Goal: Task Accomplishment & Management: Manage account settings

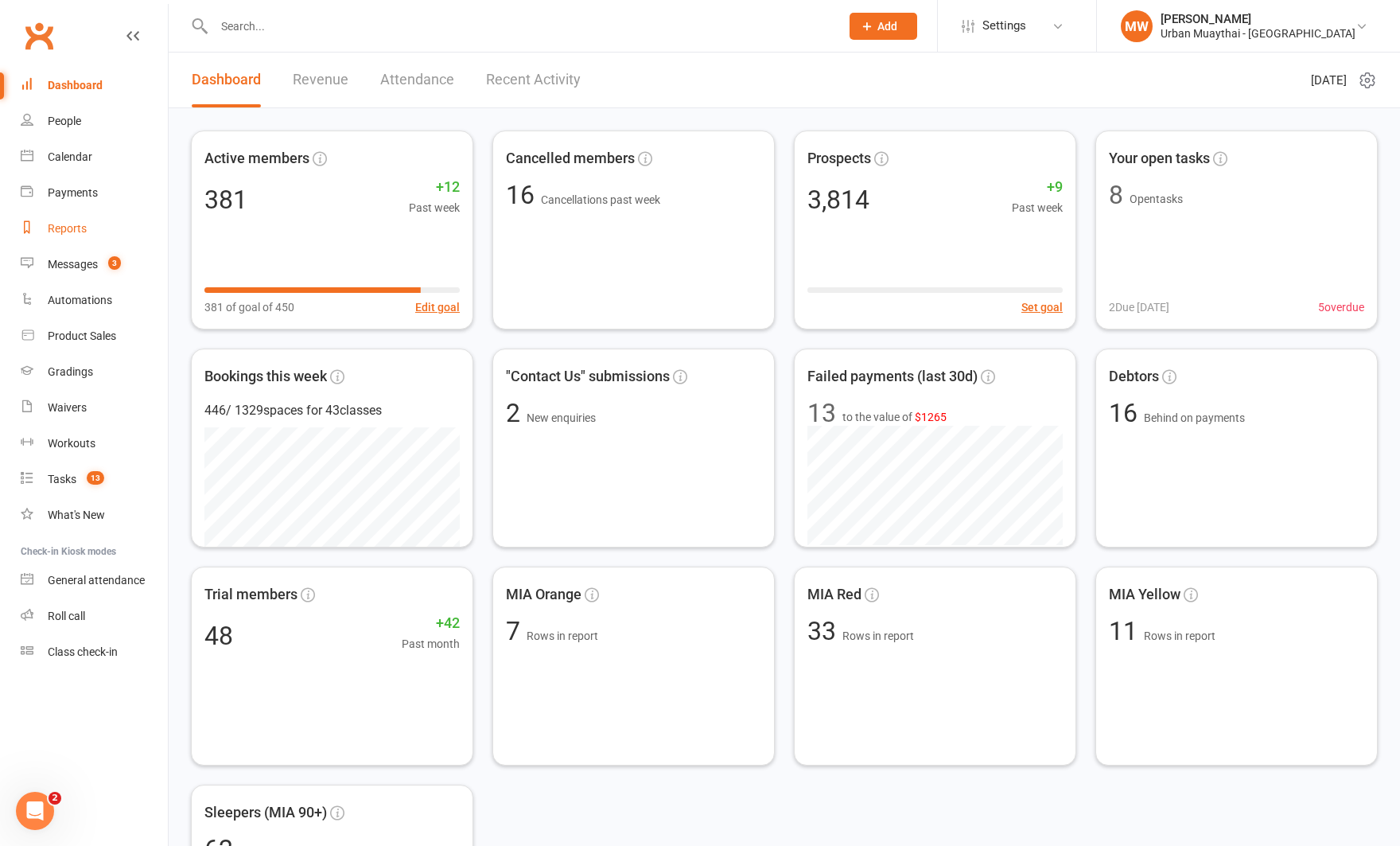
click at [69, 223] on div "Reports" at bounding box center [67, 228] width 39 height 13
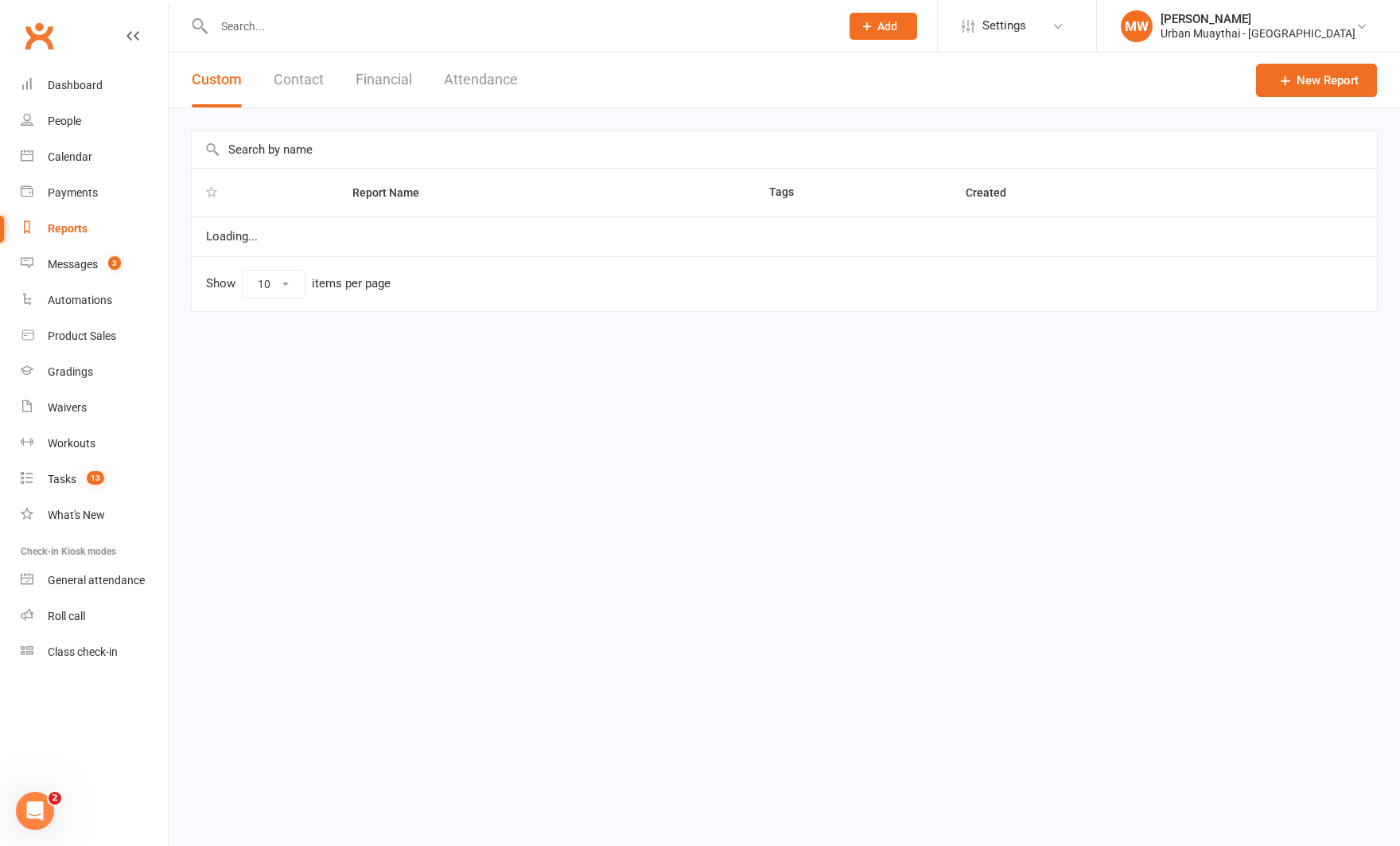
select select "100"
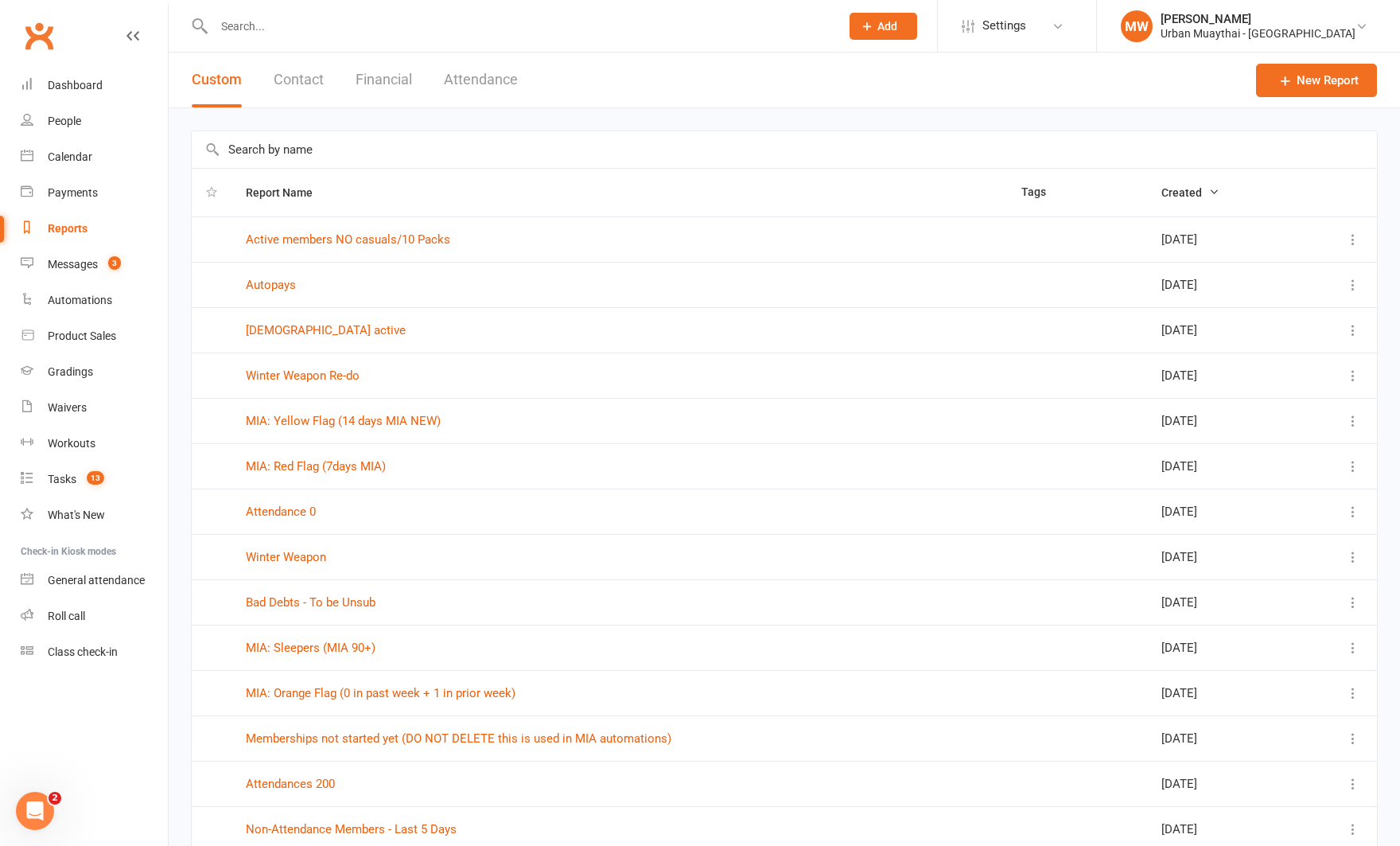
click at [293, 75] on button "Contact" at bounding box center [298, 80] width 50 height 55
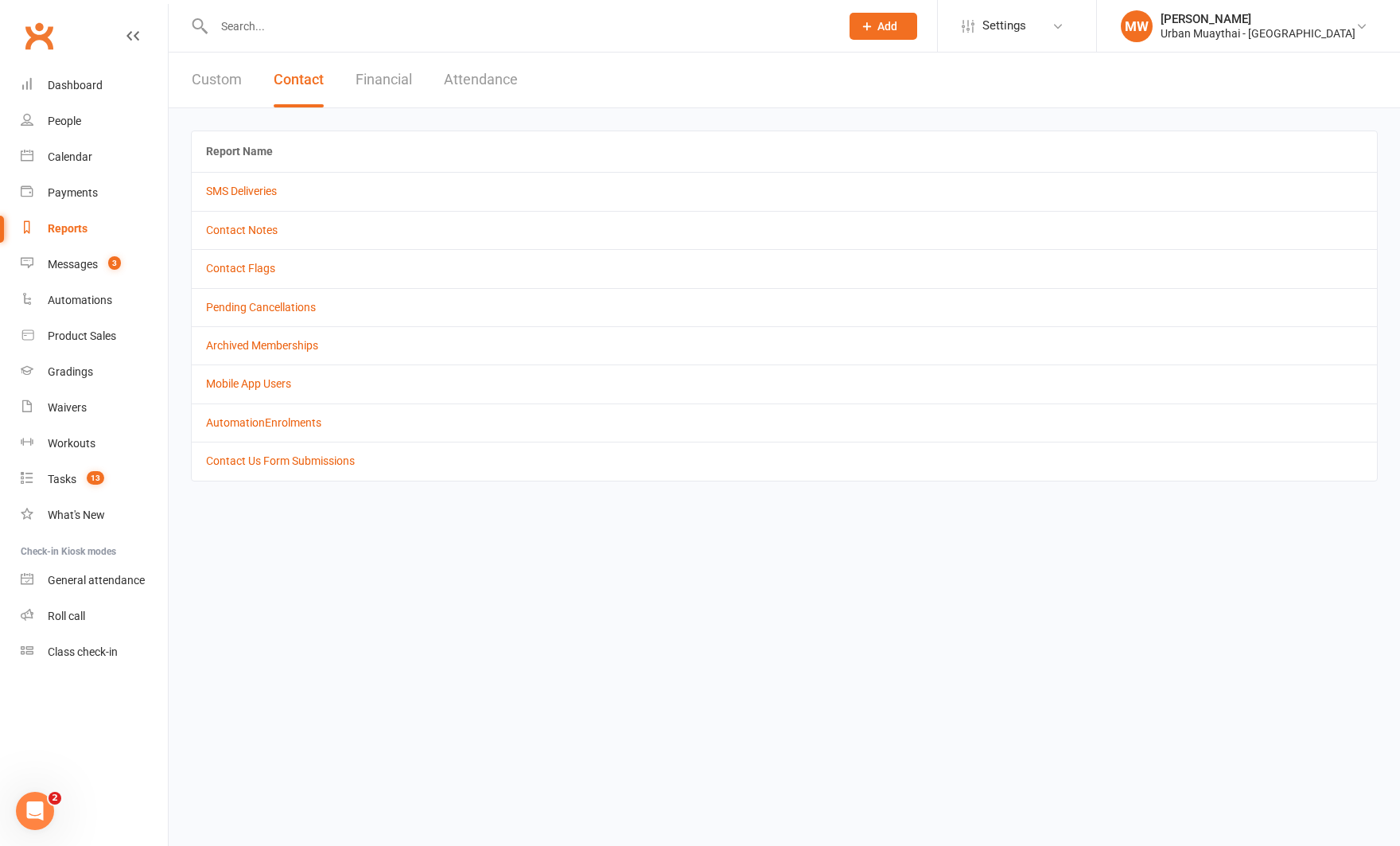
drag, startPoint x: 408, startPoint y: 76, endPoint x: 368, endPoint y: 112, distance: 53.8
click at [408, 76] on button "Financial" at bounding box center [384, 80] width 57 height 55
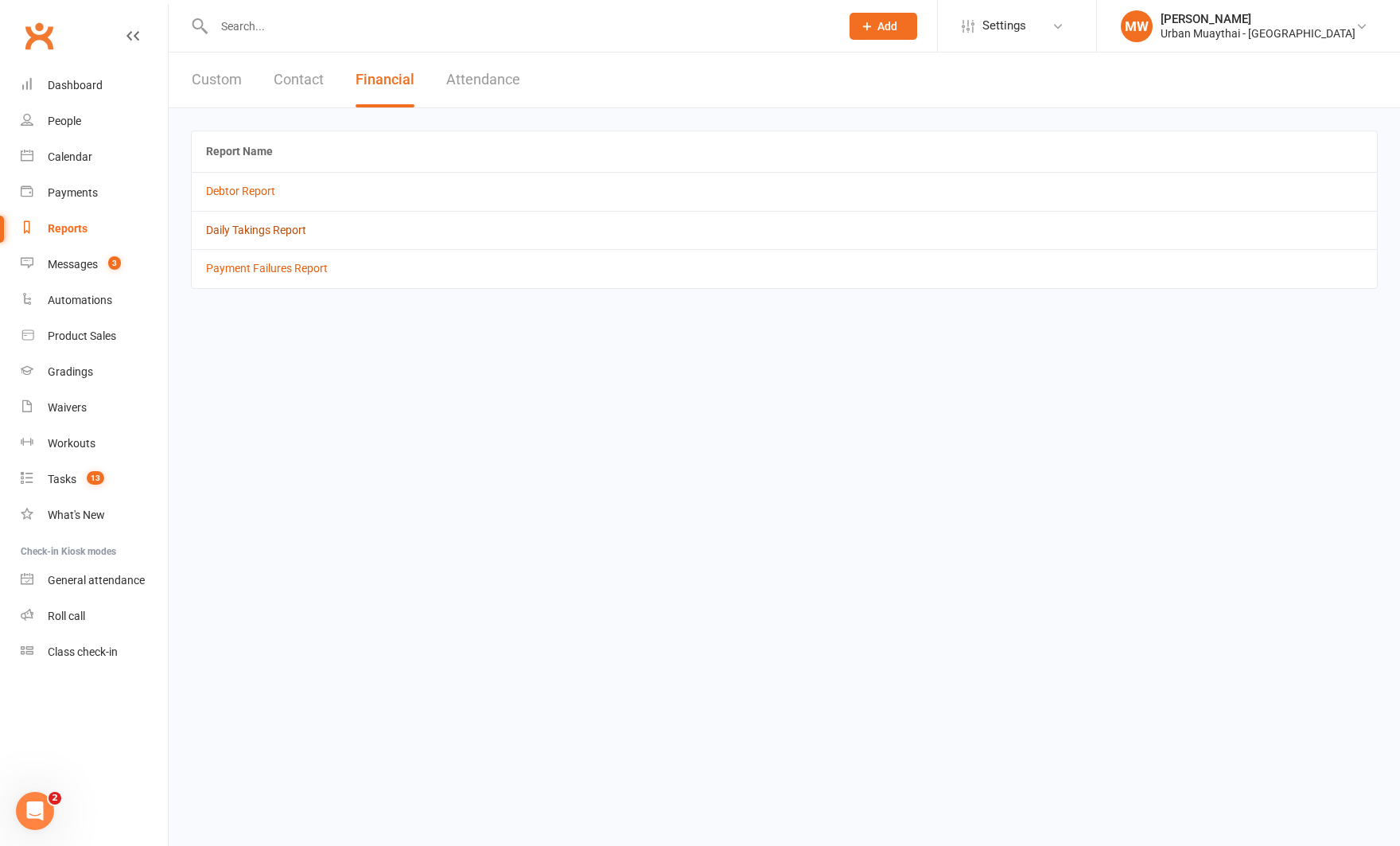
click at [240, 225] on link "Daily Takings Report" at bounding box center [255, 230] width 100 height 13
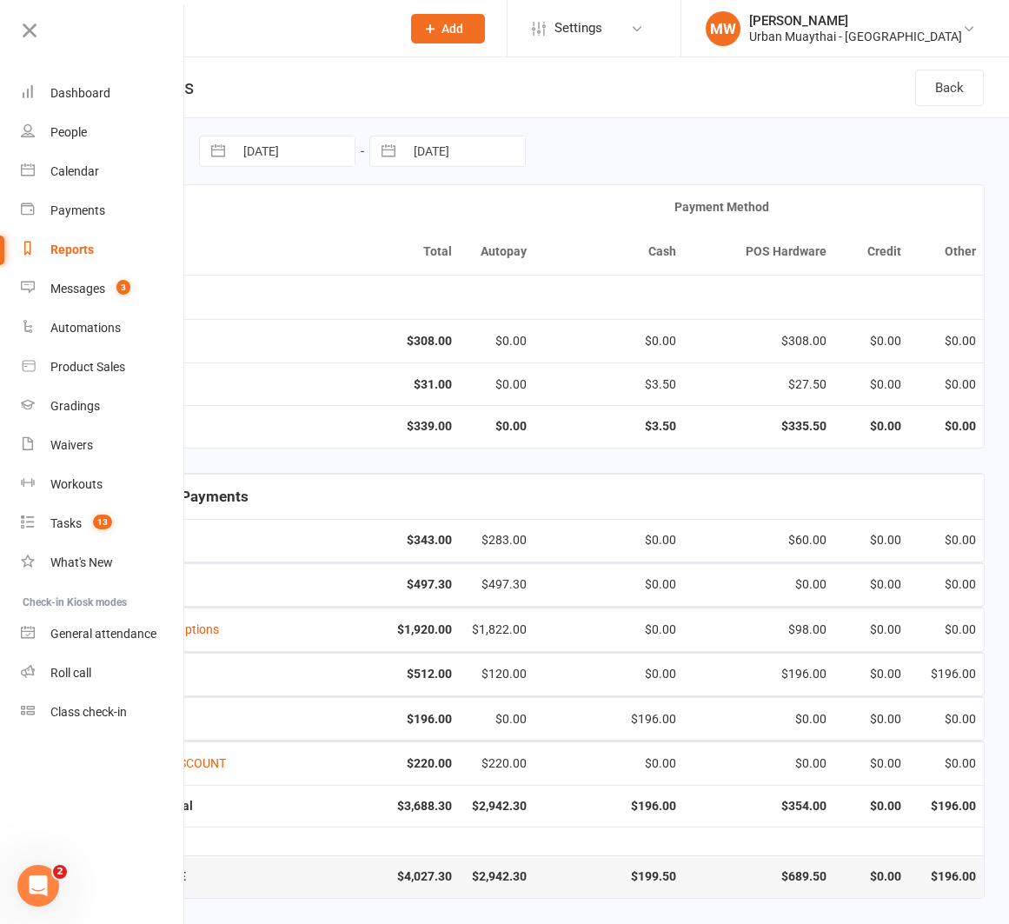
click at [218, 149] on button "button" at bounding box center [217, 151] width 31 height 30
select select "6"
select select "2025"
select select "7"
select select "2025"
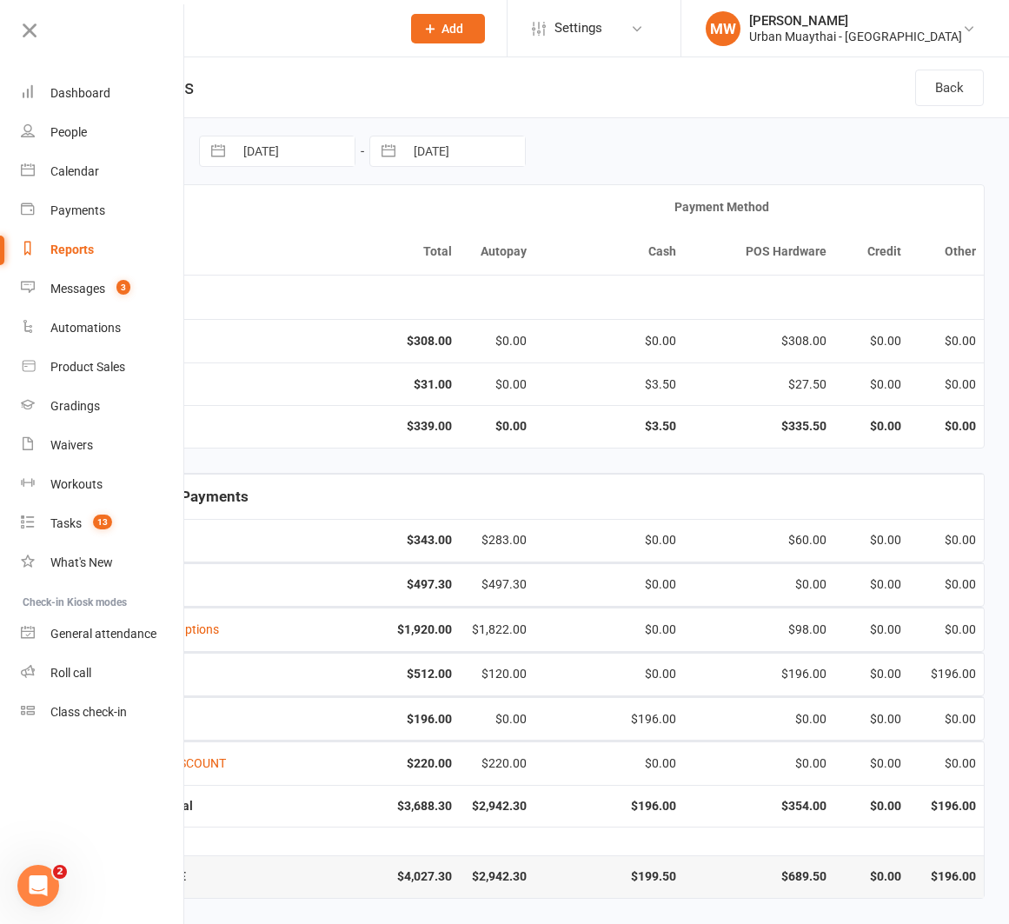
select select "8"
select select "2025"
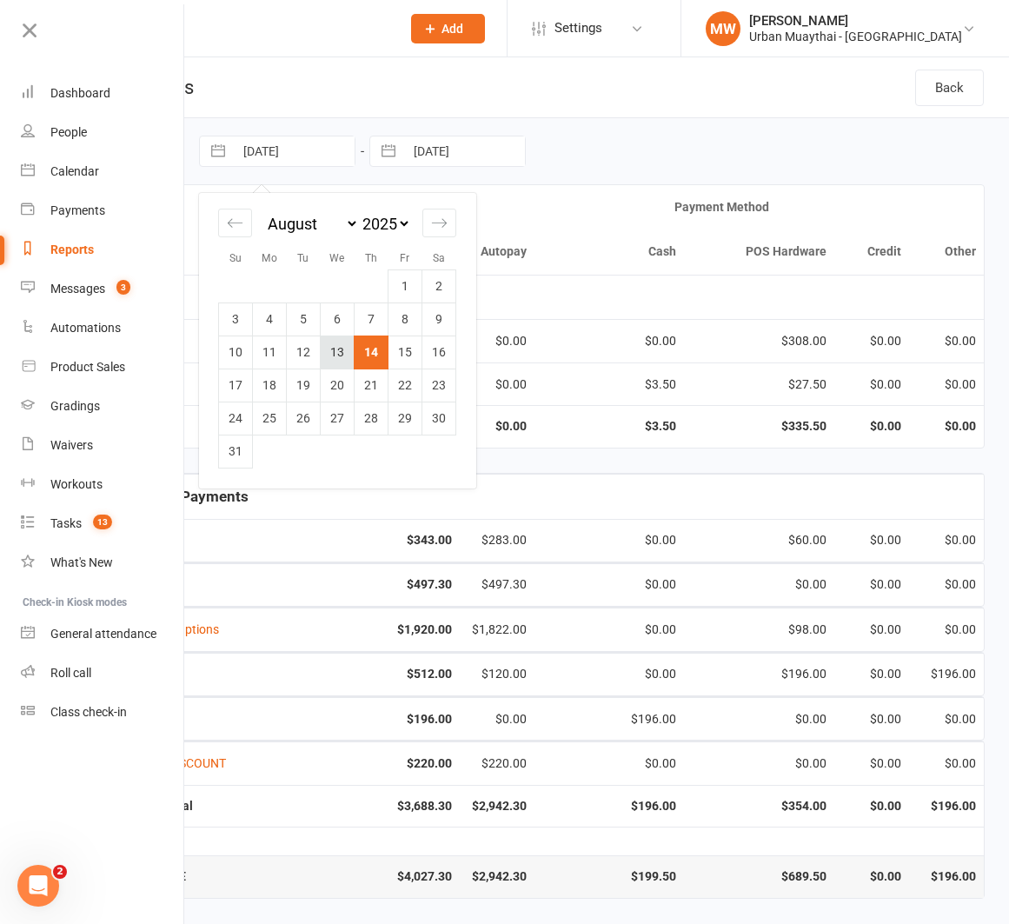
click at [342, 350] on td "13" at bounding box center [338, 351] width 34 height 33
type input "13 Aug 2025"
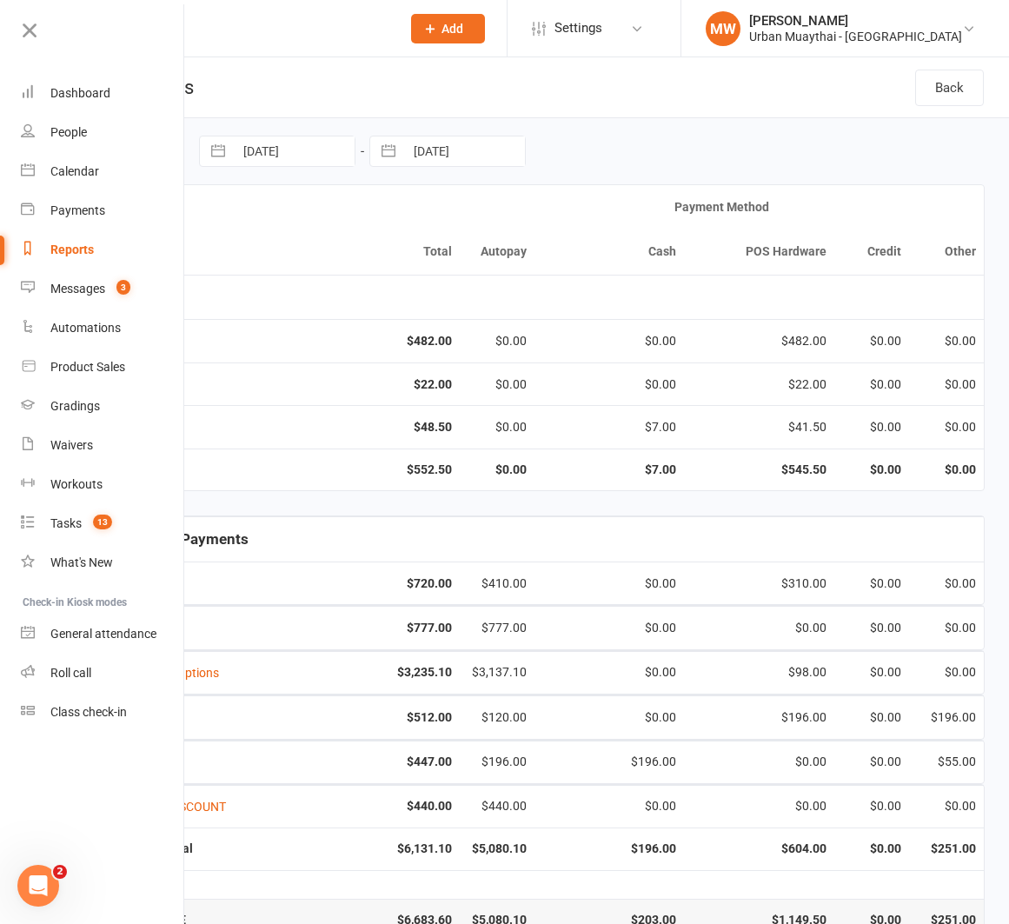
click at [389, 158] on button "button" at bounding box center [388, 151] width 31 height 30
select select "6"
select select "2025"
select select "7"
select select "2025"
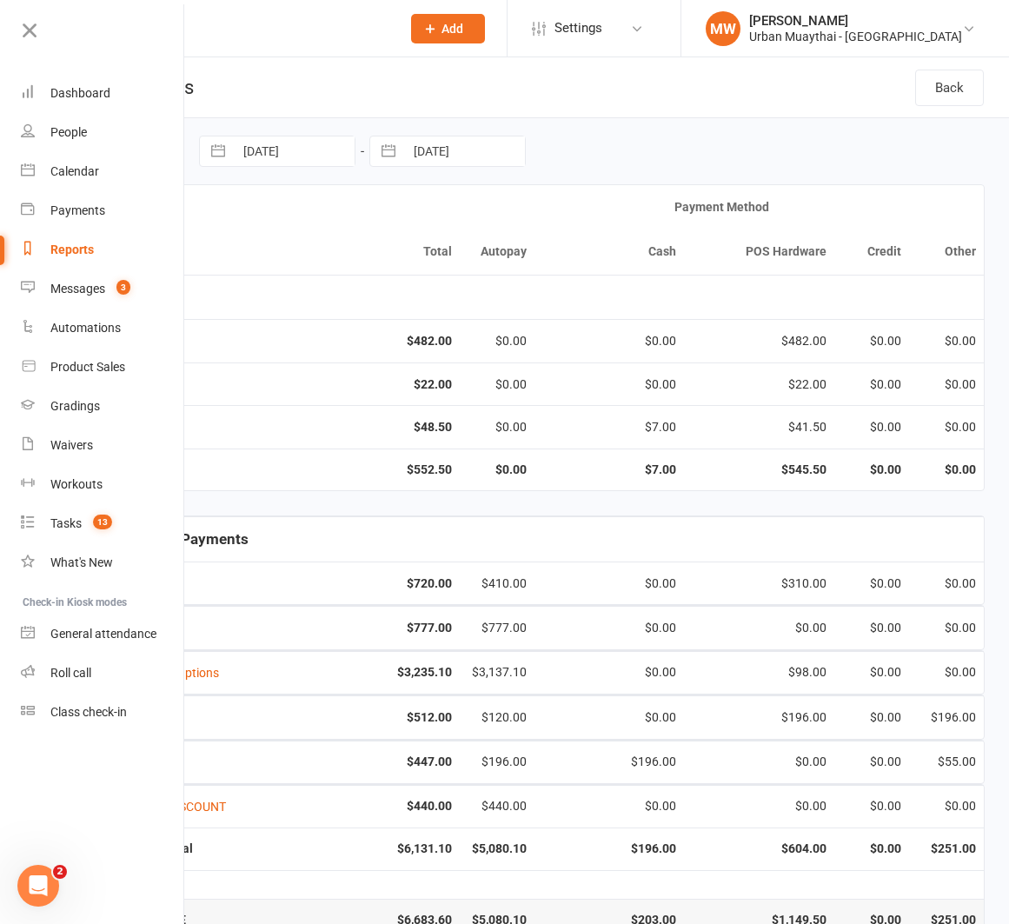
select select "8"
select select "2025"
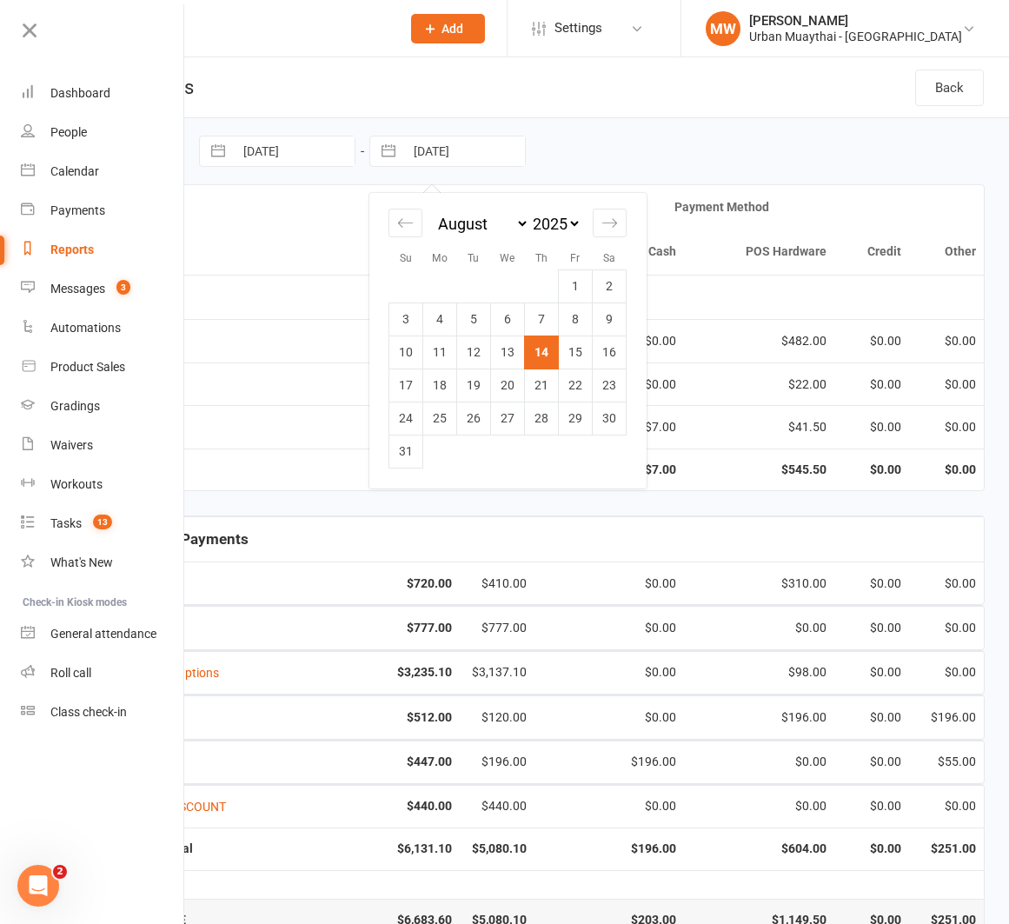
drag, startPoint x: 503, startPoint y: 354, endPoint x: 341, endPoint y: 403, distance: 169.9
click at [503, 354] on td "13" at bounding box center [508, 351] width 34 height 33
type input "13 Aug 2025"
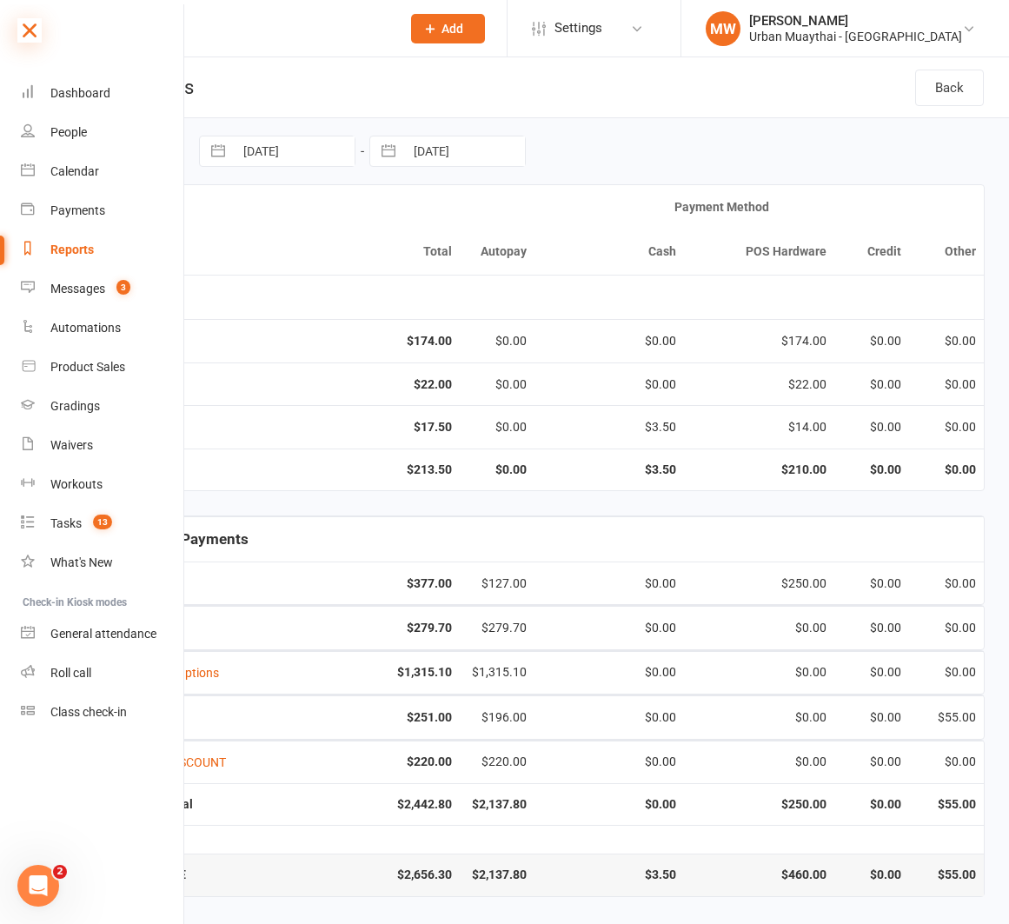
click at [23, 31] on icon at bounding box center [29, 30] width 24 height 24
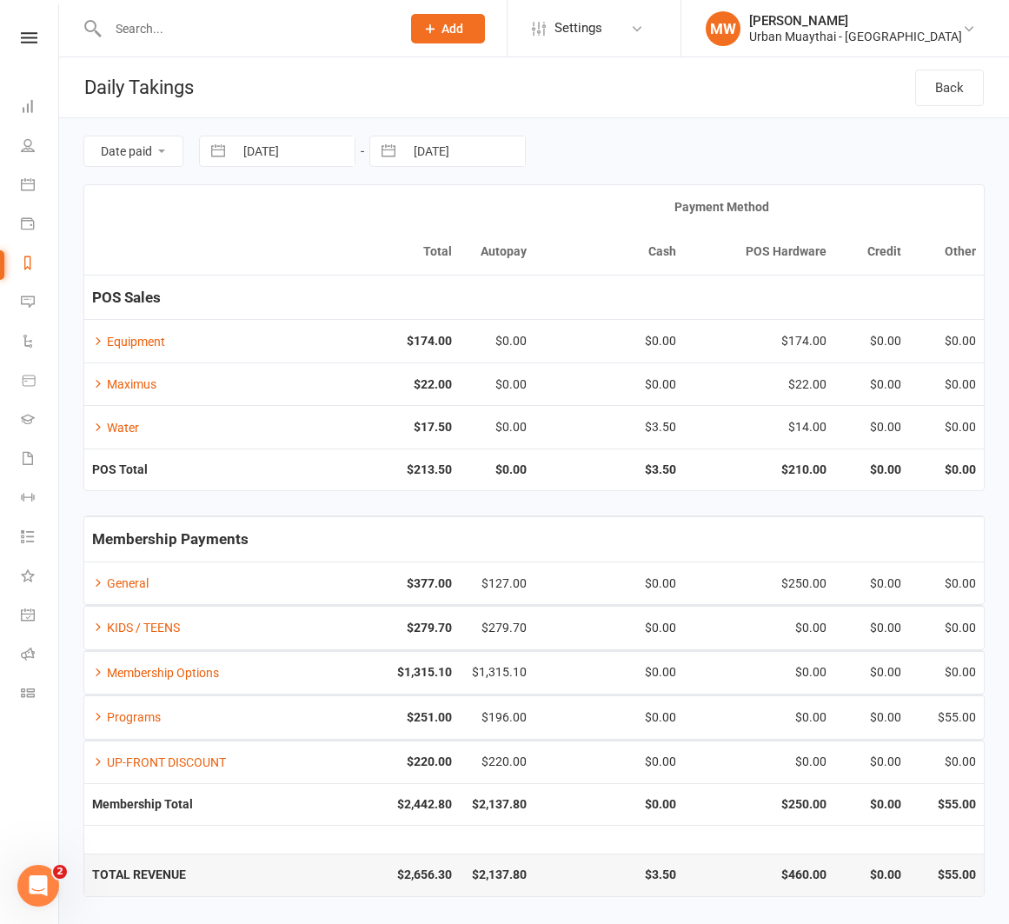
drag, startPoint x: 221, startPoint y: 149, endPoint x: 229, endPoint y: 163, distance: 17.1
click at [221, 149] on button "button" at bounding box center [217, 151] width 31 height 30
select select "6"
select select "2025"
select select "7"
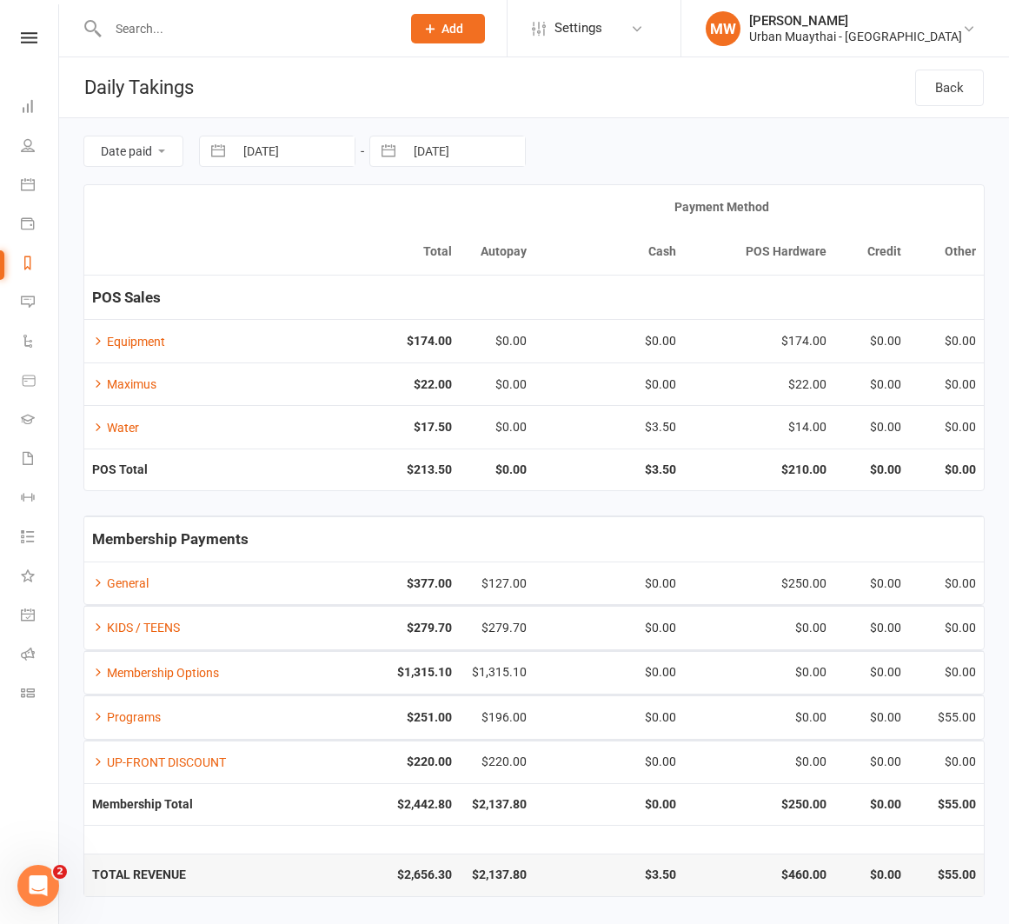
select select "2025"
select select "8"
select select "2025"
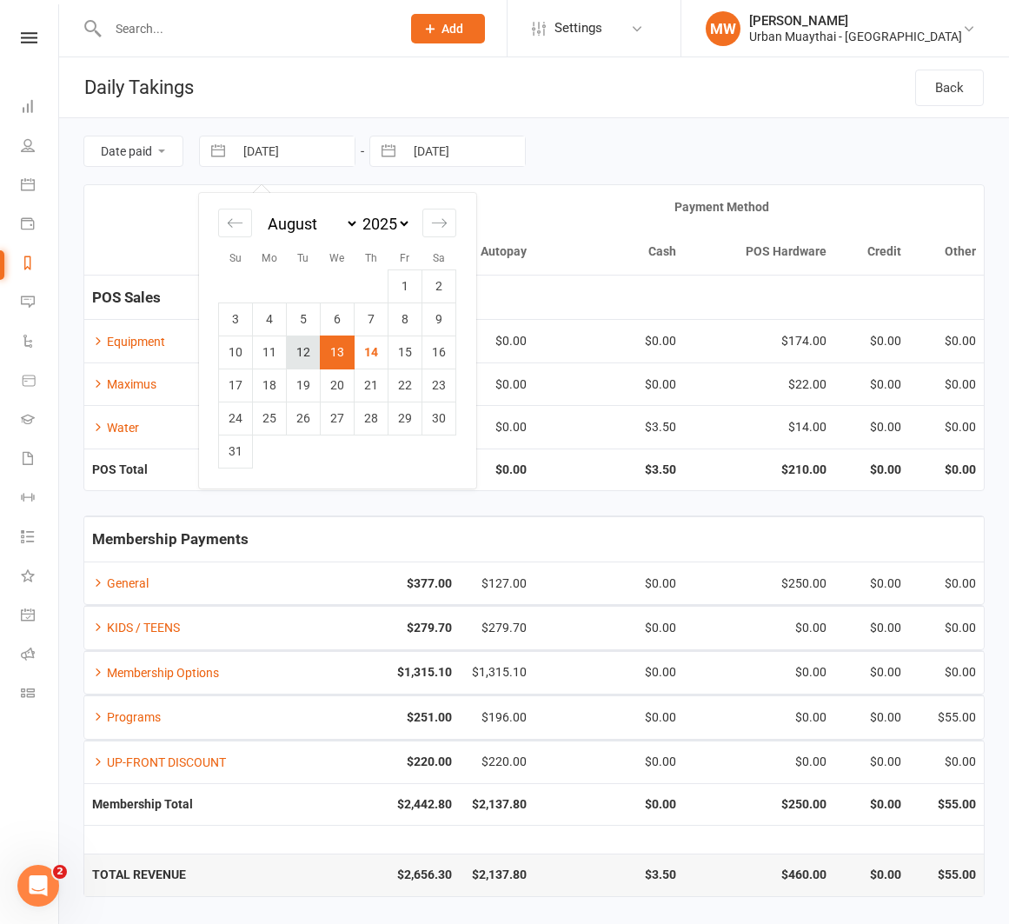
click at [297, 354] on td "12" at bounding box center [304, 351] width 34 height 33
type input "12 Aug 2025"
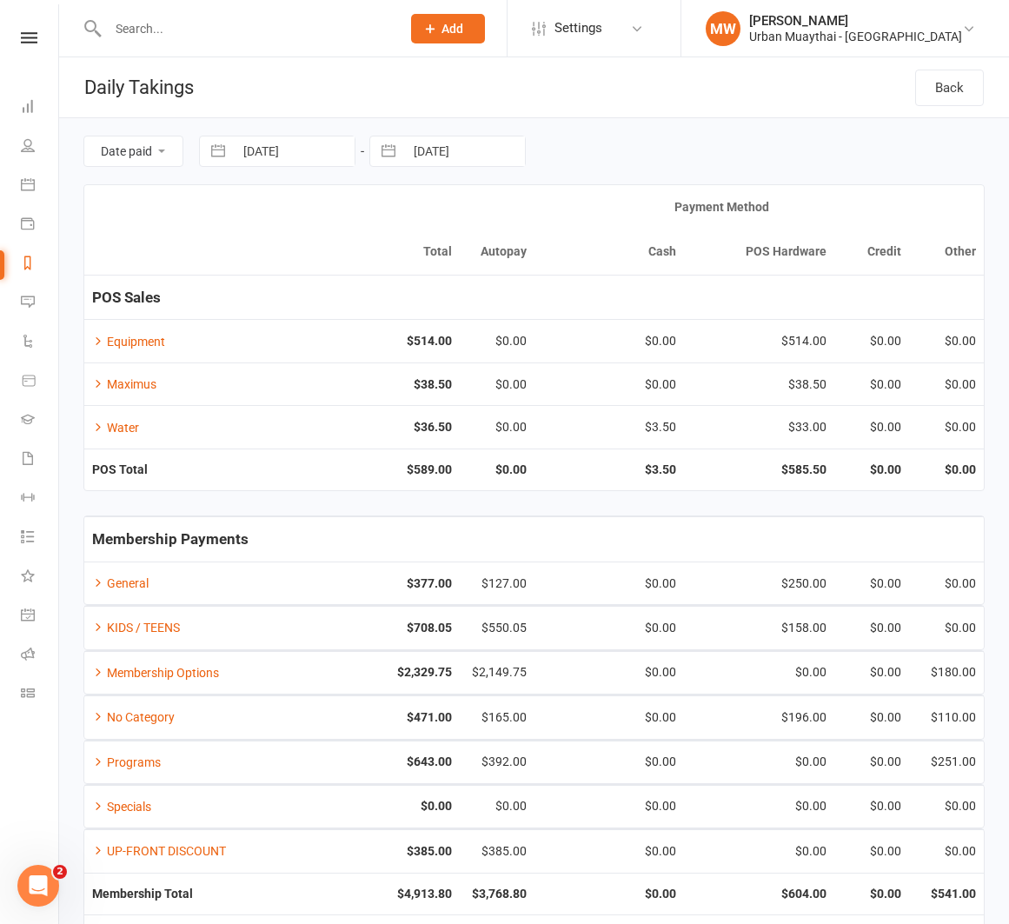
drag, startPoint x: 388, startPoint y: 154, endPoint x: 394, endPoint y: 191, distance: 38.0
click at [388, 154] on button "button" at bounding box center [388, 151] width 31 height 30
select select "6"
select select "2025"
select select "7"
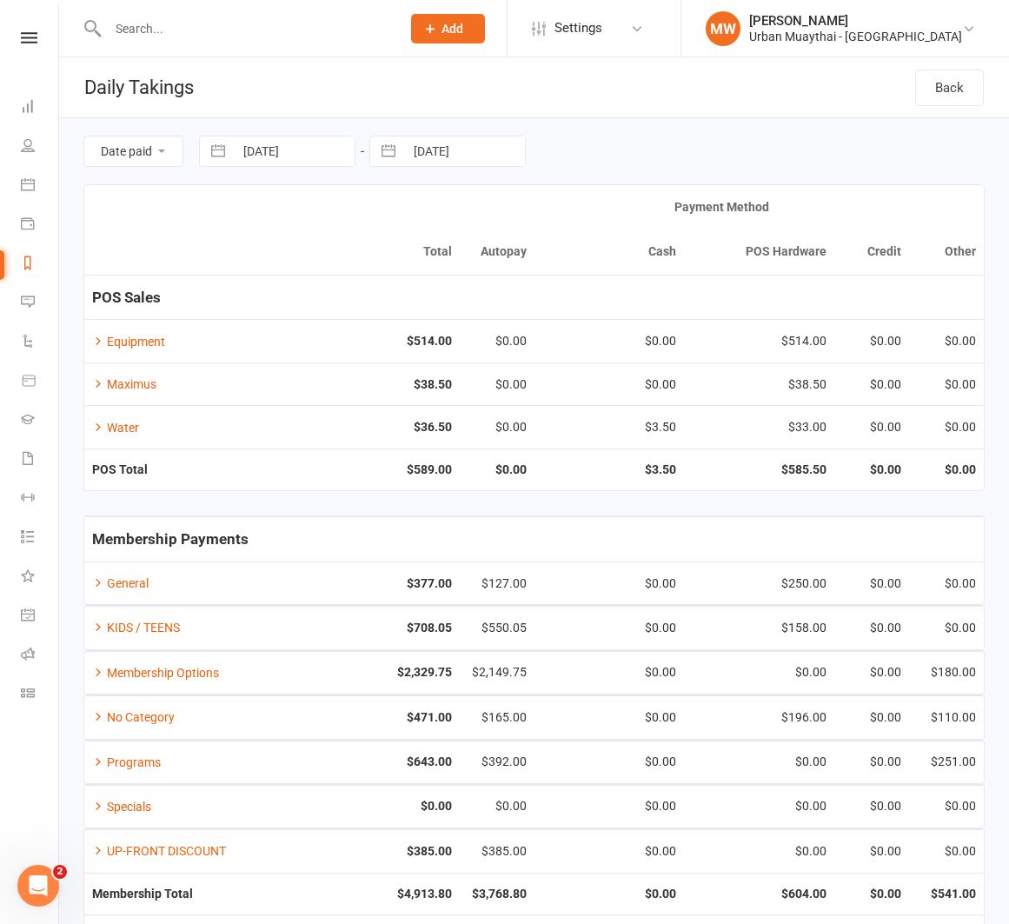
select select "2025"
select select "8"
select select "2025"
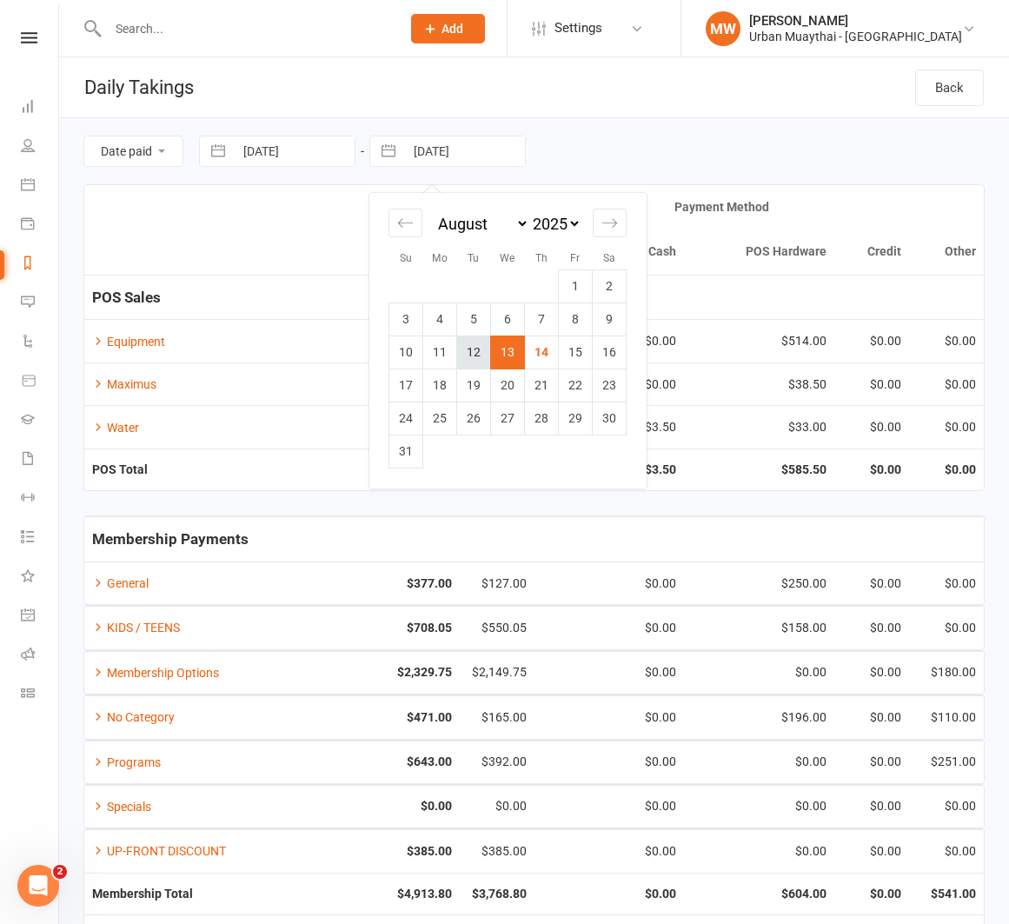
click at [478, 358] on td "12" at bounding box center [474, 351] width 34 height 33
type input "12 Aug 2025"
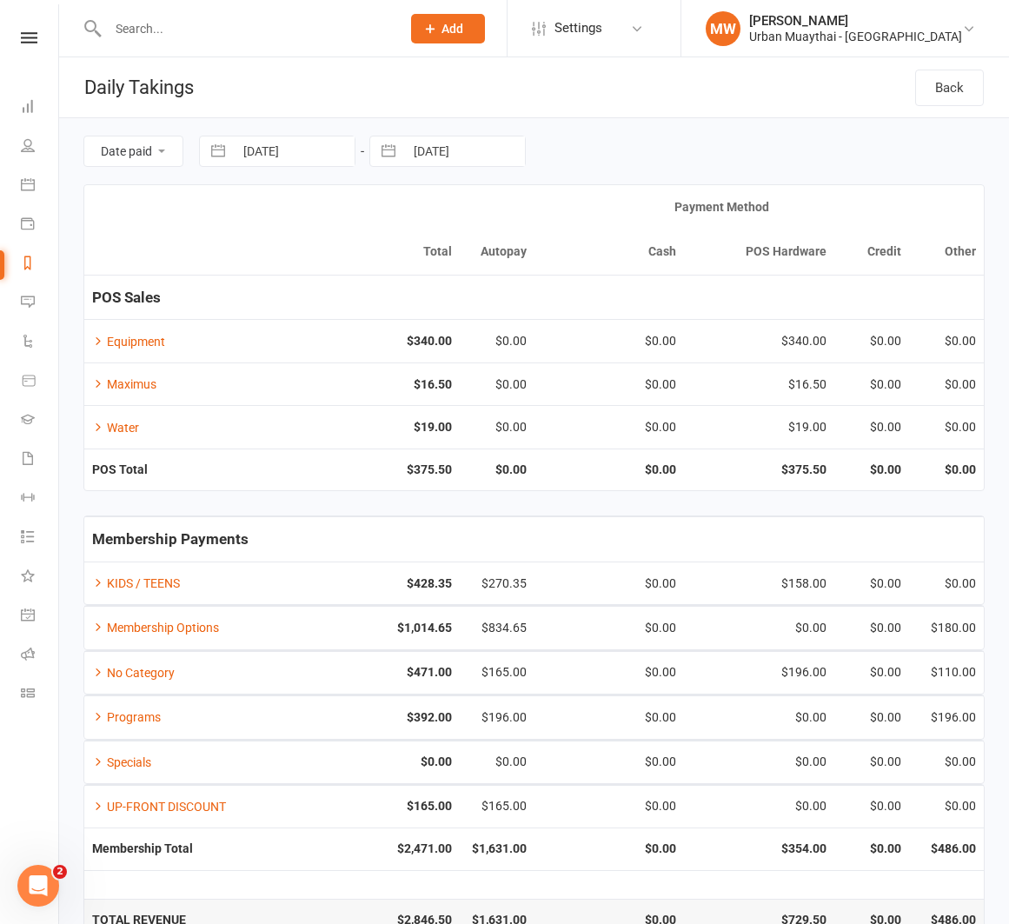
click at [217, 147] on button "button" at bounding box center [217, 151] width 31 height 30
select select "6"
select select "2025"
select select "7"
select select "2025"
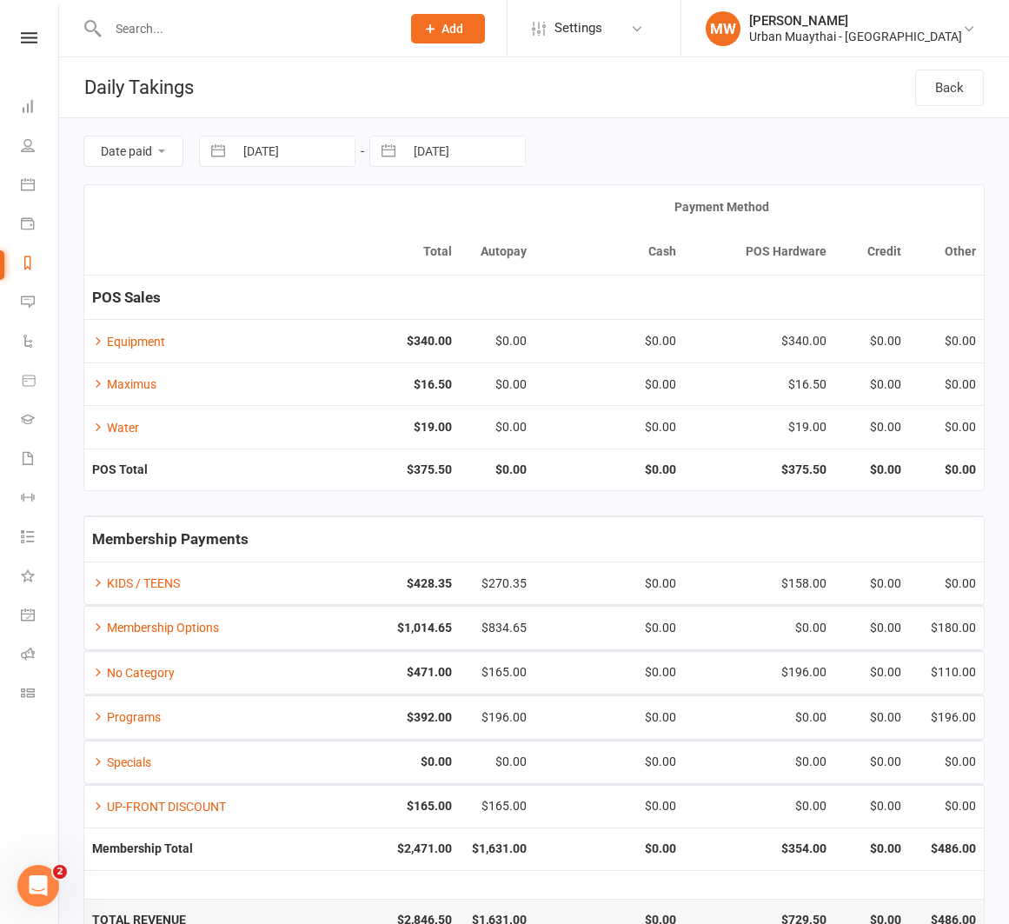
select select "8"
select select "2025"
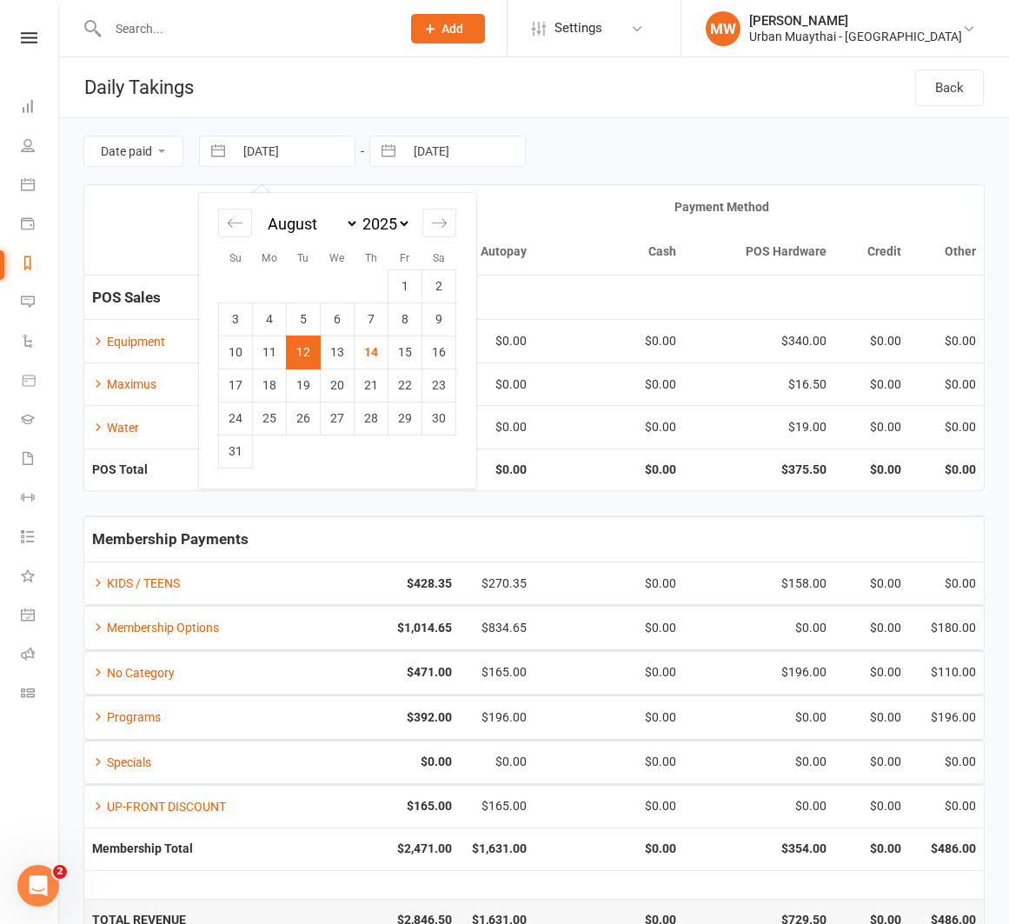
drag, startPoint x: 275, startPoint y: 350, endPoint x: 280, endPoint y: 335, distance: 15.7
click at [275, 350] on td "11" at bounding box center [270, 351] width 34 height 33
type input "11 Aug 2025"
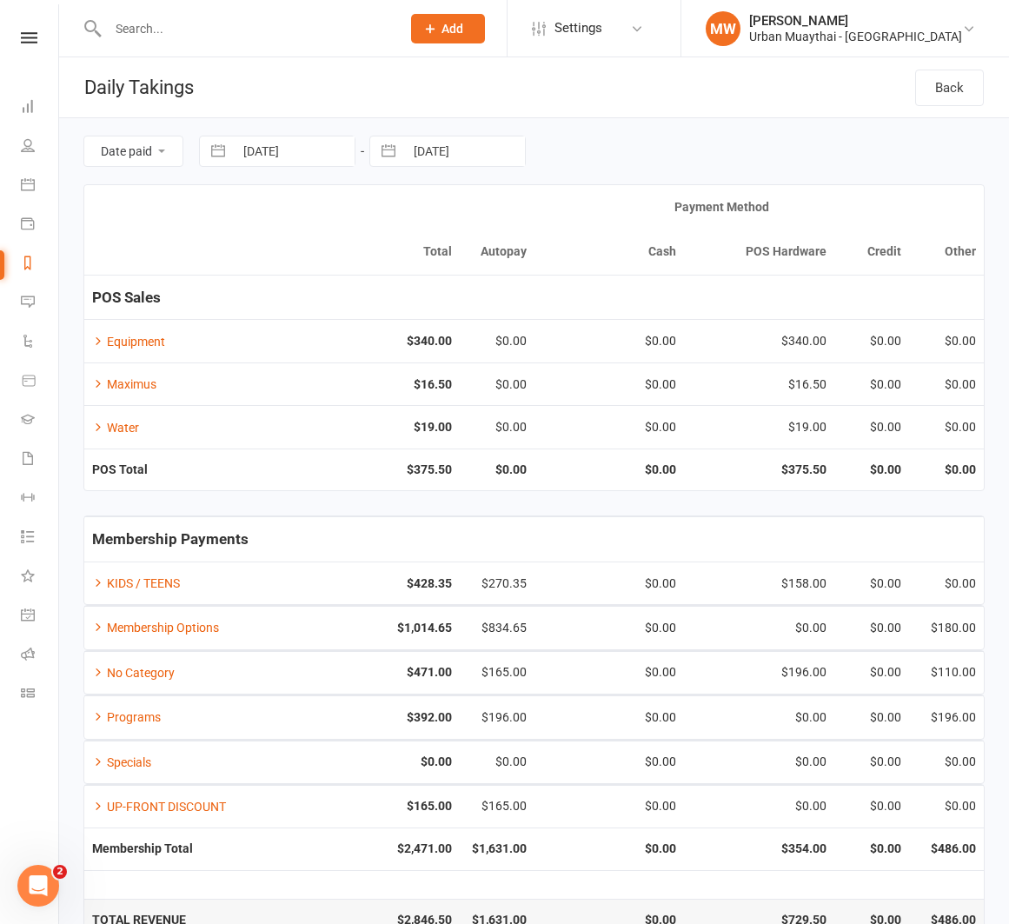
click at [390, 147] on button "button" at bounding box center [388, 151] width 31 height 30
select select "6"
select select "2025"
select select "7"
select select "2025"
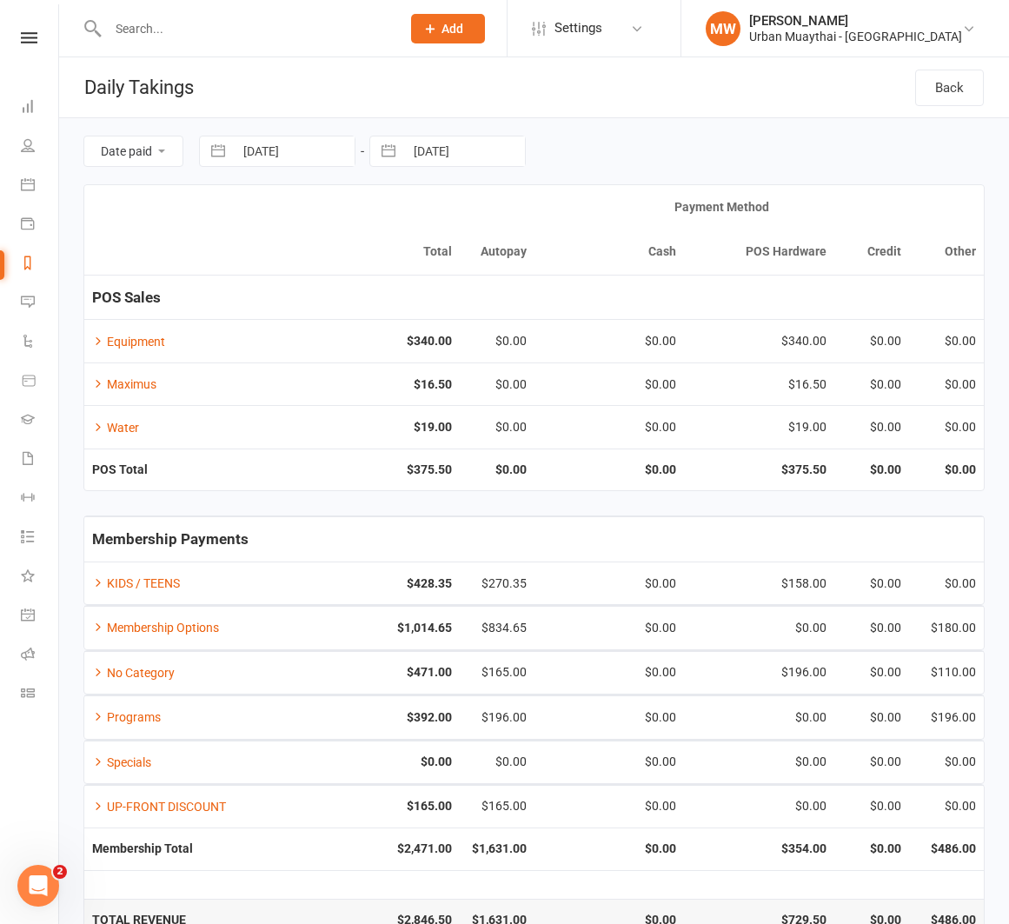
select select "8"
select select "2025"
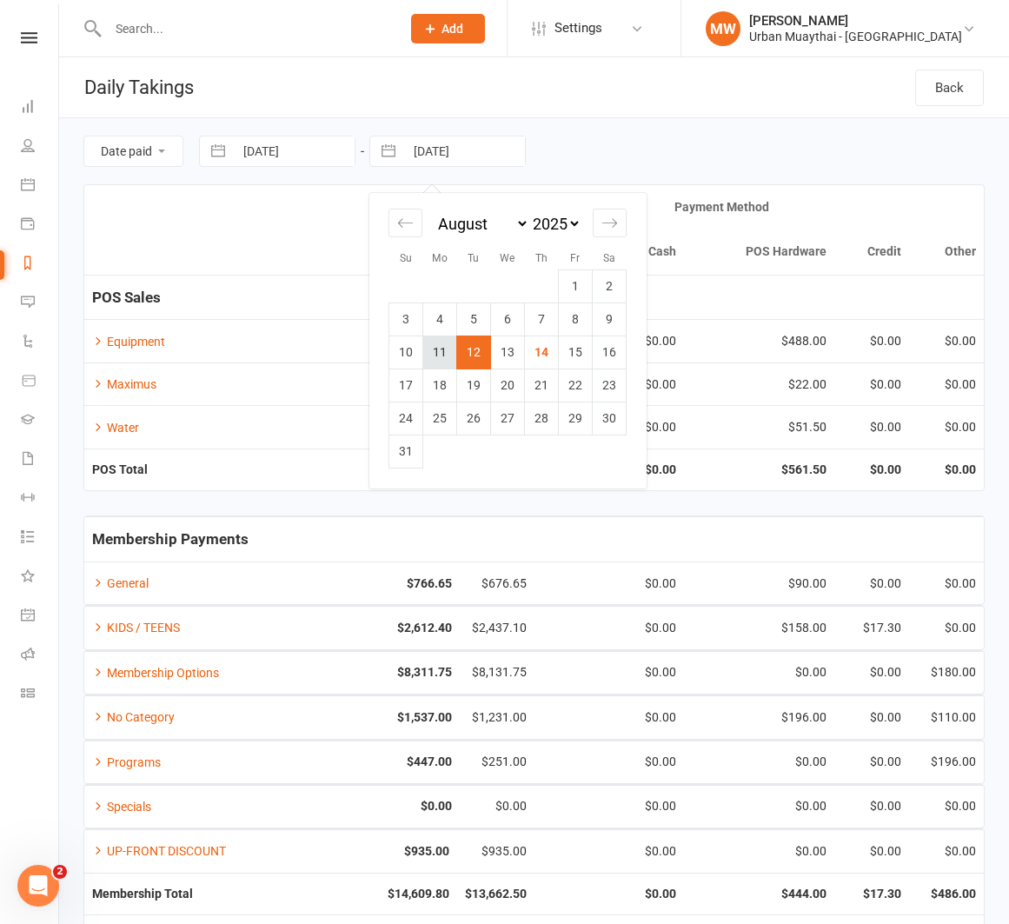
click at [443, 351] on td "11" at bounding box center [440, 351] width 34 height 33
type input "11 Aug 2025"
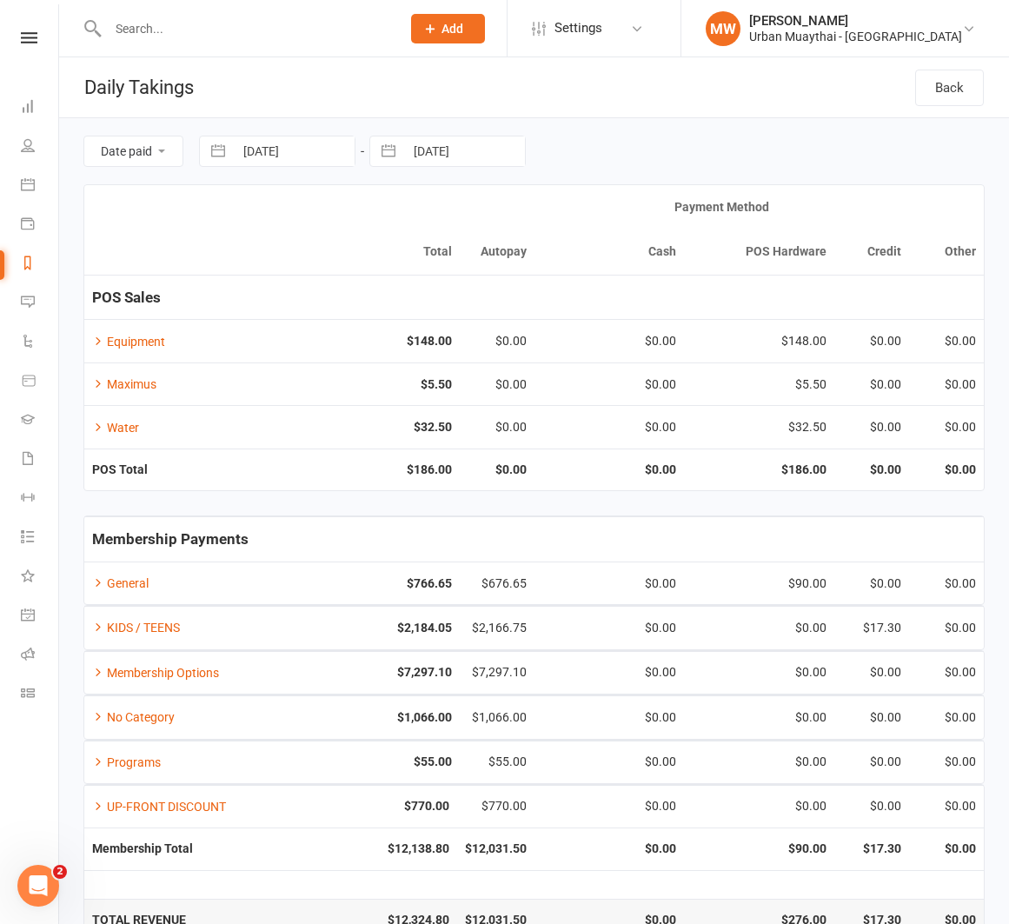
click at [220, 154] on button "button" at bounding box center [217, 151] width 31 height 30
select select "6"
select select "2025"
select select "7"
select select "2025"
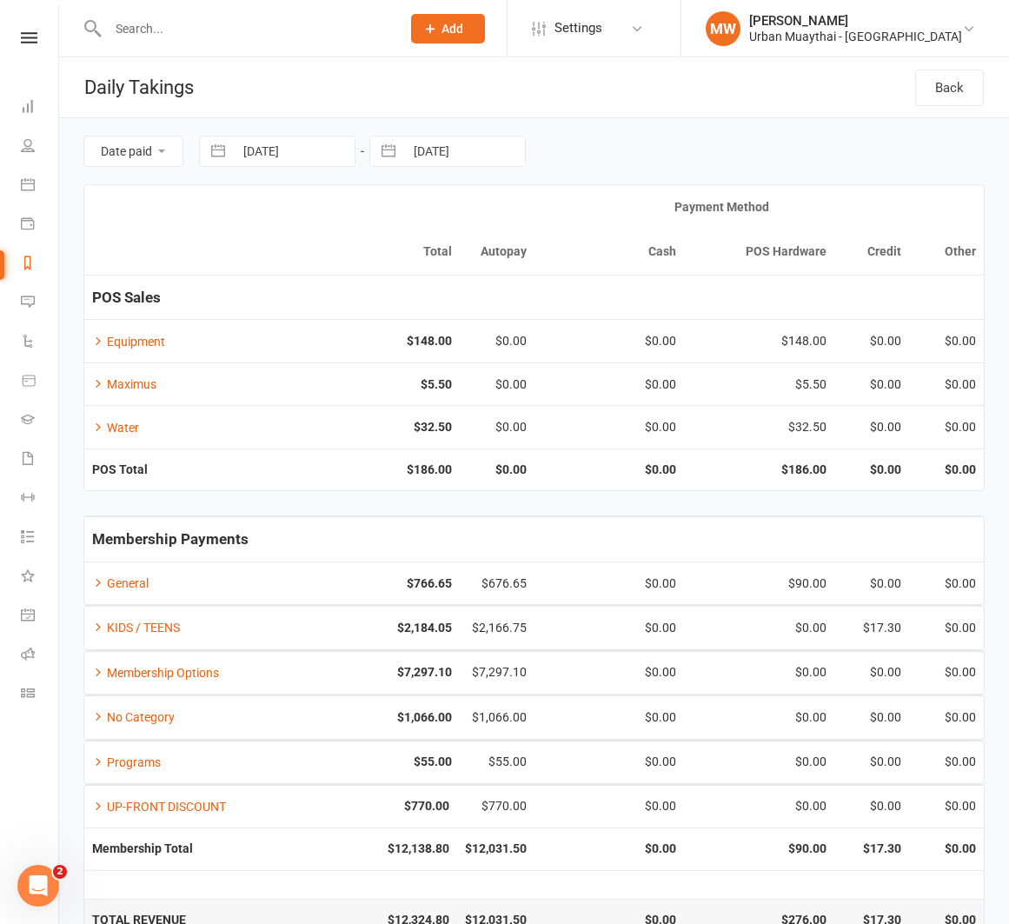
select select "8"
select select "2025"
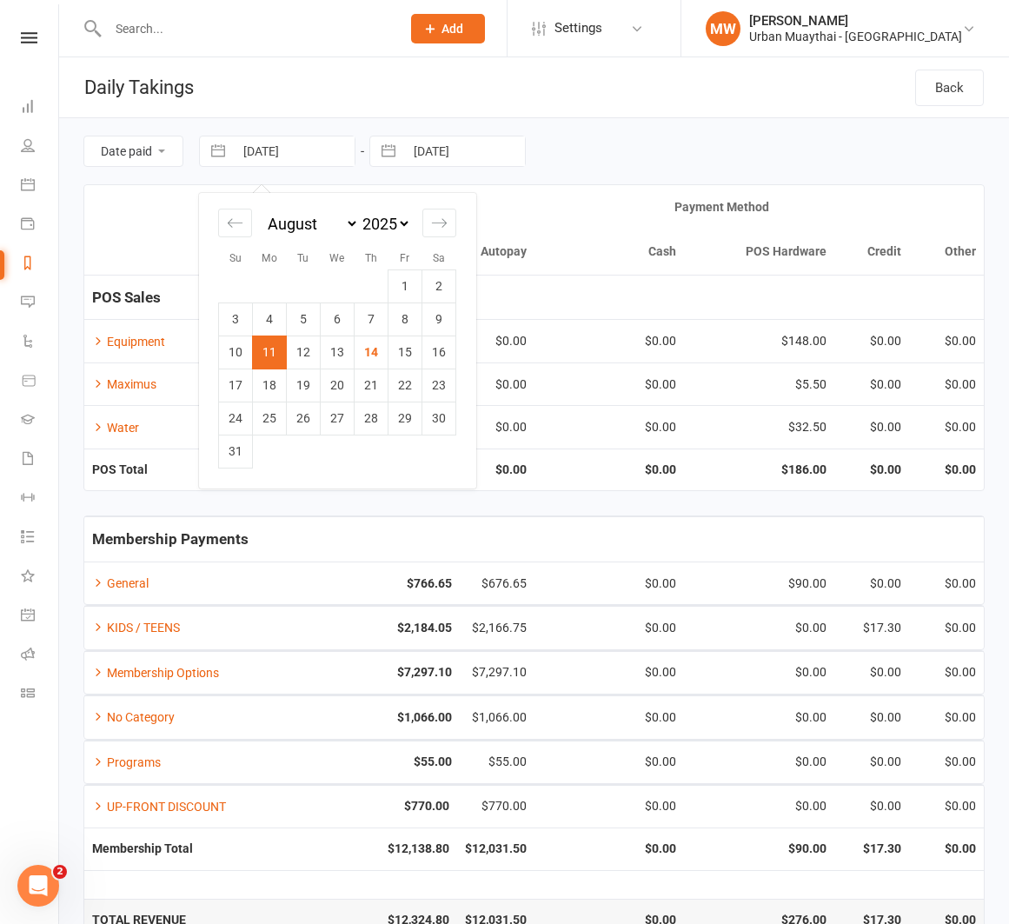
drag, startPoint x: 434, startPoint y: 316, endPoint x: 421, endPoint y: 285, distance: 34.2
click at [434, 315] on td "9" at bounding box center [439, 318] width 34 height 33
type input "09 Aug 2025"
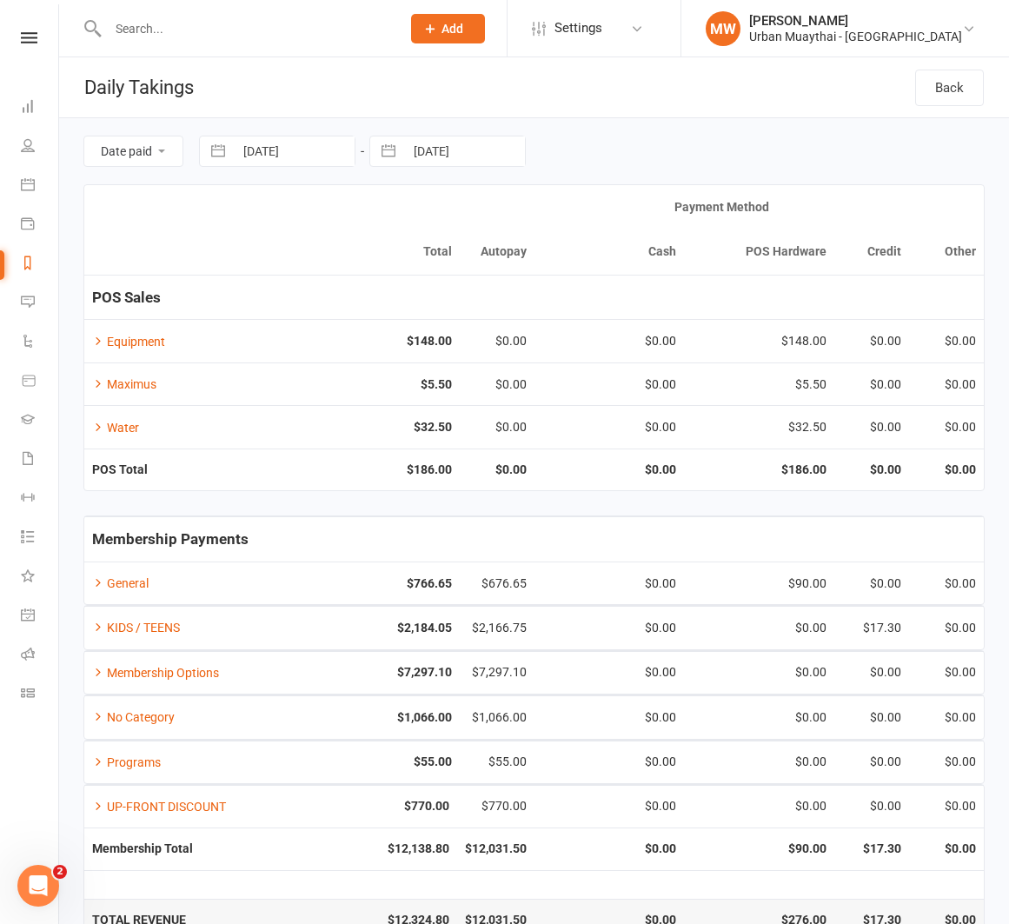
drag, startPoint x: 390, startPoint y: 154, endPoint x: 410, endPoint y: 165, distance: 23.0
click at [391, 155] on button "button" at bounding box center [388, 151] width 31 height 30
select select "6"
select select "2025"
select select "7"
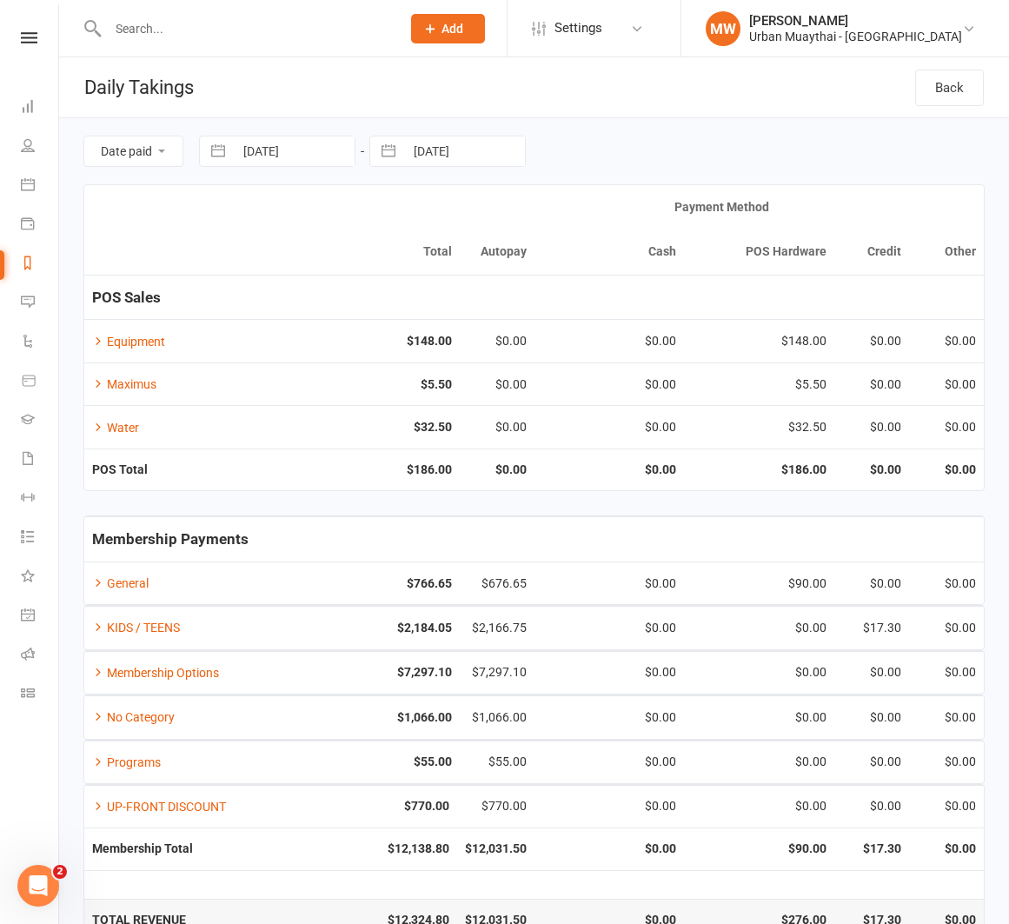
select select "2025"
select select "8"
select select "2025"
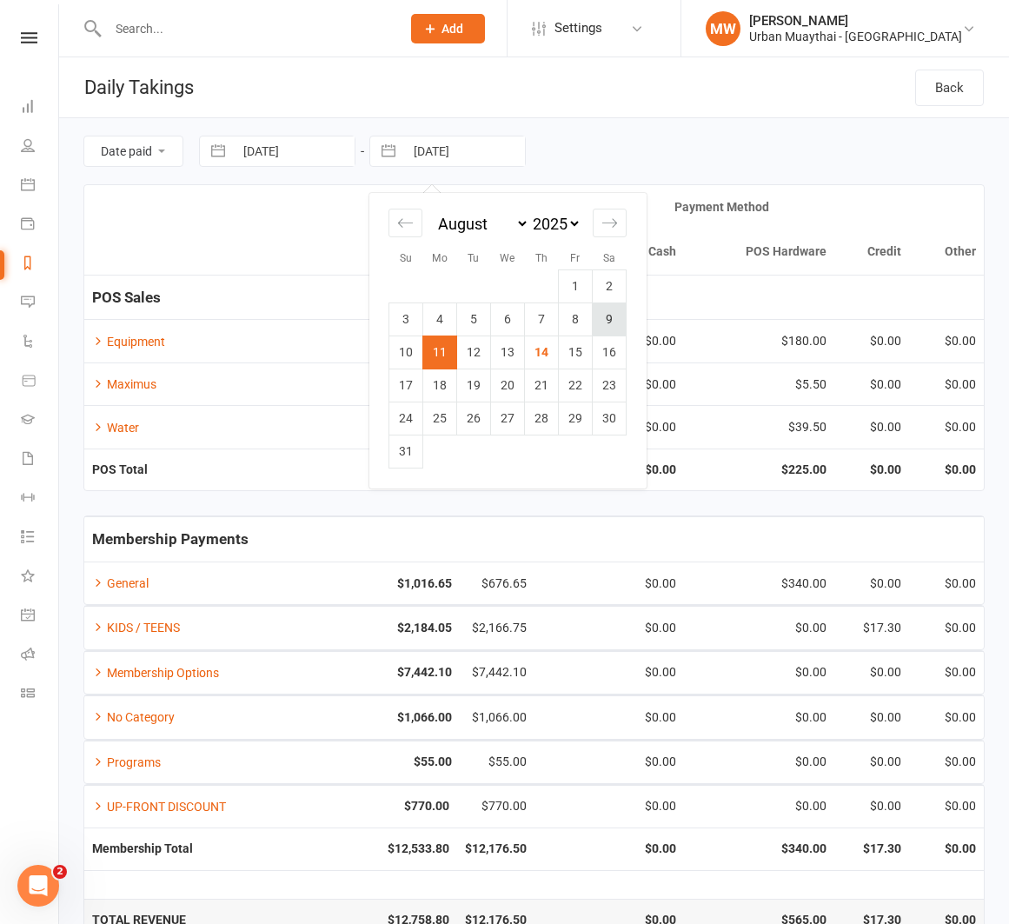
click at [600, 319] on td "9" at bounding box center [610, 318] width 34 height 33
type input "09 Aug 2025"
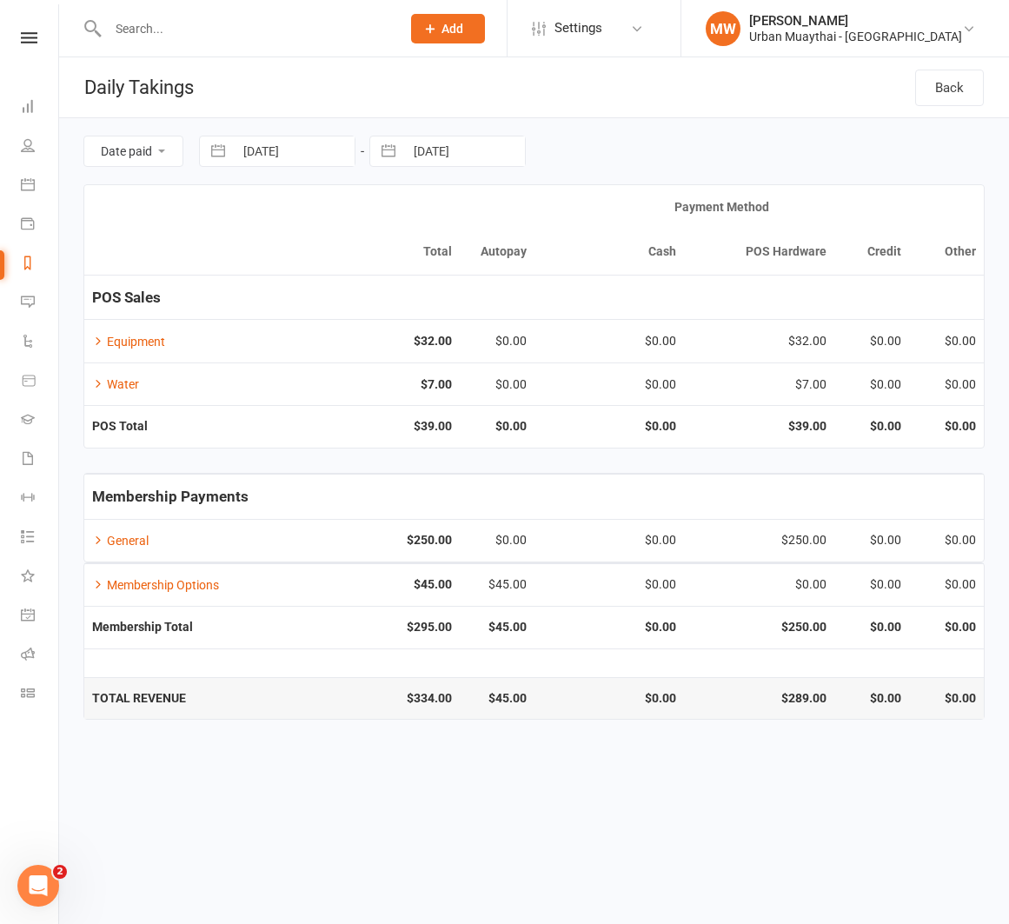
click at [218, 154] on button "button" at bounding box center [217, 151] width 31 height 30
select select "6"
select select "2025"
select select "7"
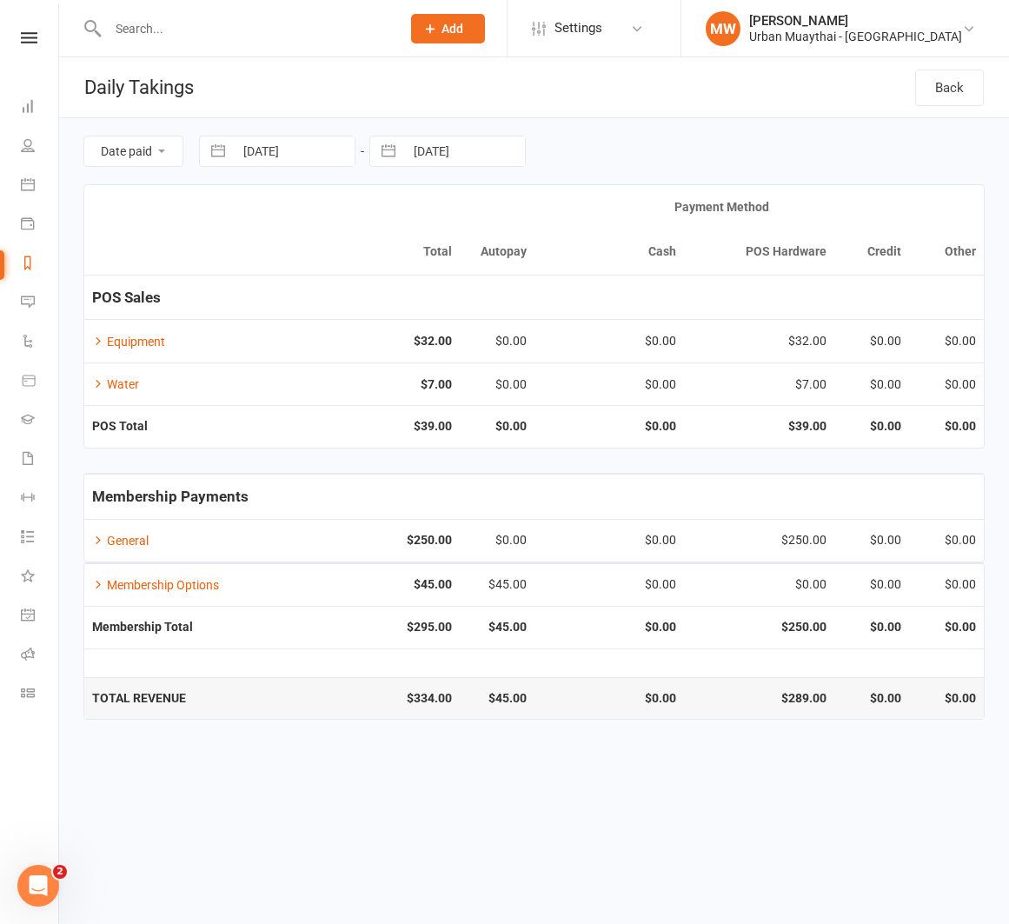
select select "2025"
select select "8"
select select "2025"
drag, startPoint x: 415, startPoint y: 317, endPoint x: 411, endPoint y: 305, distance: 12.9
click at [414, 317] on td "8" at bounding box center [405, 318] width 34 height 33
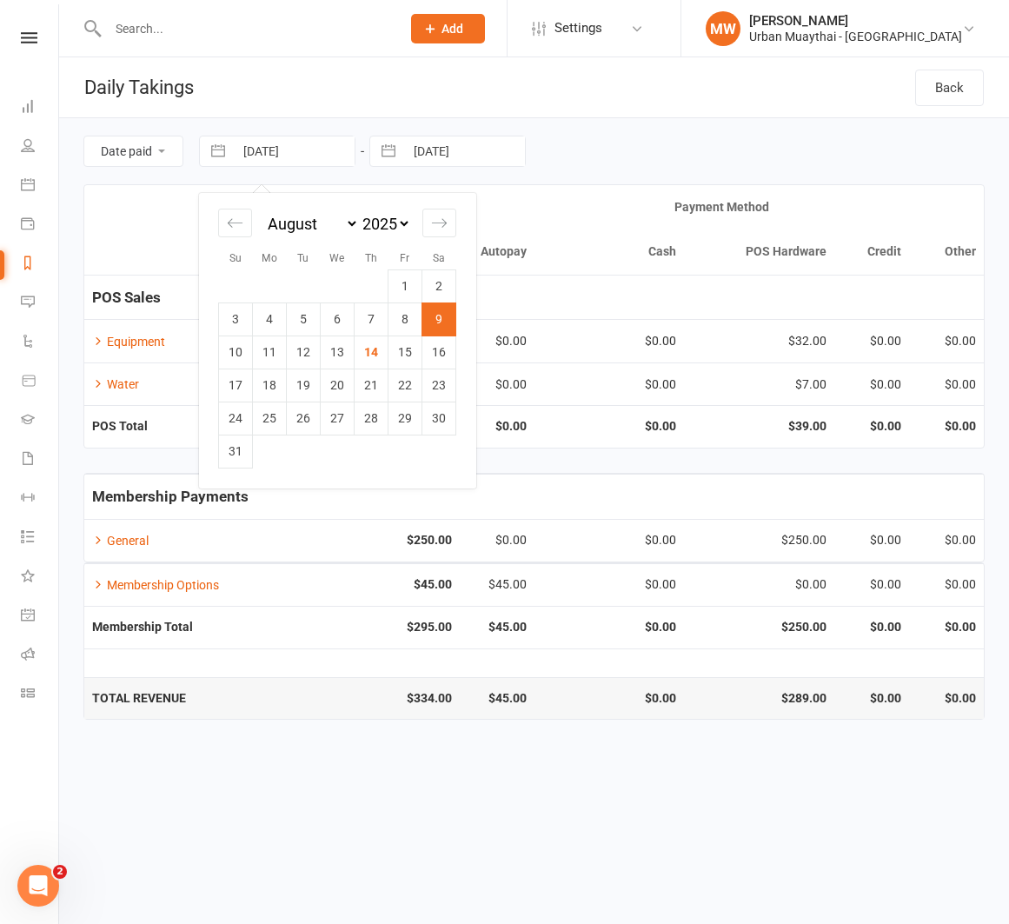
type input "08 Aug 2025"
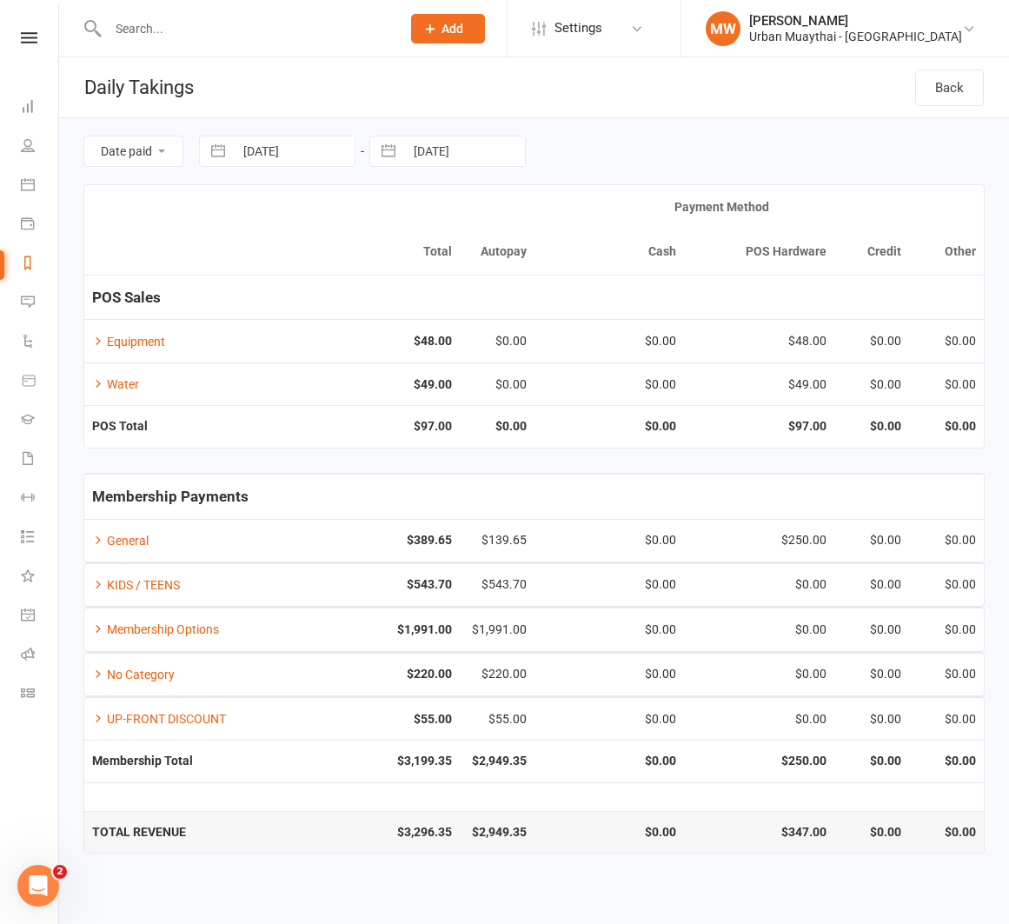
click at [393, 149] on button "button" at bounding box center [388, 151] width 31 height 30
select select "6"
select select "2025"
select select "7"
select select "2025"
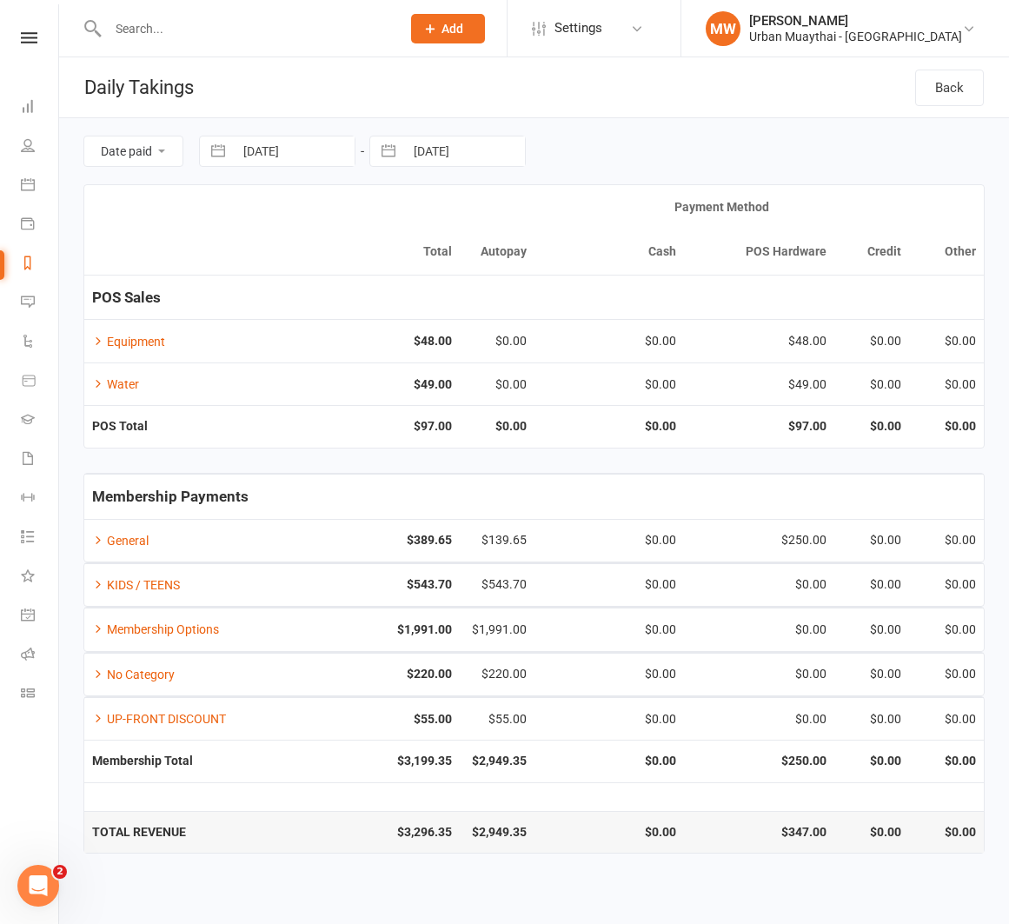
select select "8"
select select "2025"
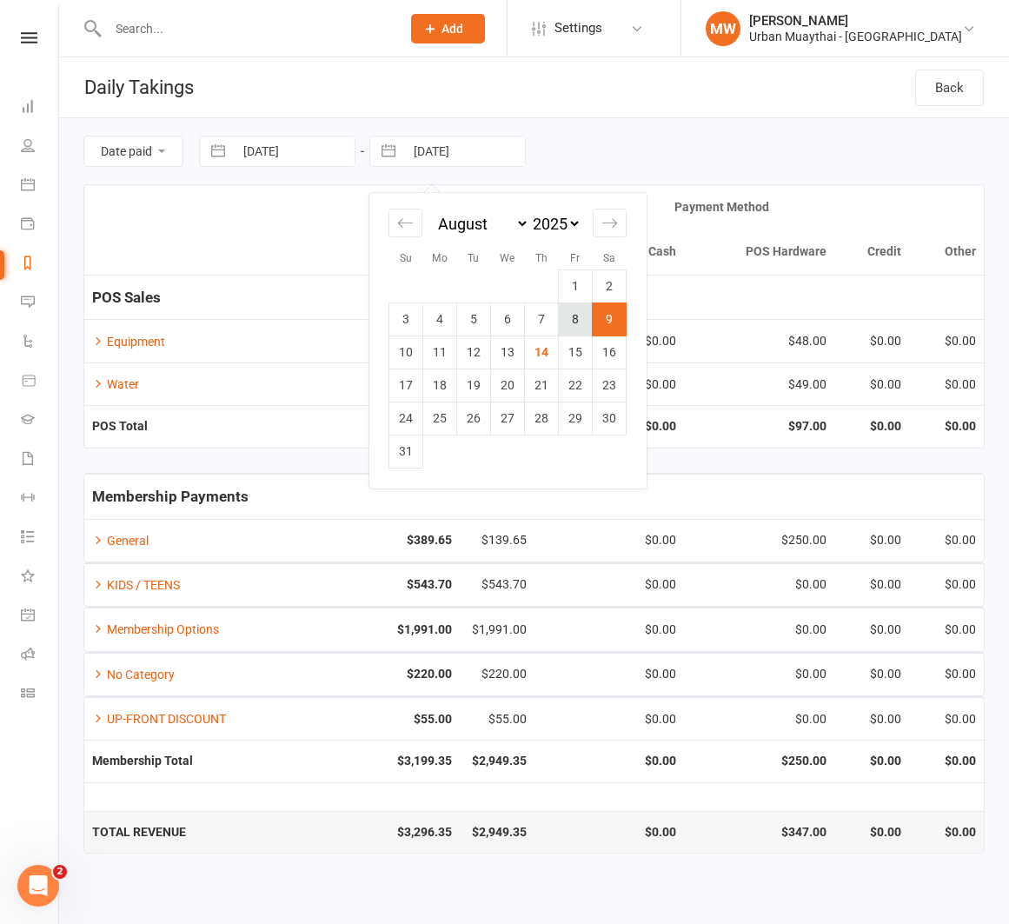
click at [566, 321] on td "8" at bounding box center [576, 318] width 34 height 33
type input "08 Aug 2025"
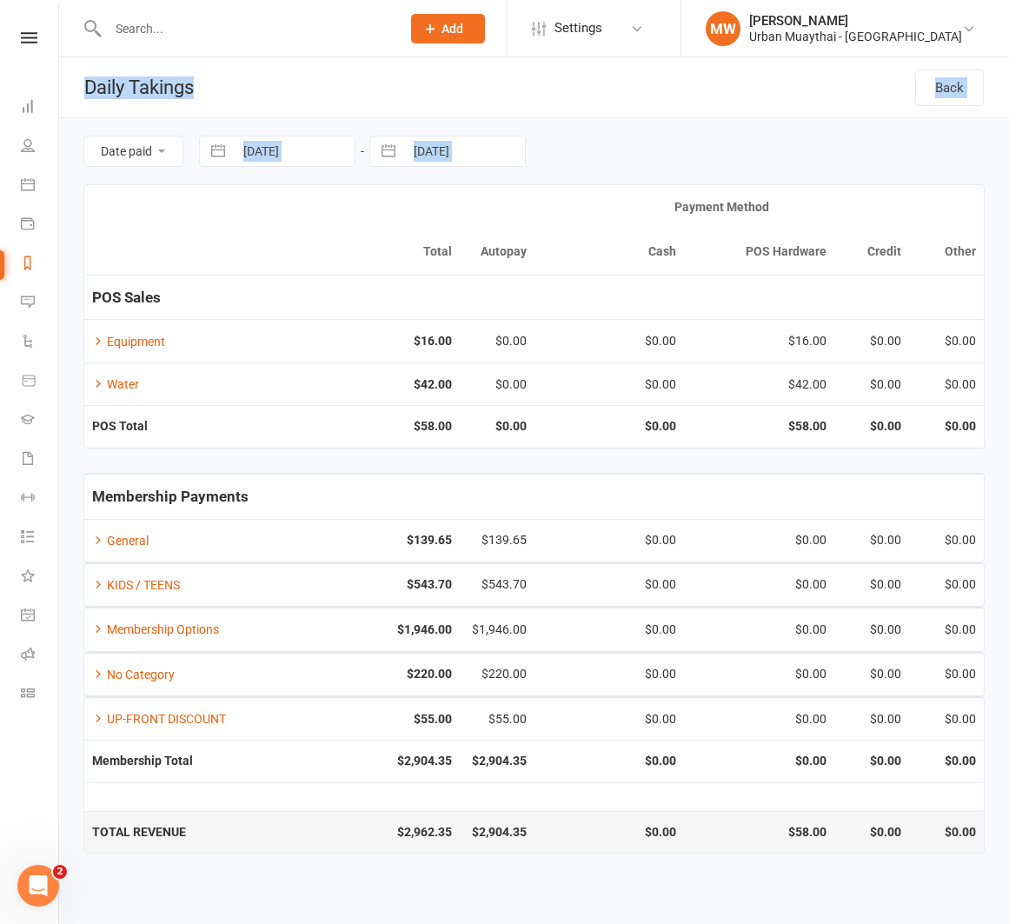
drag, startPoint x: 3, startPoint y: 288, endPoint x: -281, endPoint y: 282, distance: 283.3
click at [0, 282] on html "Prospect Member Non-attending contact Class / event Appointment Grading event T…" at bounding box center [504, 439] width 1009 height 878
click at [10, 299] on li "Messages 3" at bounding box center [29, 303] width 58 height 39
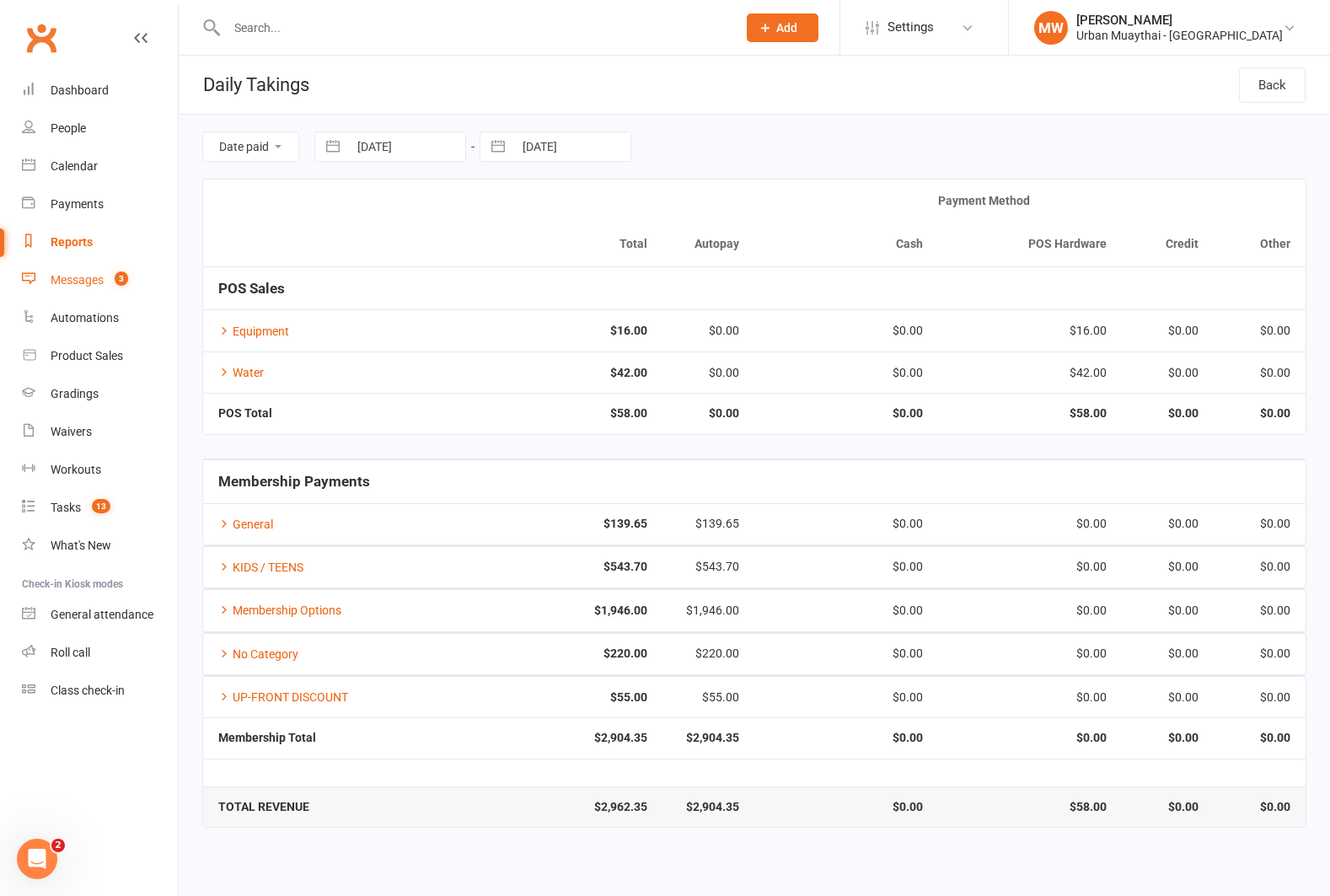
click at [71, 279] on div "Messages" at bounding box center [77, 280] width 53 height 14
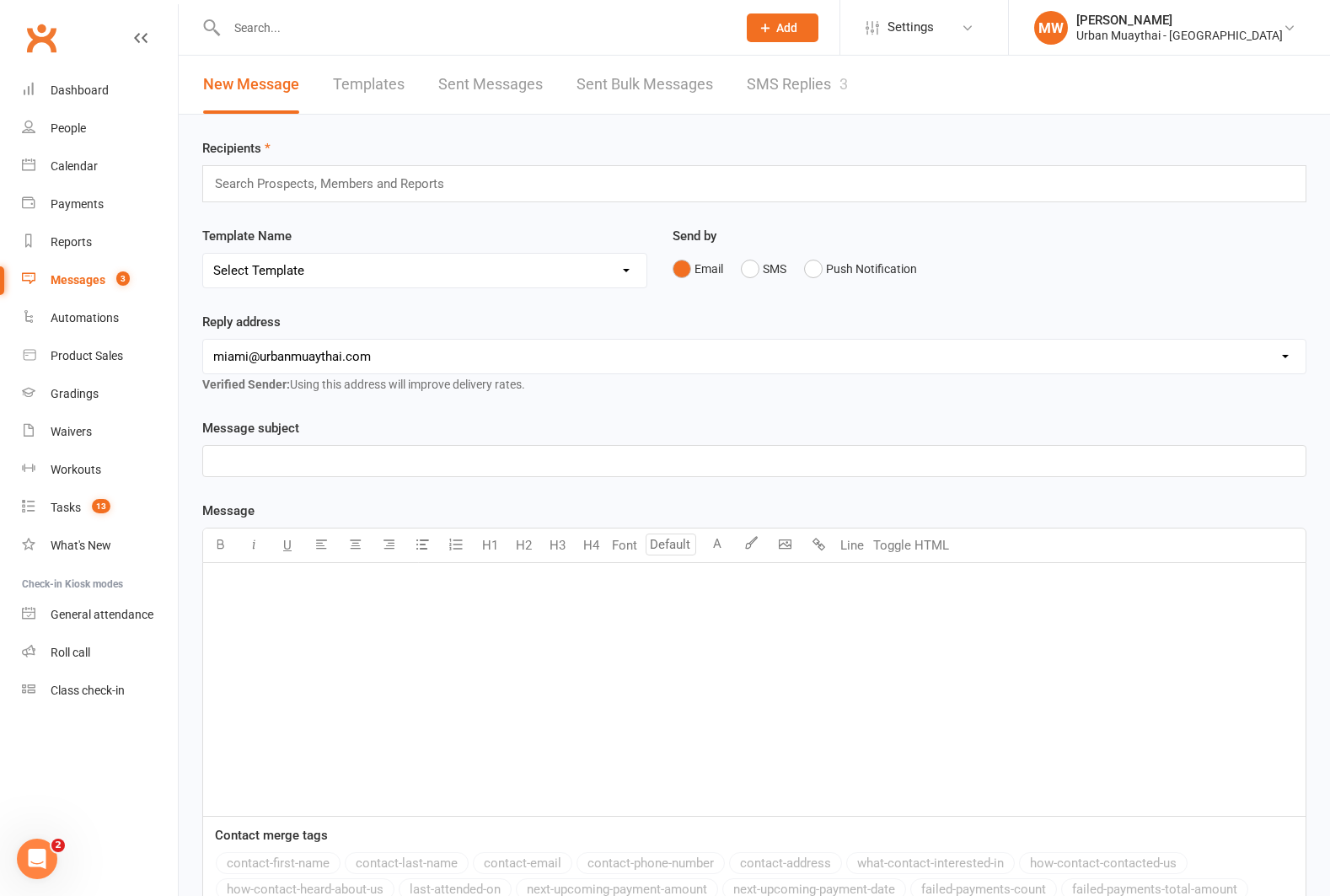
click at [771, 80] on link "SMS Replies 3" at bounding box center [797, 84] width 101 height 58
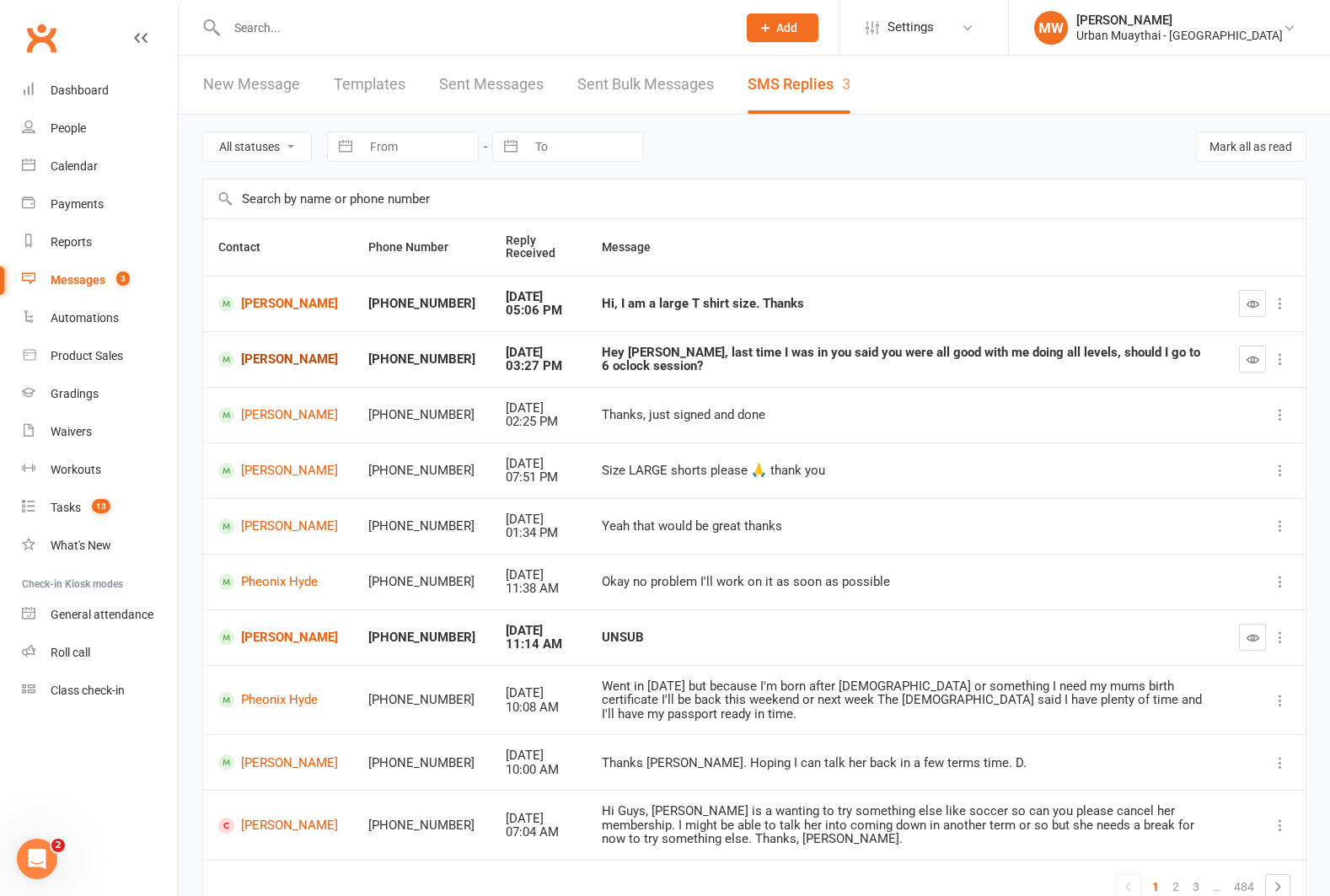
click at [281, 356] on link "Sam Webb" at bounding box center [277, 359] width 119 height 16
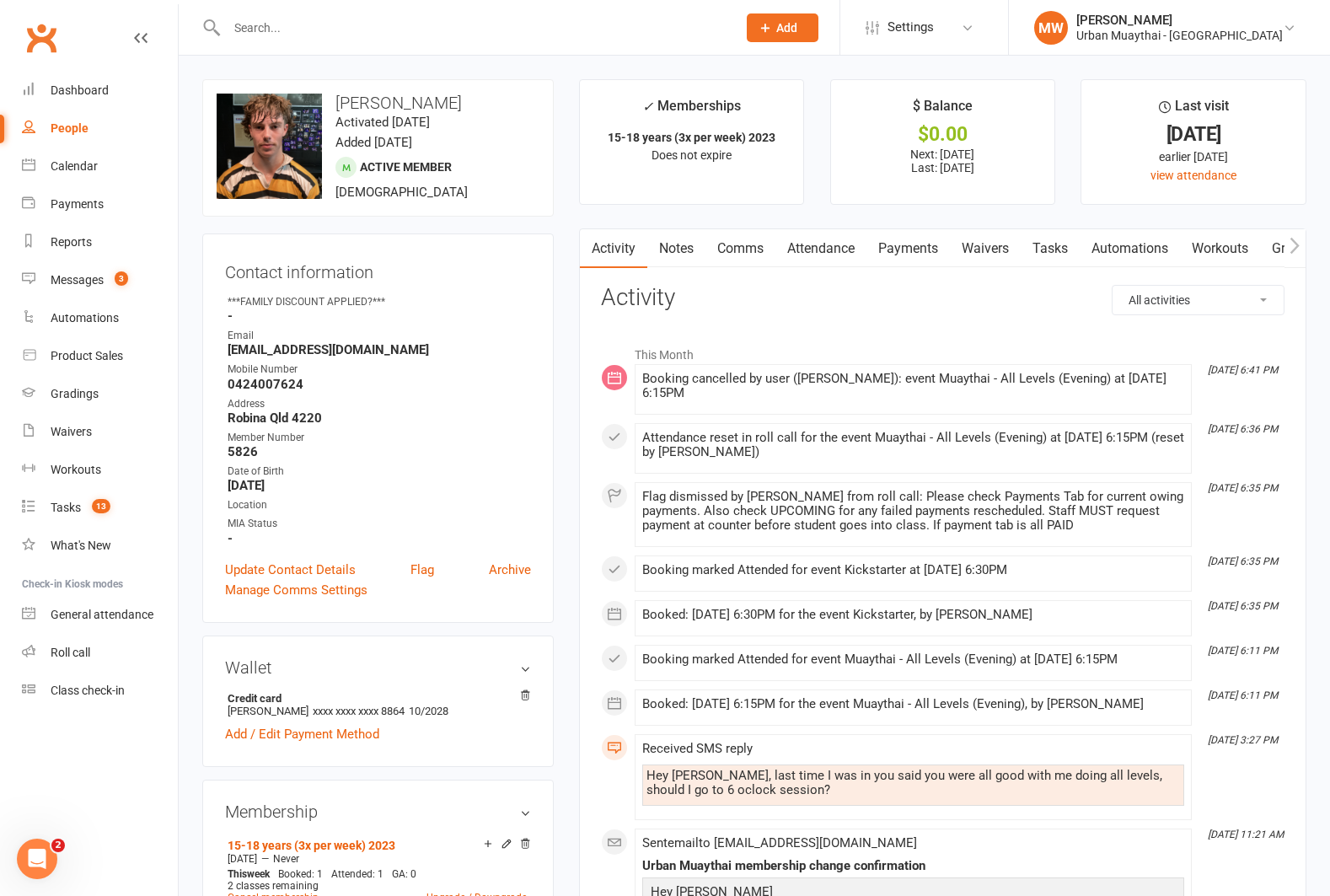
click at [898, 242] on link "Payments" at bounding box center [908, 248] width 83 height 39
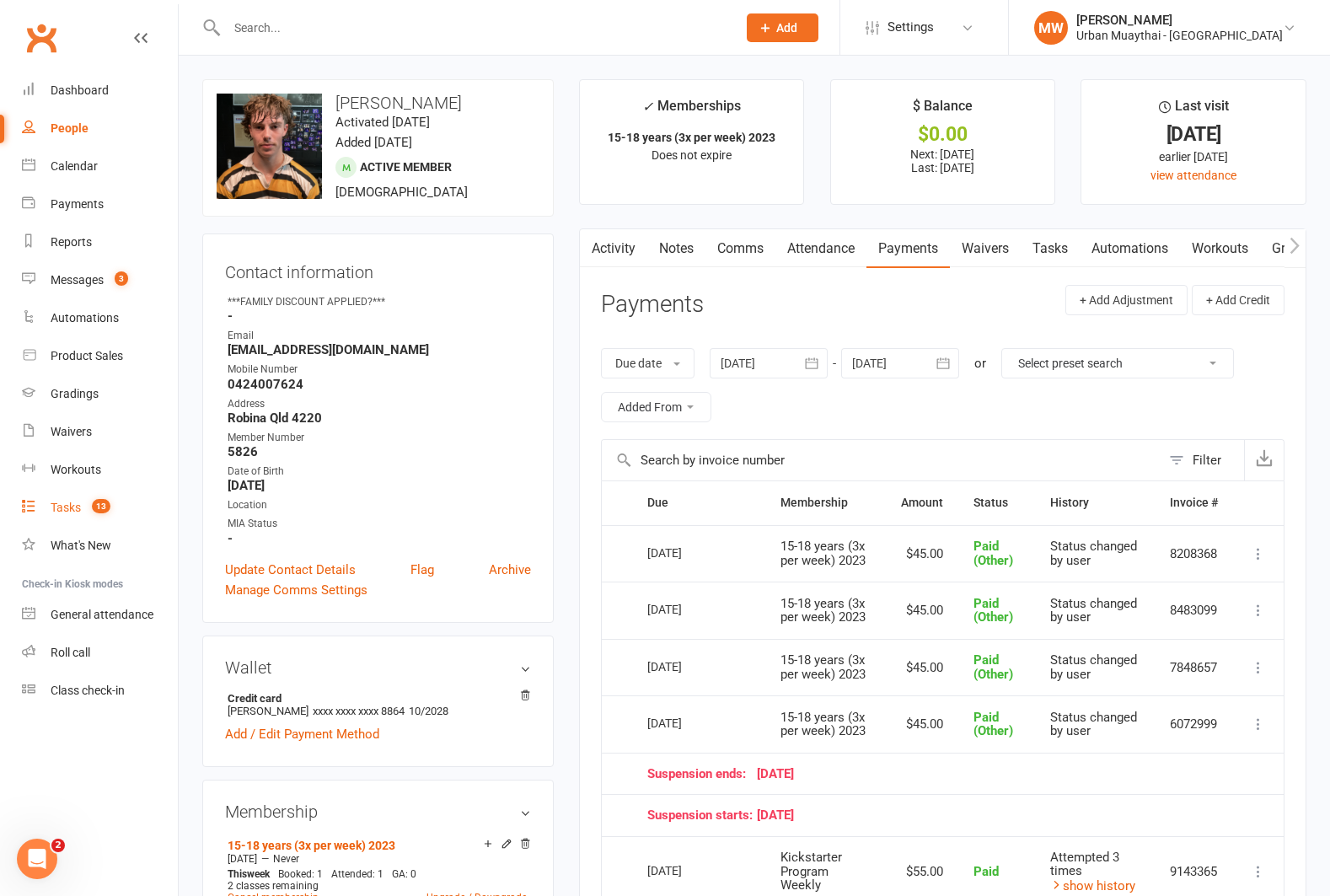
click at [62, 500] on div "Tasks" at bounding box center [65, 507] width 30 height 14
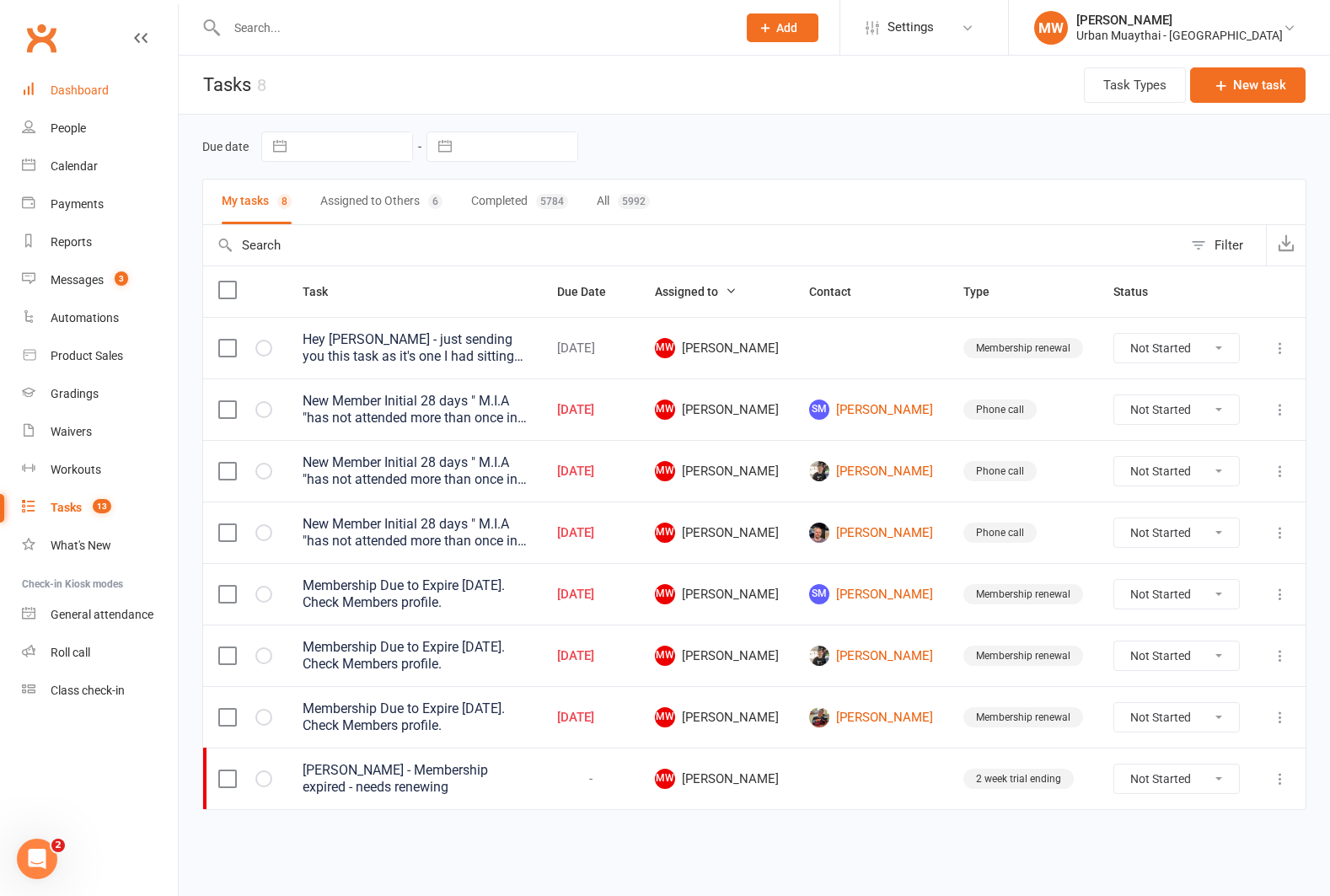
click at [93, 81] on link "Dashboard" at bounding box center [100, 90] width 156 height 38
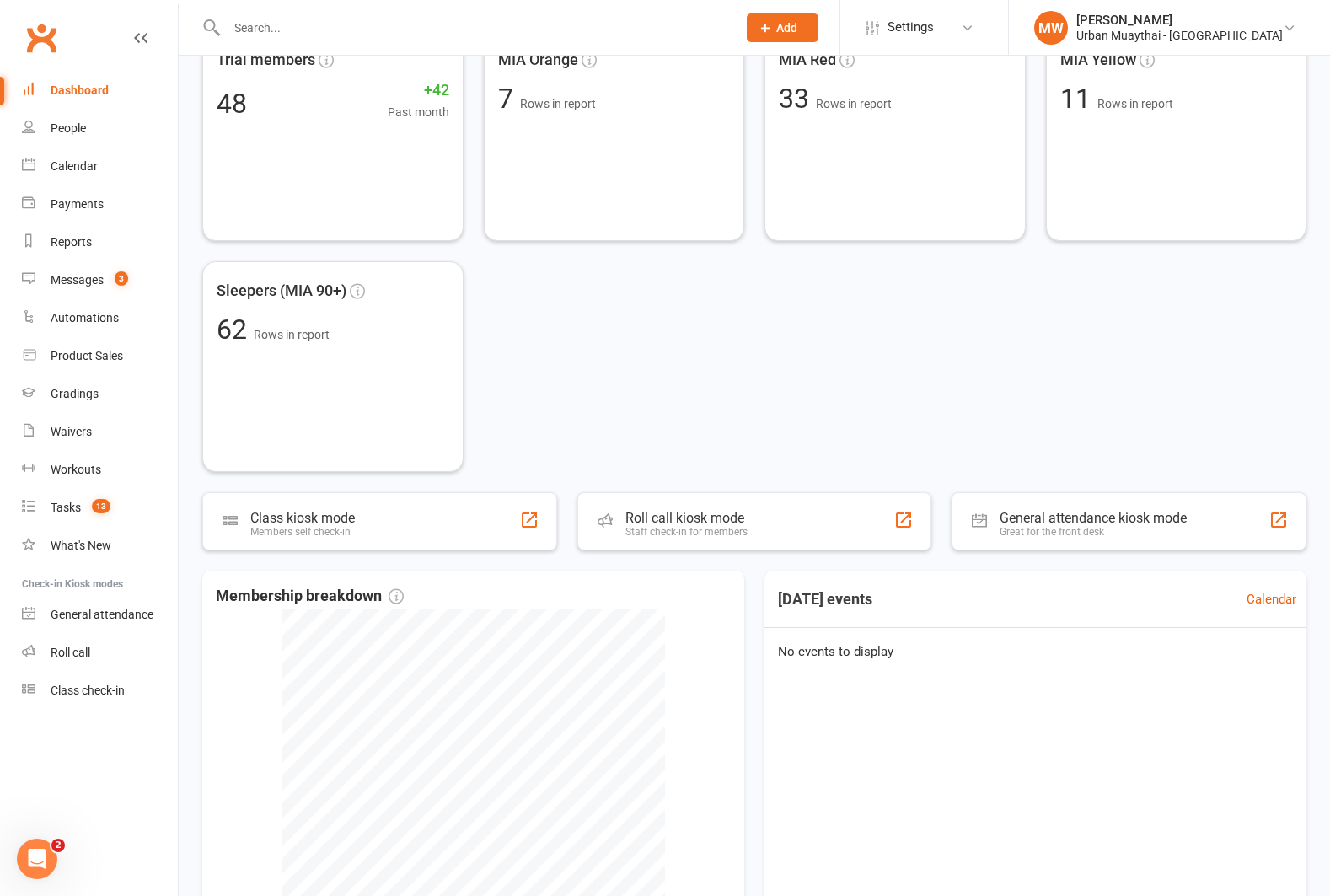
scroll to position [570, 0]
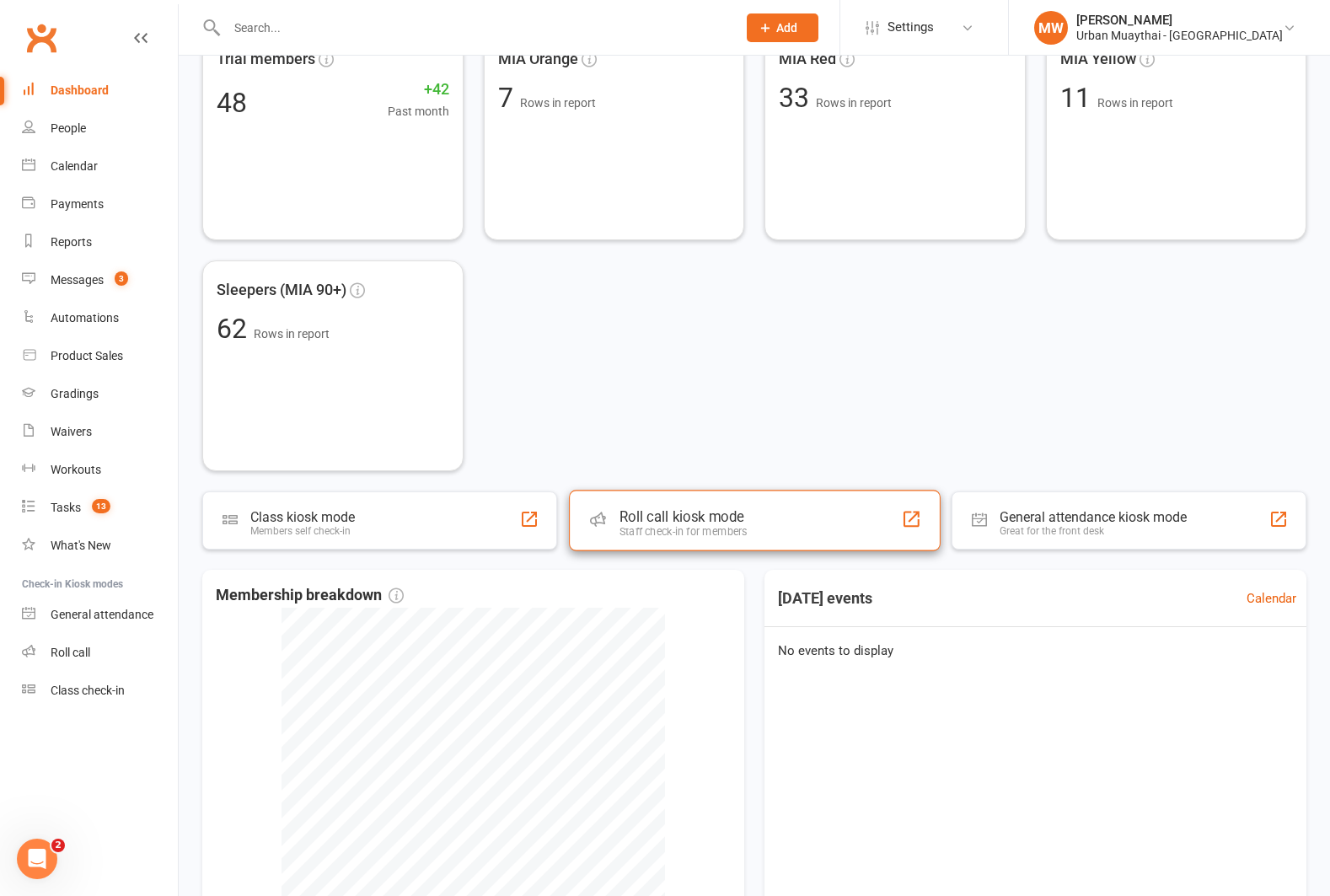
click at [697, 515] on div "Roll call kiosk mode" at bounding box center [683, 516] width 128 height 16
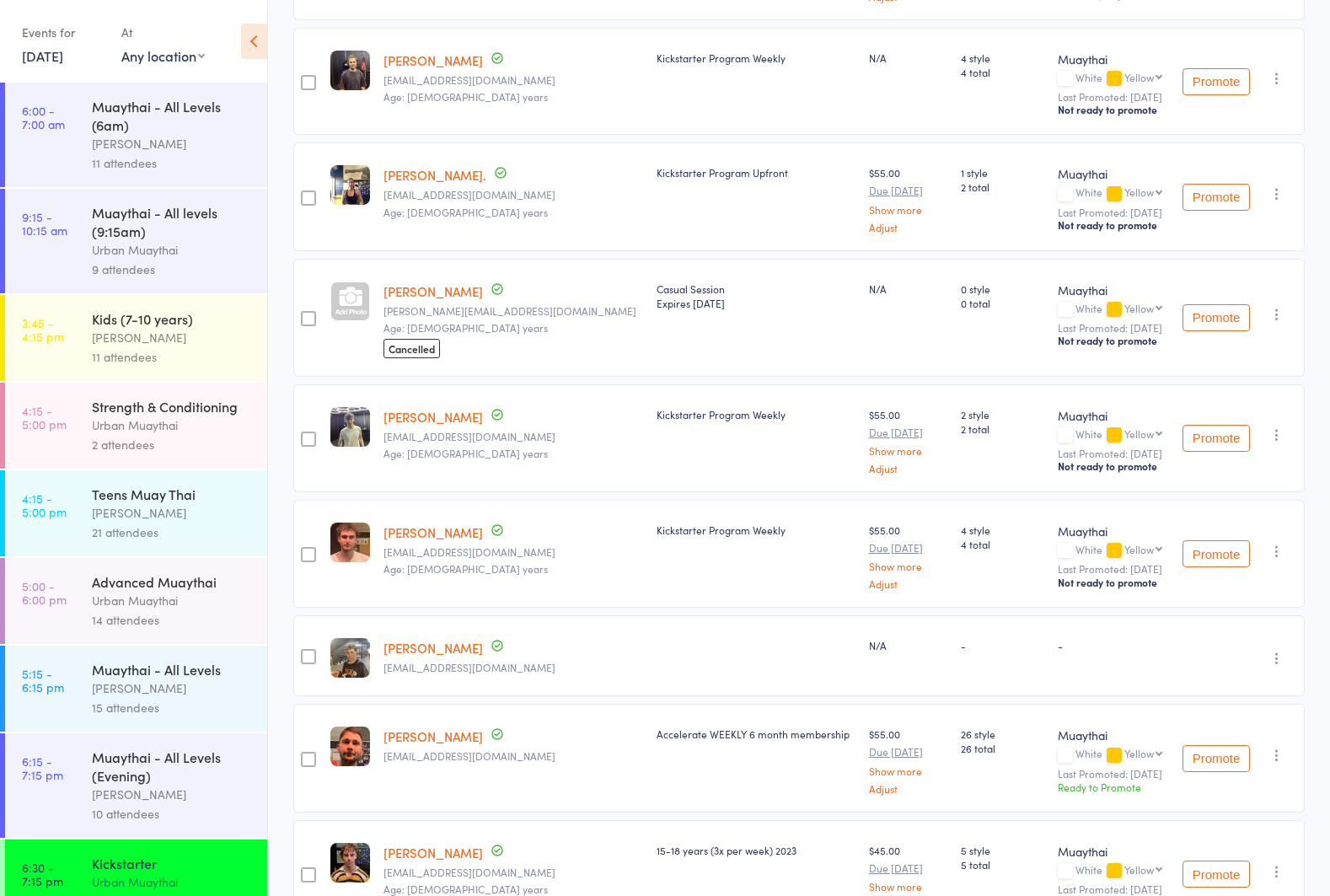
scroll to position [953, 0]
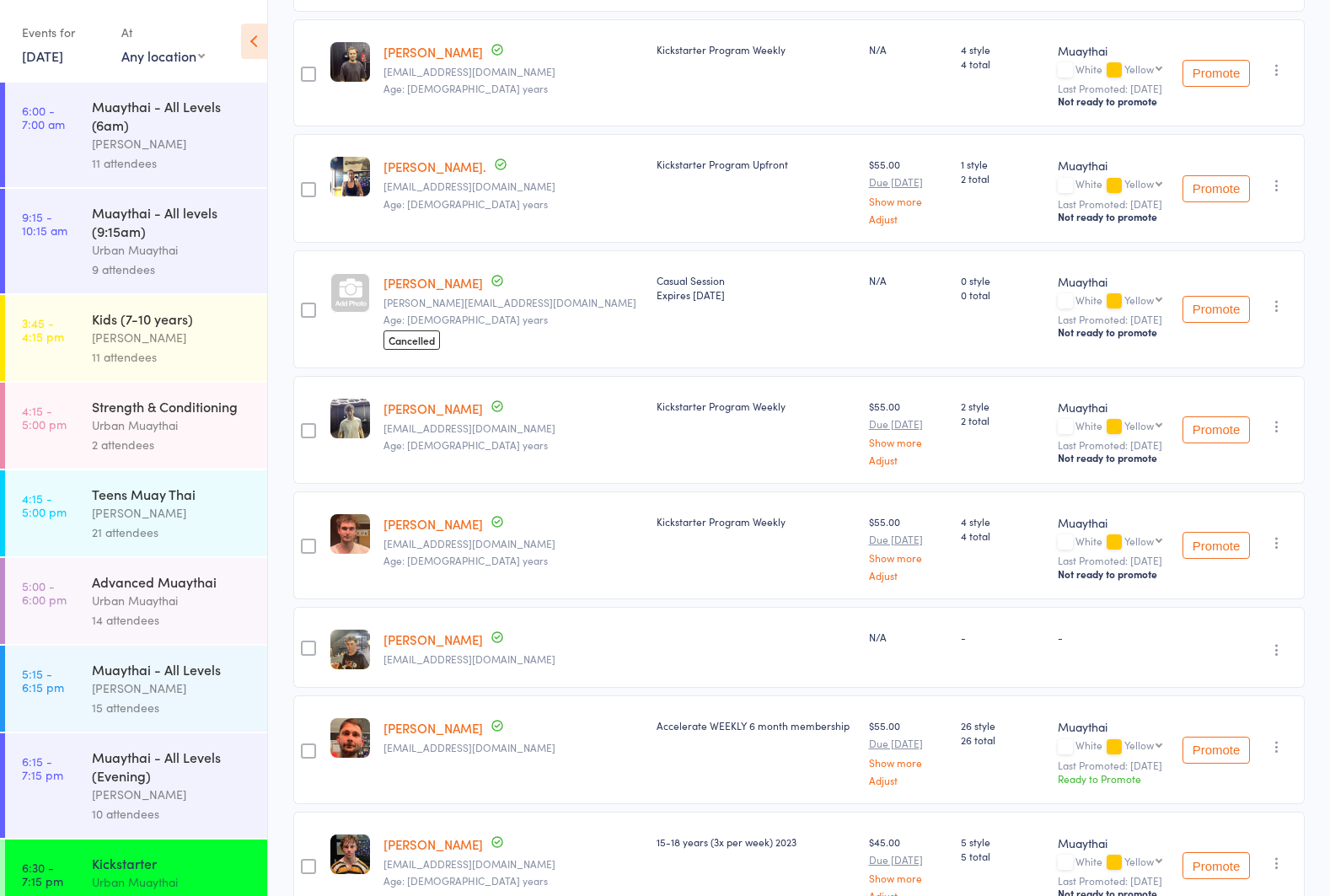
click at [407, 277] on link "Danny Rennie" at bounding box center [433, 282] width 100 height 17
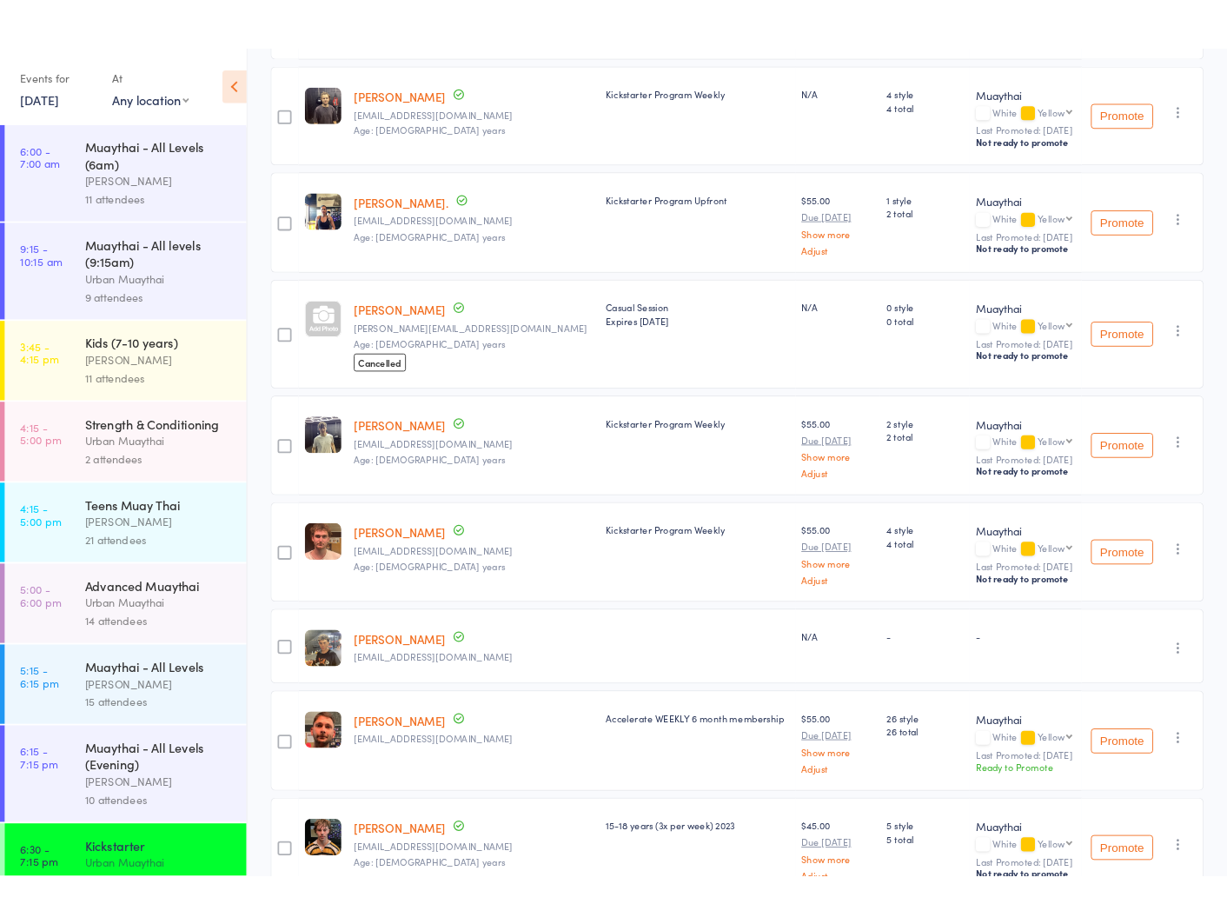
scroll to position [1056, 0]
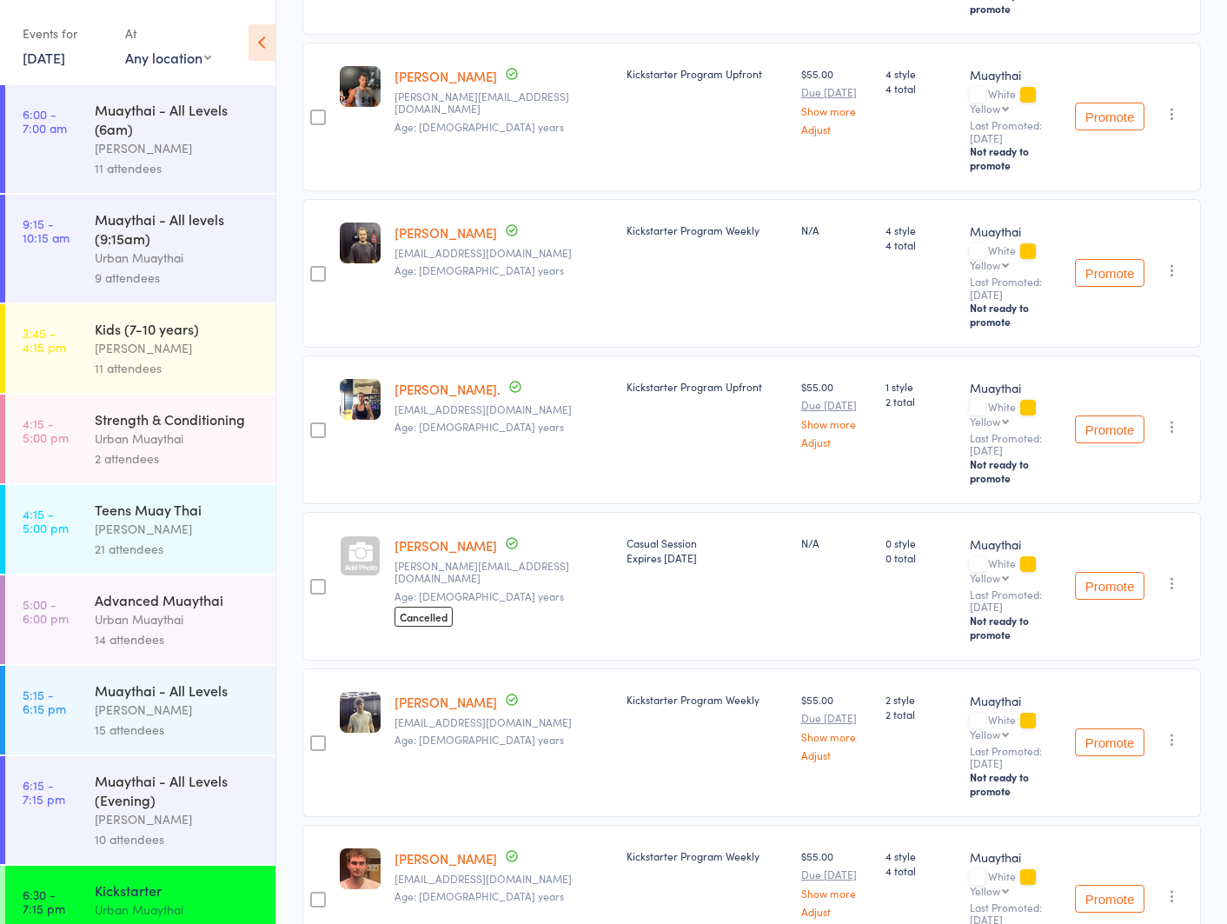
click at [262, 43] on icon at bounding box center [261, 42] width 27 height 36
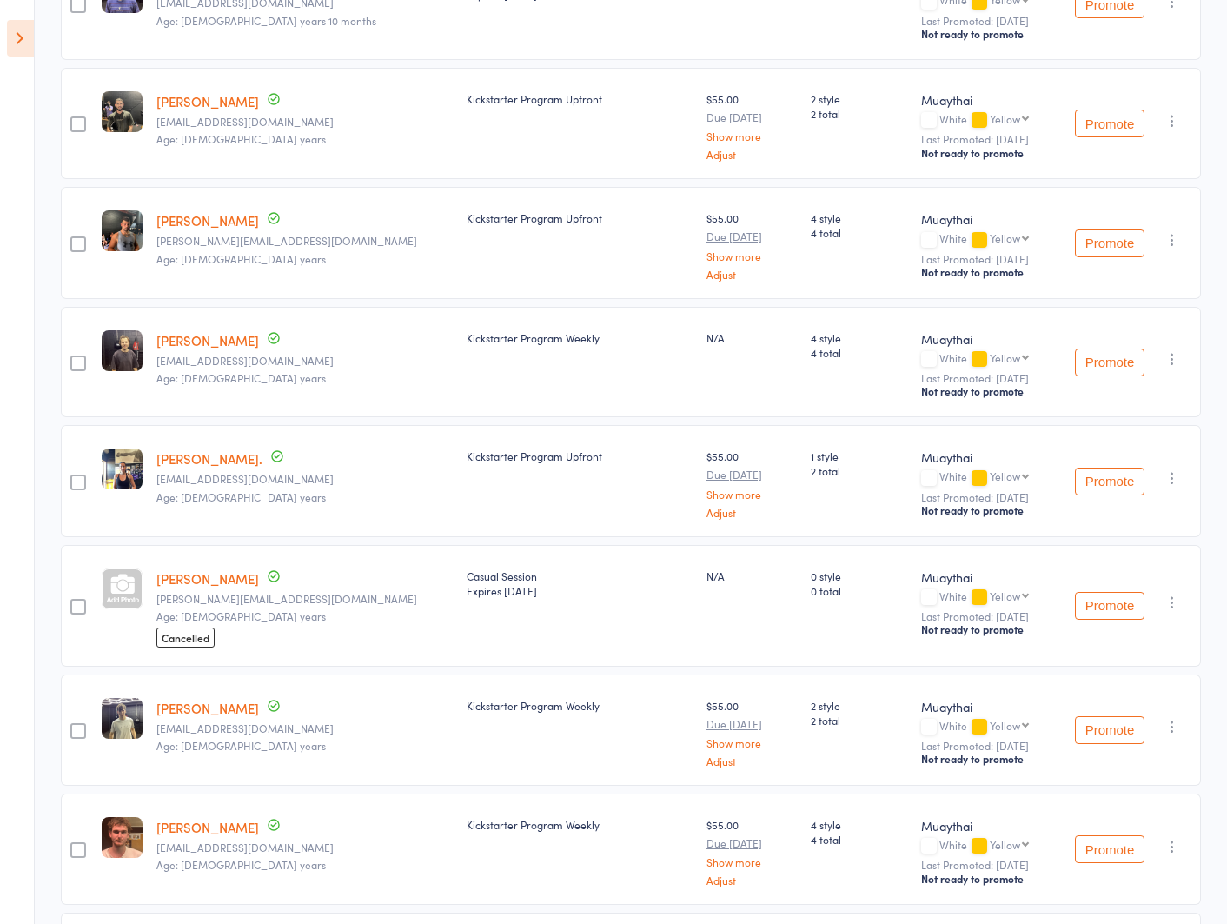
scroll to position [0, 0]
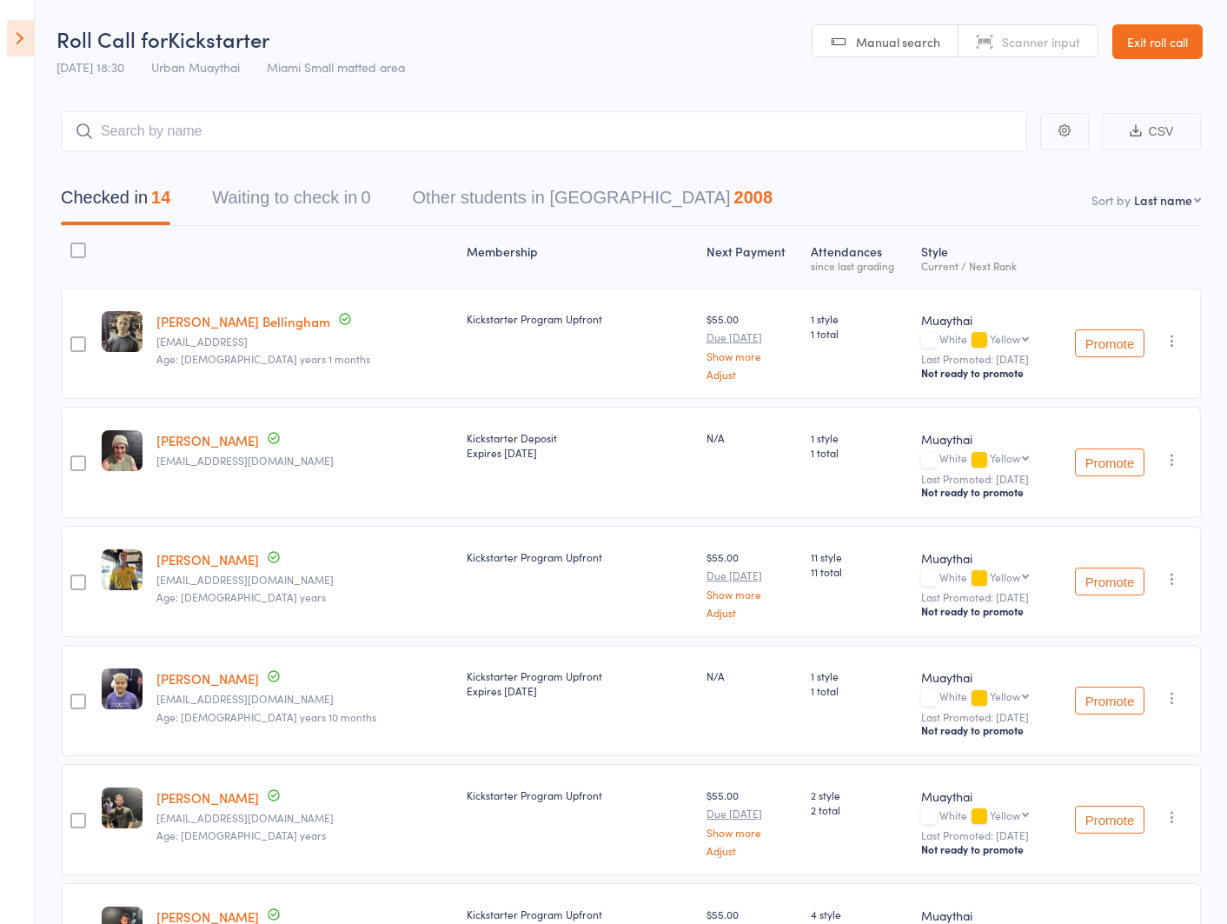
click at [1142, 47] on link "Exit roll call" at bounding box center [1157, 41] width 90 height 35
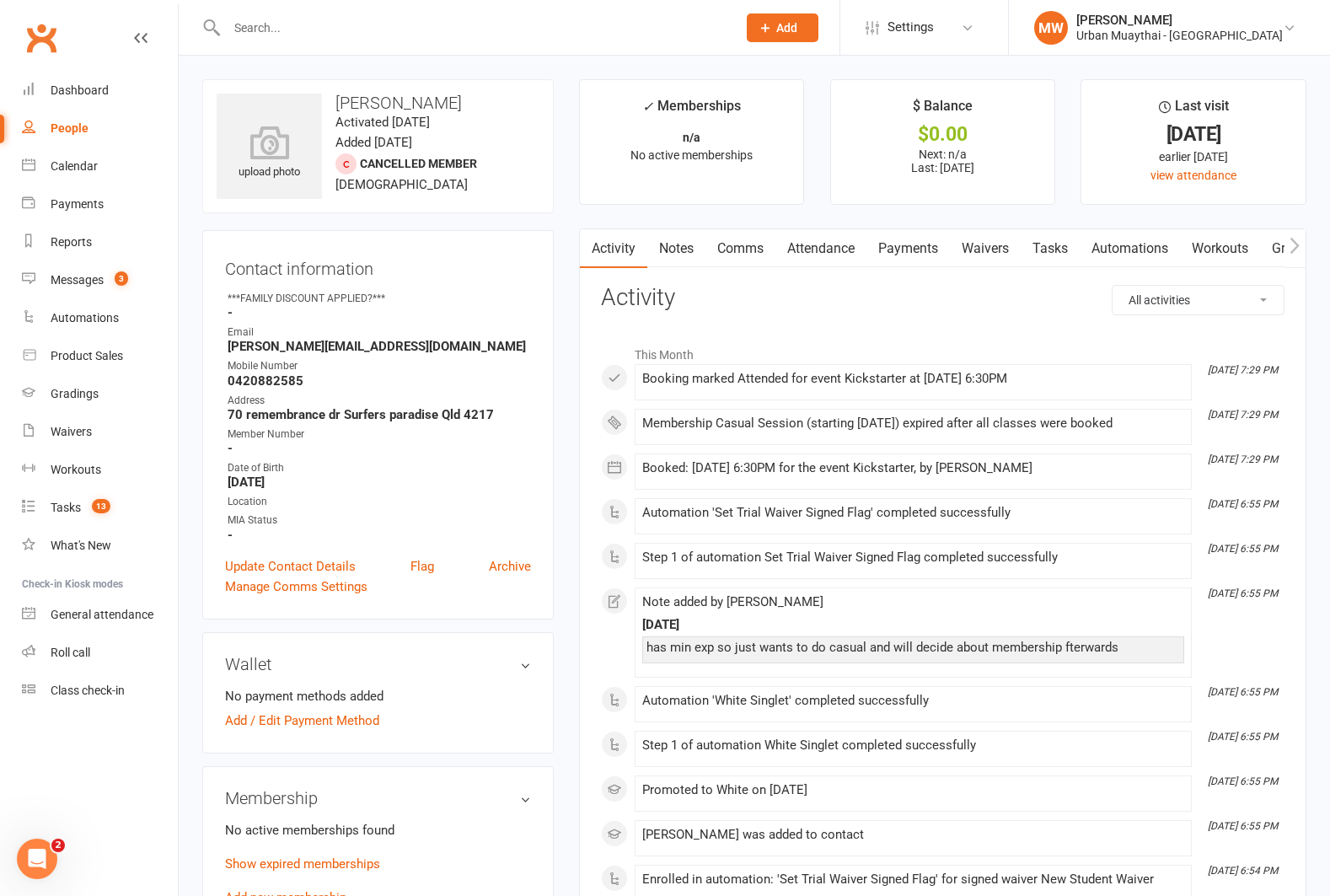
click at [678, 245] on link "Notes" at bounding box center [676, 248] width 58 height 39
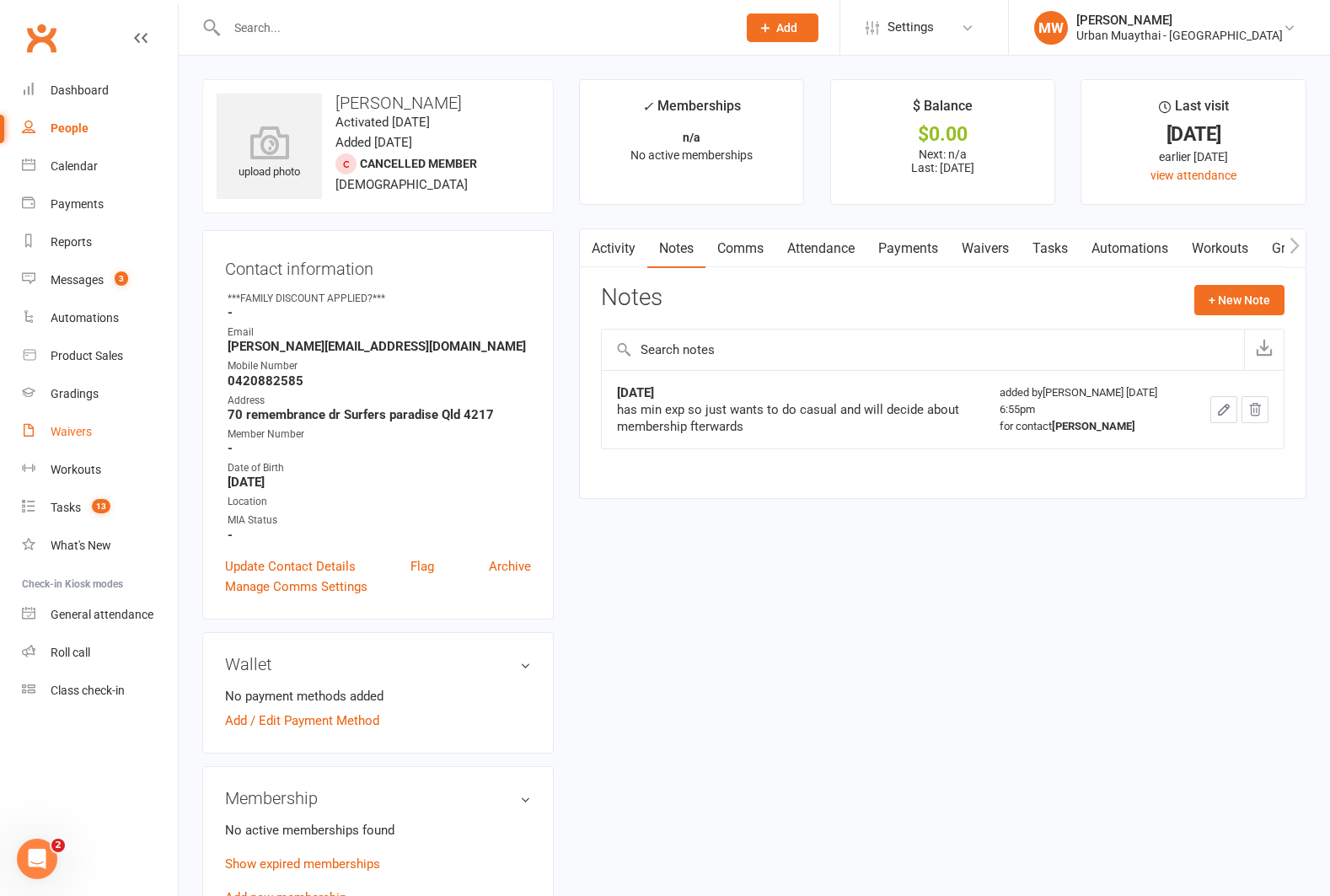
click at [66, 431] on div "Waivers" at bounding box center [71, 432] width 42 height 14
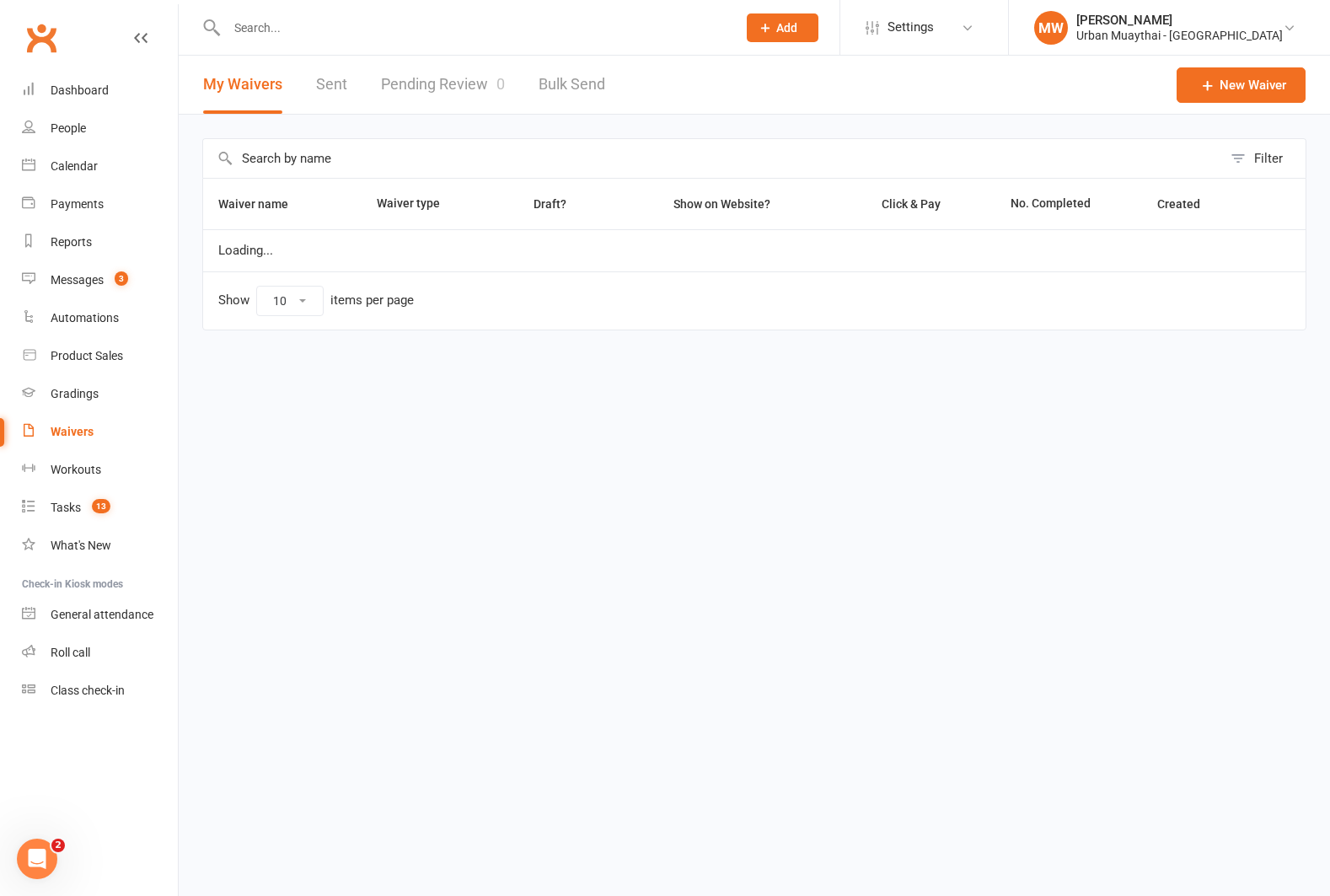
select select "50"
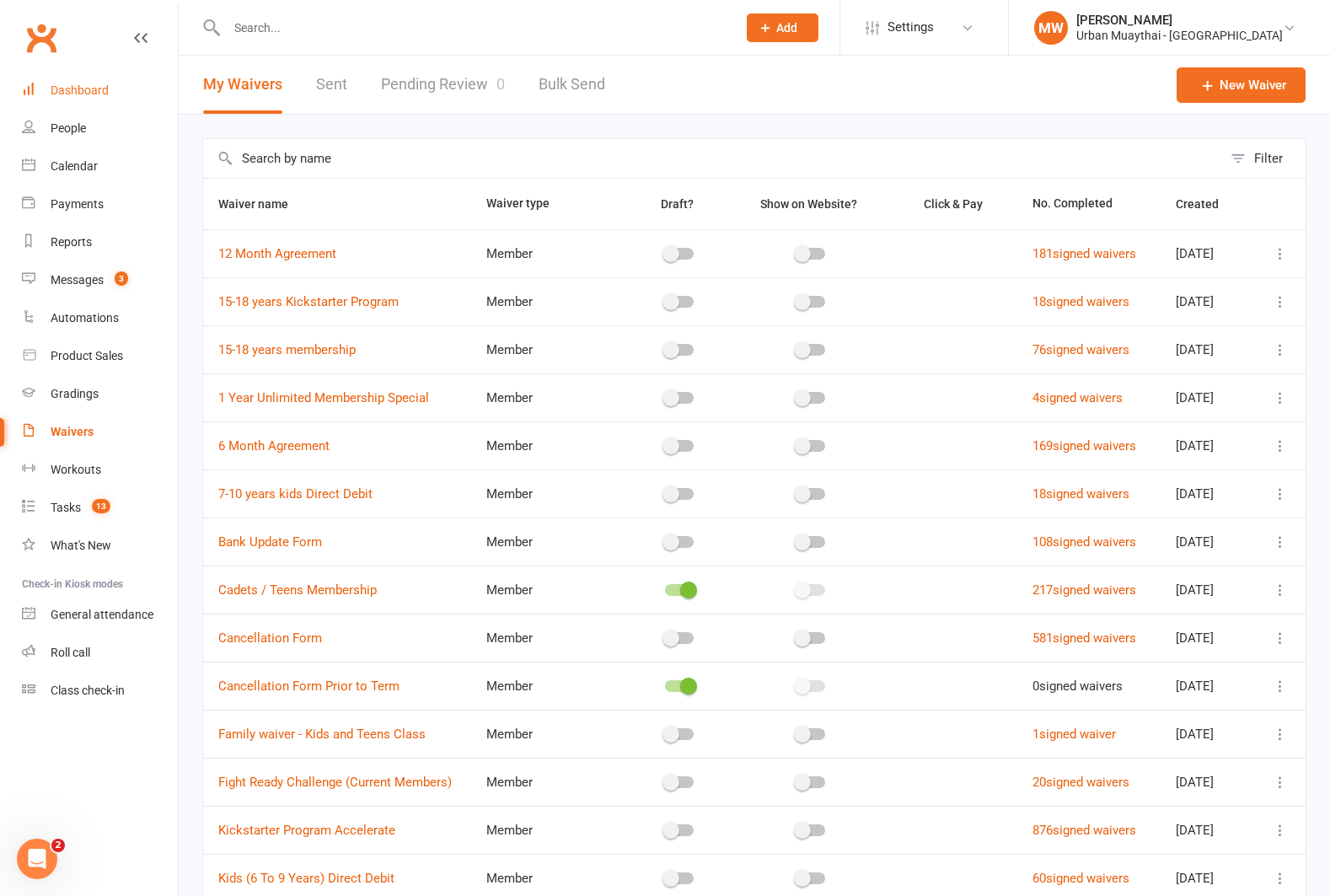
click at [89, 85] on div "Dashboard" at bounding box center [80, 90] width 58 height 14
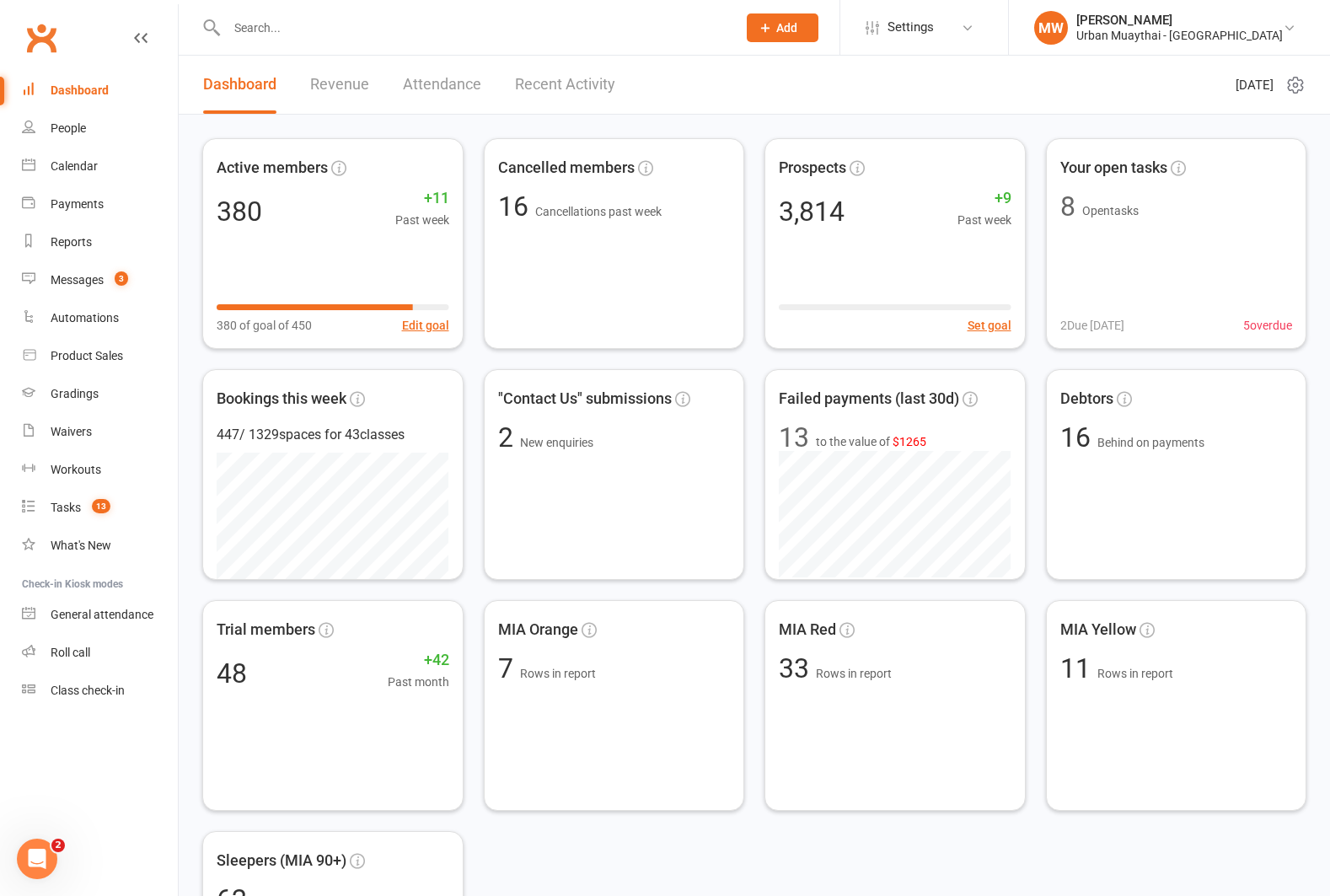
click at [564, 79] on link "Recent Activity" at bounding box center [565, 84] width 100 height 58
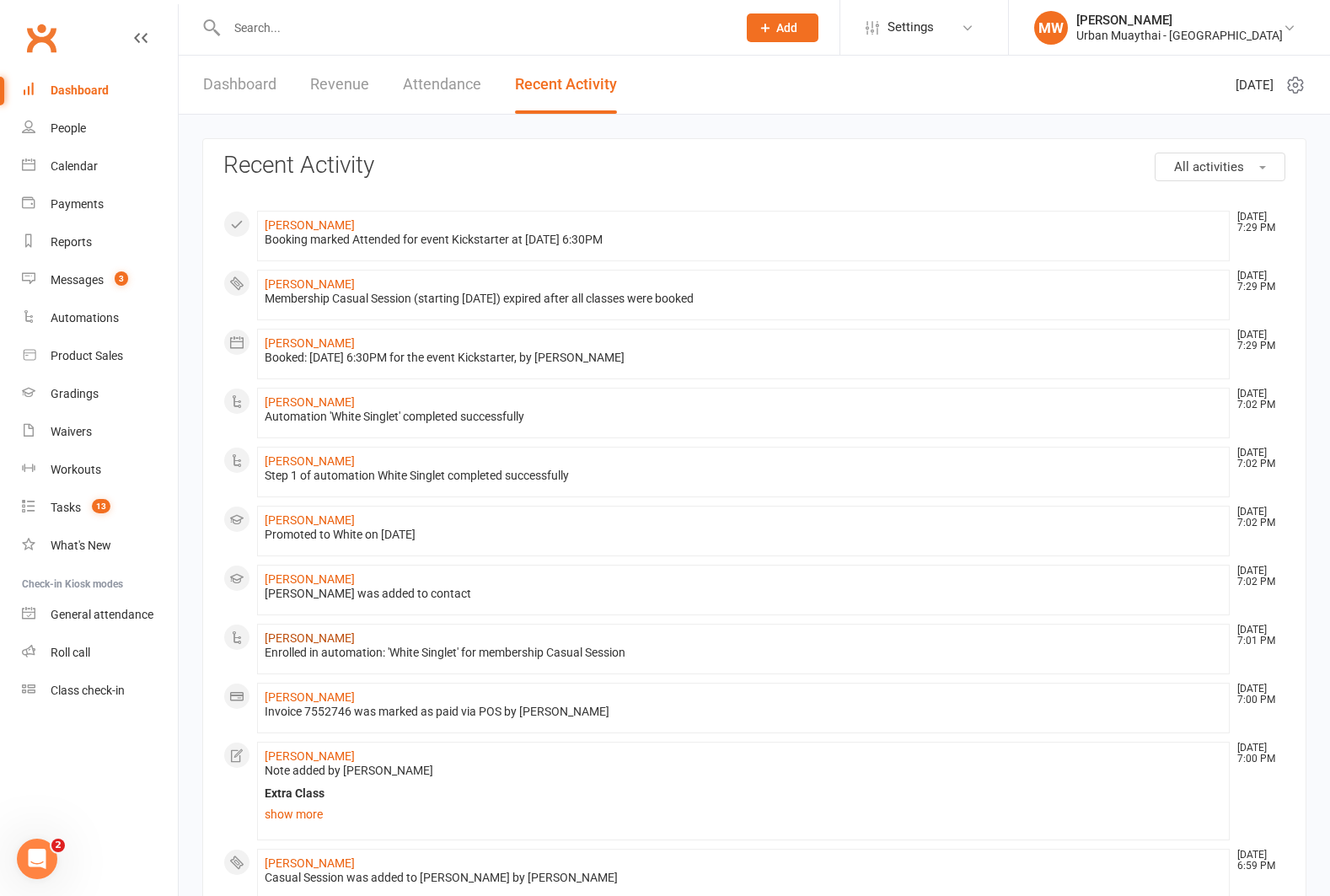
click at [306, 639] on link "[PERSON_NAME]" at bounding box center [309, 638] width 90 height 14
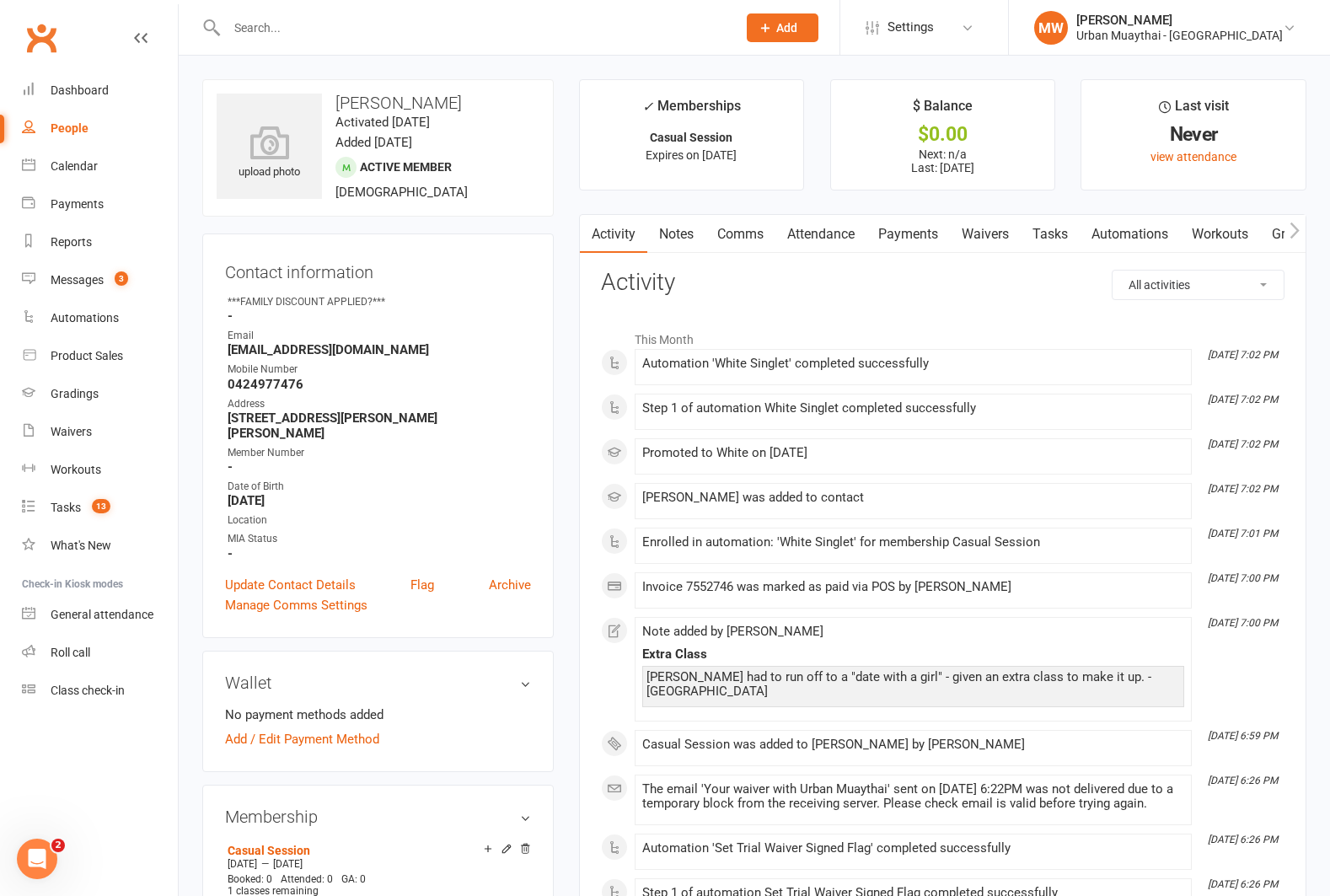
click at [675, 232] on link "Notes" at bounding box center [676, 235] width 58 height 39
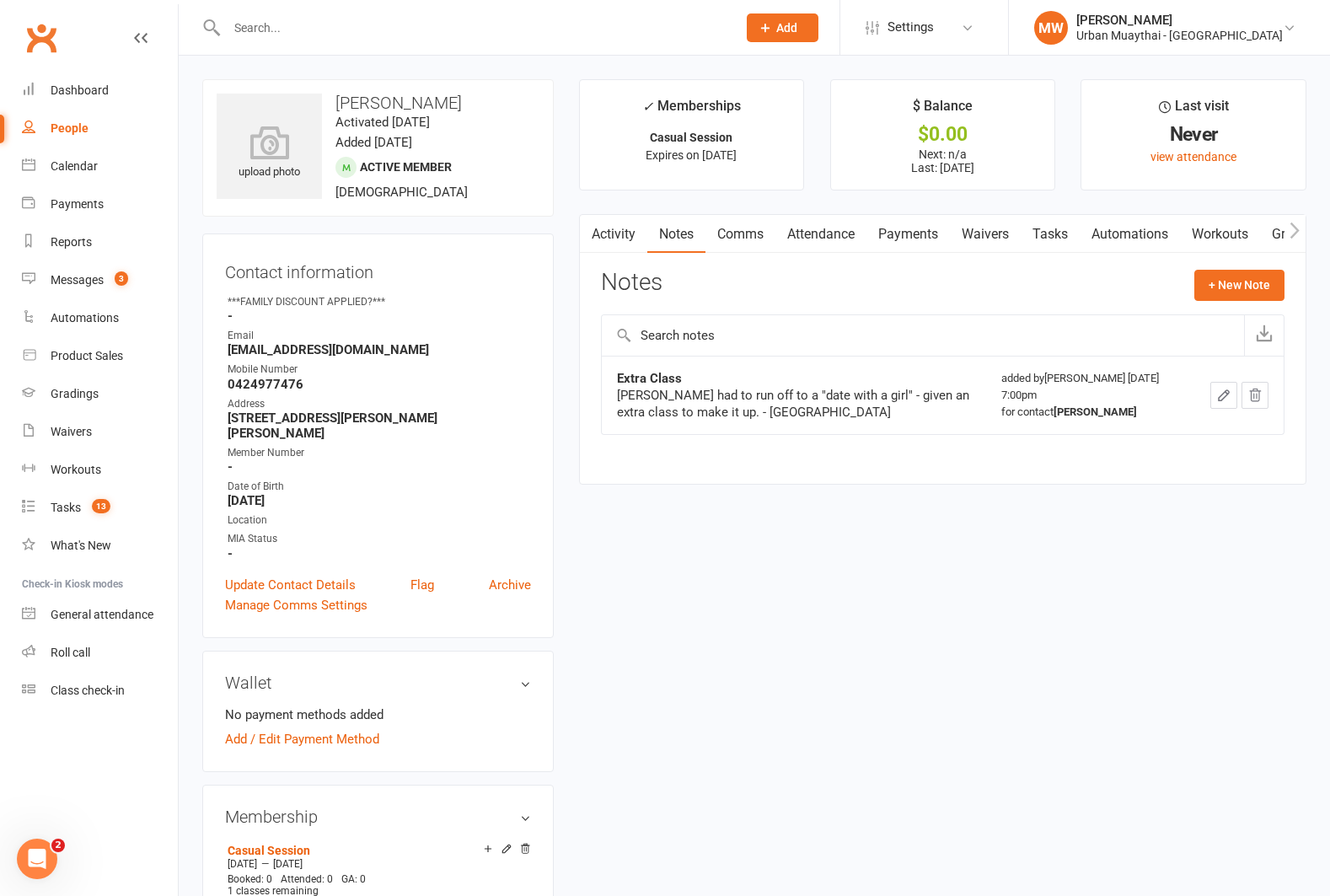
click at [628, 233] on link "Activity" at bounding box center [614, 235] width 68 height 39
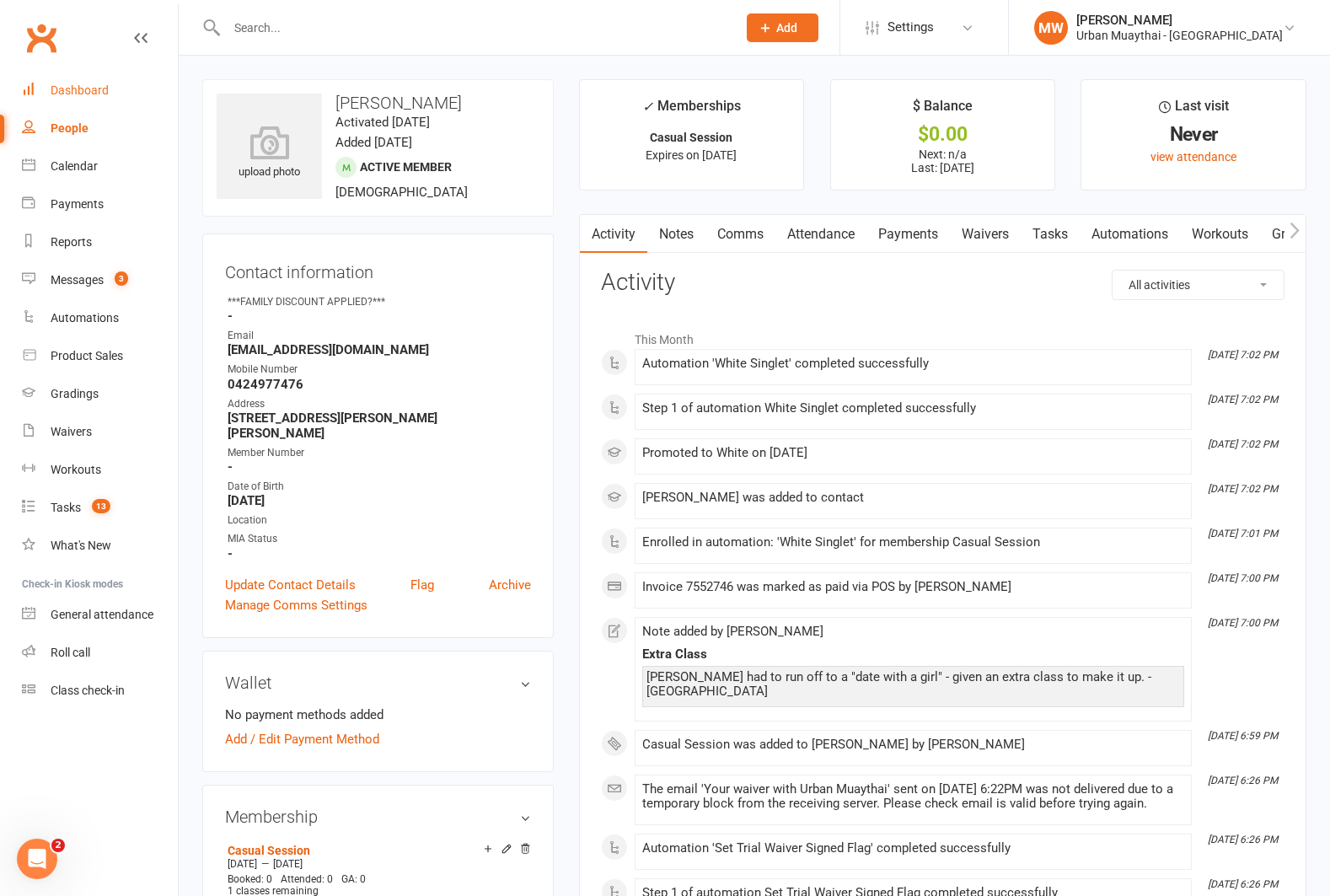
click at [88, 88] on div "Dashboard" at bounding box center [80, 90] width 58 height 14
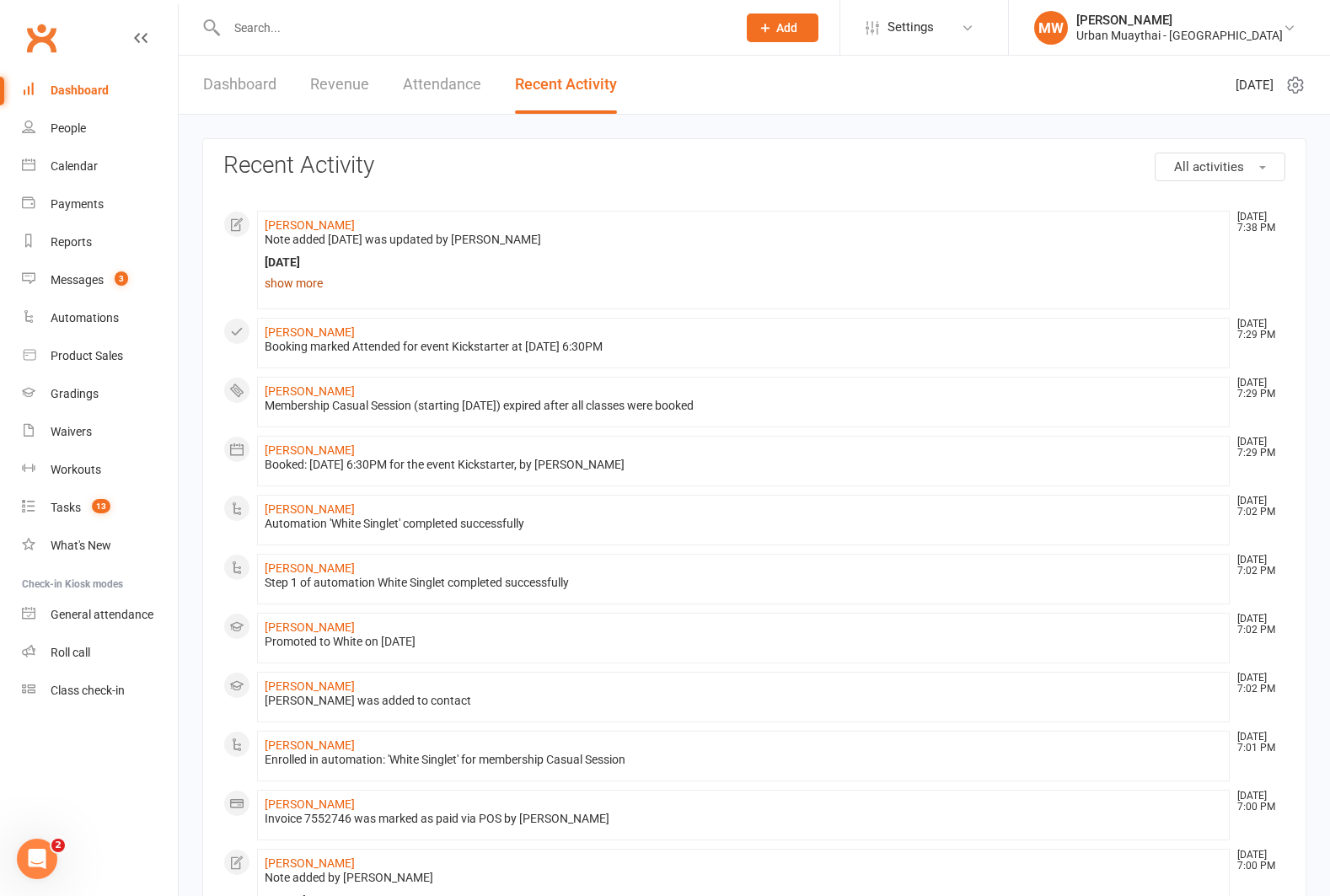
click at [303, 278] on link "show more" at bounding box center [743, 283] width 957 height 23
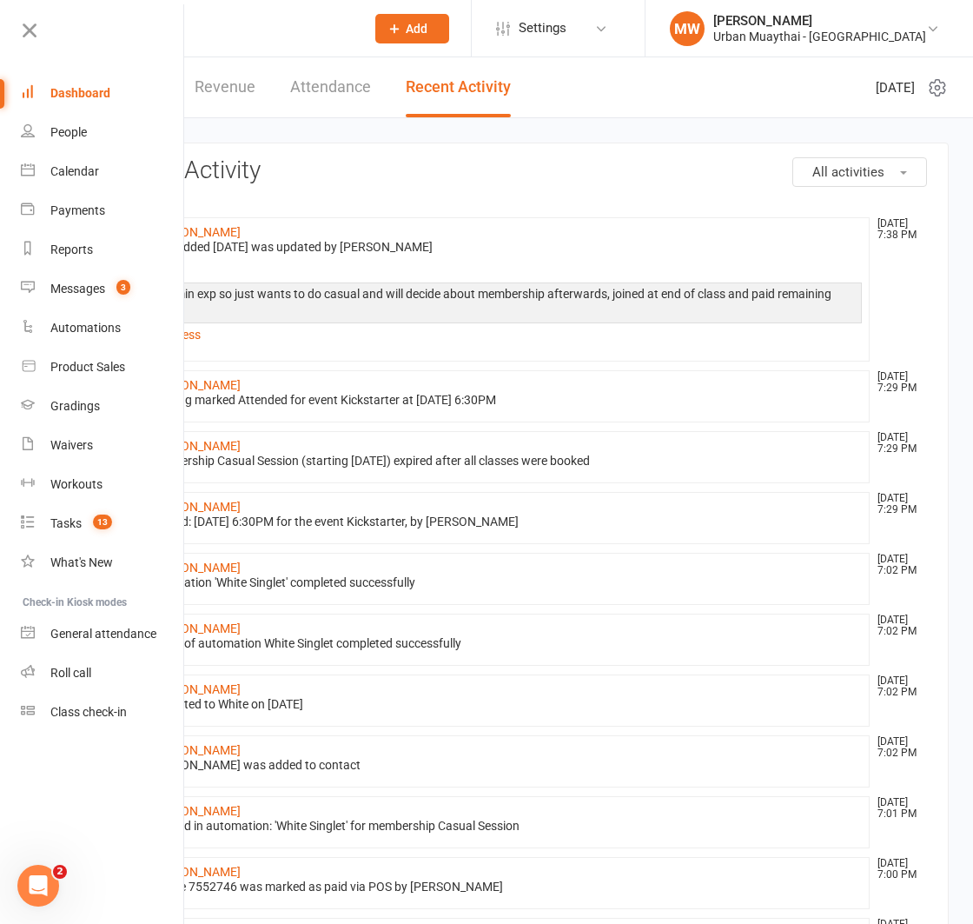
click at [58, 92] on div "Dashboard" at bounding box center [80, 93] width 60 height 14
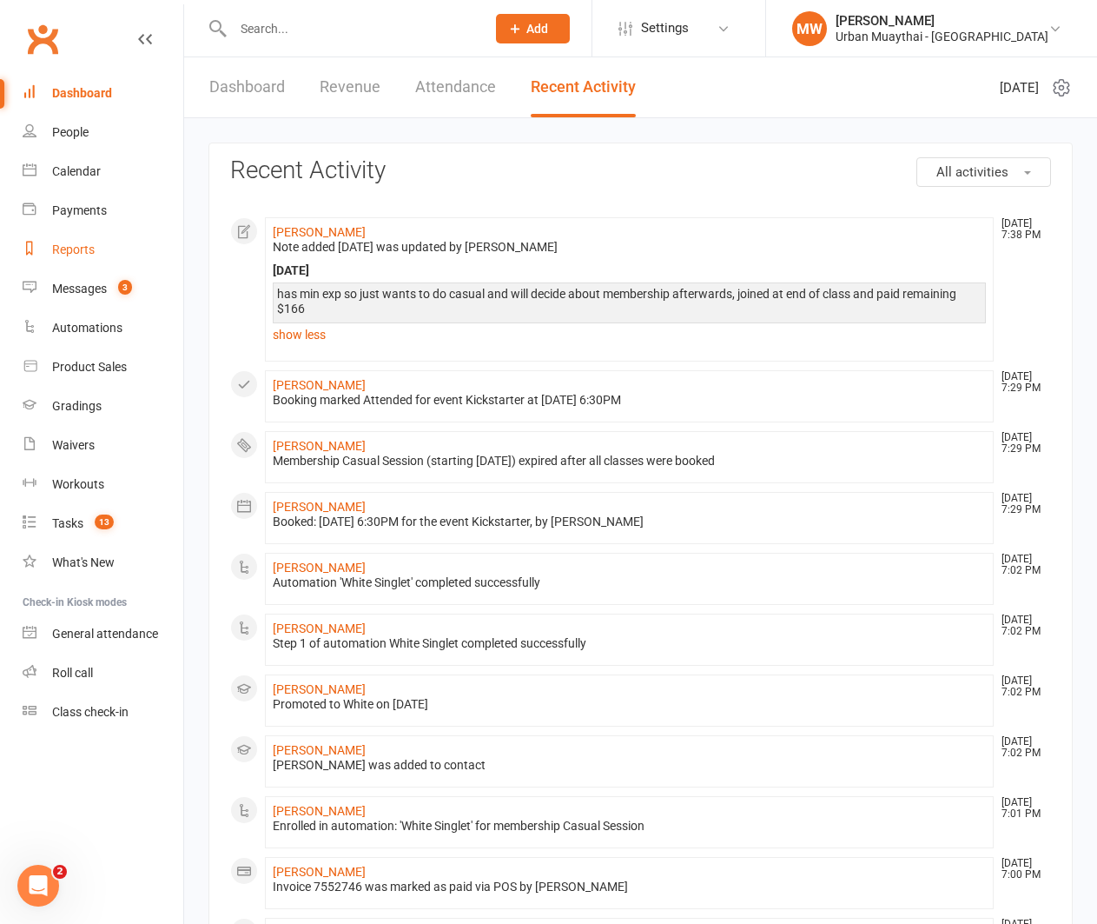
click at [76, 246] on div "Reports" at bounding box center [73, 249] width 43 height 14
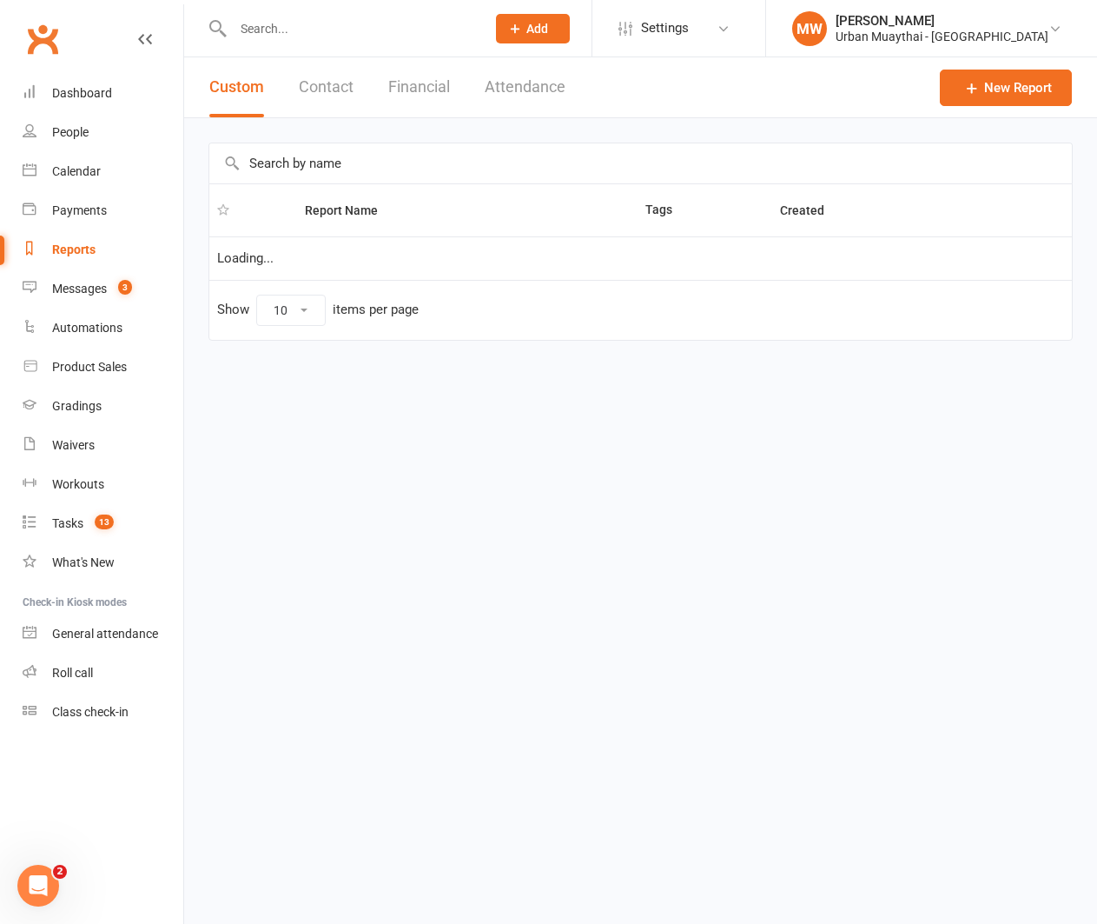
select select "100"
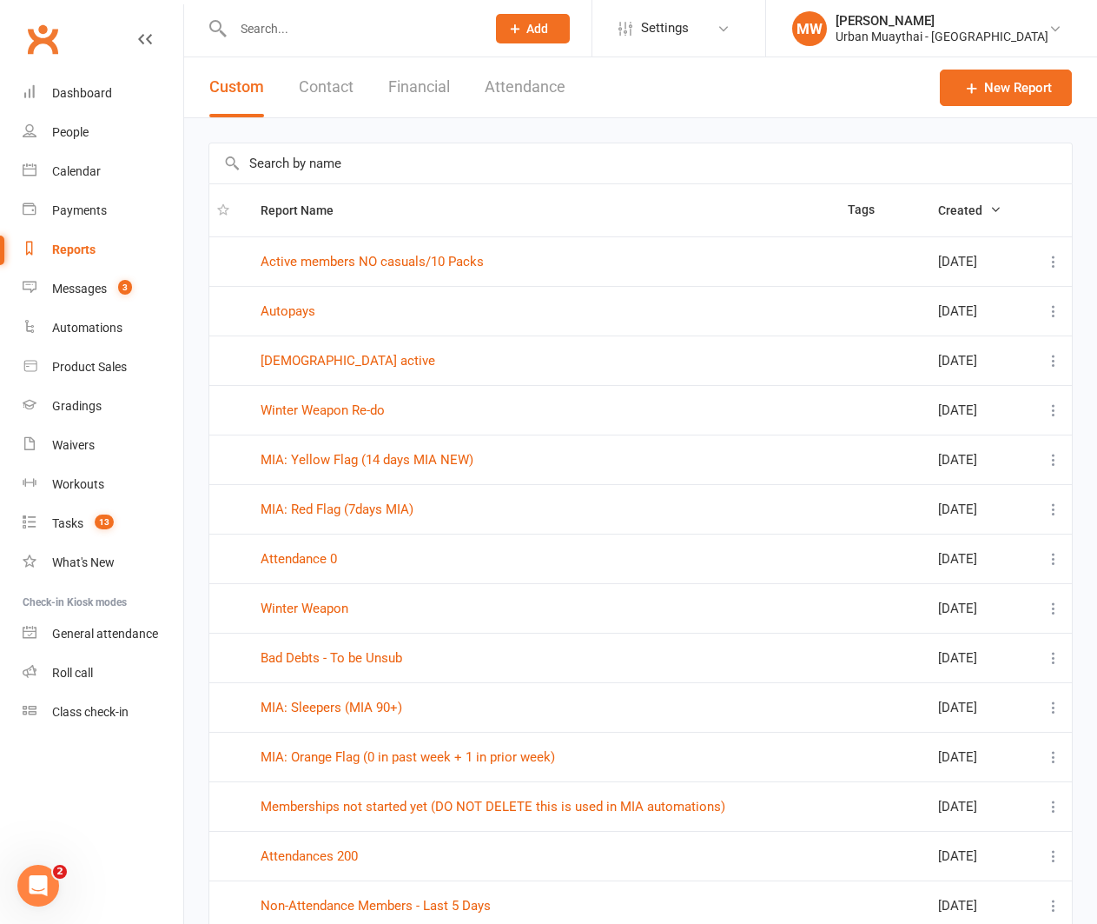
click at [340, 84] on button "Contact" at bounding box center [326, 87] width 55 height 60
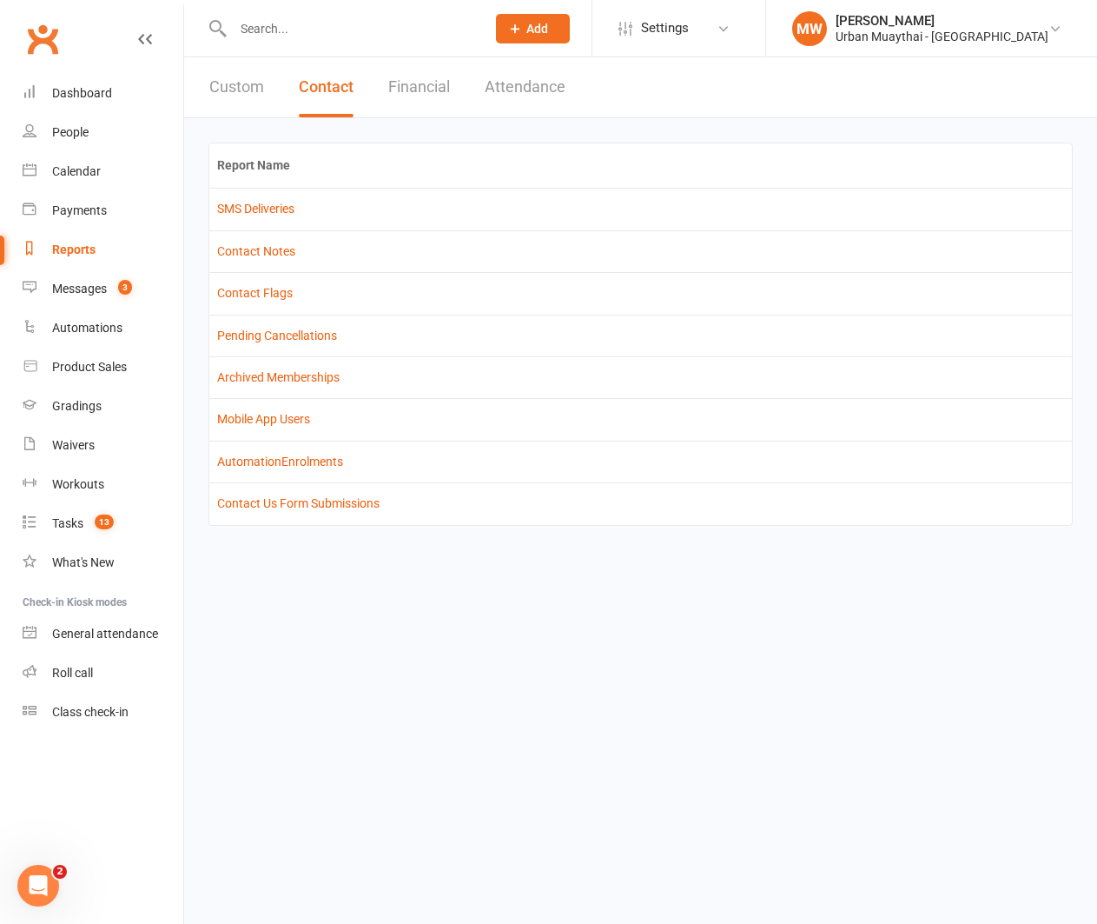
click at [421, 82] on button "Financial" at bounding box center [419, 87] width 62 height 60
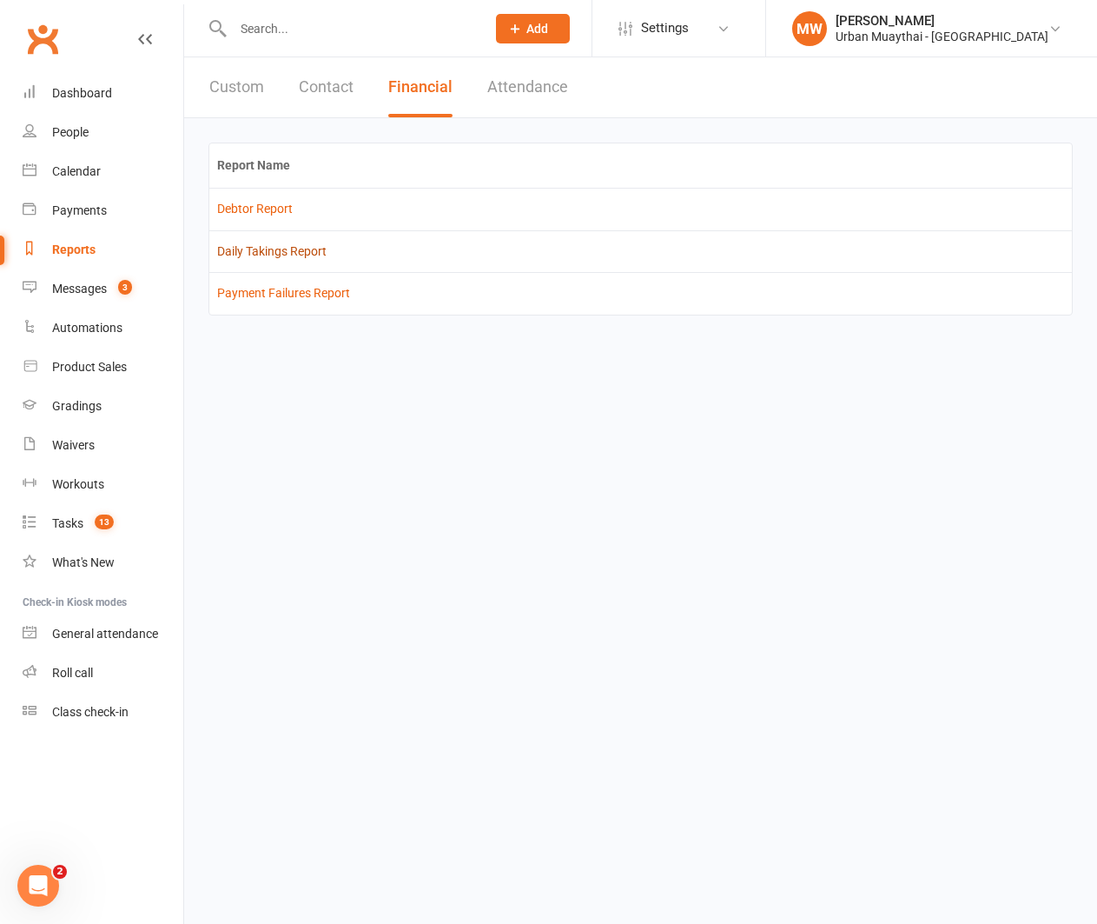
click at [283, 250] on link "Daily Takings Report" at bounding box center [271, 251] width 109 height 14
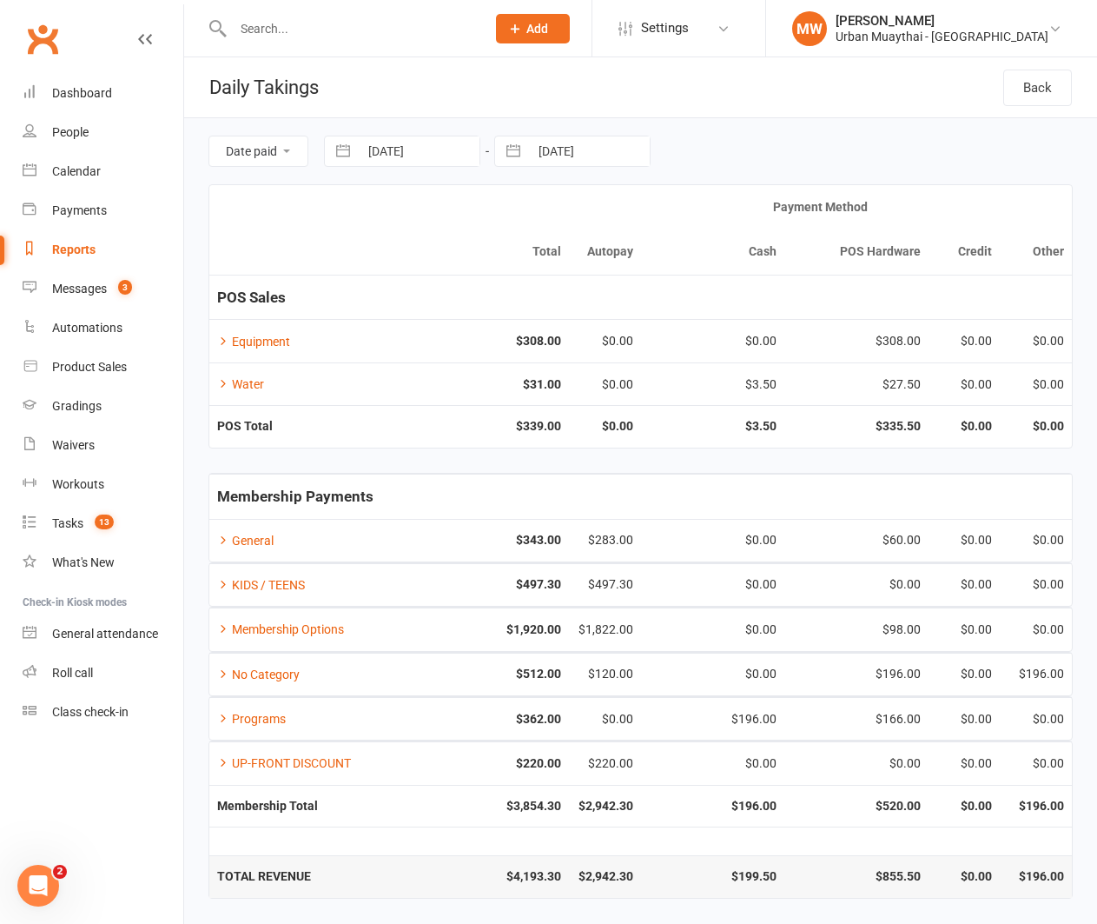
click at [348, 149] on button "button" at bounding box center [343, 151] width 31 height 30
select select "6"
select select "2025"
select select "7"
select select "2025"
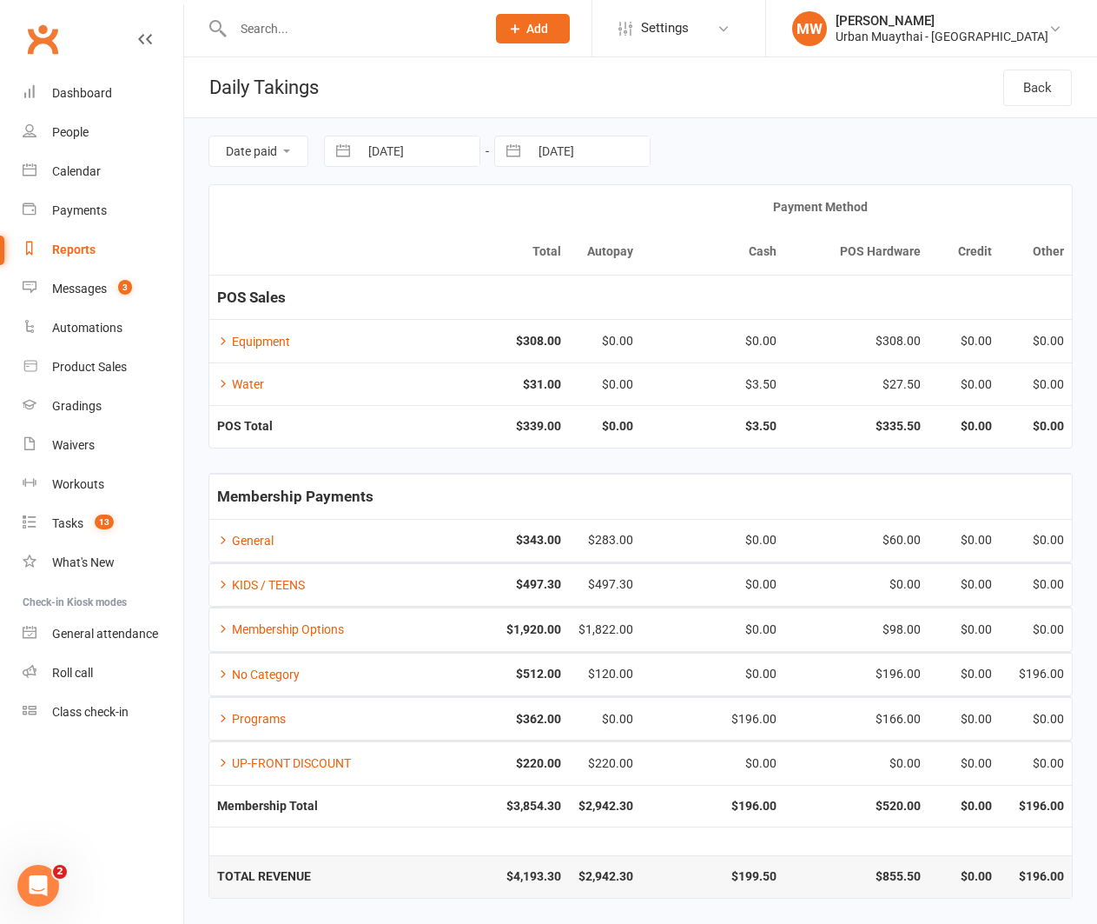
select select "8"
select select "2025"
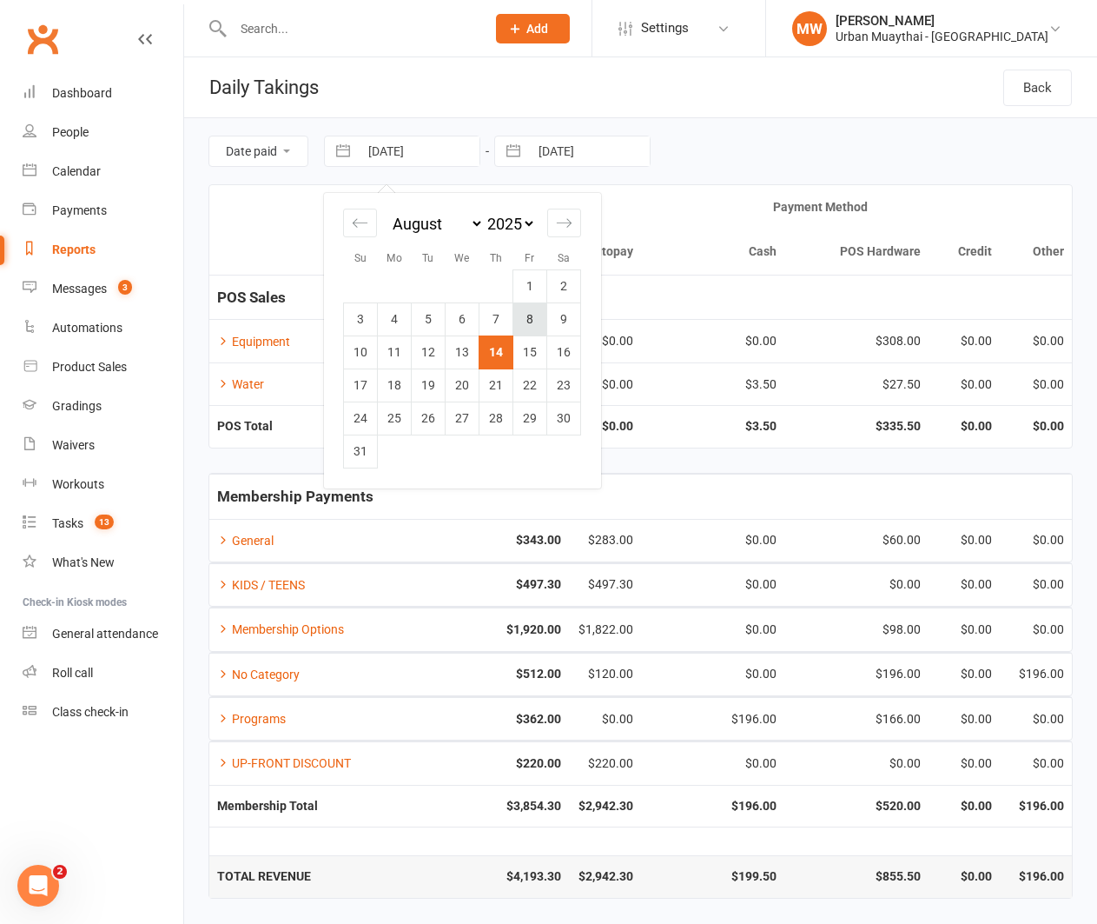
click at [534, 320] on td "8" at bounding box center [530, 318] width 34 height 33
type input "08 Aug 2025"
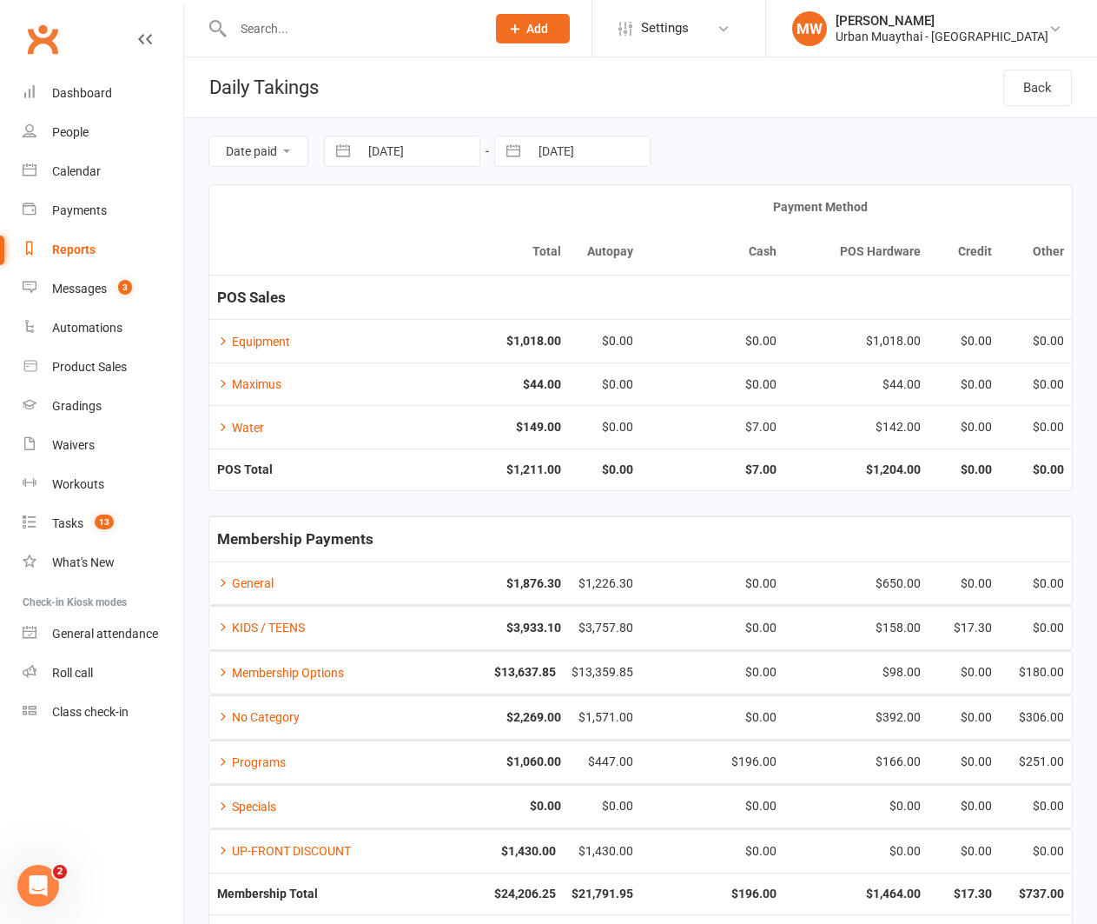
click at [263, 29] on input "text" at bounding box center [351, 29] width 246 height 24
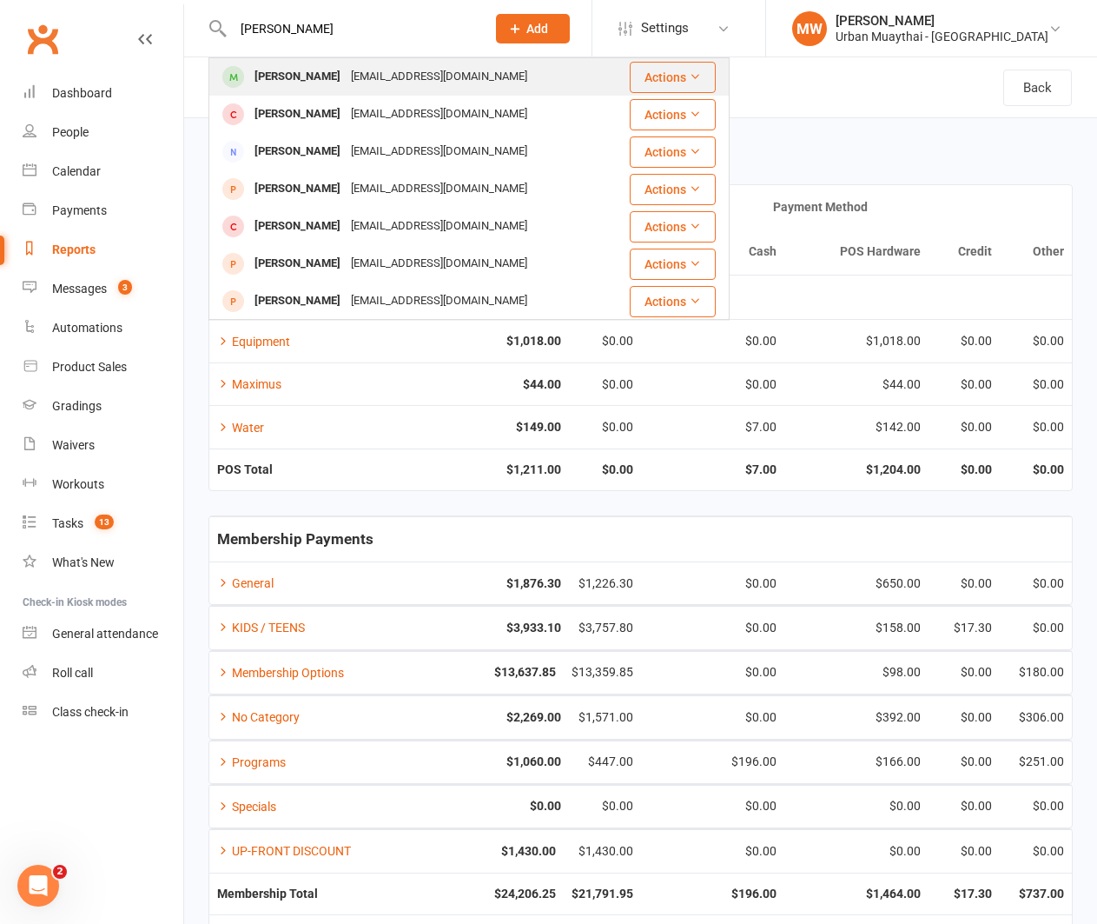
type input "hunter clancy"
click at [257, 75] on div "Hunter Clancy" at bounding box center [297, 76] width 96 height 25
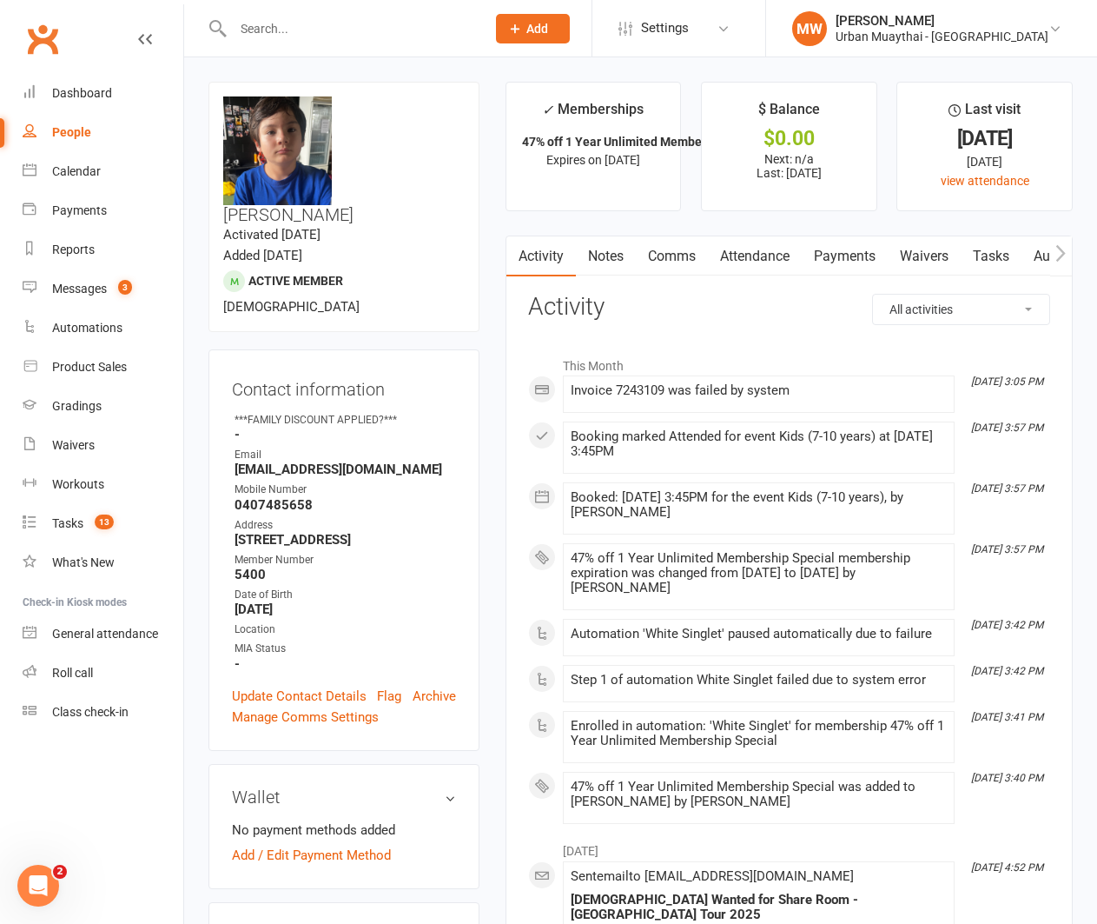
click at [832, 257] on link "Payments" at bounding box center [845, 256] width 86 height 40
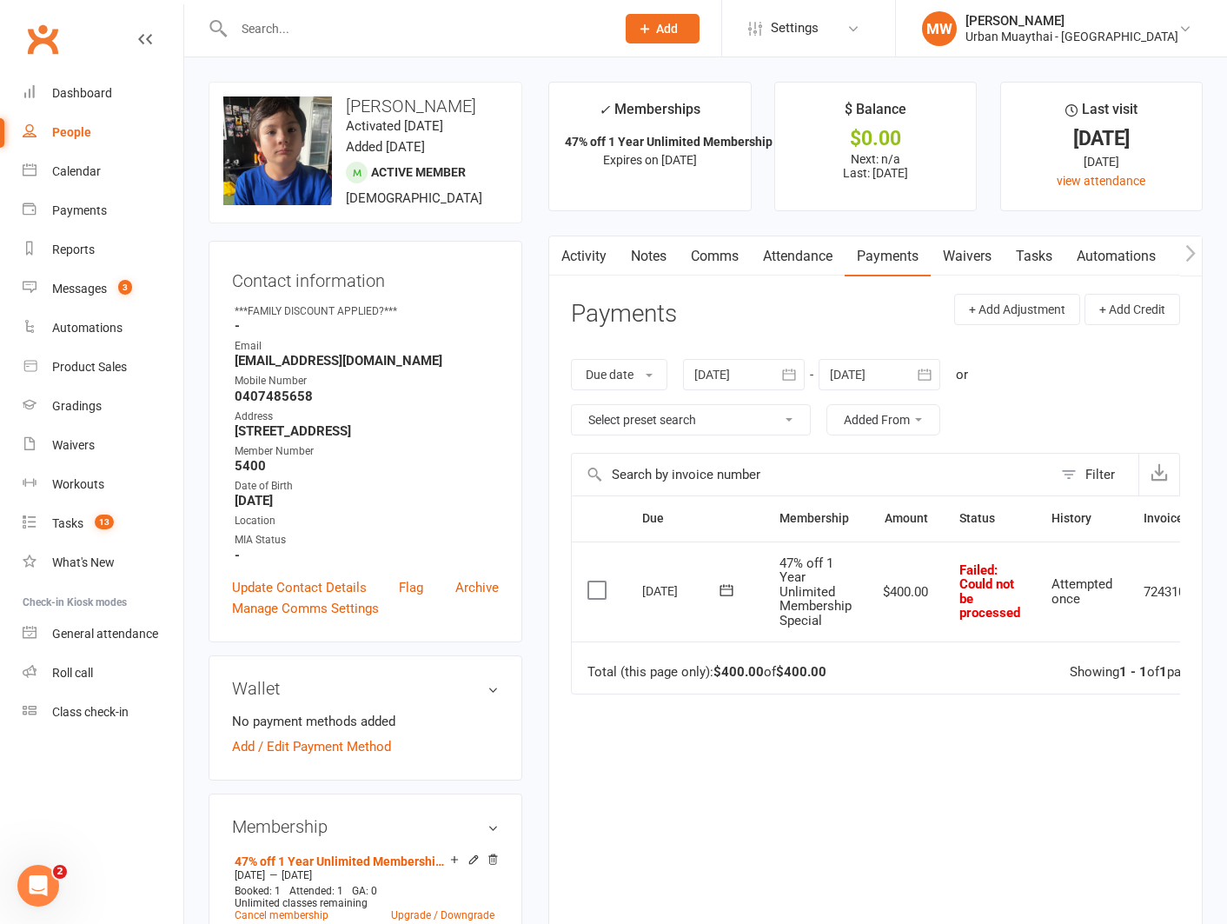
scroll to position [0, 87]
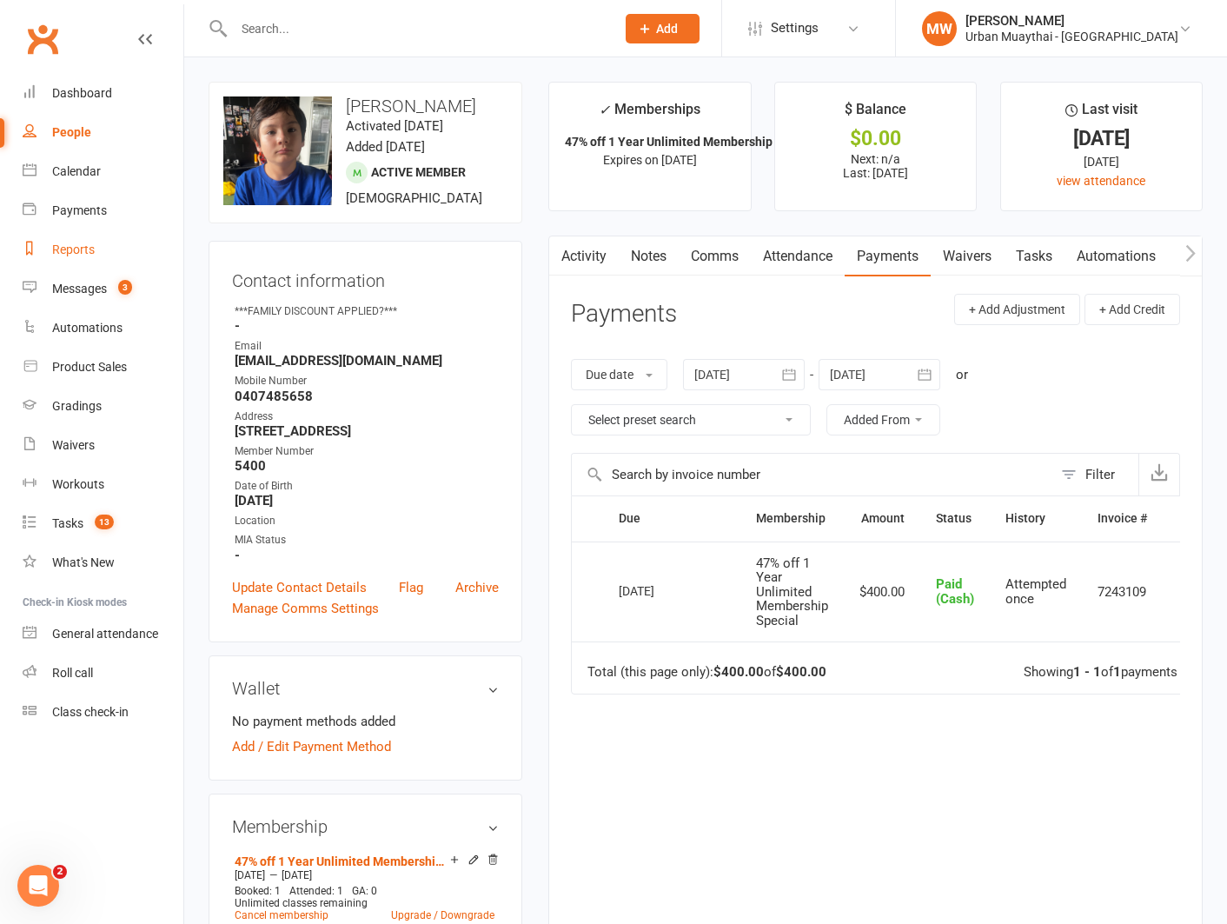
click at [76, 246] on div "Reports" at bounding box center [73, 249] width 43 height 14
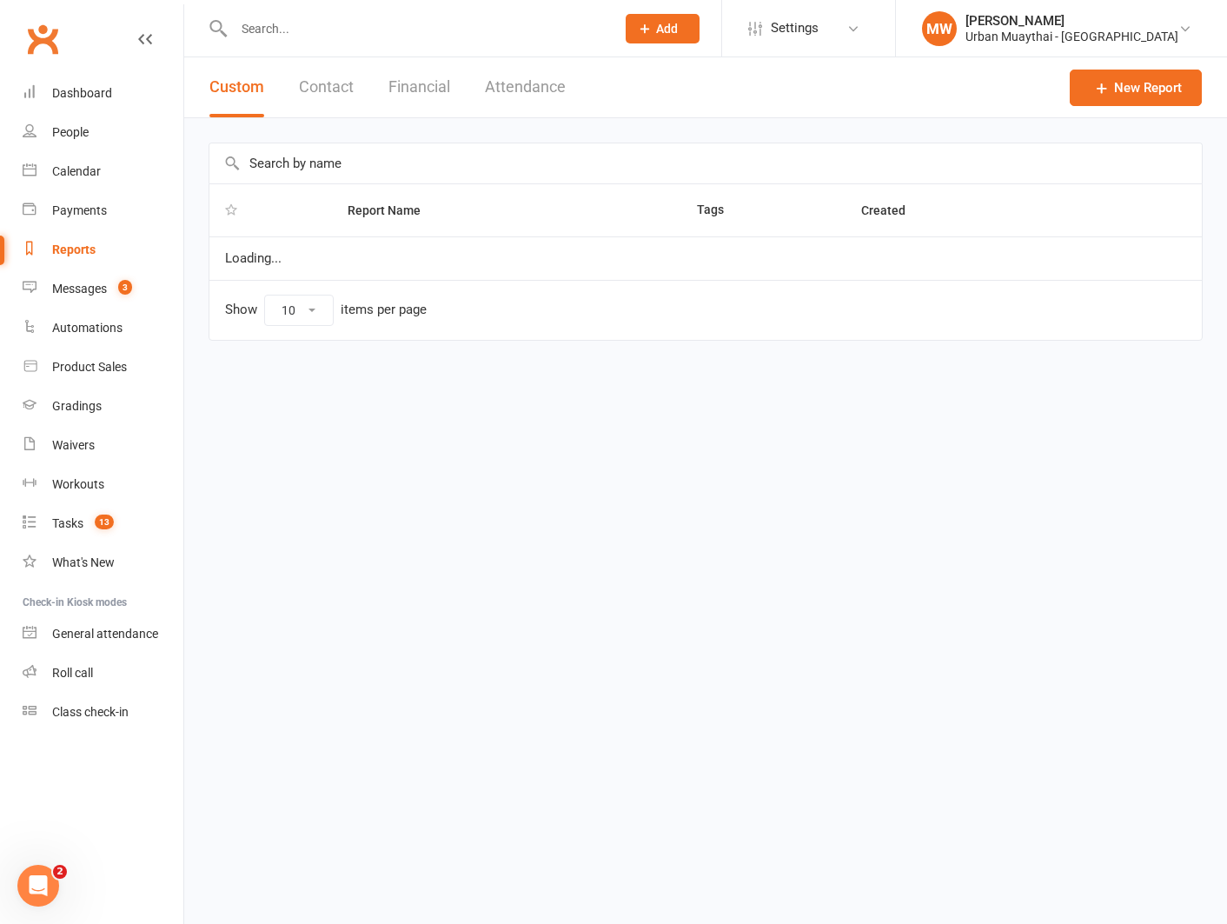
select select "100"
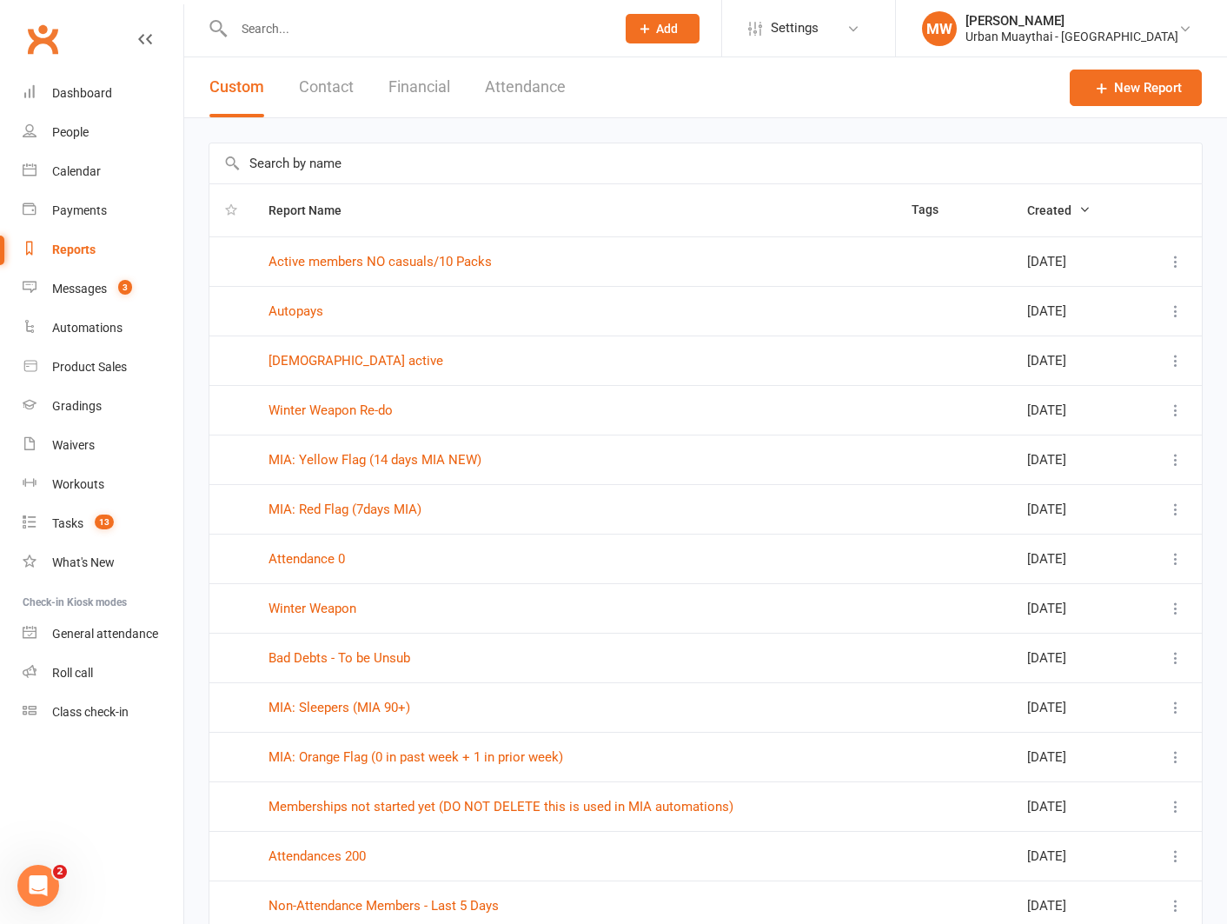
click at [402, 83] on button "Financial" at bounding box center [419, 87] width 62 height 60
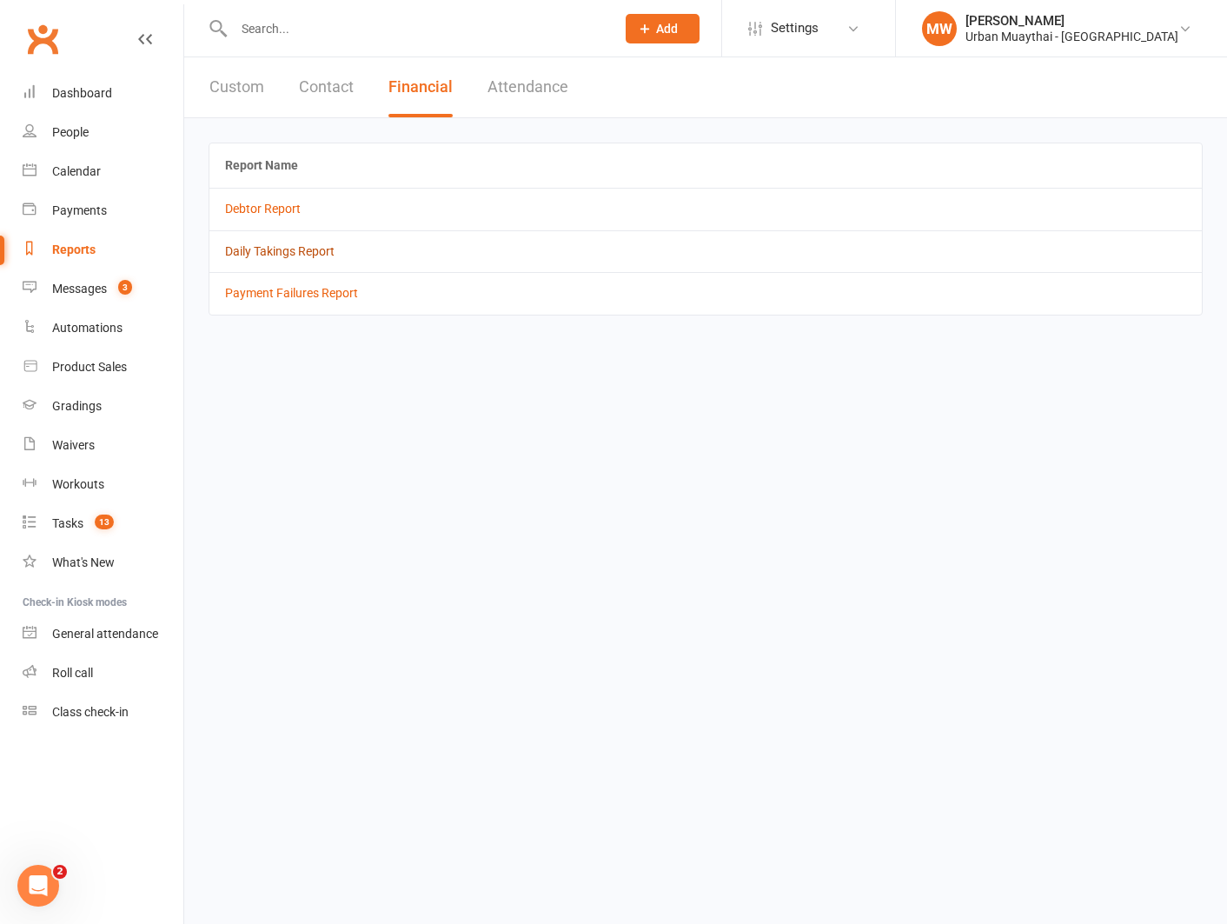
click at [276, 246] on link "Daily Takings Report" at bounding box center [279, 251] width 109 height 14
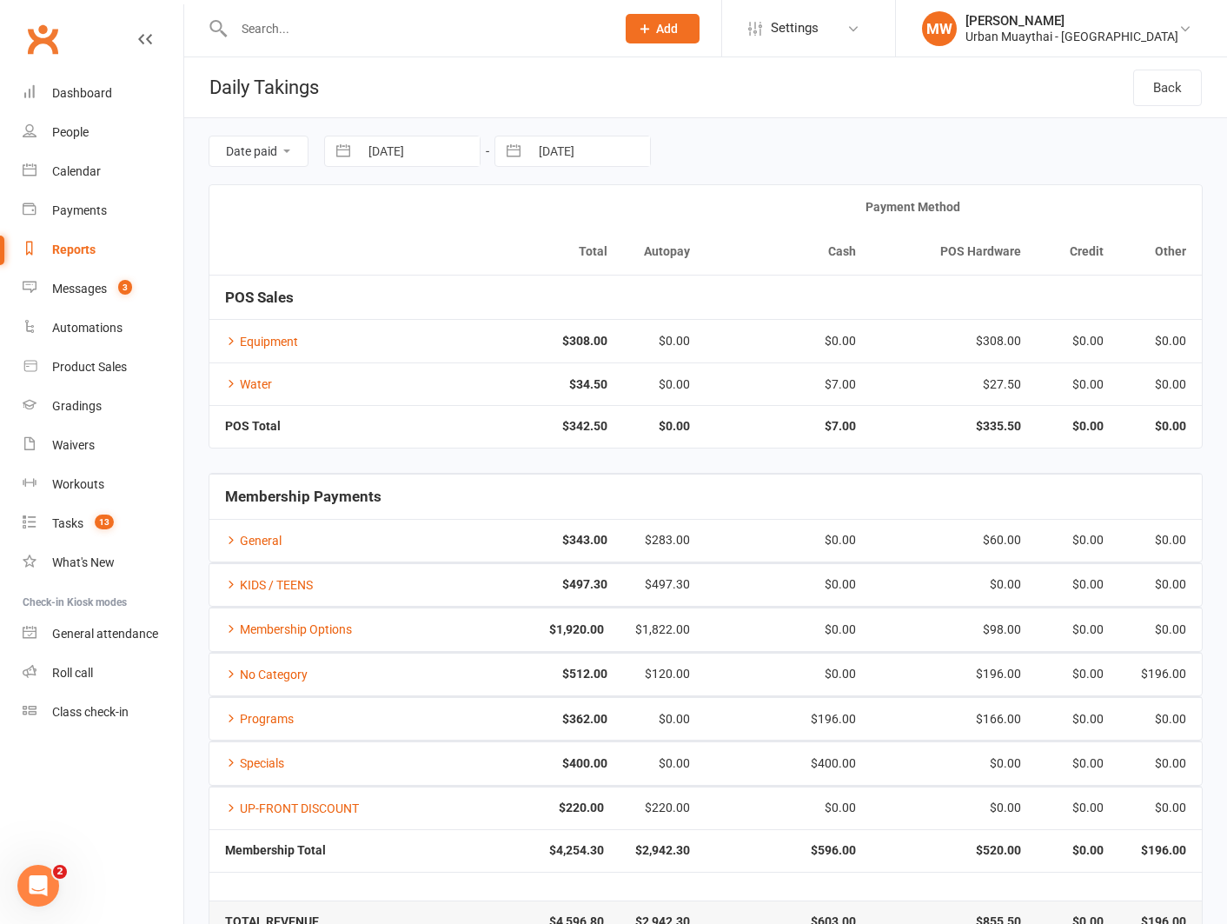
click at [342, 149] on button "button" at bounding box center [343, 151] width 31 height 30
select select "6"
select select "2025"
select select "7"
select select "2025"
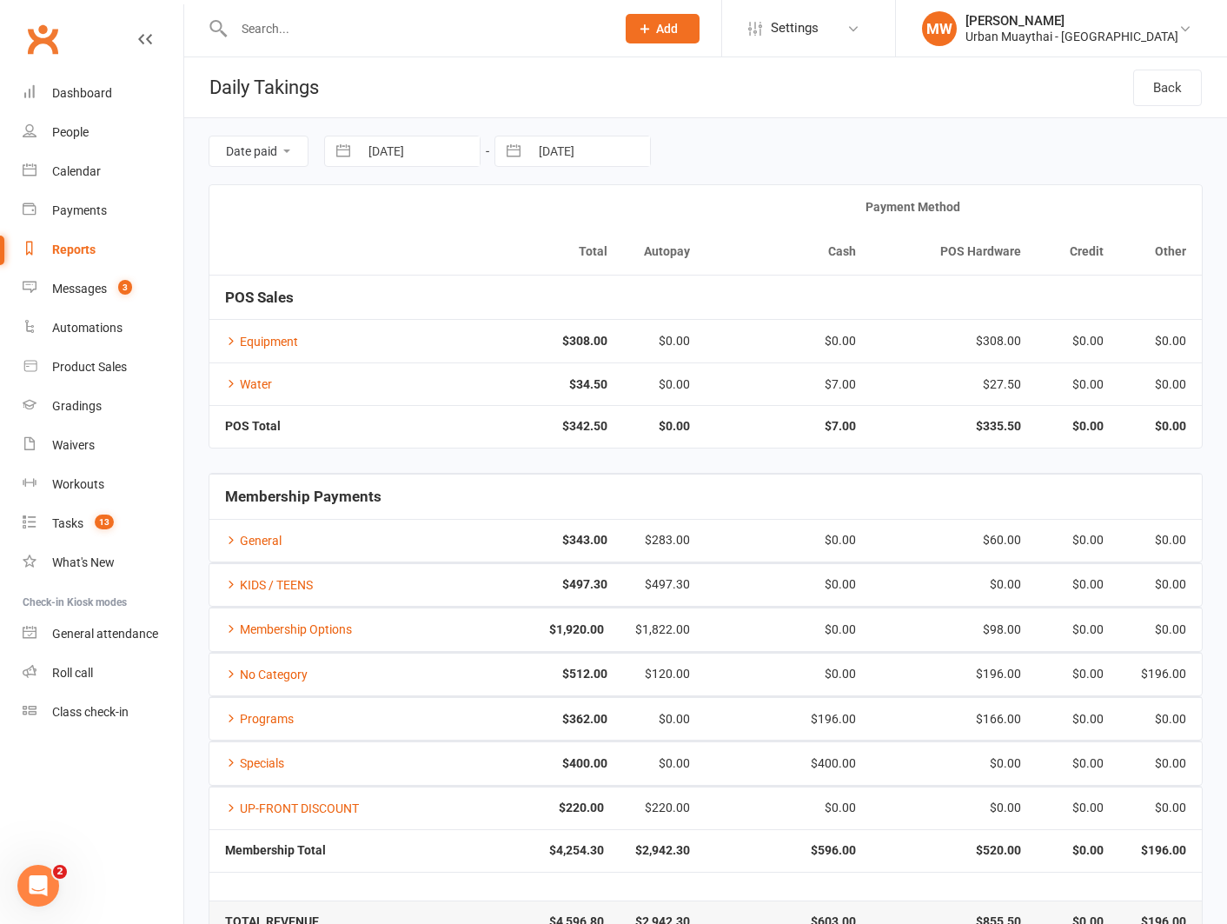
select select "8"
select select "2025"
click at [525, 318] on td "8" at bounding box center [530, 318] width 34 height 33
type input "[DATE]"
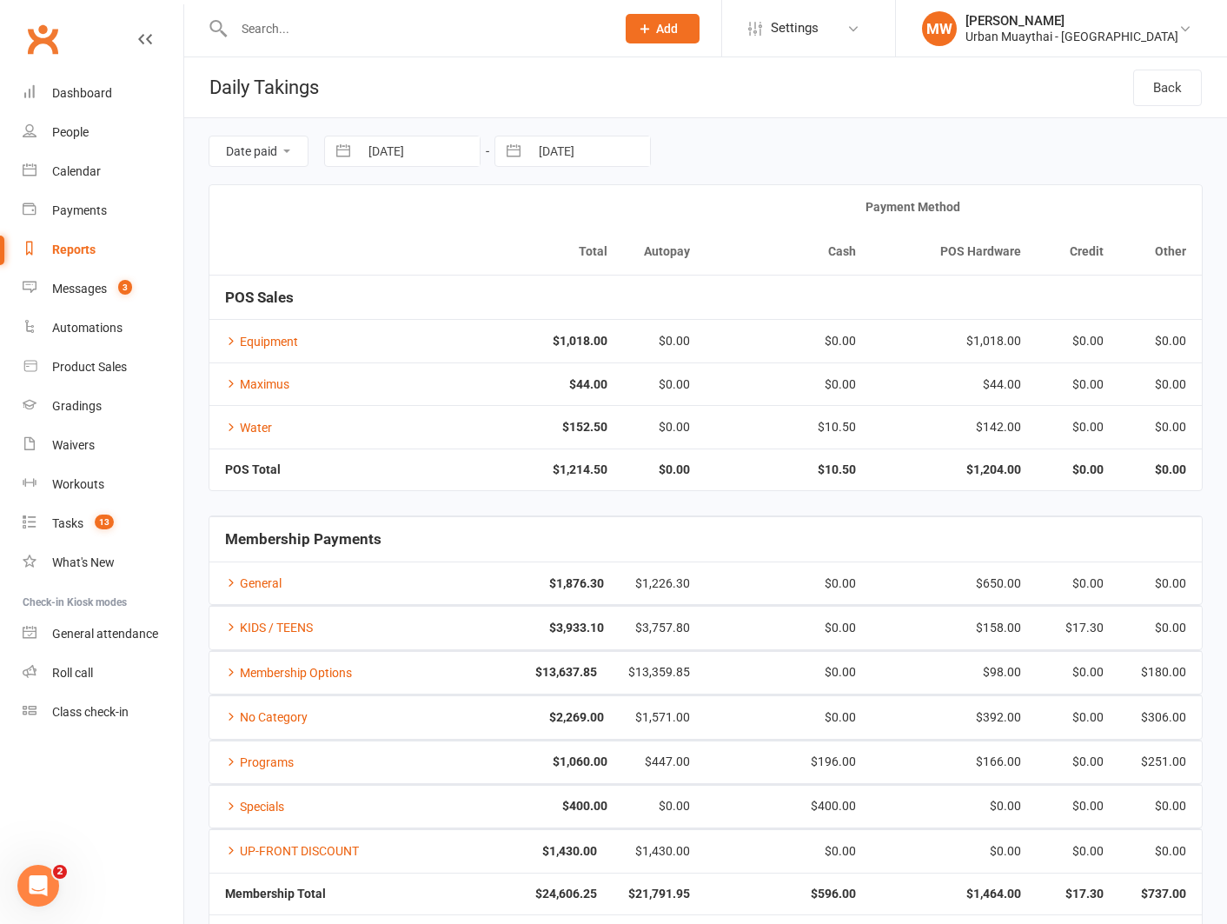
scroll to position [1, 0]
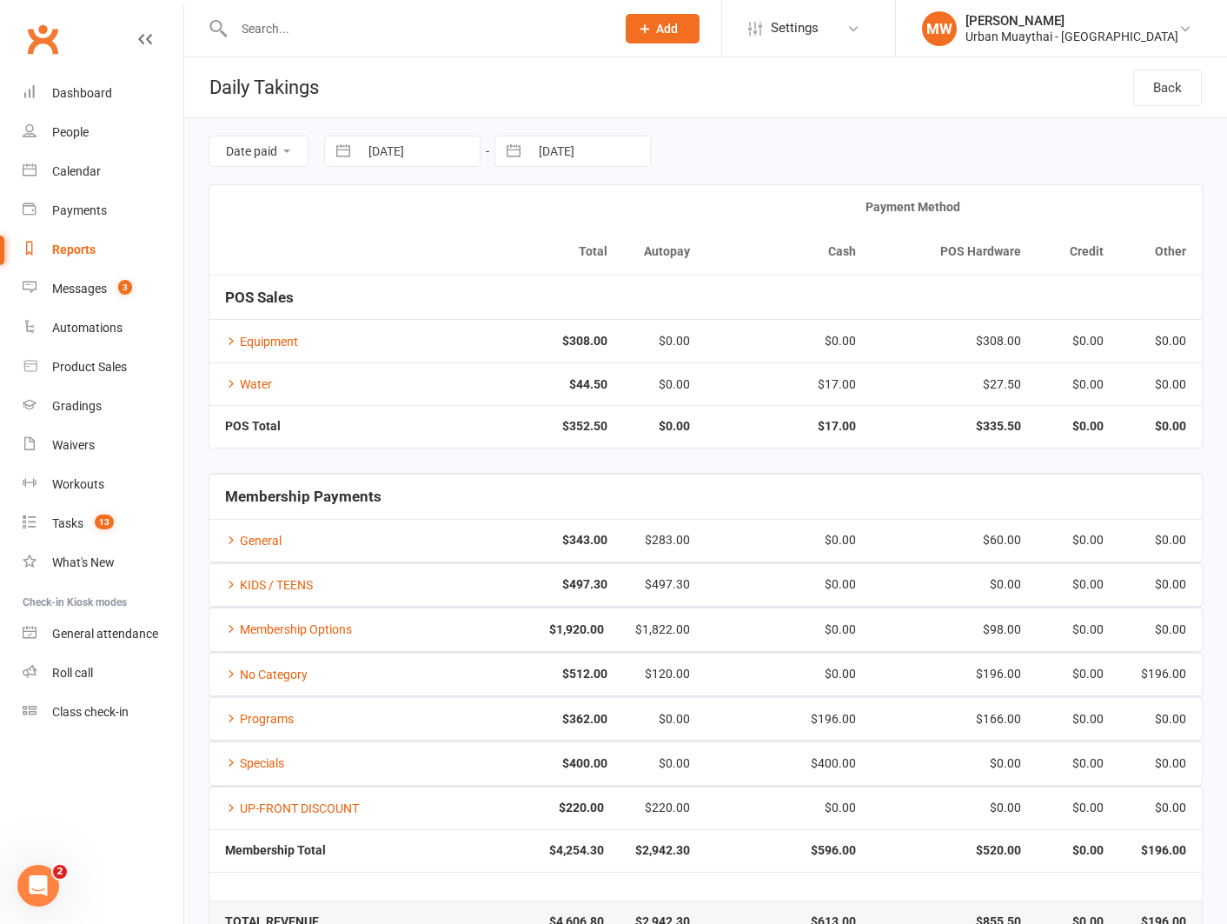
click at [350, 147] on button "button" at bounding box center [343, 151] width 31 height 30
select select "6"
select select "2025"
select select "7"
select select "2025"
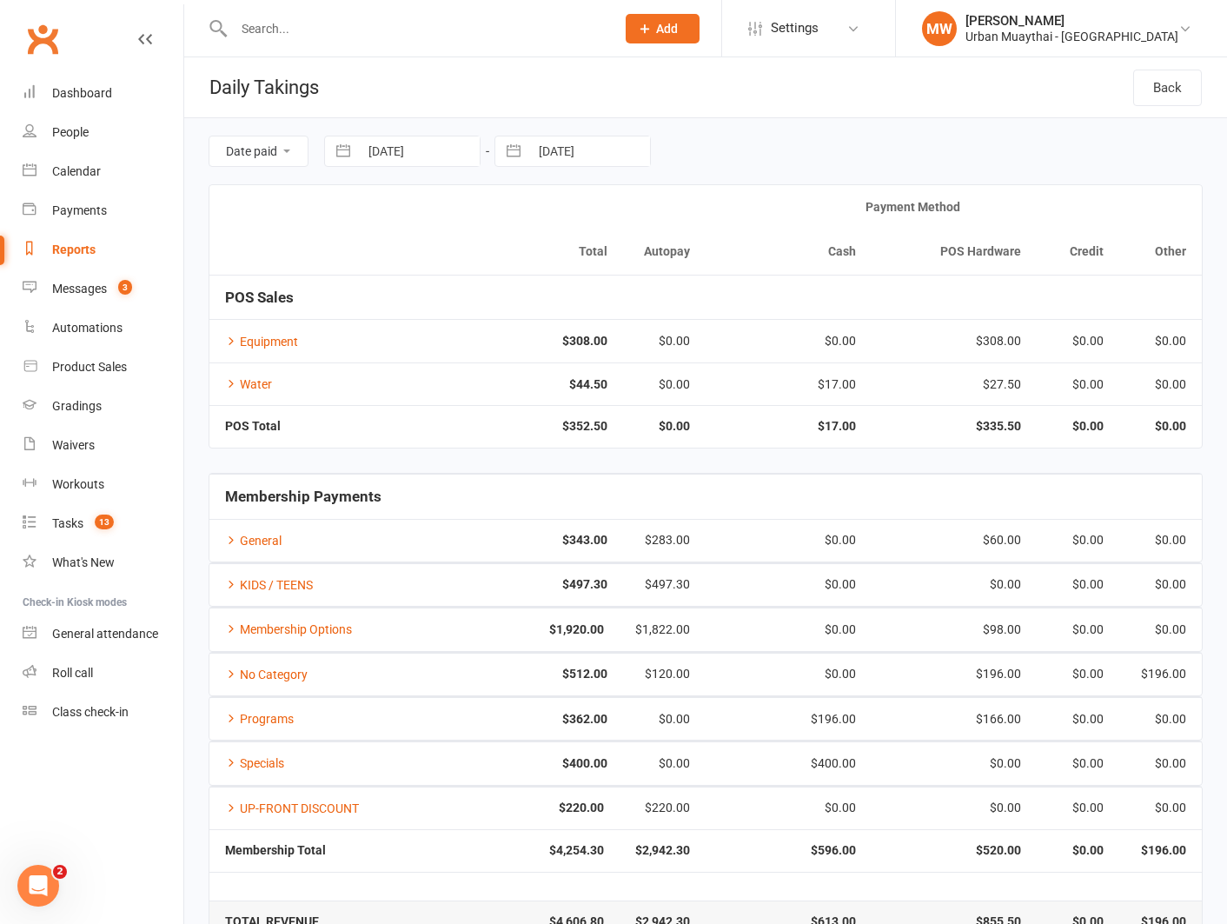
select select "8"
select select "2025"
click at [534, 325] on td "8" at bounding box center [530, 318] width 34 height 33
type input "08 Aug 2025"
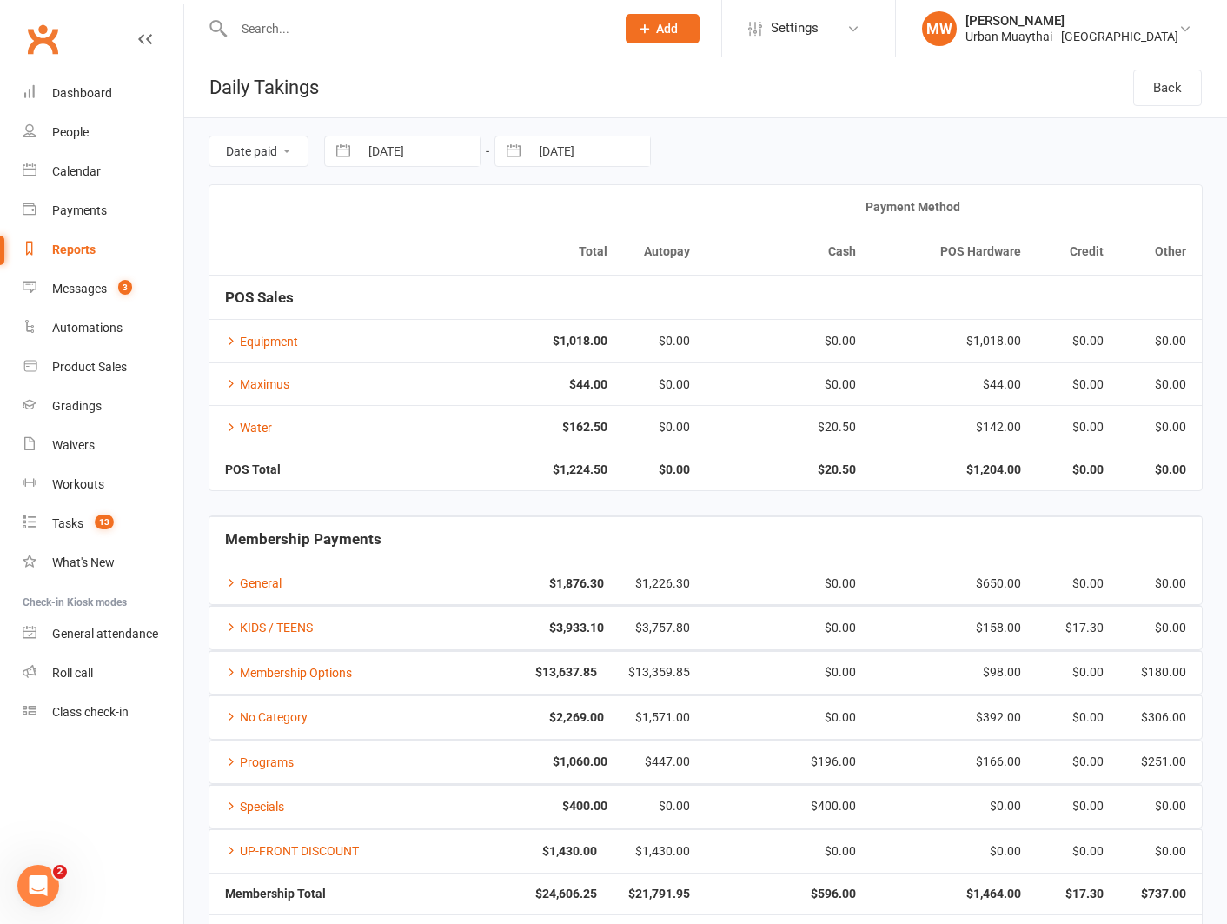
scroll to position [87, 0]
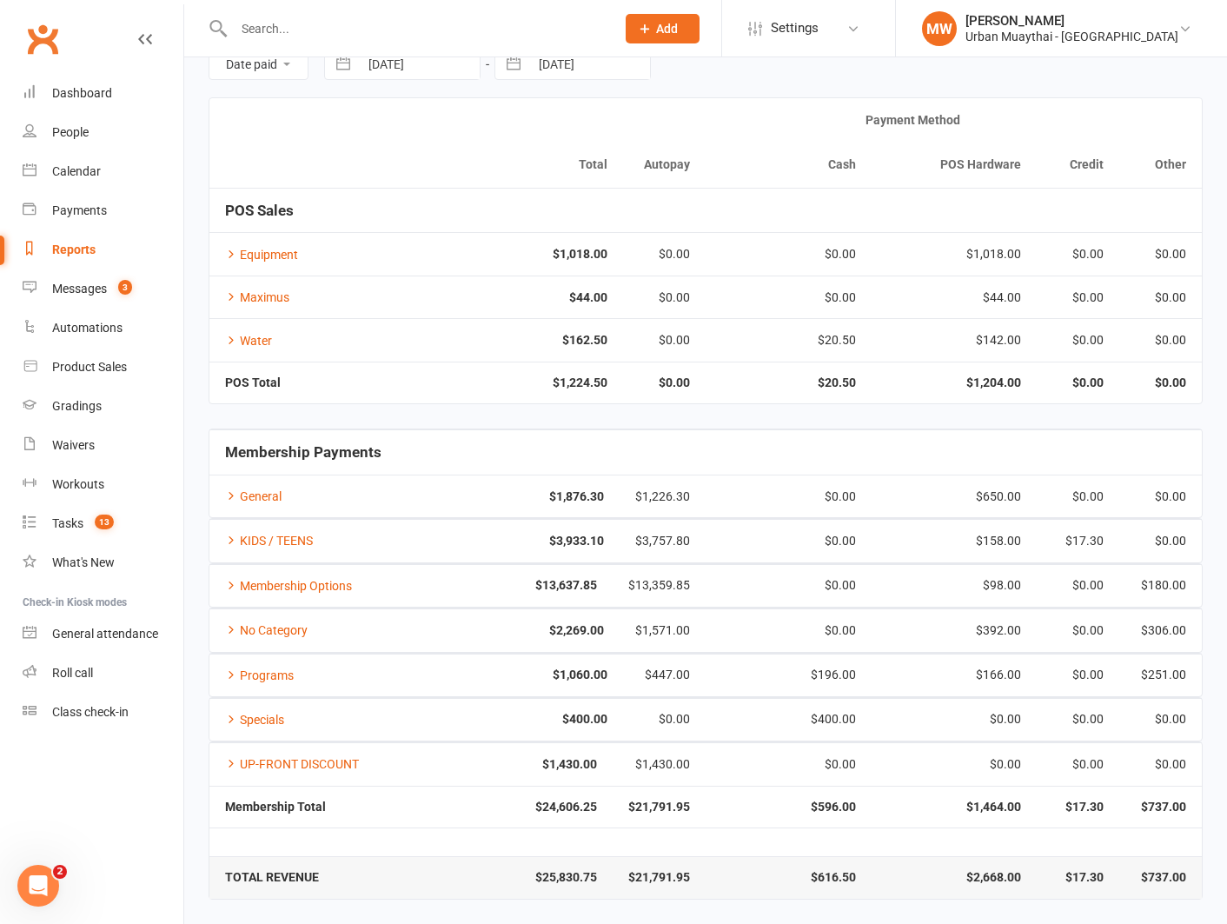
click at [68, 247] on div "Reports" at bounding box center [73, 249] width 43 height 14
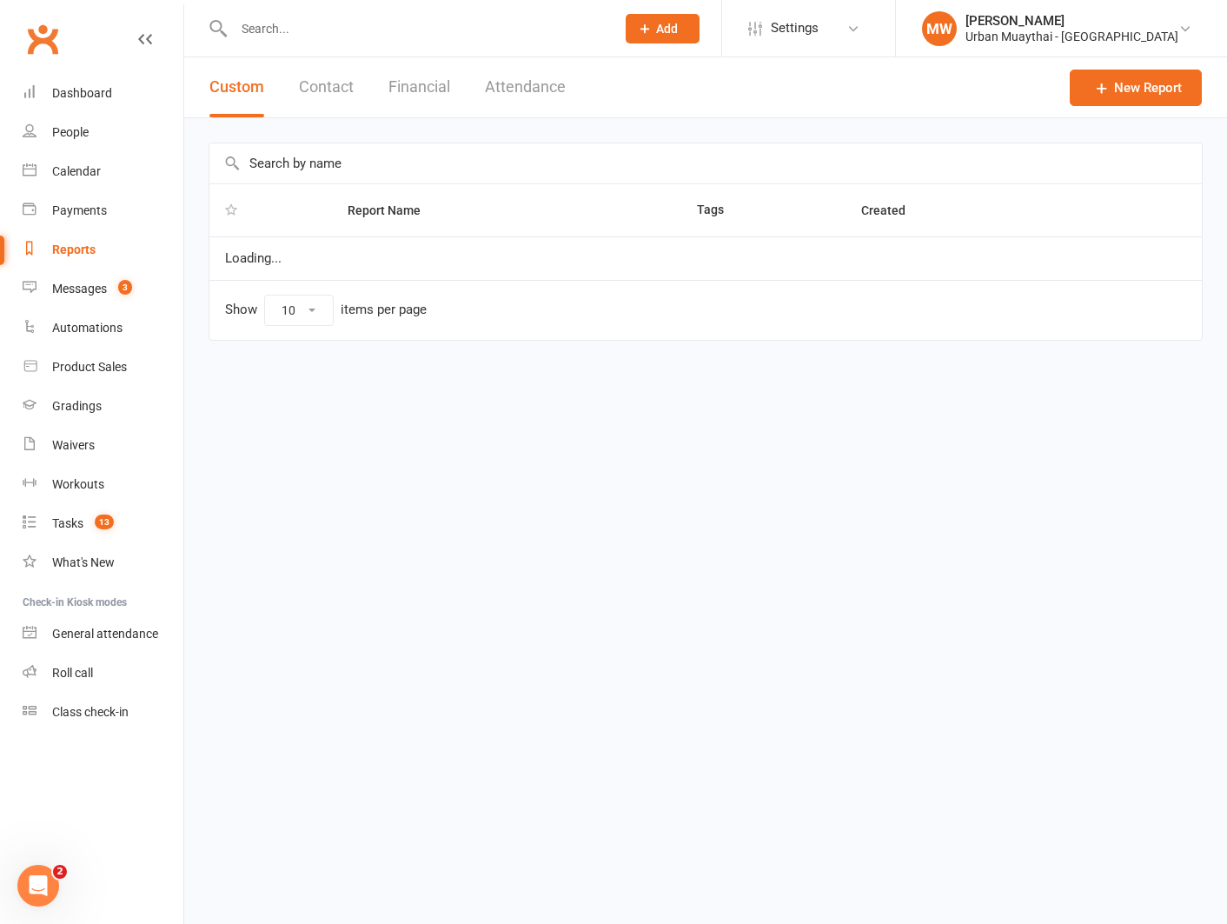
select select "100"
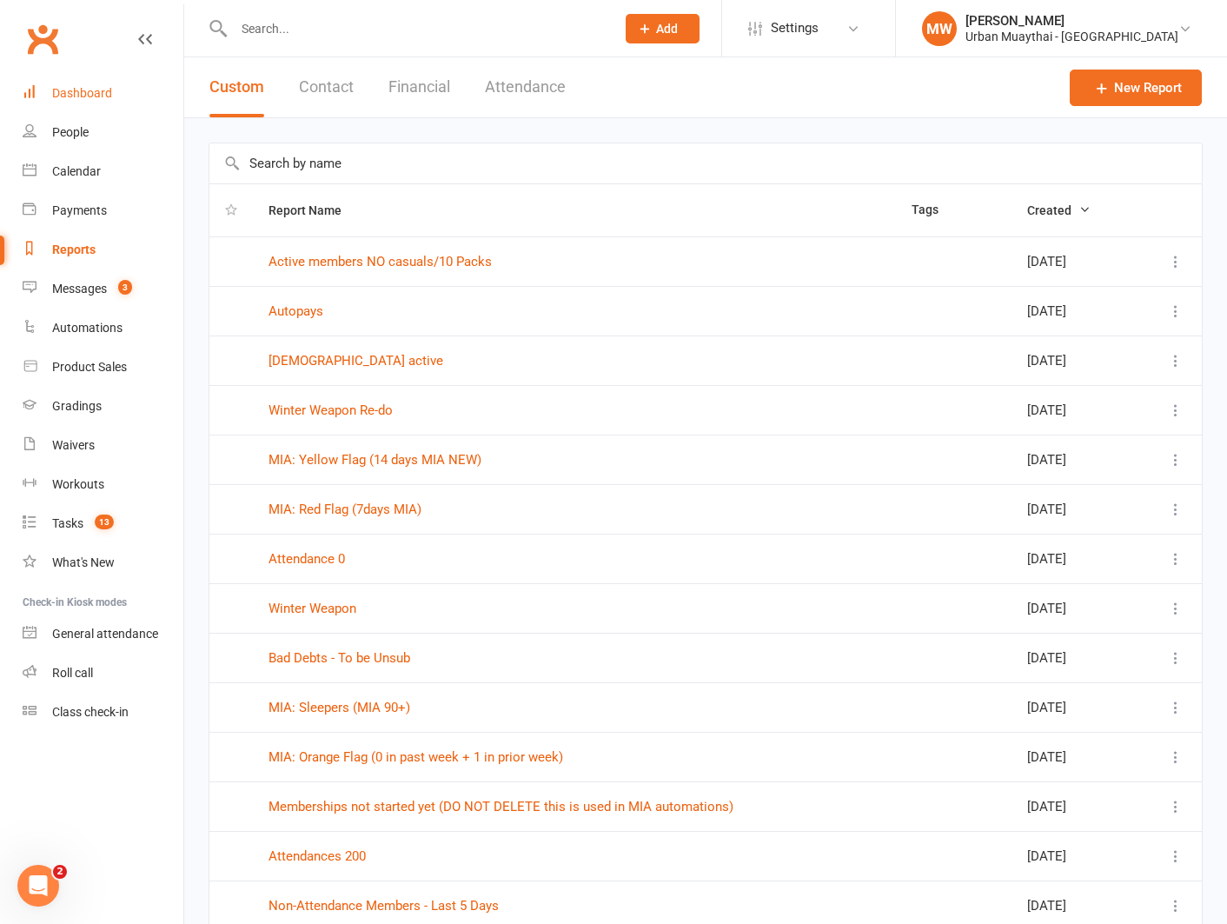
click at [94, 90] on div "Dashboard" at bounding box center [82, 93] width 60 height 14
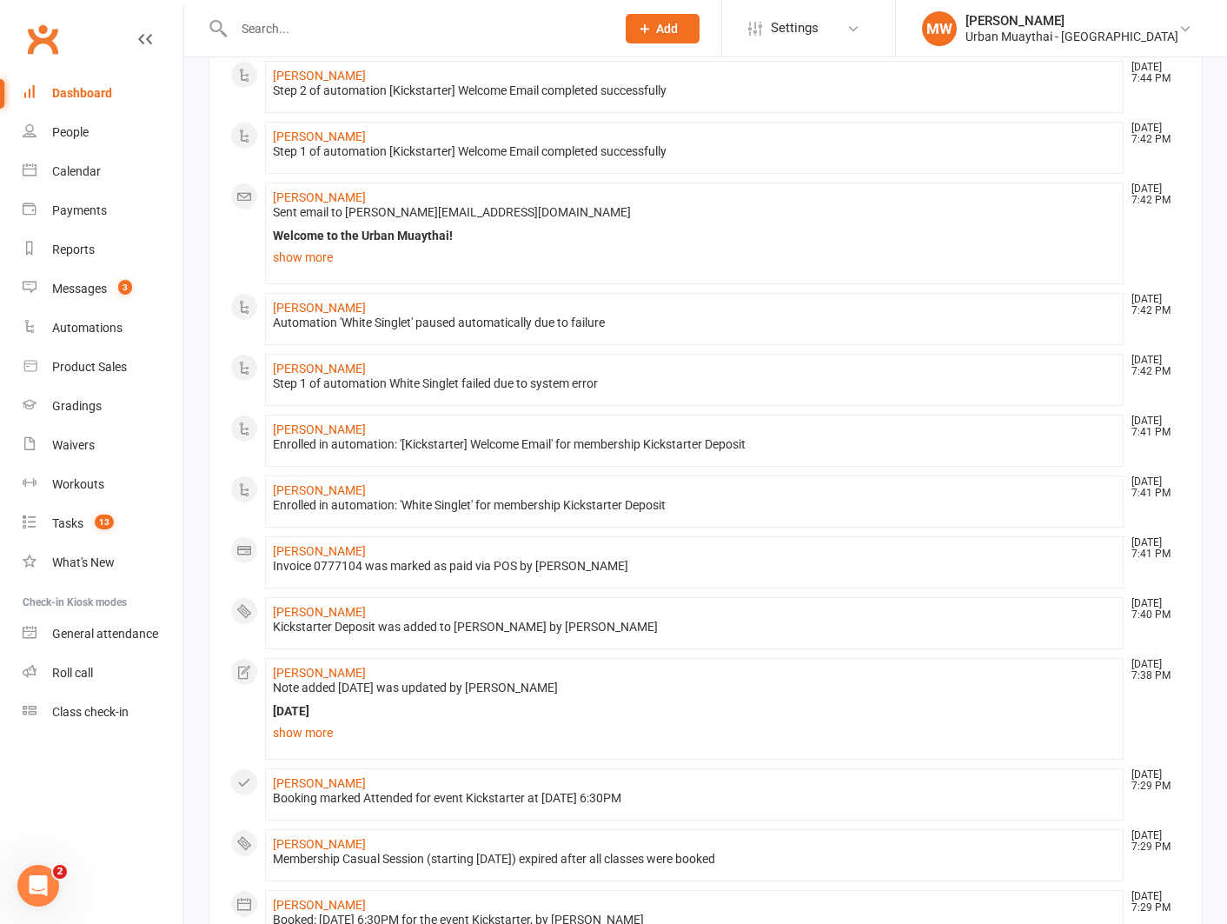
scroll to position [694, 0]
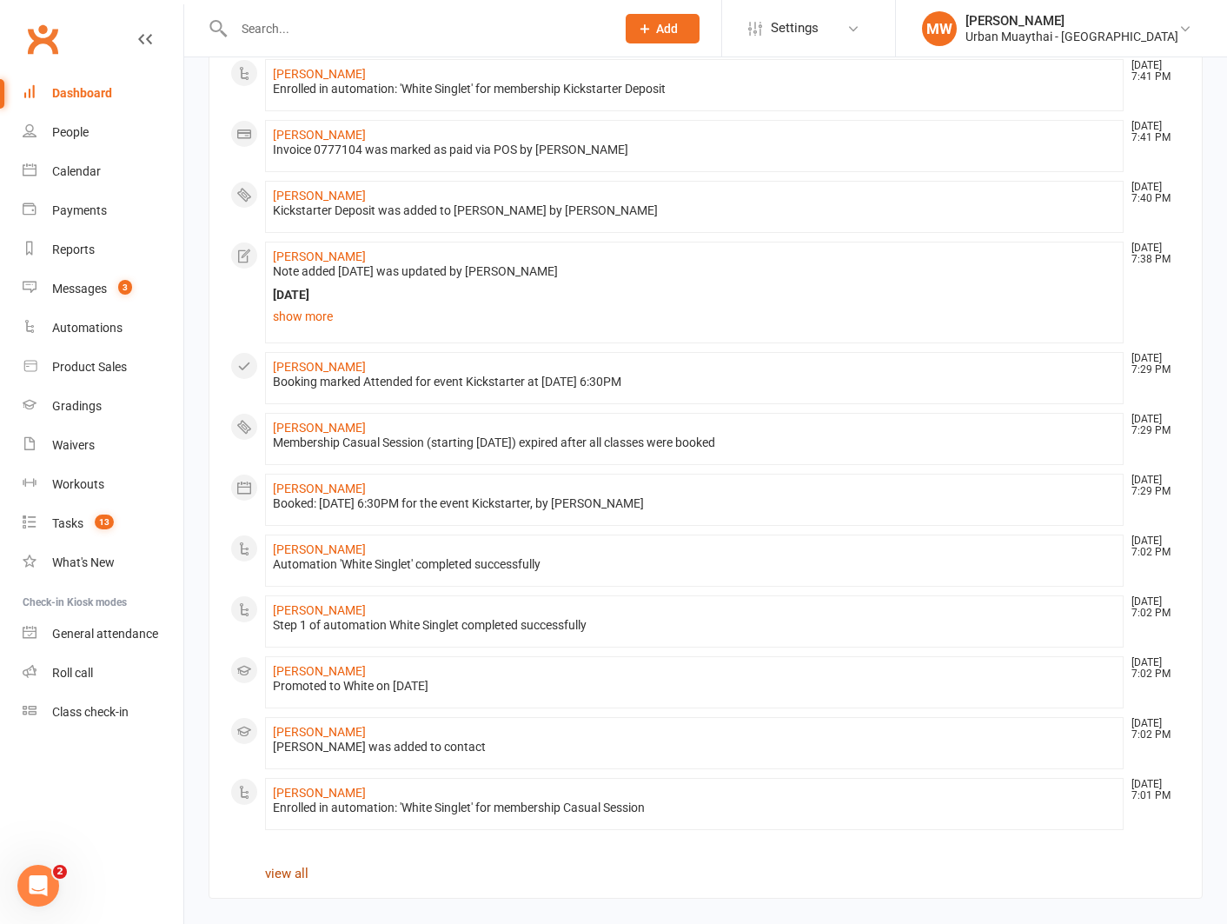
click at [303, 871] on link "view all" at bounding box center [286, 873] width 43 height 16
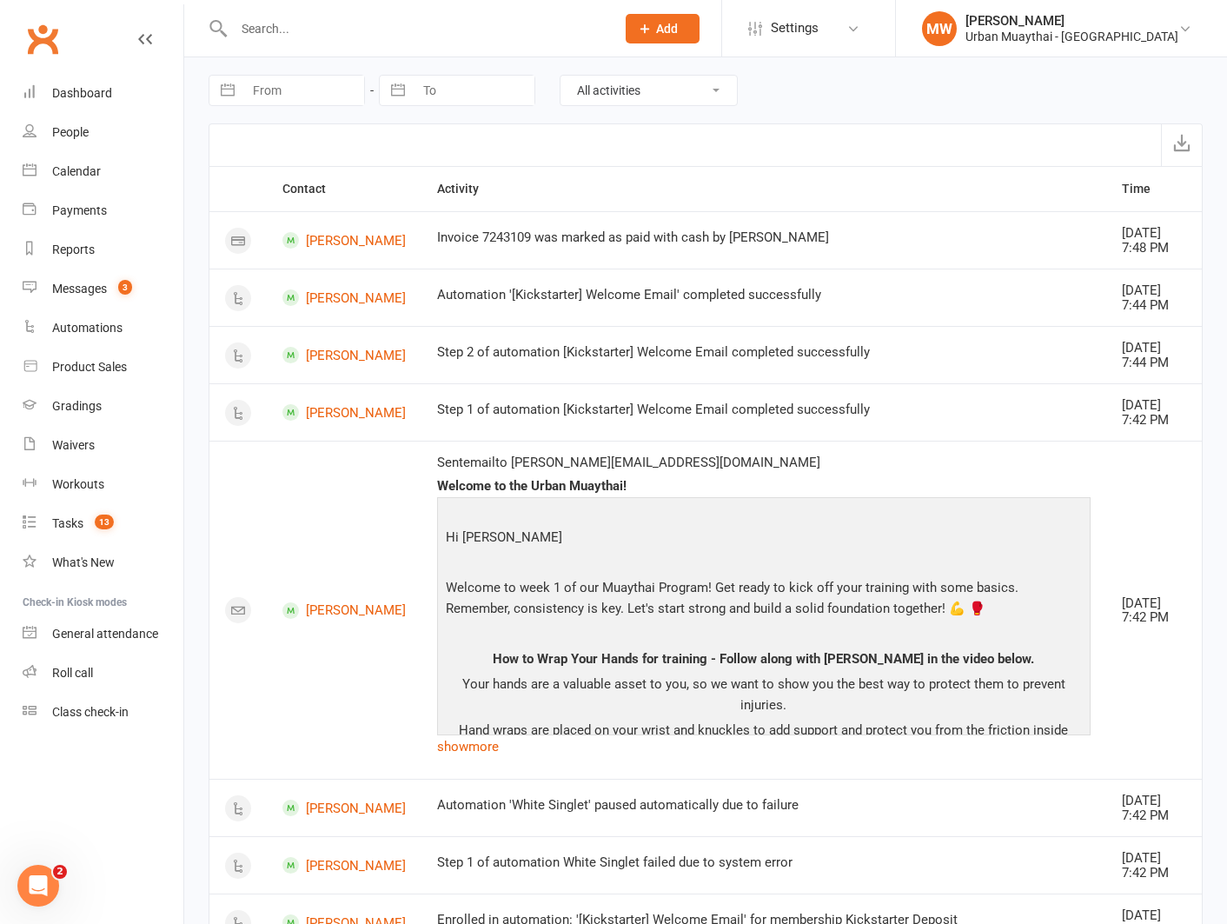
click at [226, 88] on button "button" at bounding box center [227, 91] width 31 height 30
select select "6"
select select "2025"
select select "7"
select select "2025"
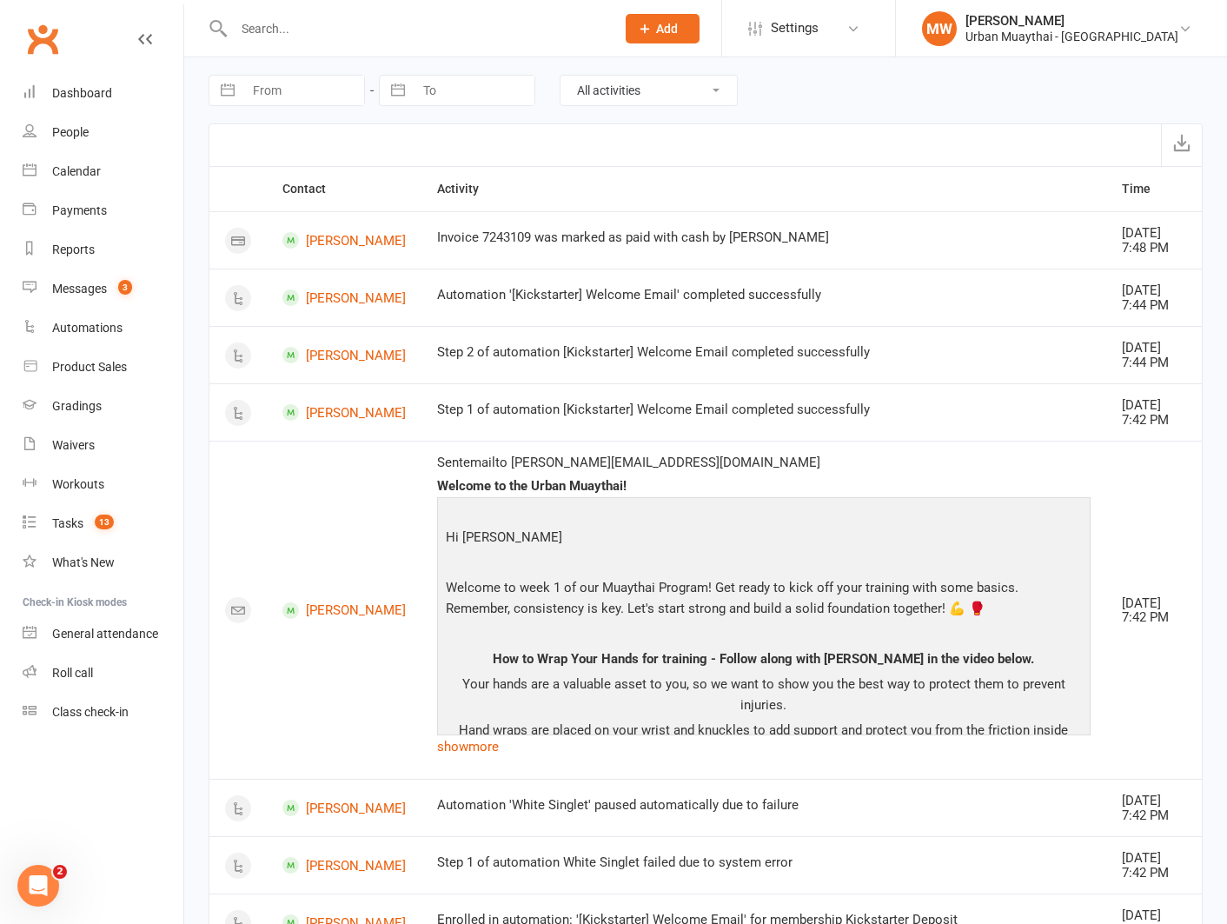
select select "8"
select select "2025"
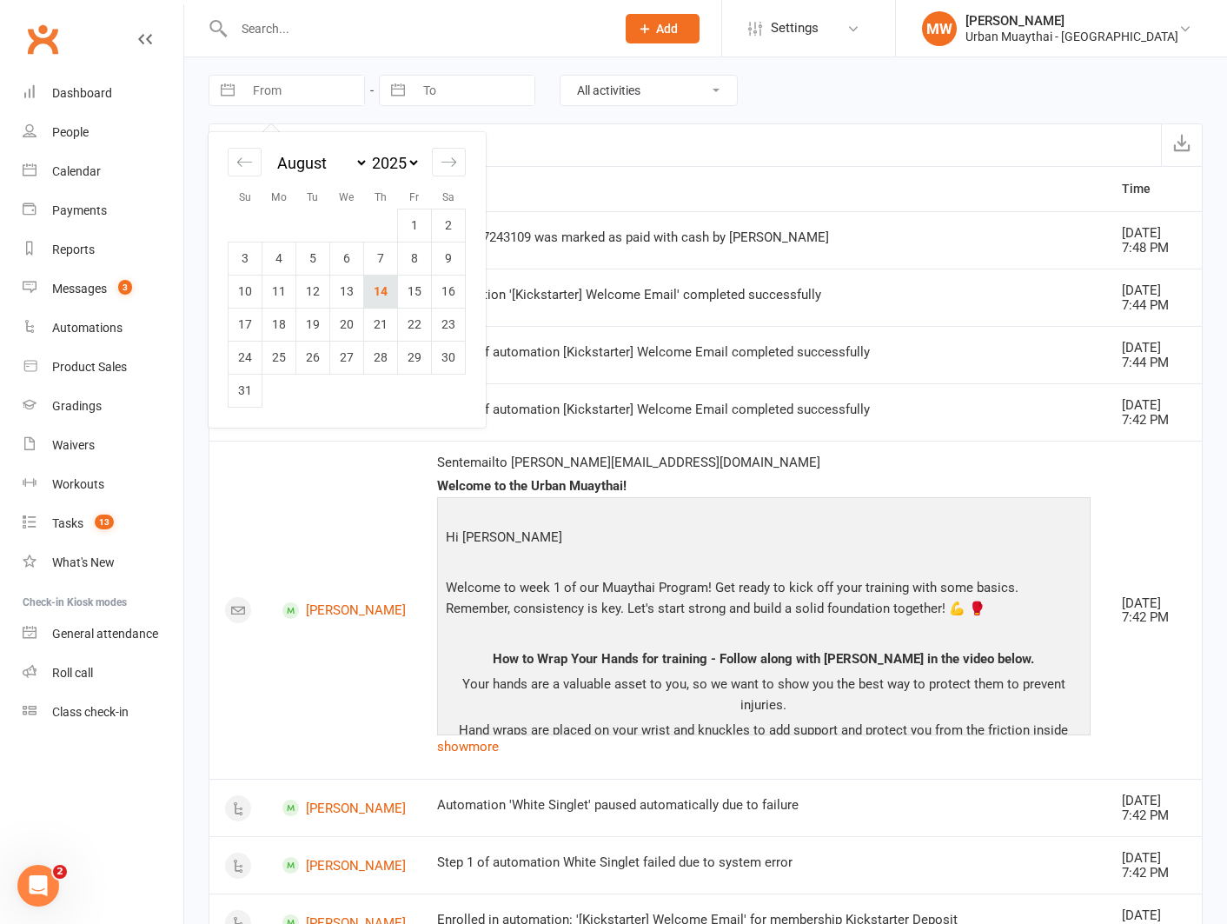
click at [388, 292] on td "14" at bounding box center [381, 291] width 34 height 33
type input "[DATE]"
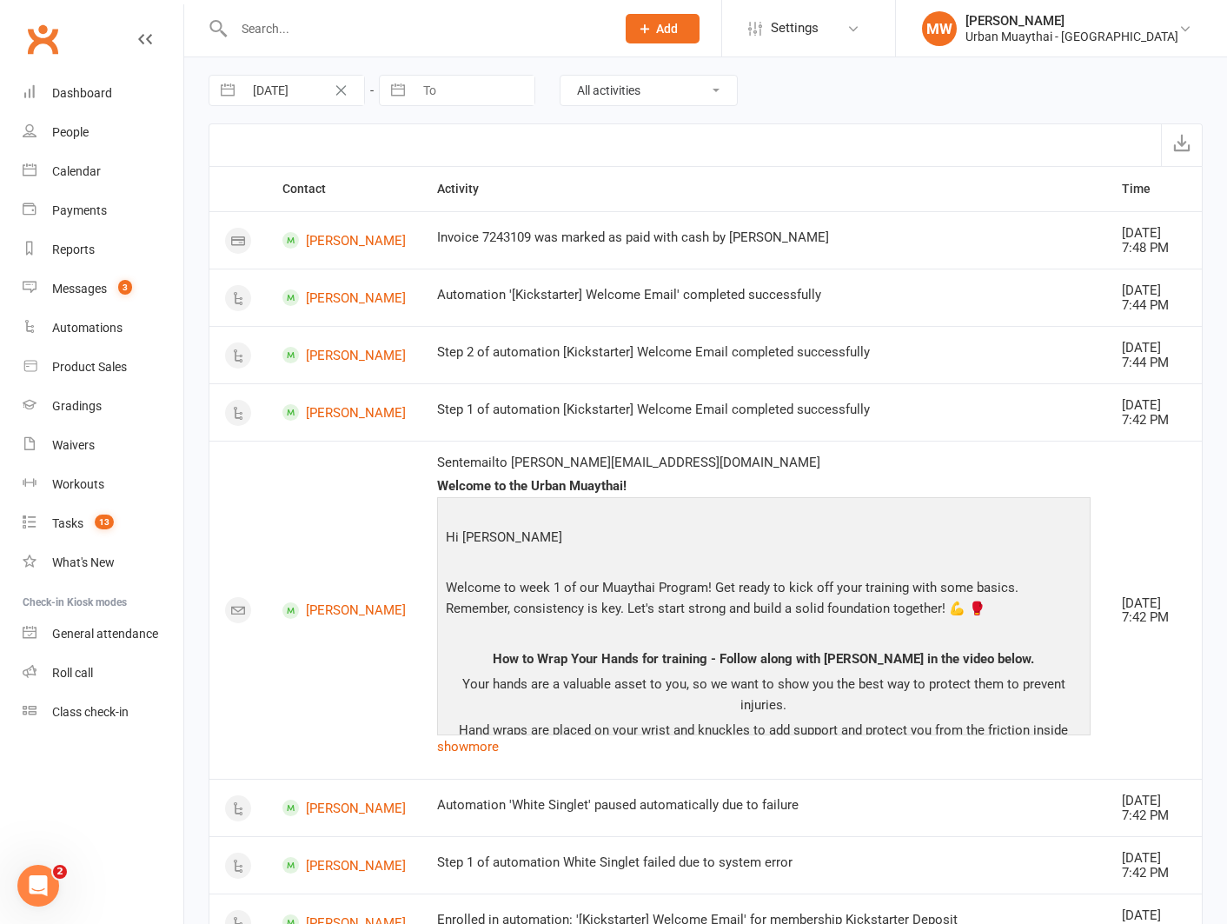
click at [707, 90] on select "All activities Bookings / Attendances Communications Notes Failed SMSes Grading…" at bounding box center [648, 91] width 176 height 30
select select "MembershipLogEntry"
click at [560, 76] on select "All activities Bookings / Attendances Communications Notes Failed SMSes Grading…" at bounding box center [648, 91] width 176 height 30
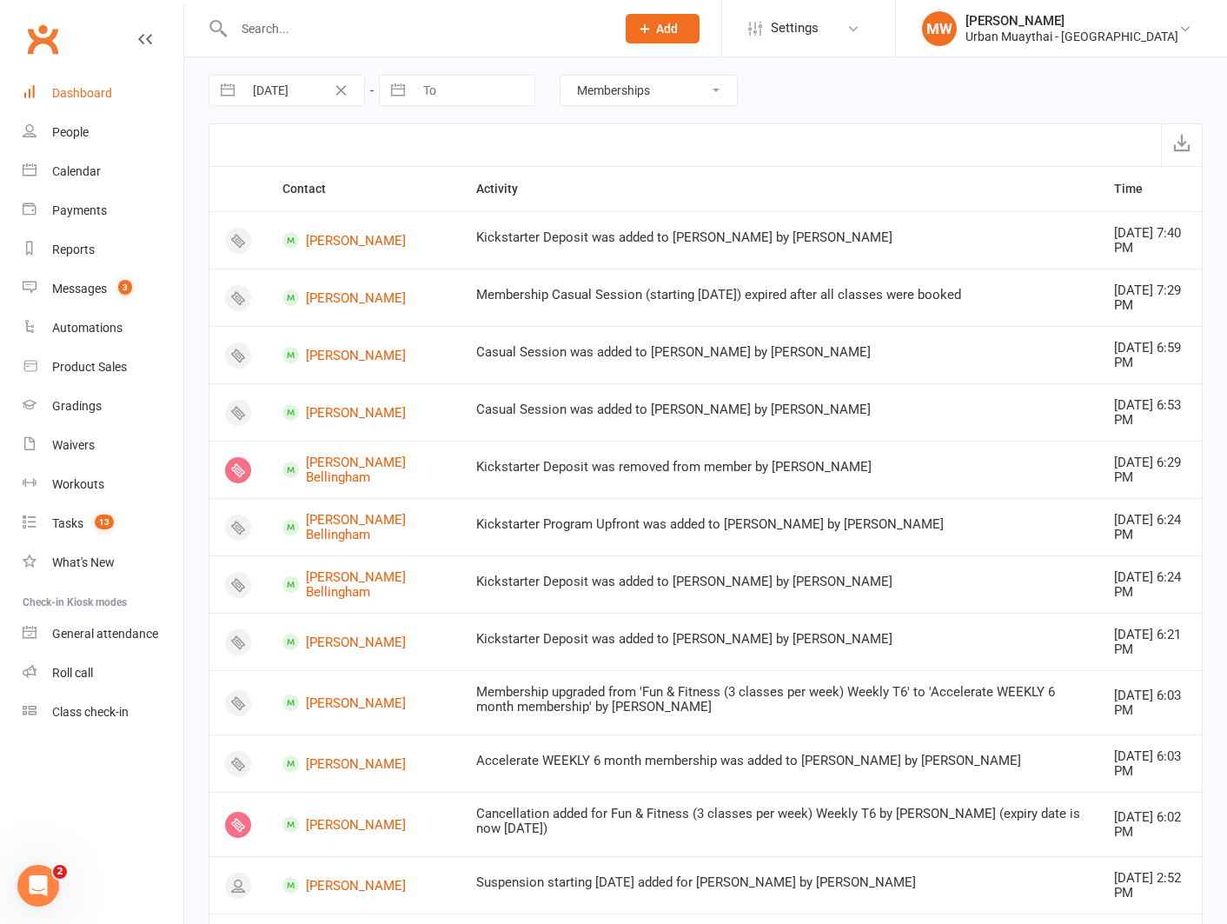
click at [108, 92] on div "Dashboard" at bounding box center [82, 93] width 60 height 14
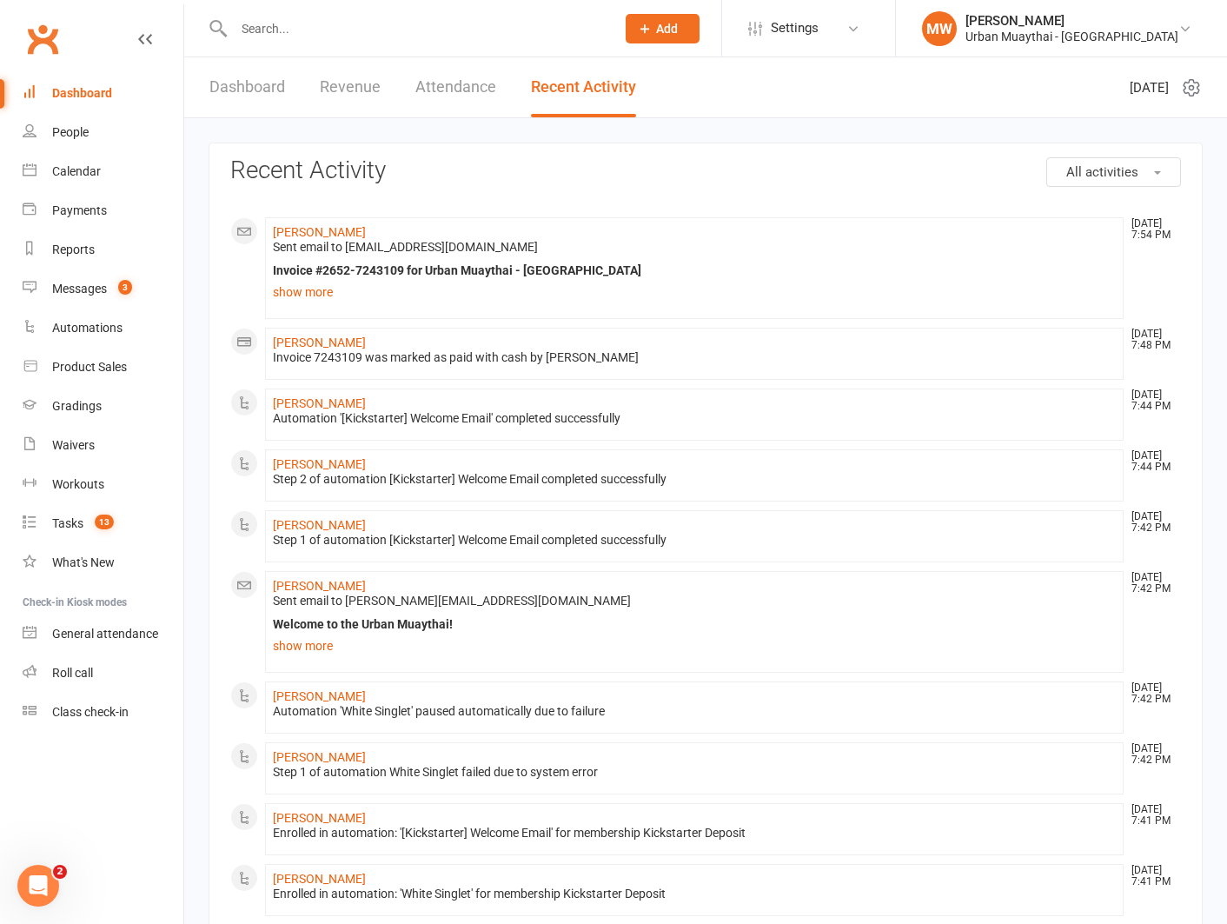
scroll to position [744, 0]
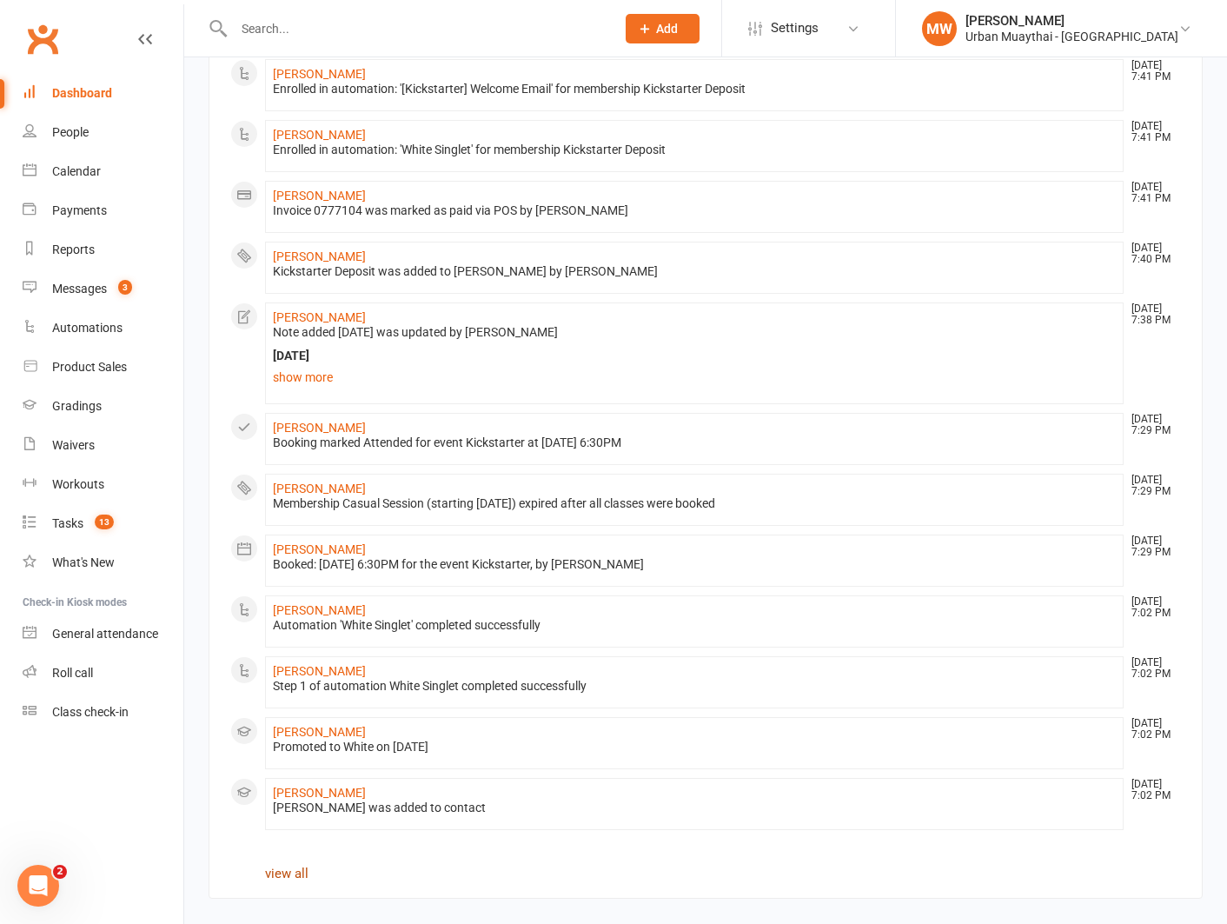
click at [288, 870] on link "view all" at bounding box center [286, 873] width 43 height 16
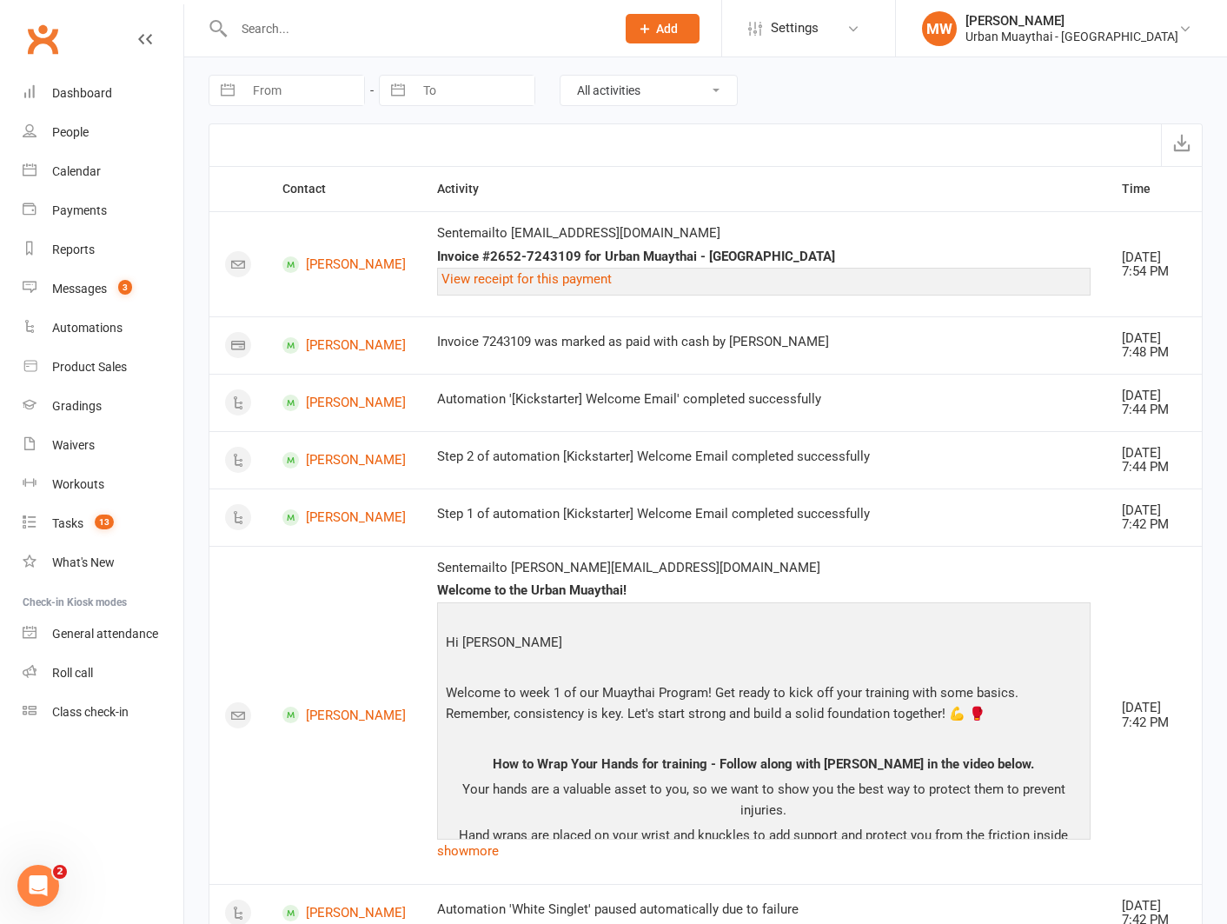
click at [602, 97] on select "All activities Bookings / Attendances Communications Notes Failed SMSes Grading…" at bounding box center [648, 91] width 176 height 30
select select "MembershipLogEntry"
click at [560, 76] on select "All activities Bookings / Attendances Communications Notes Failed SMSes Grading…" at bounding box center [648, 91] width 176 height 30
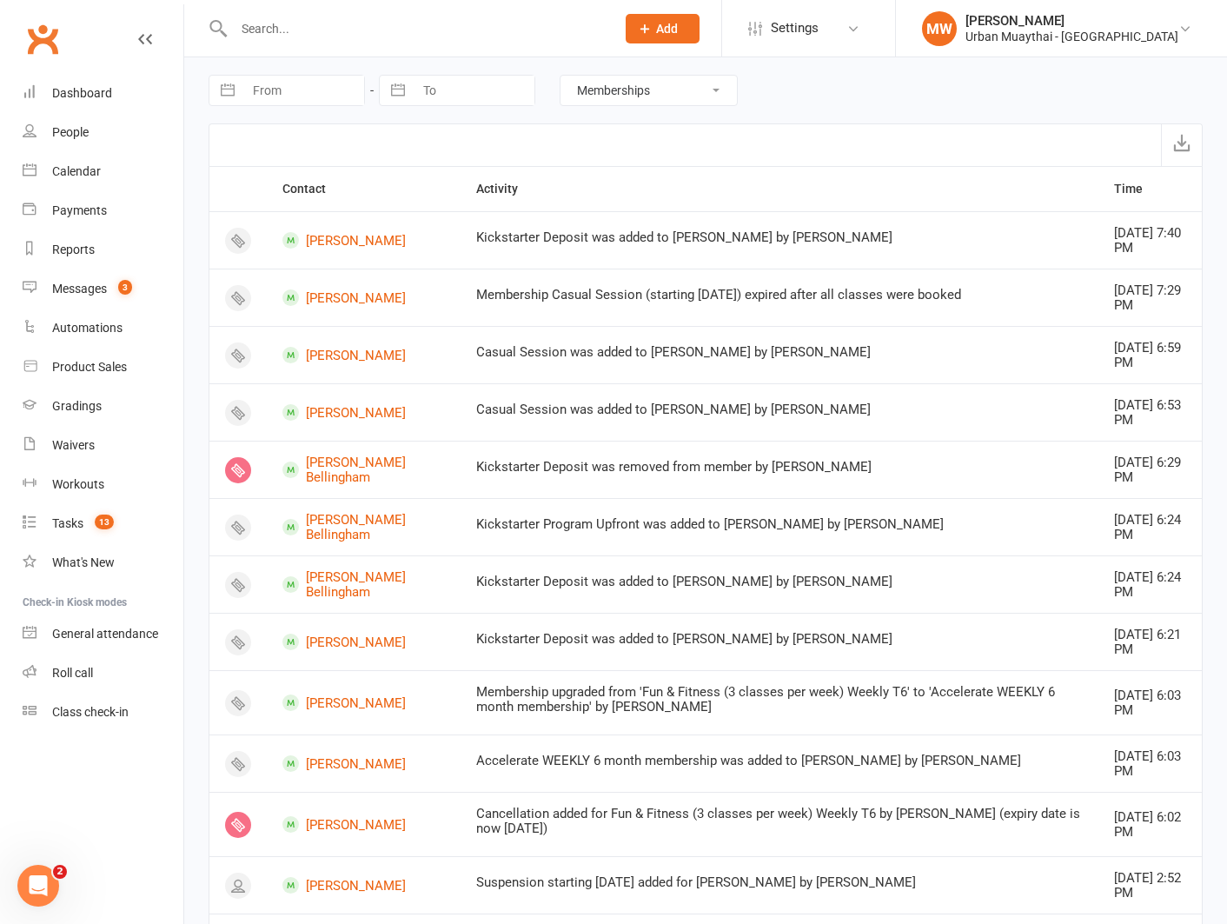
select select "6"
select select "2025"
select select "7"
select select "2025"
select select "8"
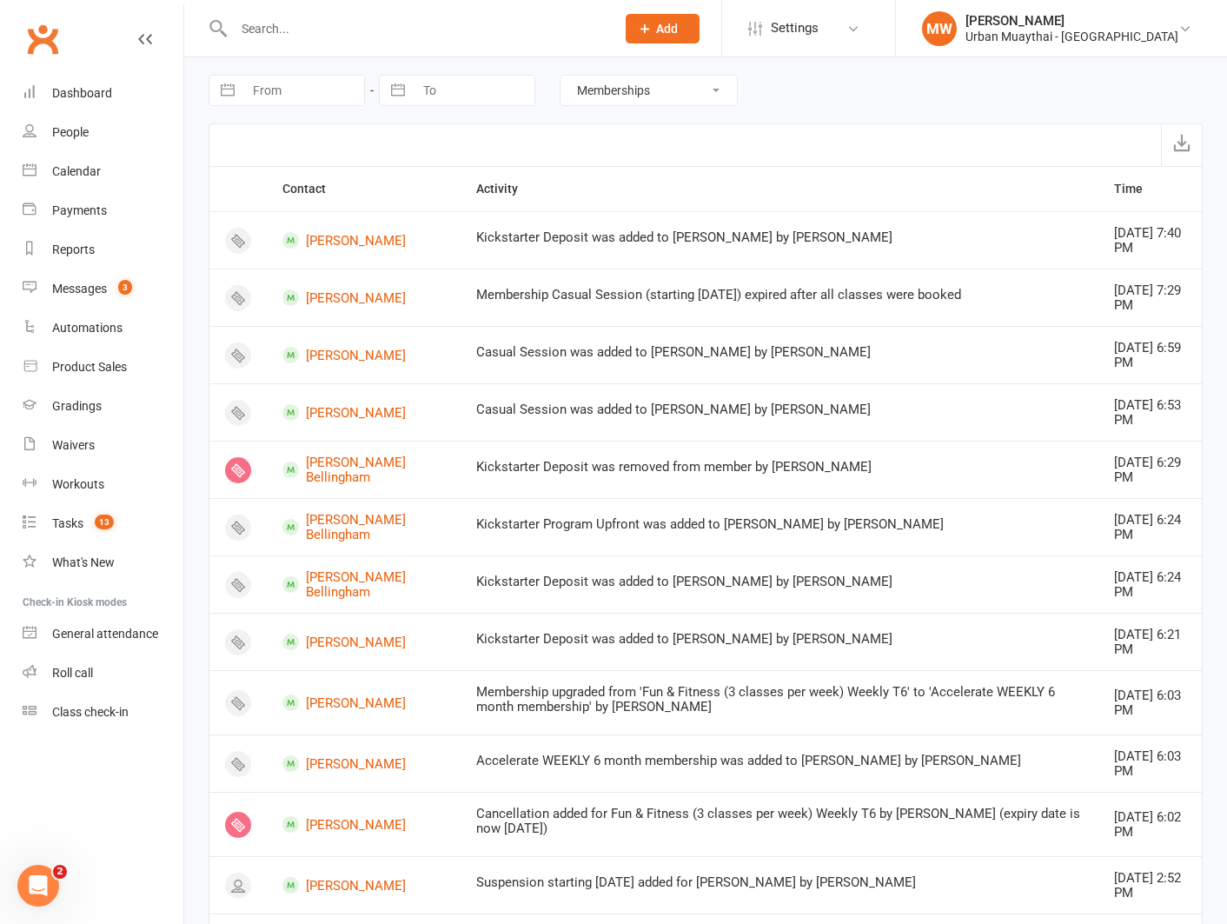
select select "2025"
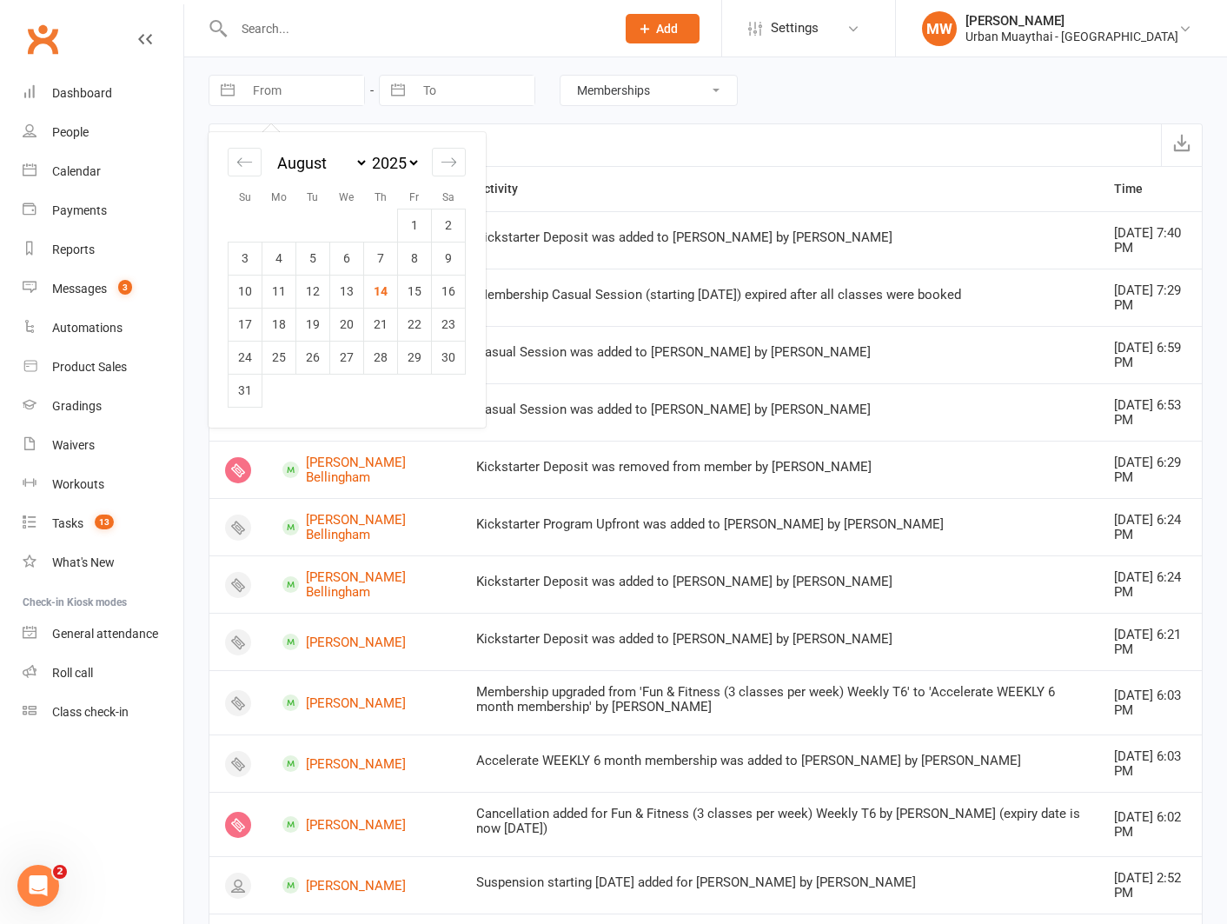
click at [259, 90] on input "From" at bounding box center [303, 91] width 121 height 30
click at [385, 292] on td "14" at bounding box center [381, 291] width 34 height 33
type input "14 Aug 2025"
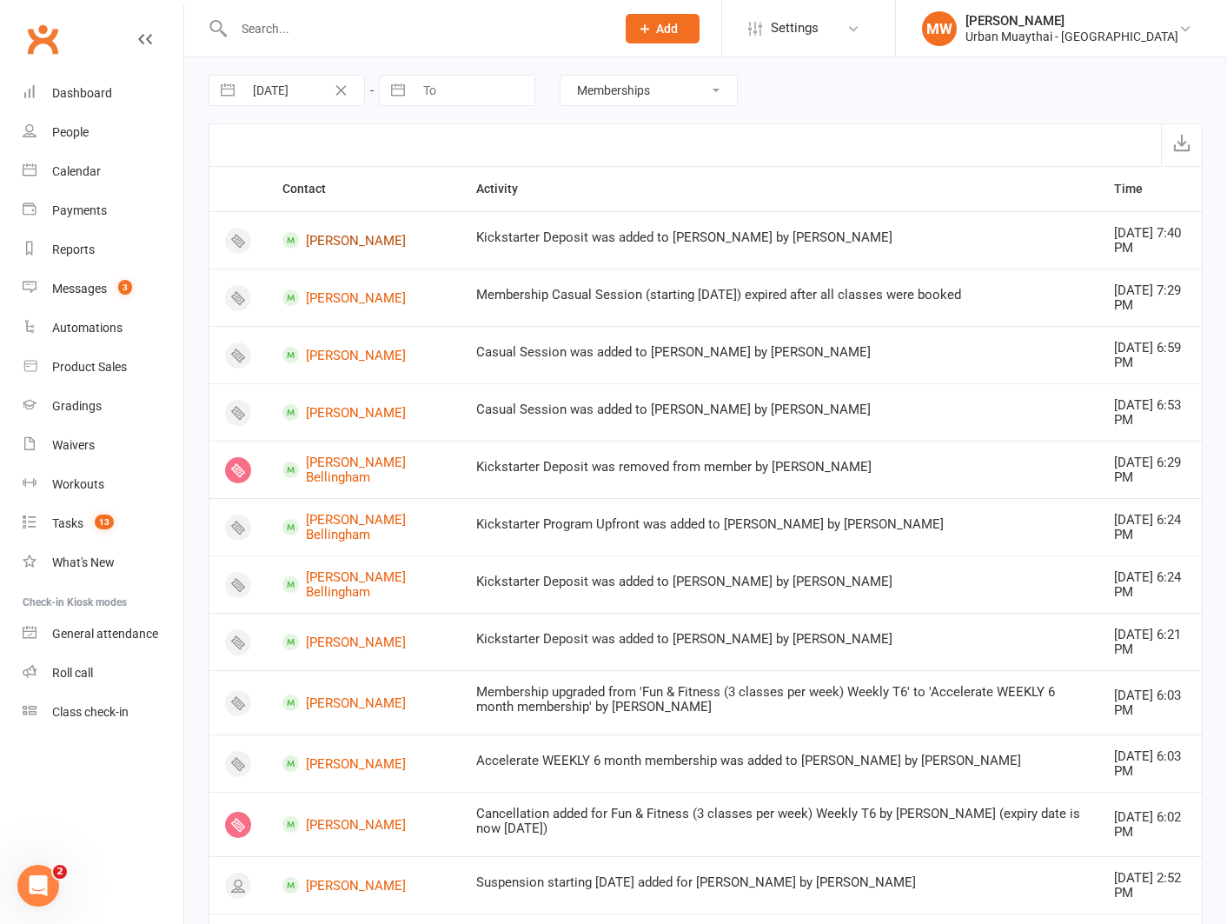
click at [335, 235] on link "Danny Rennie" at bounding box center [363, 240] width 162 height 17
click at [330, 238] on link "Danny Rennie" at bounding box center [363, 240] width 162 height 17
click at [326, 352] on link "Sammy Silva-Santisteban" at bounding box center [363, 355] width 162 height 17
click at [327, 468] on link "Harlen Bellingham" at bounding box center [363, 469] width 162 height 29
click at [322, 641] on link "aaron booth" at bounding box center [363, 641] width 162 height 17
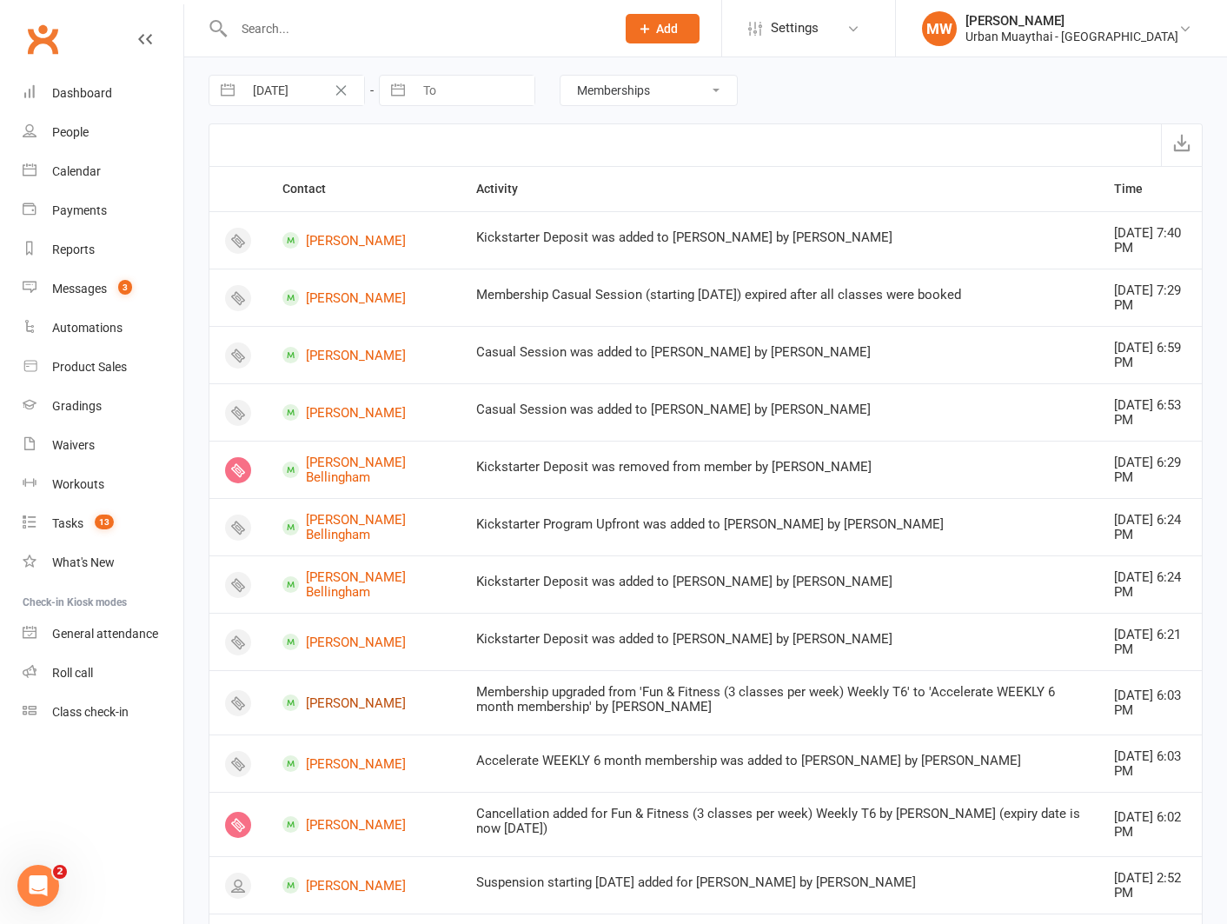
click at [333, 698] on link "Jessica May" at bounding box center [363, 702] width 162 height 17
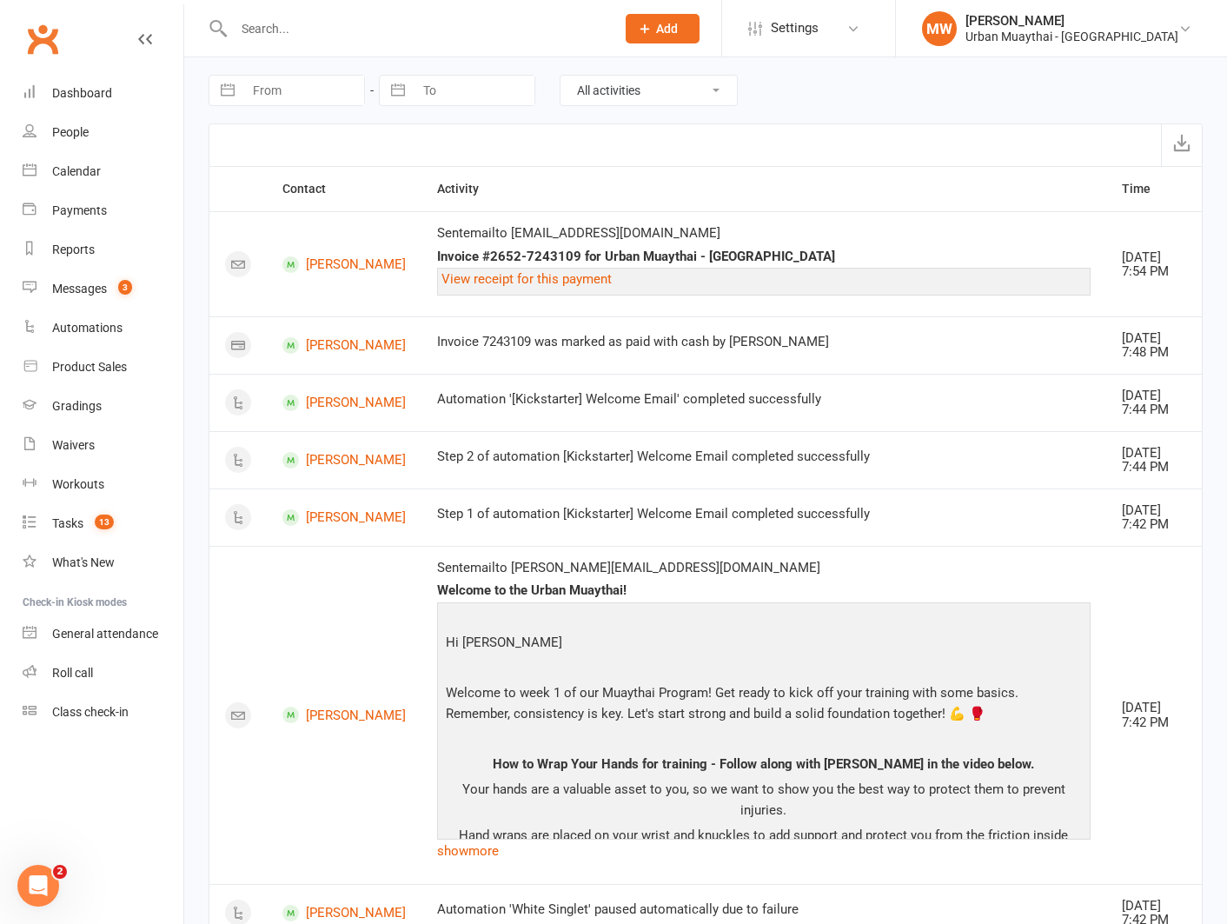
click at [233, 88] on button "button" at bounding box center [227, 91] width 31 height 30
select select "6"
select select "2025"
select select "7"
select select "2025"
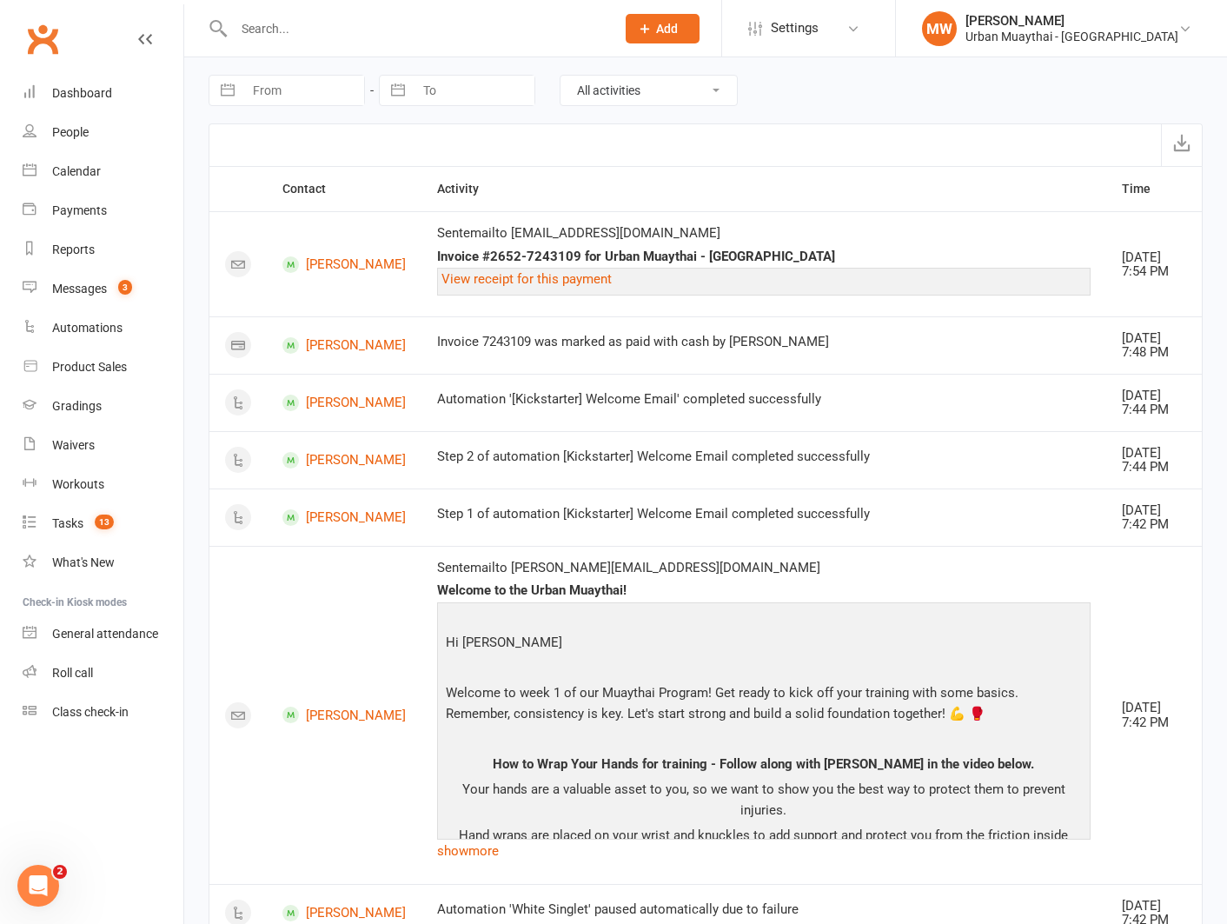
select select "8"
select select "2025"
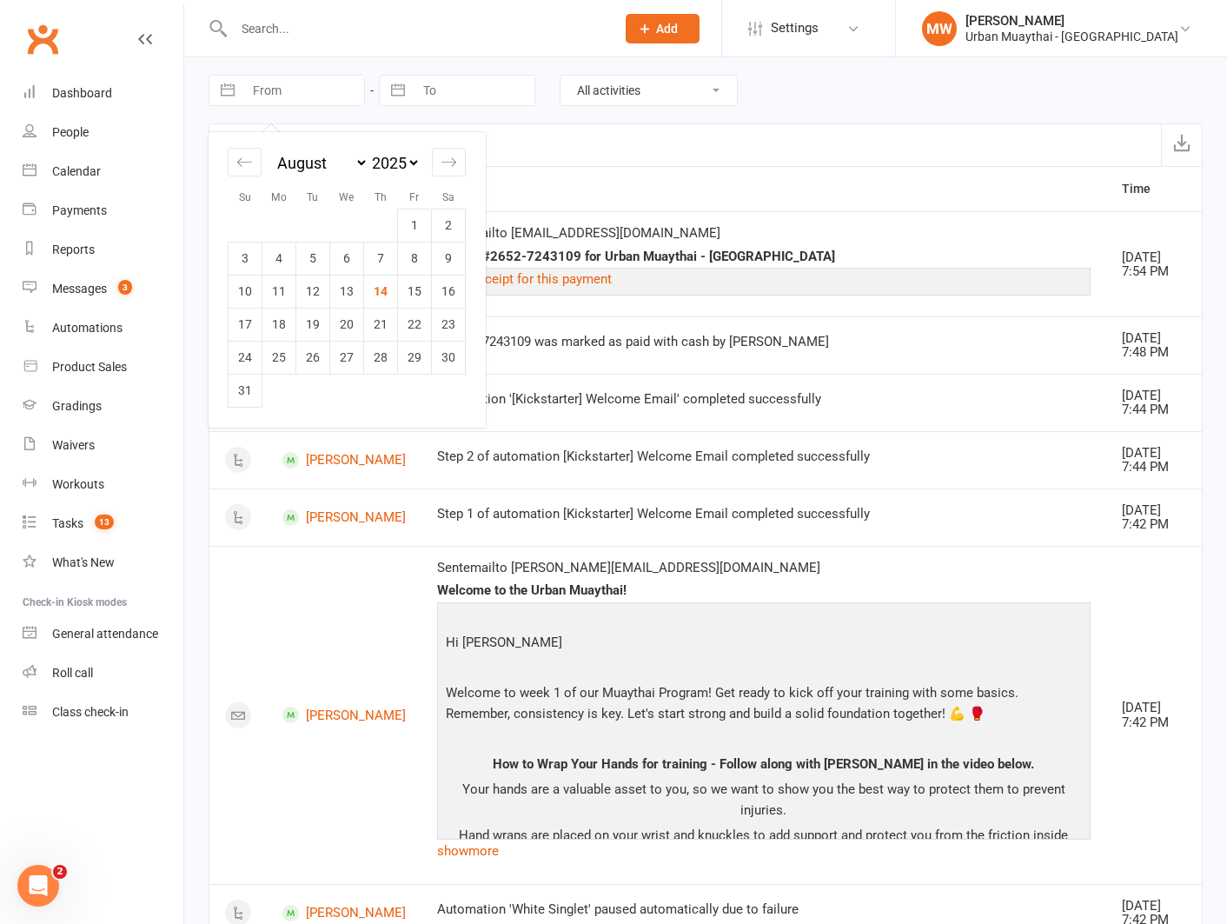
drag, startPoint x: 385, startPoint y: 289, endPoint x: 587, endPoint y: 134, distance: 255.3
click at [386, 288] on td "14" at bounding box center [381, 291] width 34 height 33
type input "[DATE]"
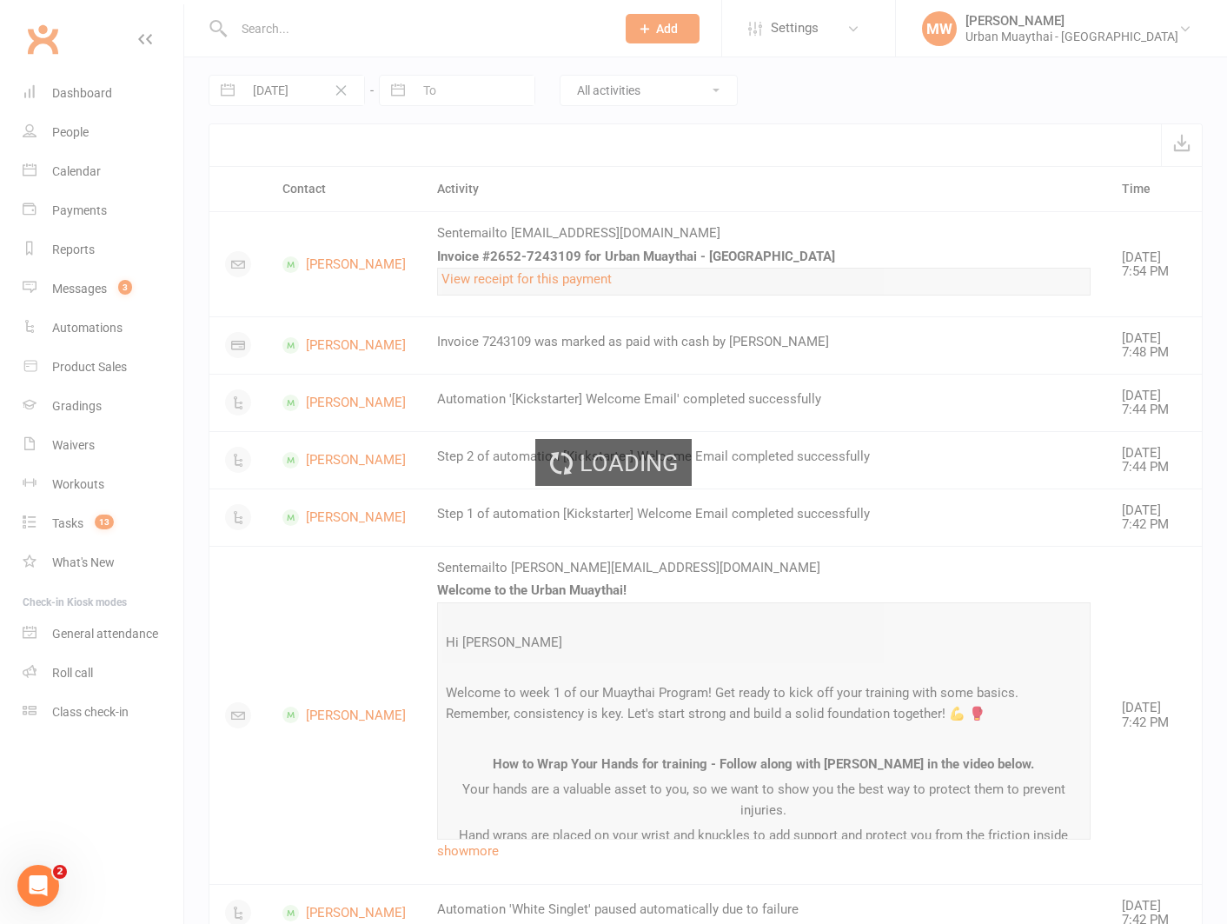
click at [639, 85] on div "Loading" at bounding box center [613, 462] width 1227 height 924
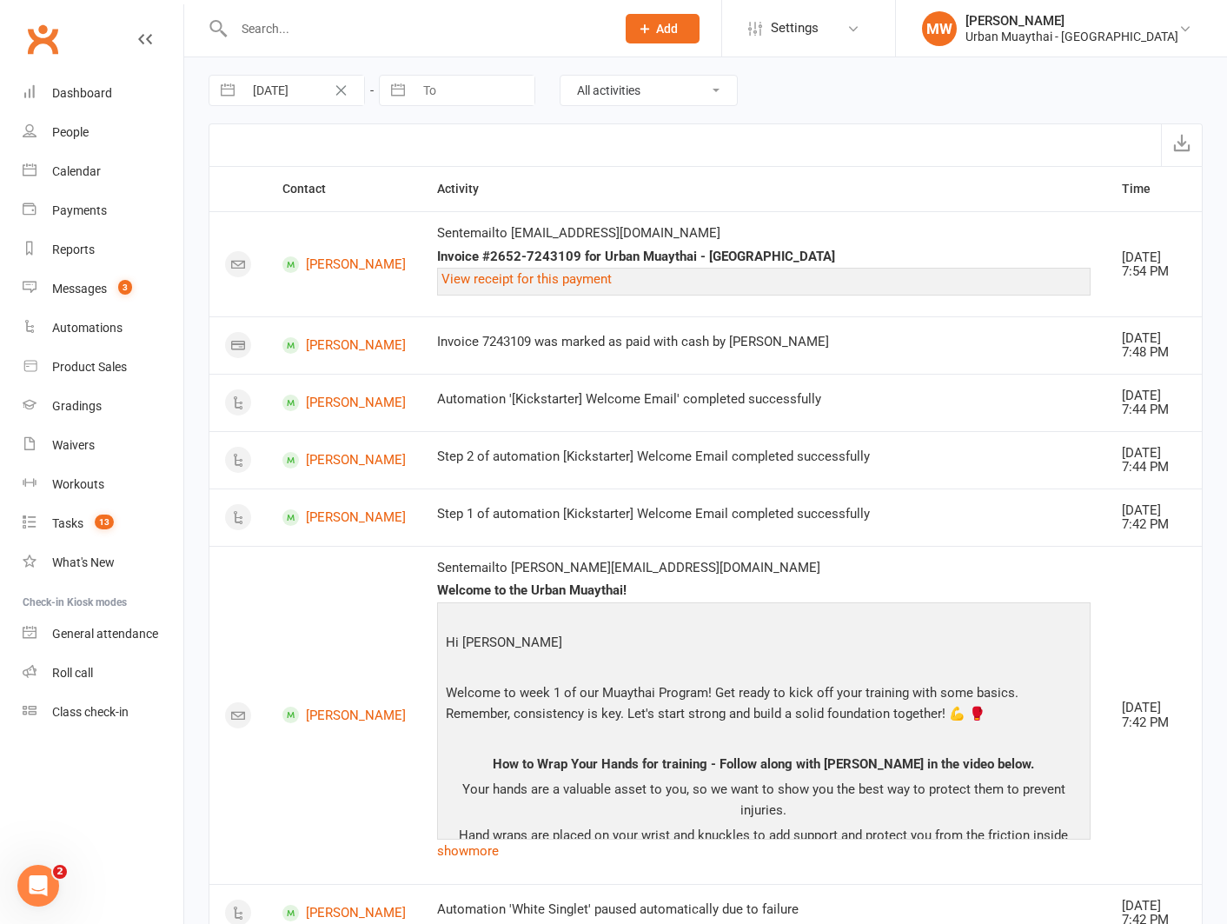
click at [646, 85] on select "All activities Bookings / Attendances Communications Notes Failed SMSes Grading…" at bounding box center [648, 91] width 176 height 30
select select "MembershipLogEntry"
click at [560, 76] on select "All activities Bookings / Attendances Communications Notes Failed SMSes Grading…" at bounding box center [648, 91] width 176 height 30
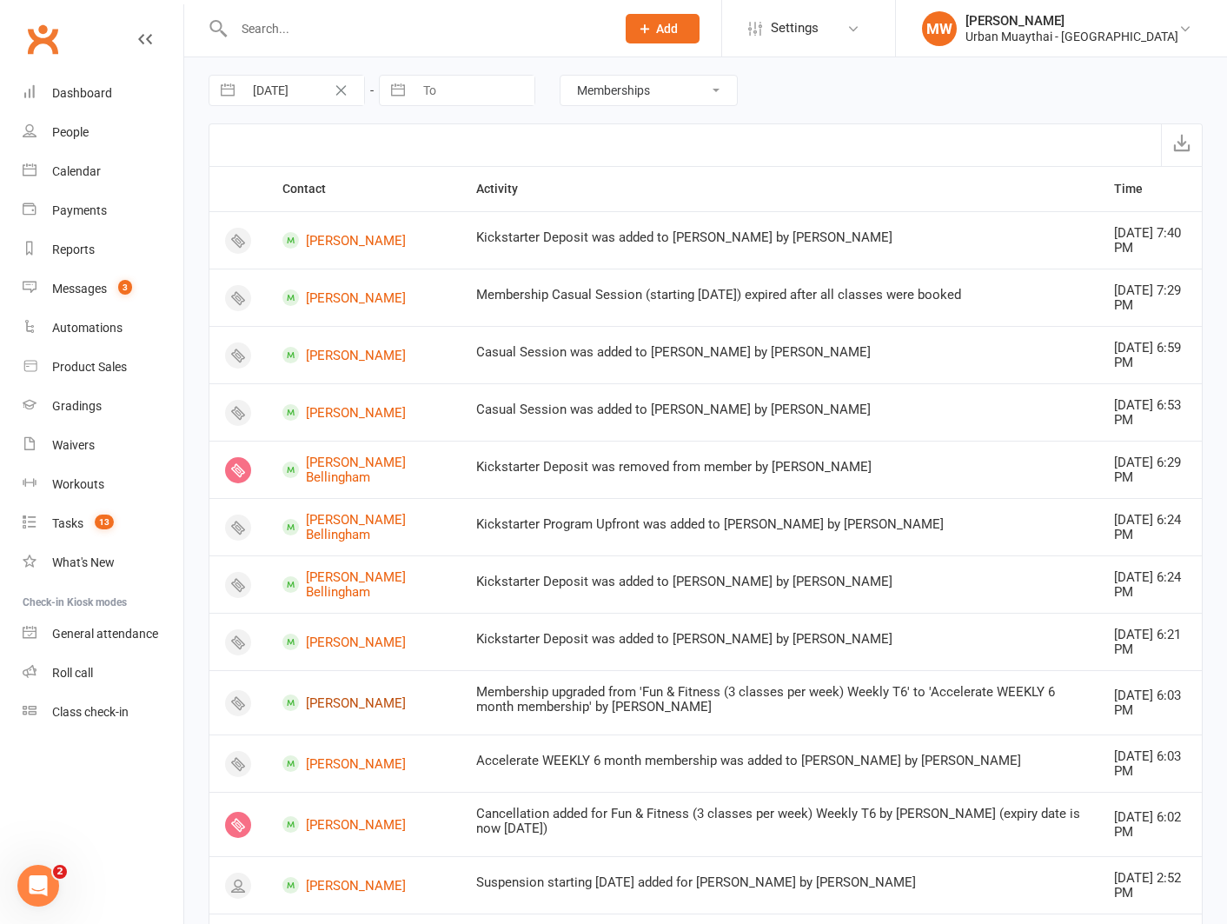
click at [322, 698] on link "Jessica May" at bounding box center [363, 702] width 162 height 17
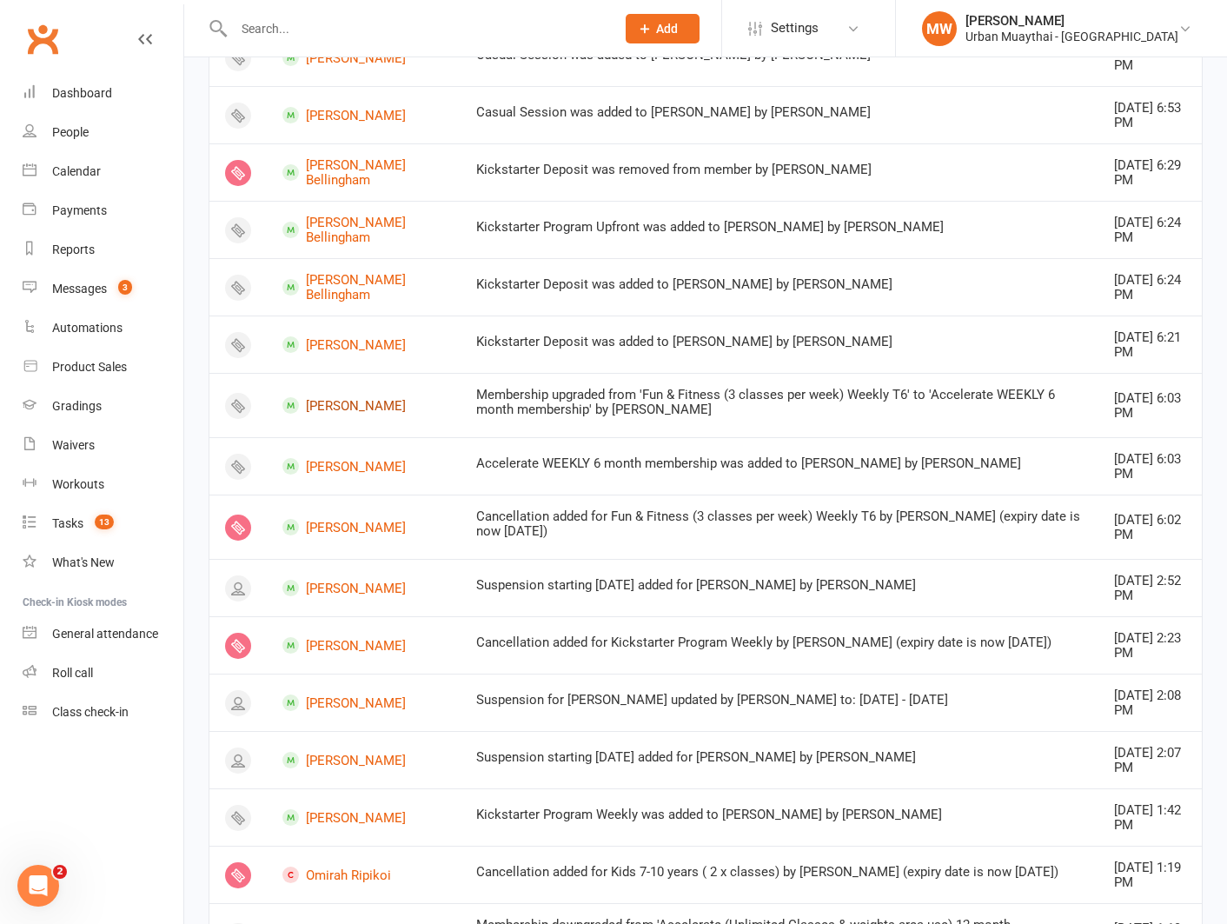
scroll to position [305, 0]
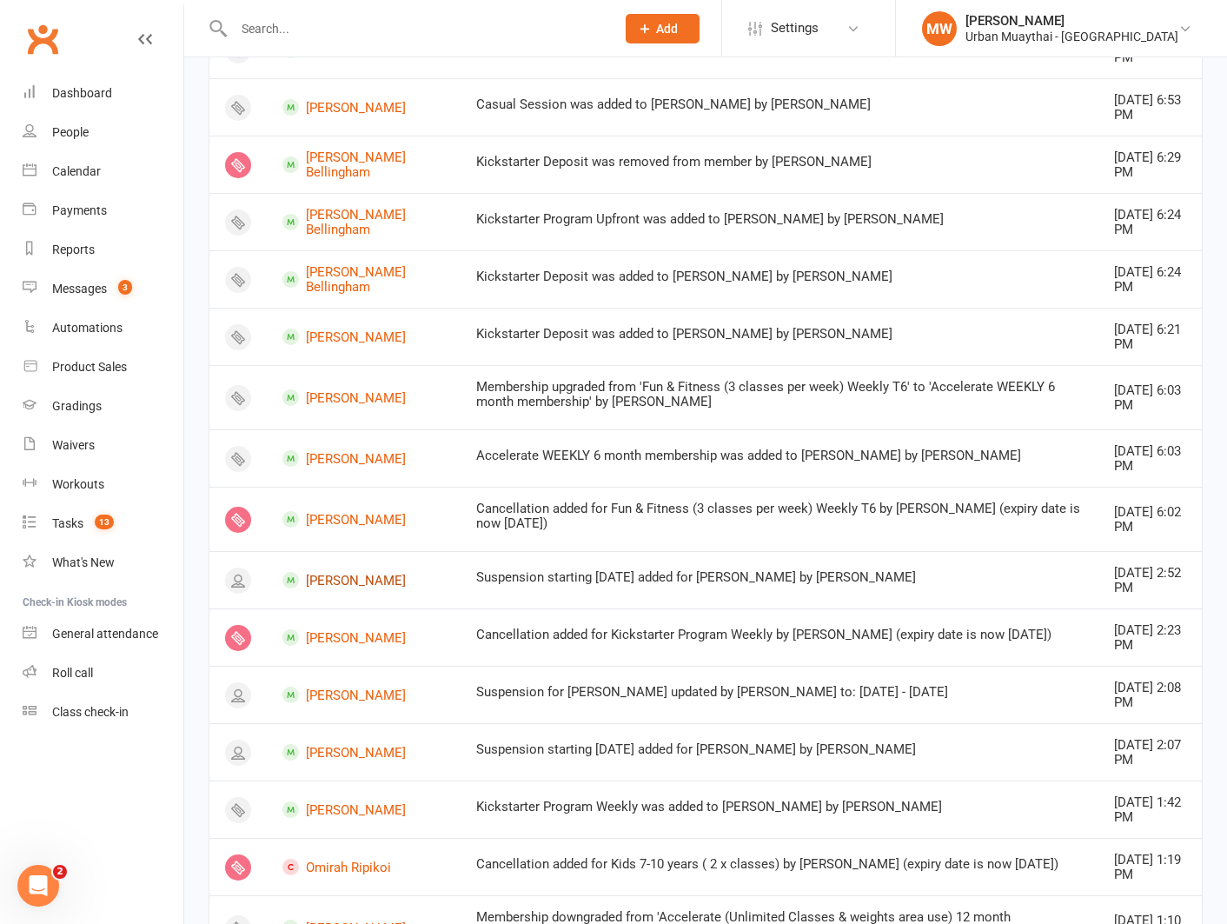
click at [321, 576] on link "Jye Kelly" at bounding box center [363, 580] width 162 height 17
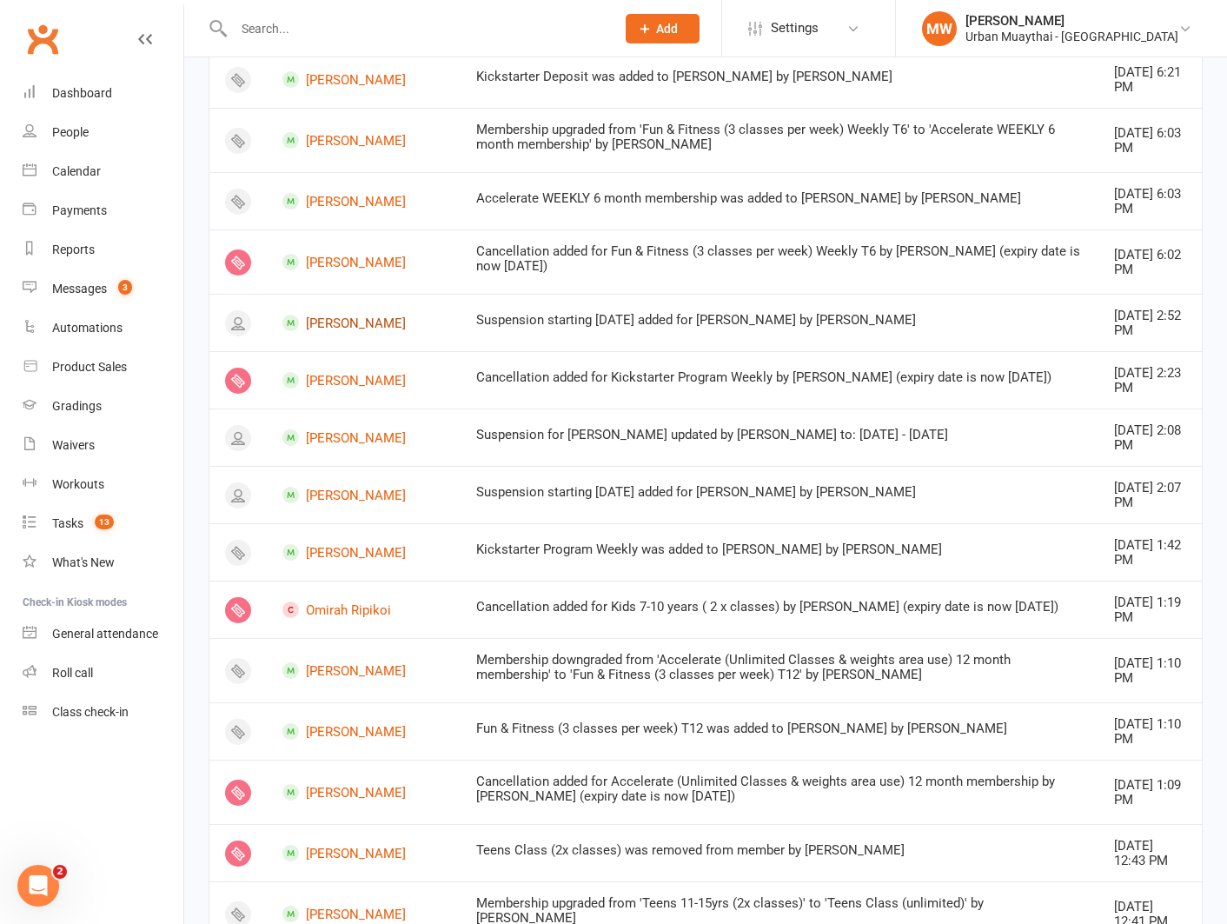
scroll to position [563, 0]
click at [335, 491] on link "Nick May" at bounding box center [363, 494] width 162 height 17
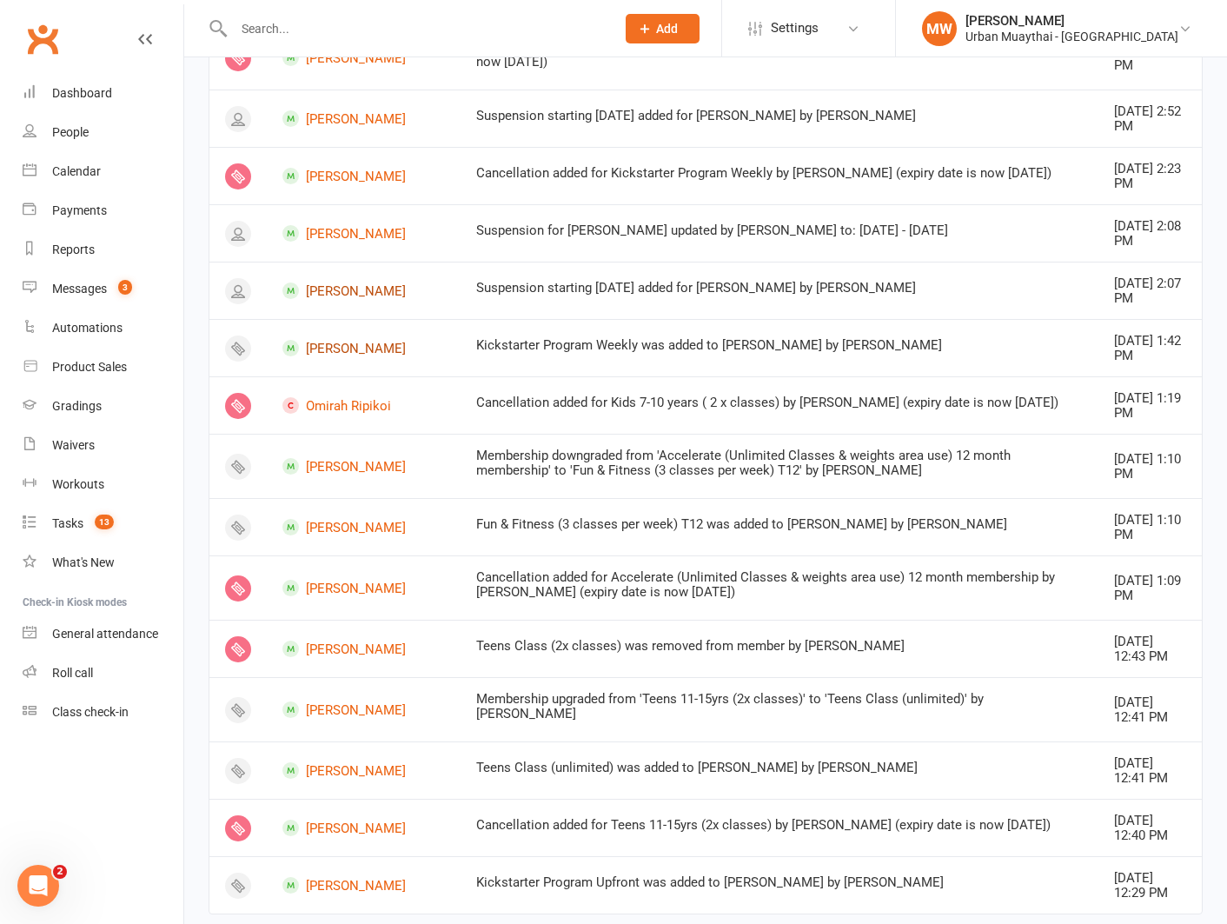
scroll to position [768, 0]
click at [321, 463] on link "Jack Addison" at bounding box center [363, 464] width 162 height 17
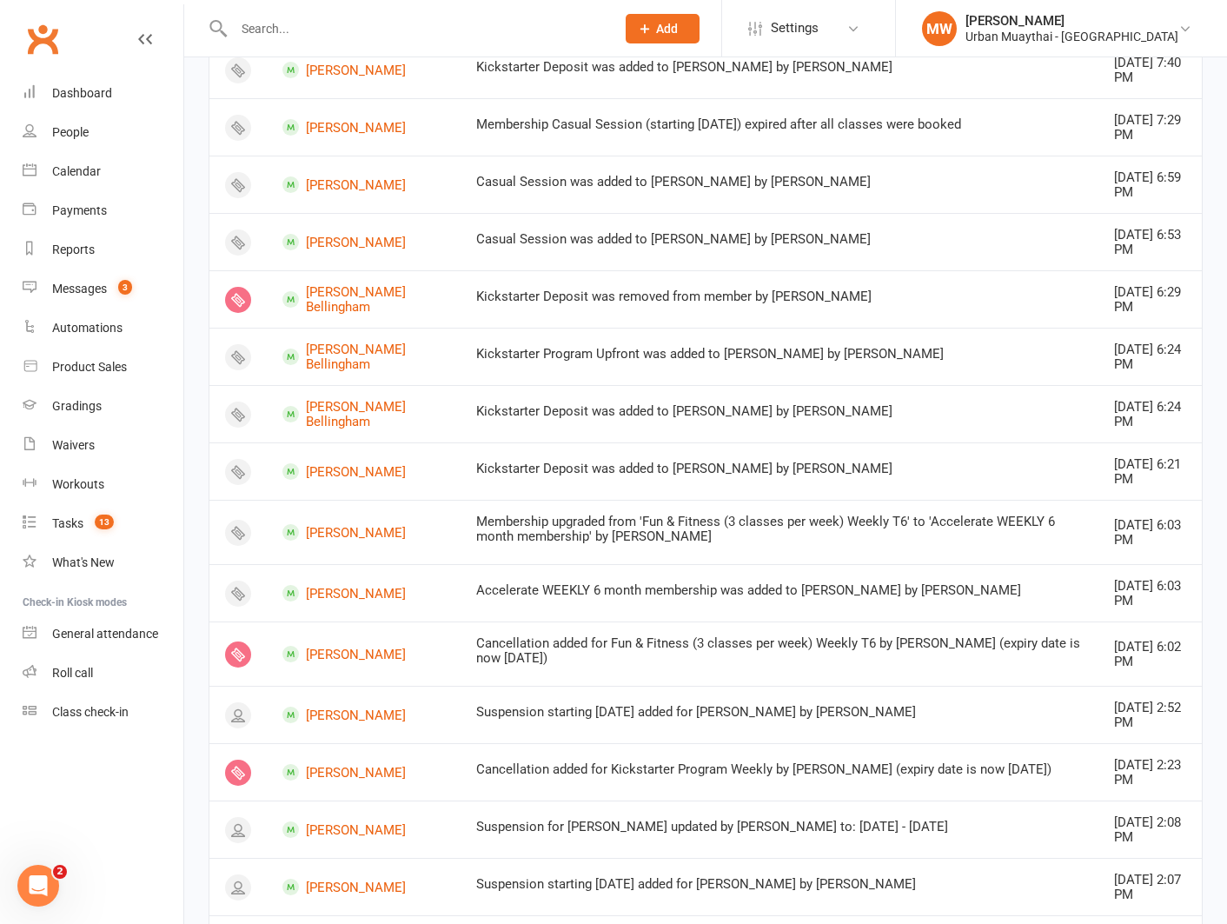
scroll to position [0, 0]
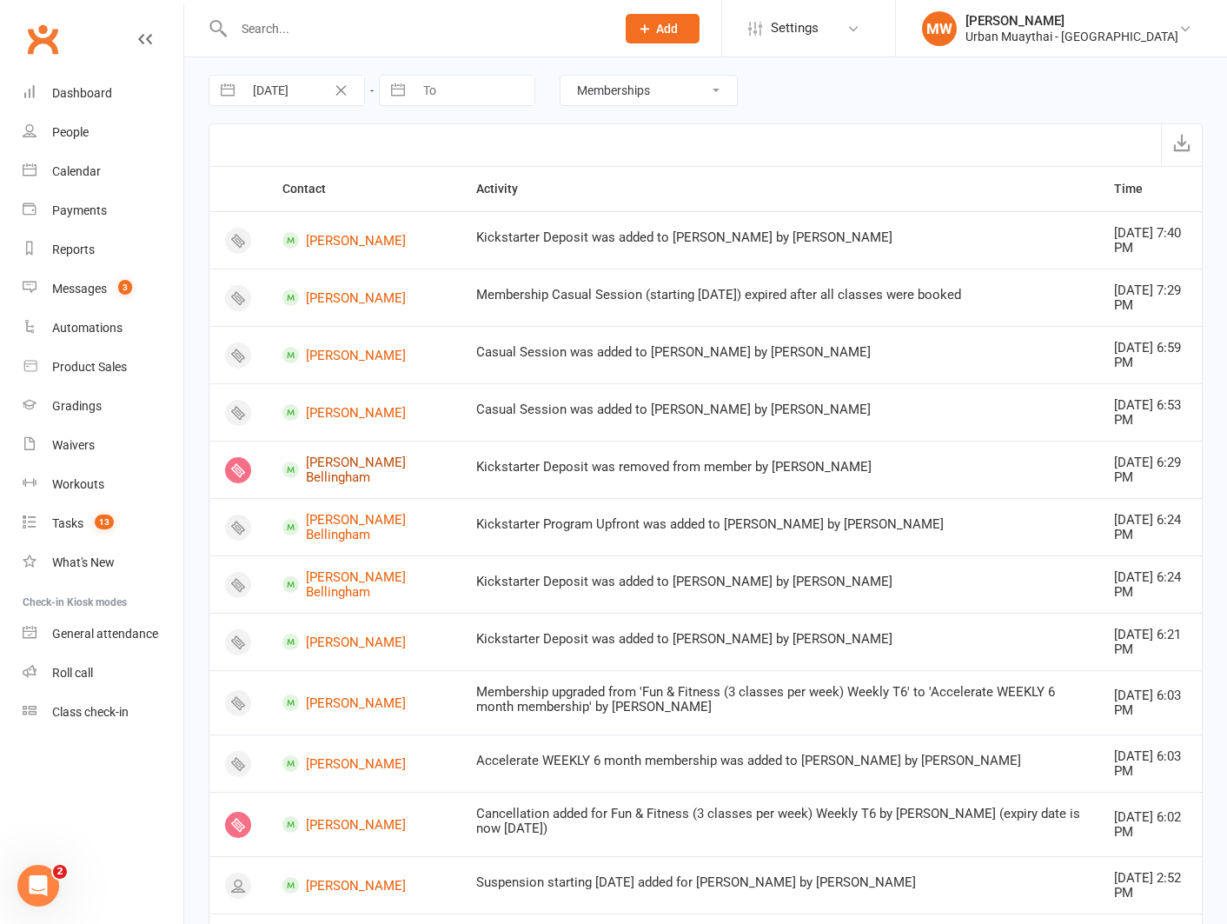
click at [356, 468] on link "Harlen Bellingham" at bounding box center [363, 469] width 162 height 29
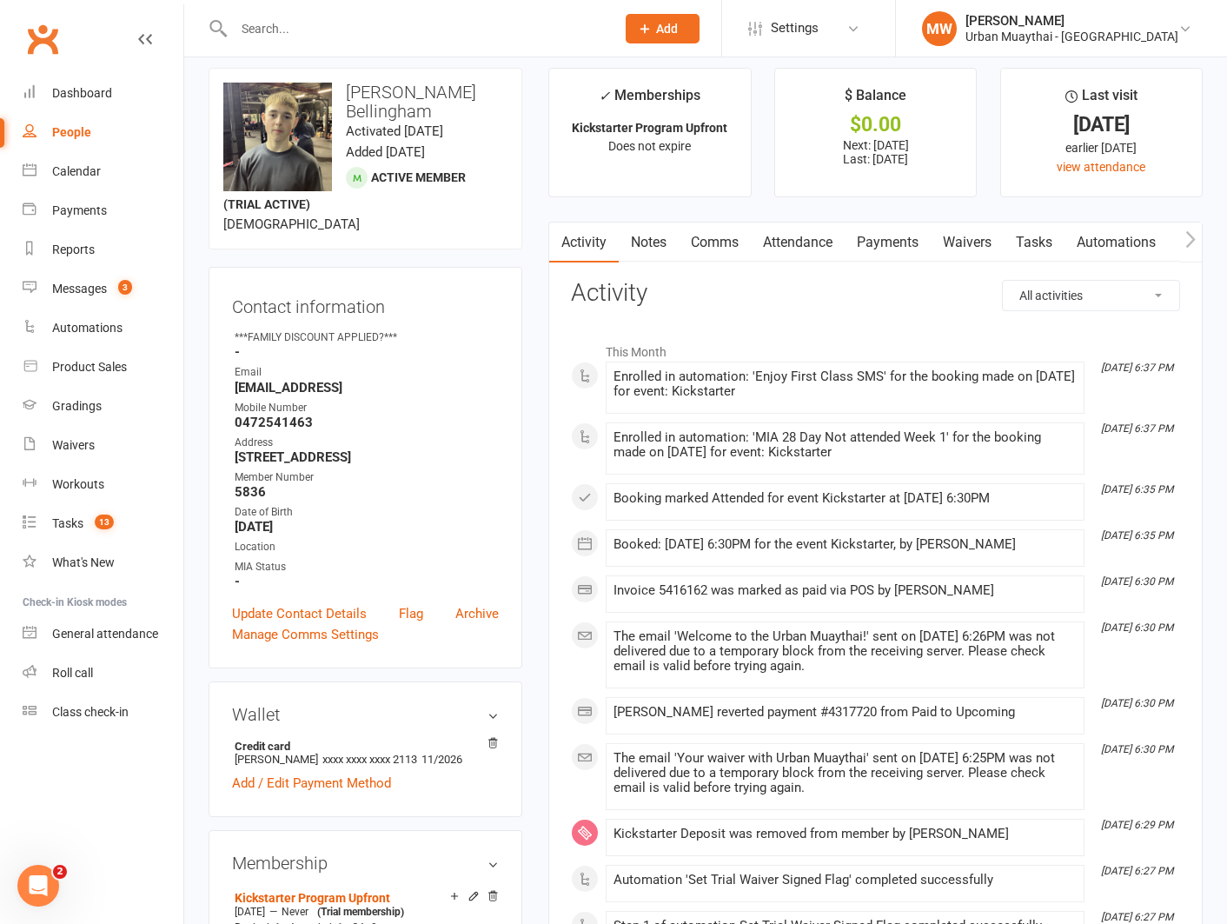
scroll to position [15, 0]
click at [944, 240] on link "Waivers" at bounding box center [967, 242] width 73 height 40
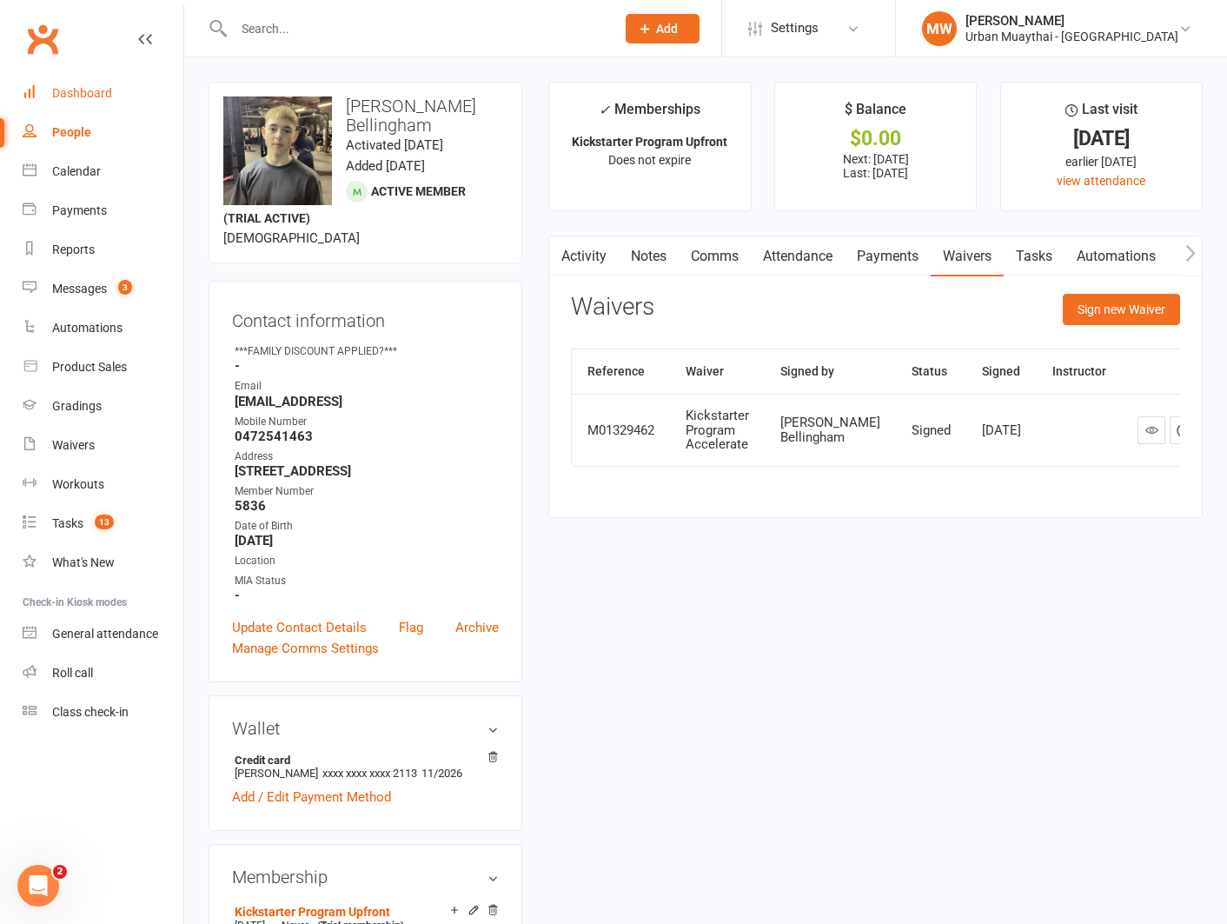
click at [76, 91] on div "Dashboard" at bounding box center [82, 93] width 60 height 14
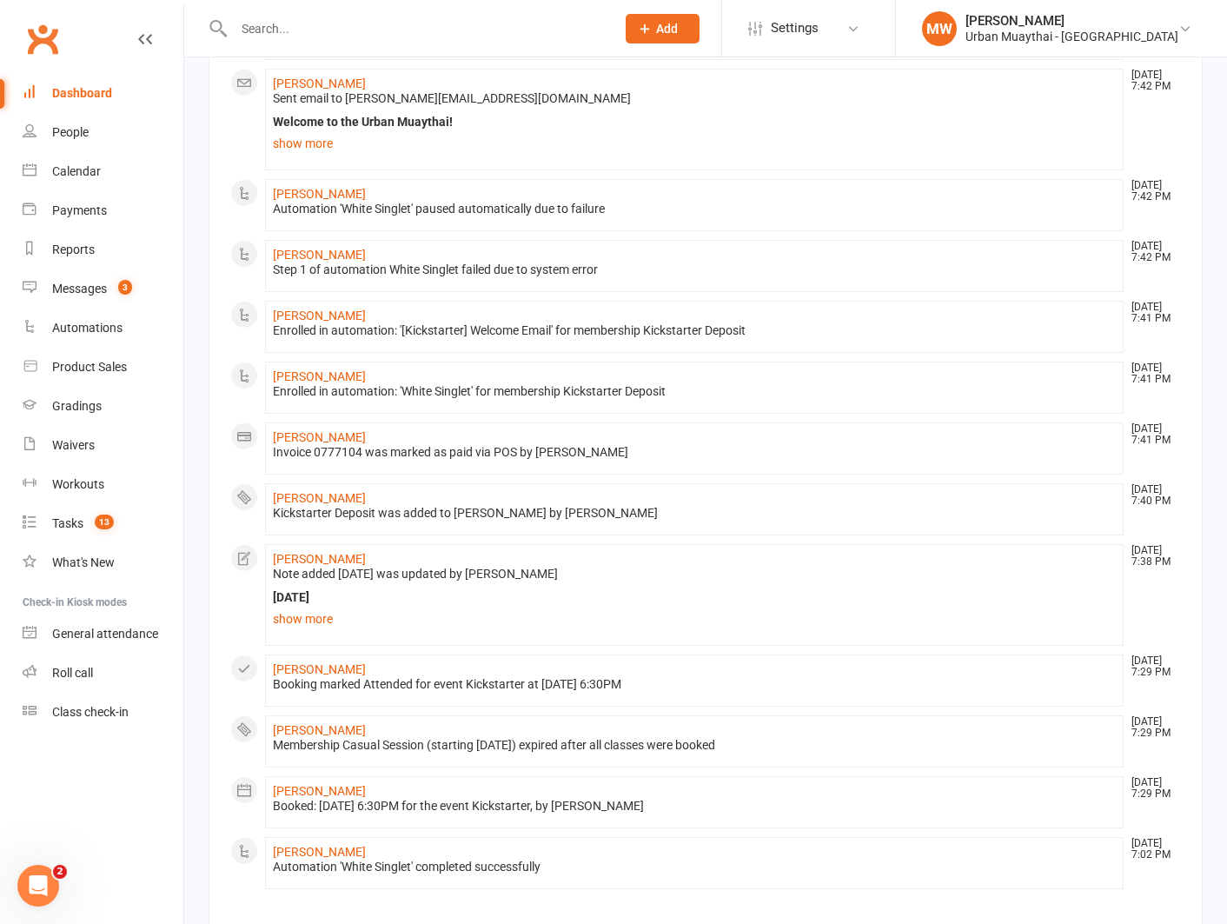
scroll to position [744, 0]
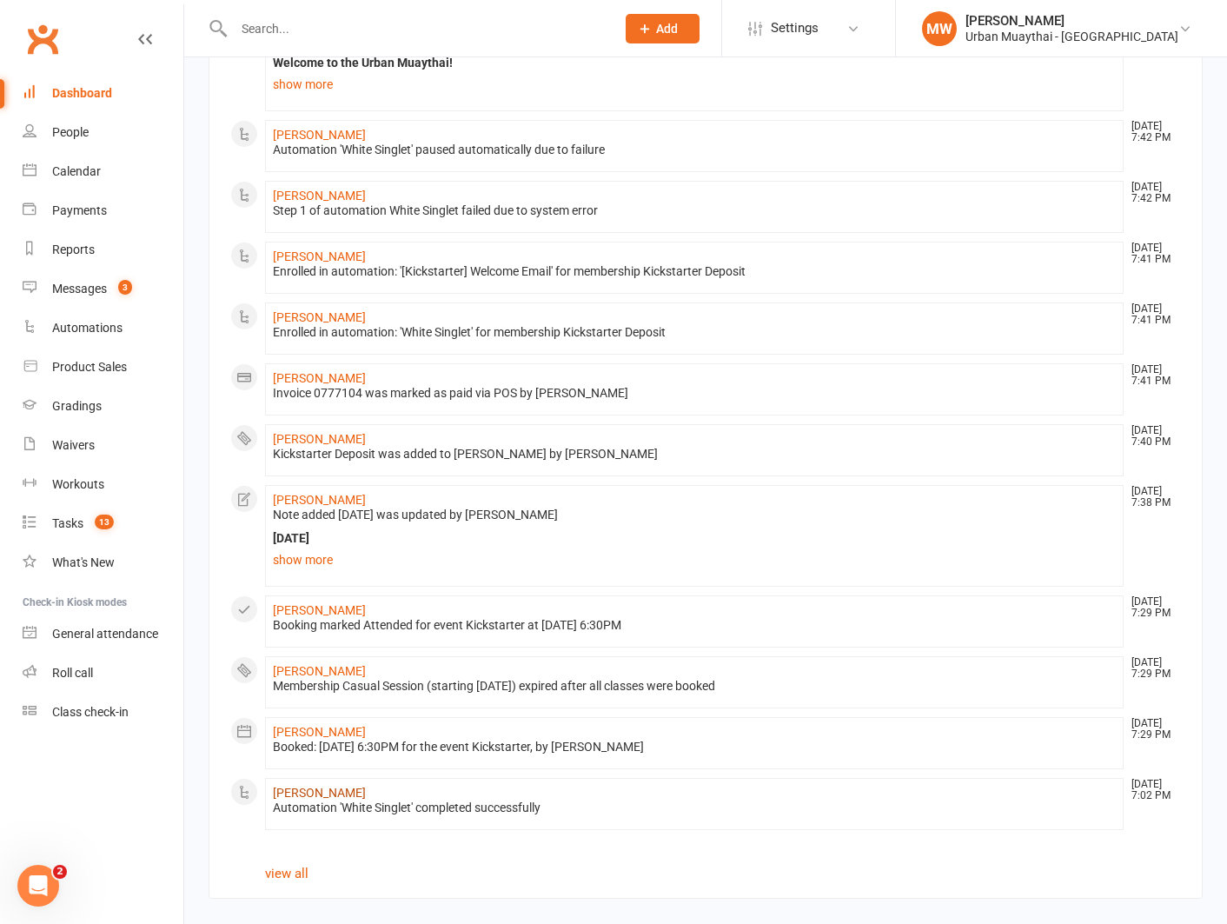
click at [343, 792] on link "Sammy Silva-Santisteban" at bounding box center [319, 792] width 93 height 14
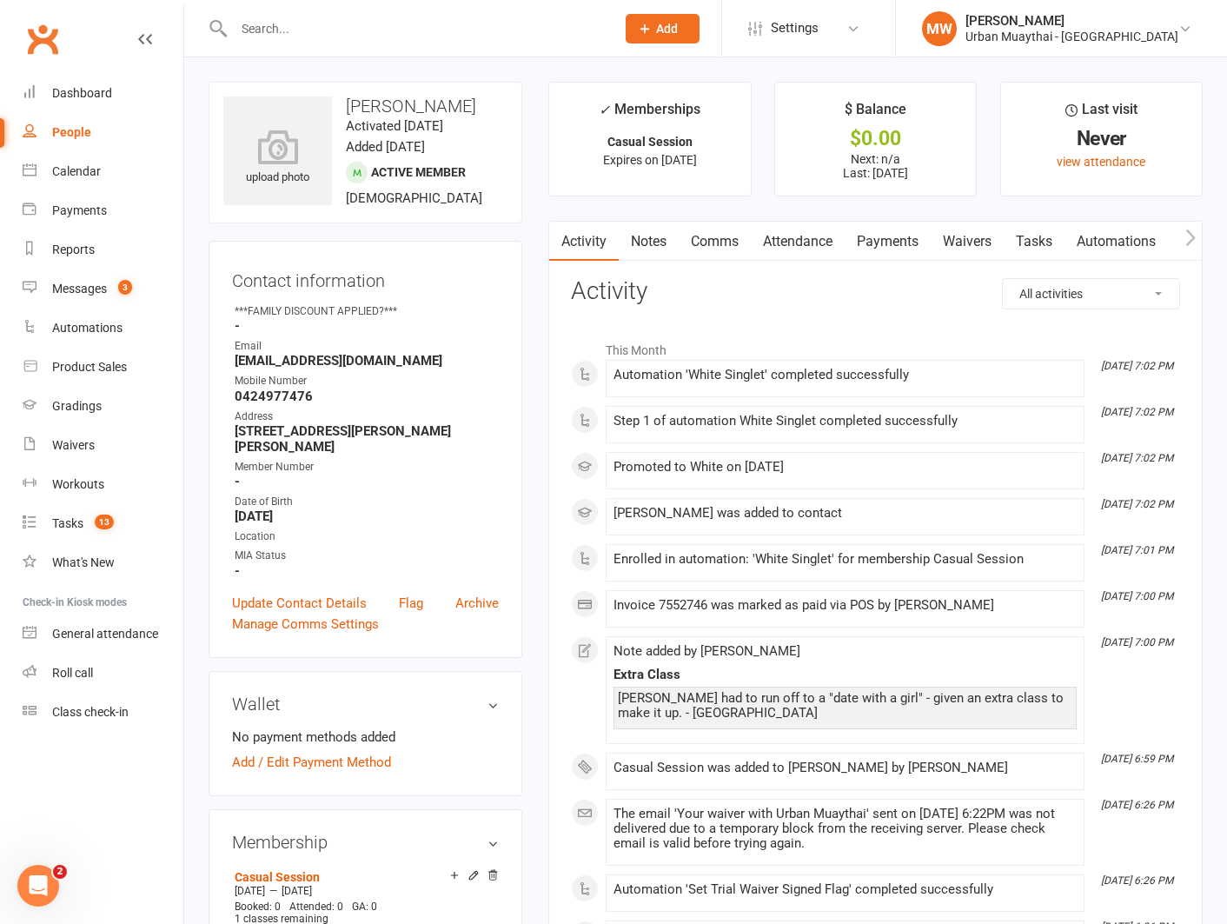
click at [656, 238] on link "Notes" at bounding box center [649, 242] width 60 height 40
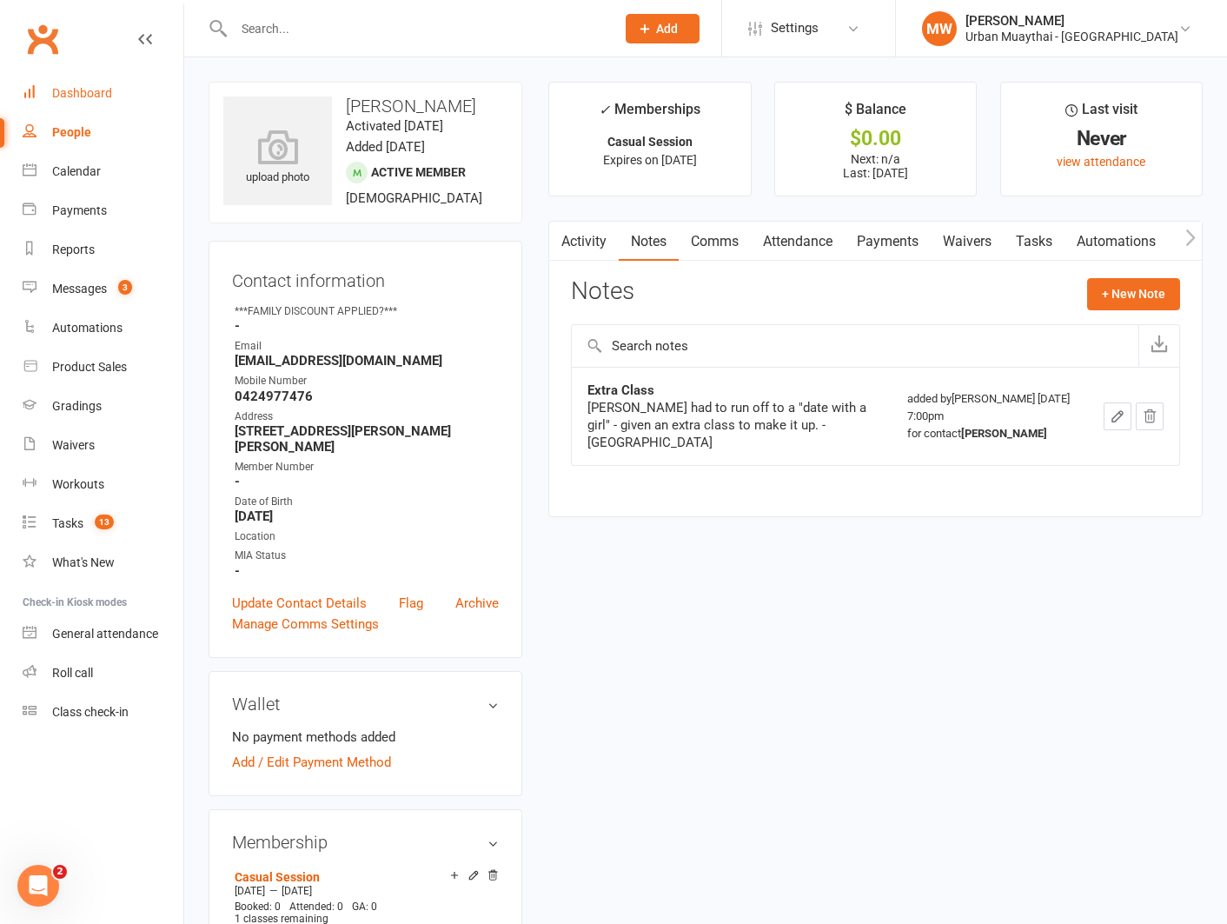
click at [82, 87] on div "Dashboard" at bounding box center [82, 93] width 60 height 14
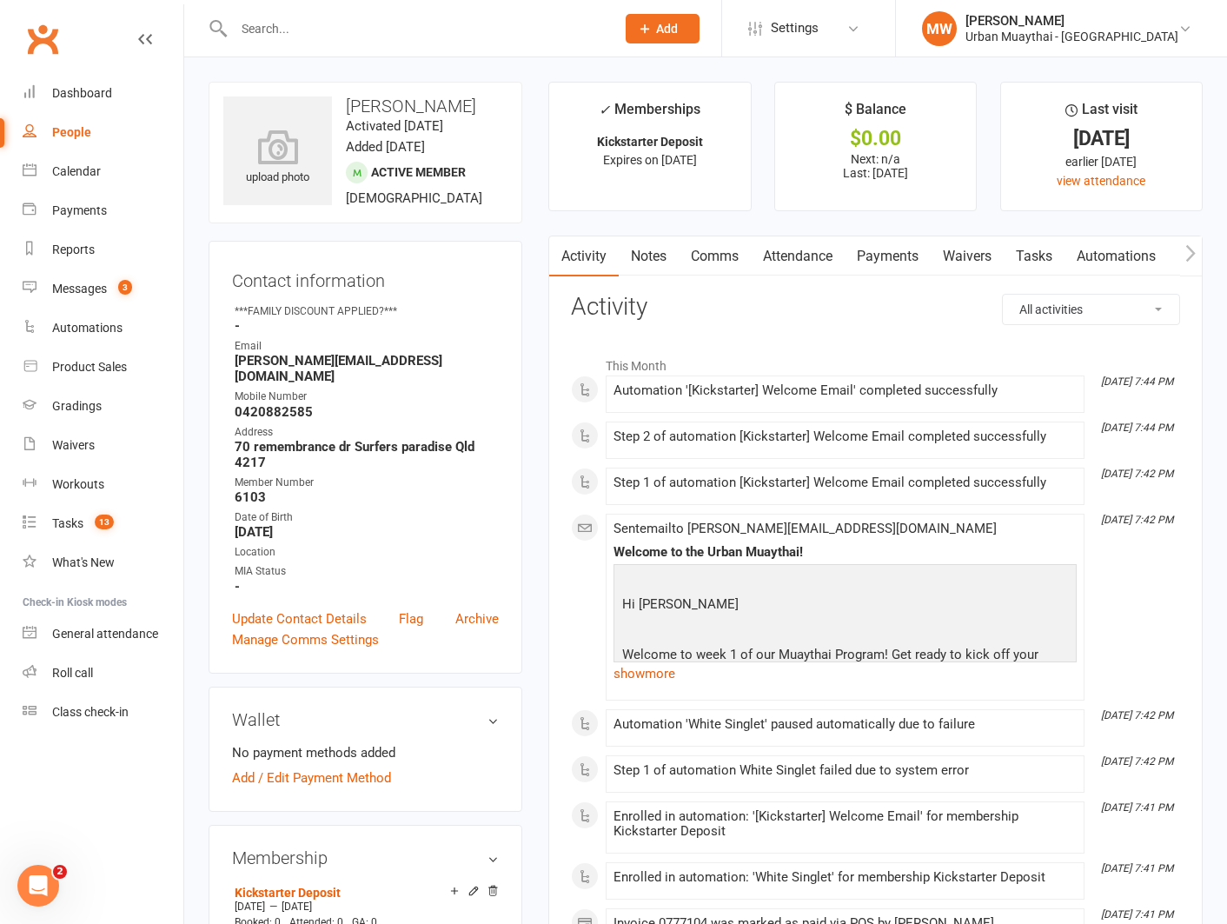
click at [870, 260] on link "Payments" at bounding box center [888, 256] width 86 height 40
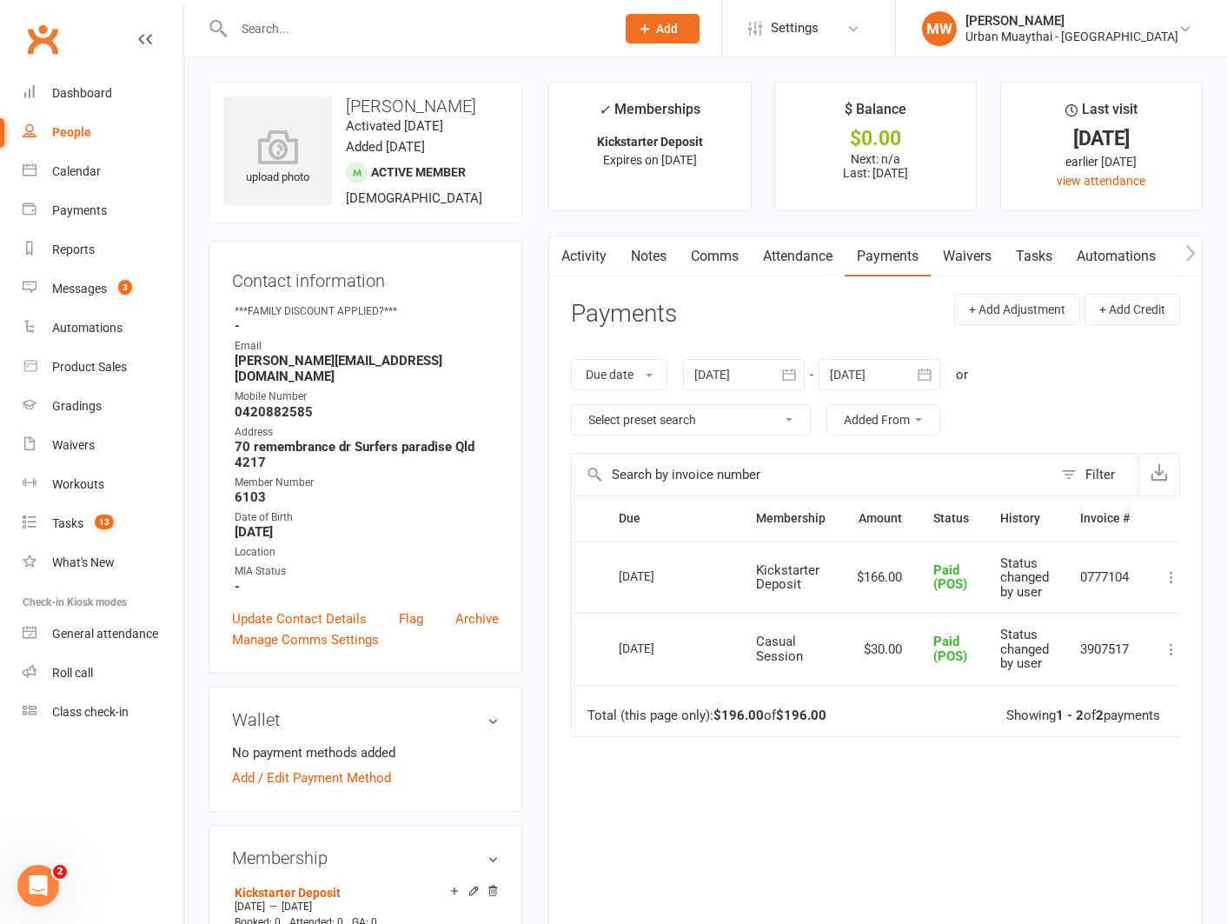
click at [977, 250] on link "Waivers" at bounding box center [967, 256] width 73 height 40
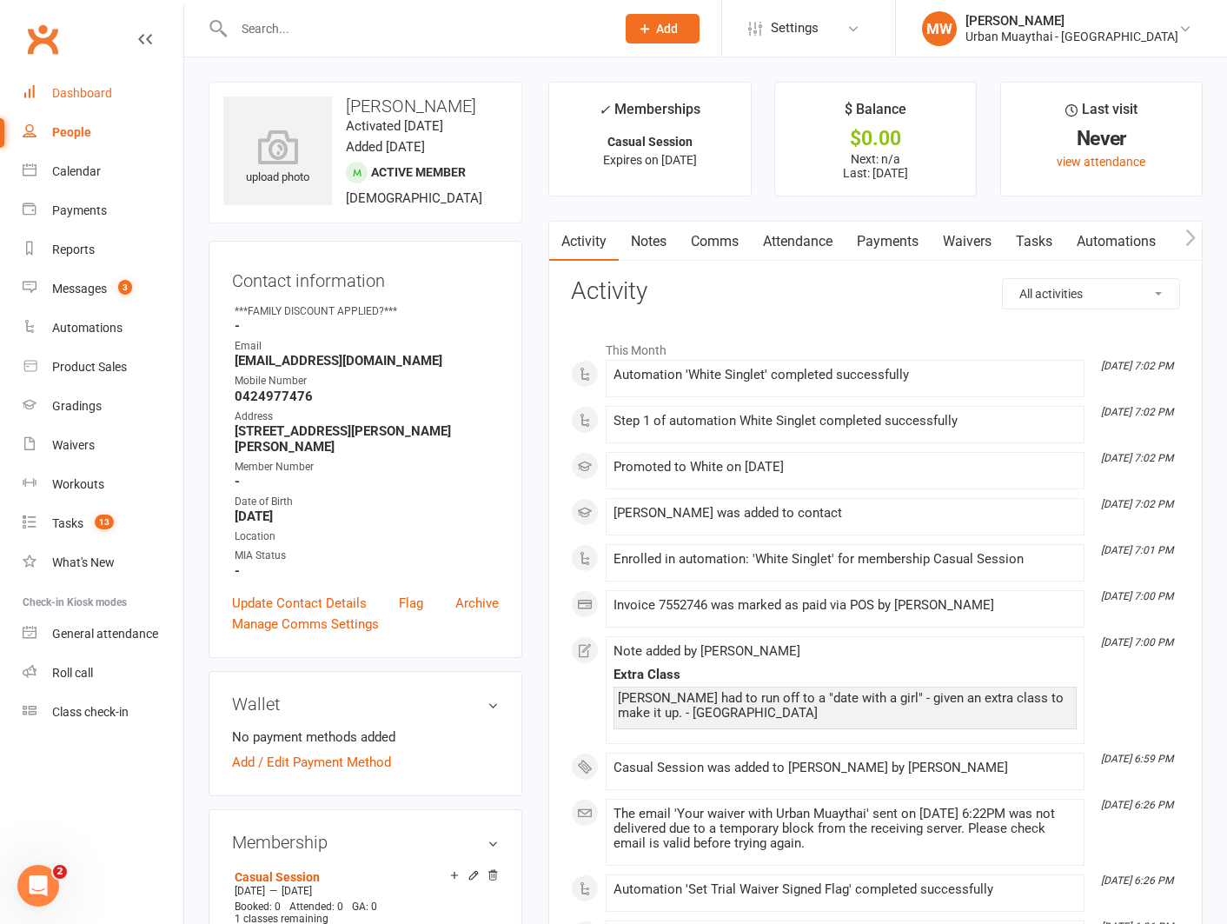
click at [97, 91] on div "Dashboard" at bounding box center [82, 93] width 60 height 14
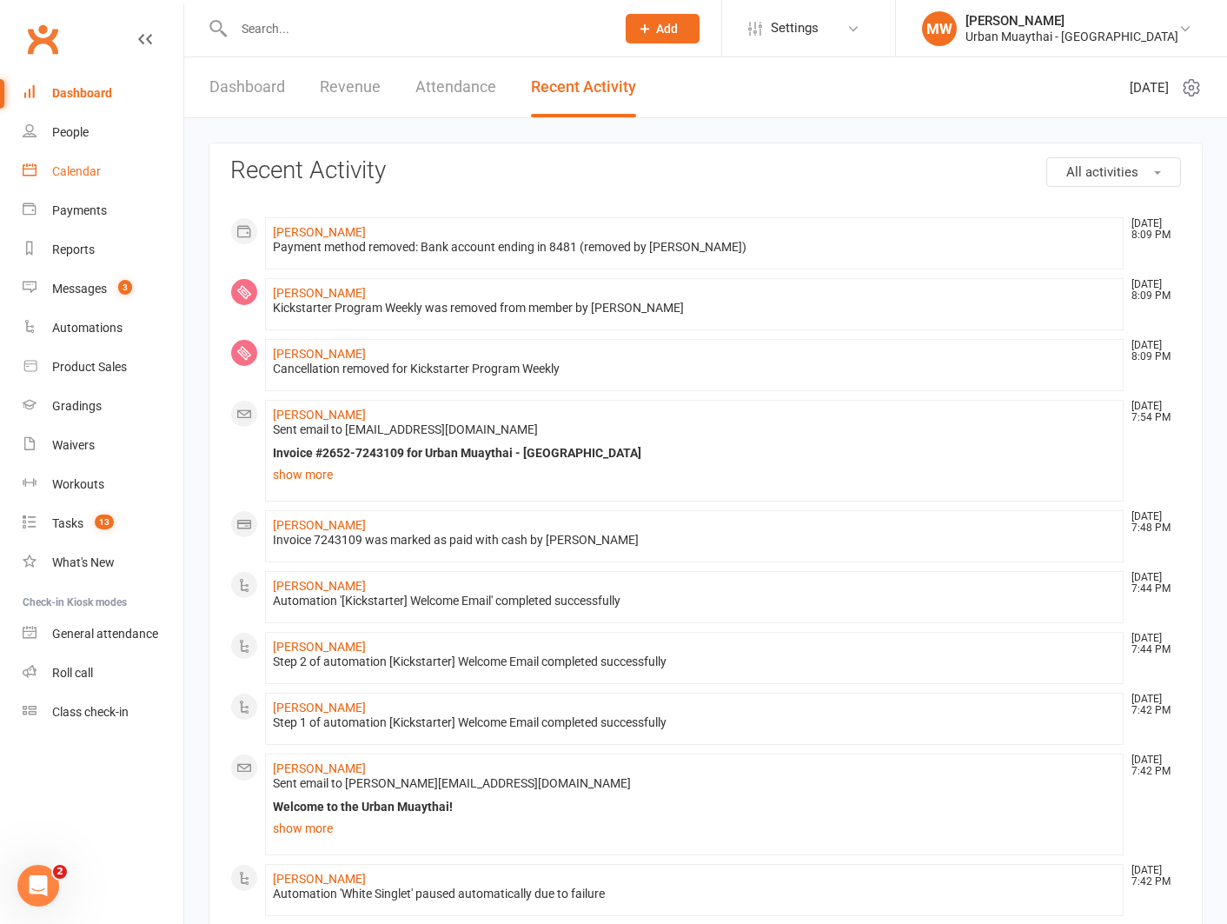
click at [79, 172] on div "Calendar" at bounding box center [76, 171] width 49 height 14
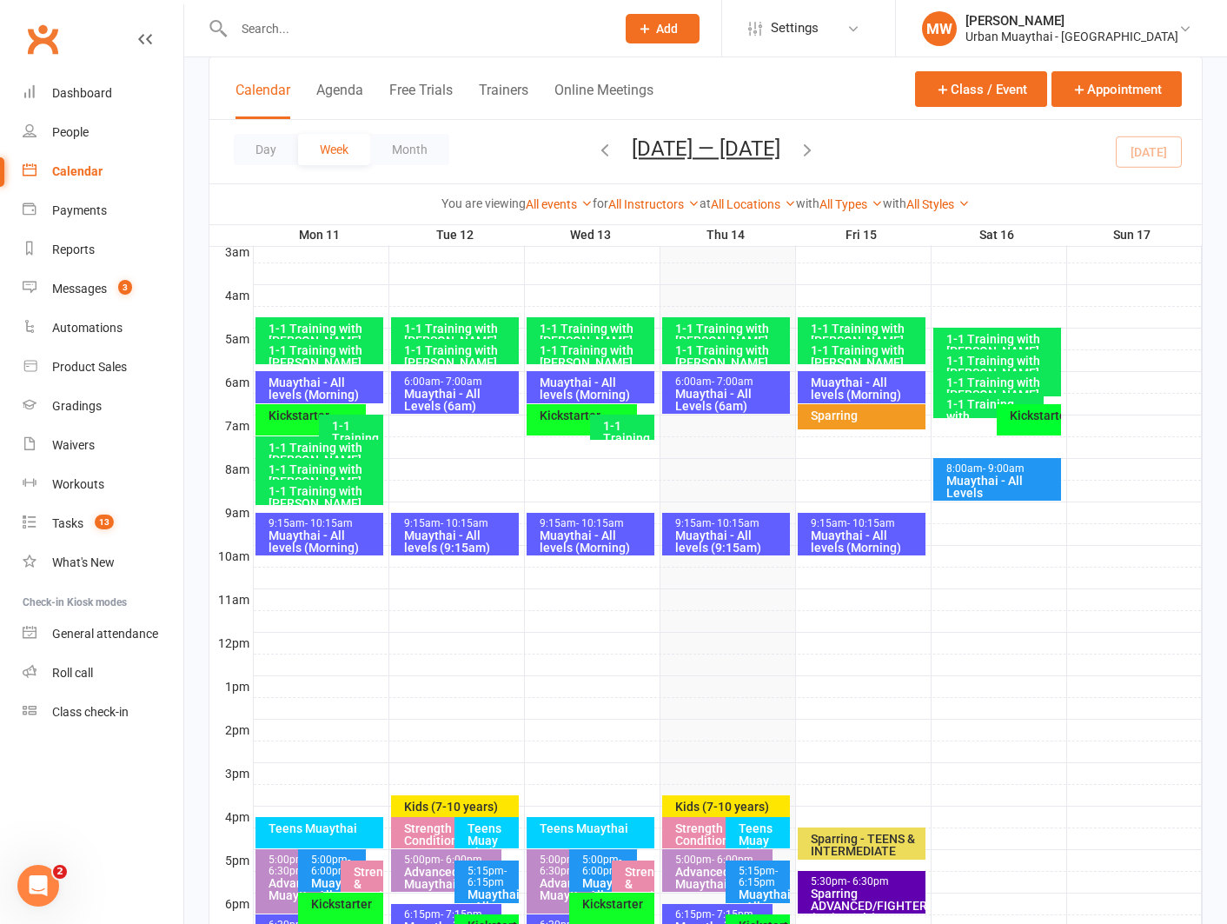
scroll to position [218, 0]
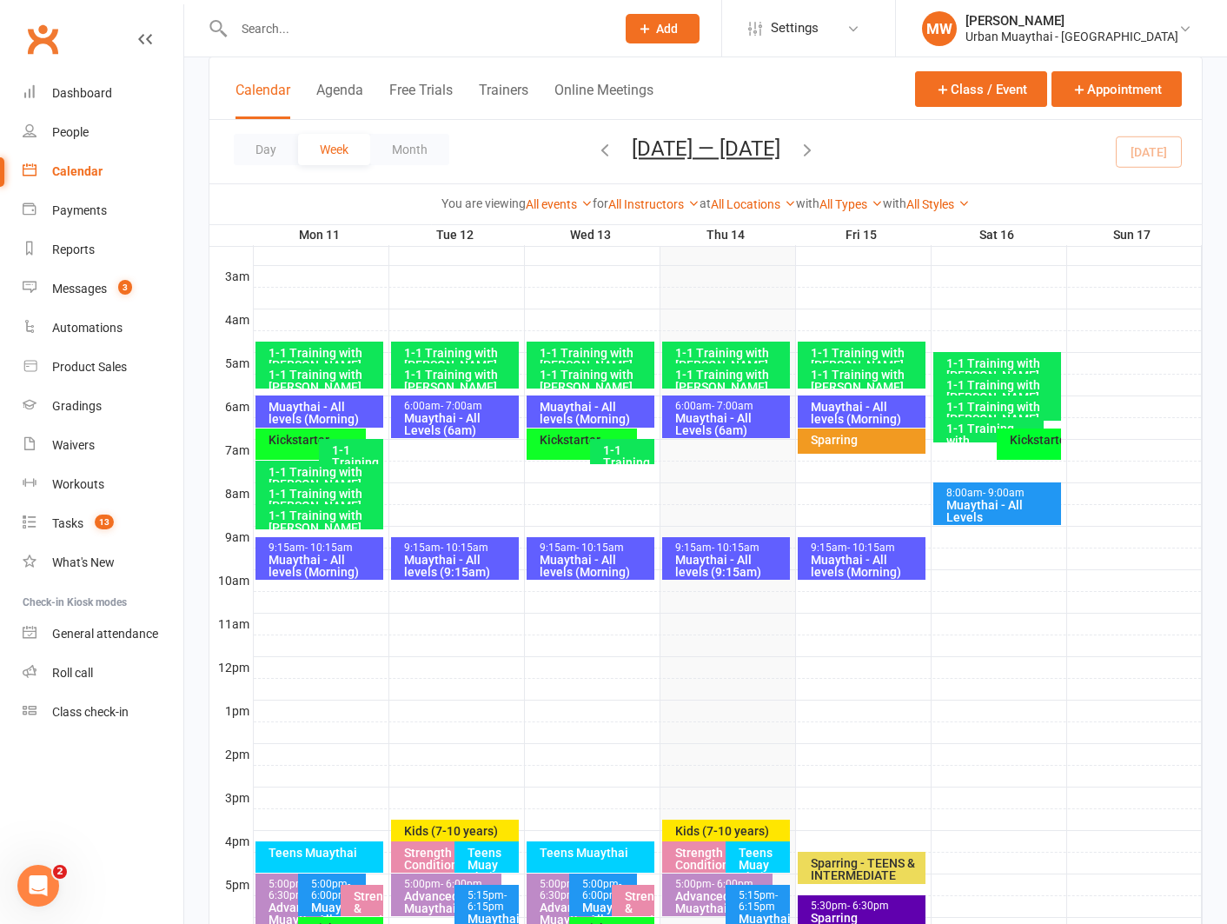
click at [712, 412] on div "Muaythai - All Levels (6am)" at bounding box center [730, 424] width 112 height 24
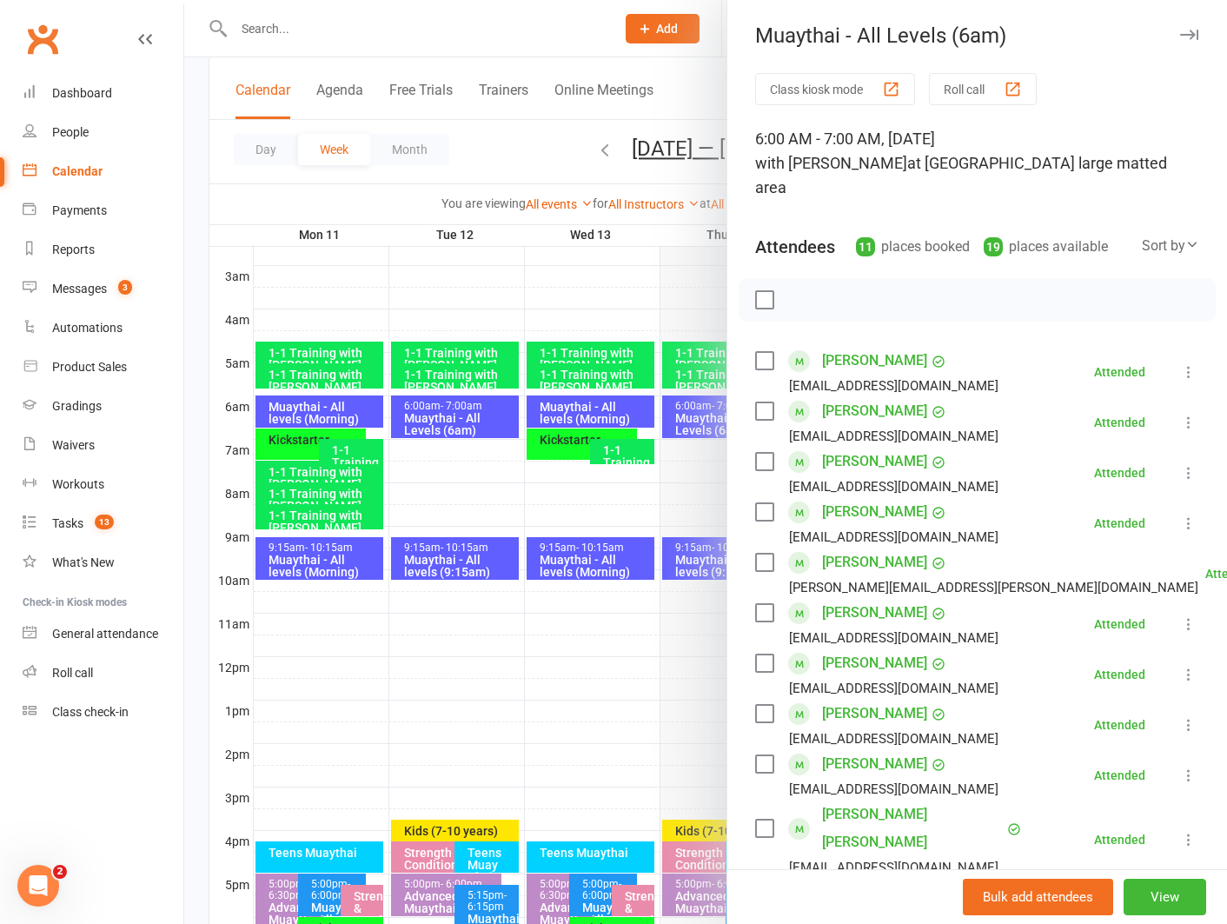
scroll to position [0, 0]
click at [871, 448] on link "[PERSON_NAME]" at bounding box center [874, 462] width 105 height 28
click at [849, 700] on link "[PERSON_NAME]" at bounding box center [874, 714] width 105 height 28
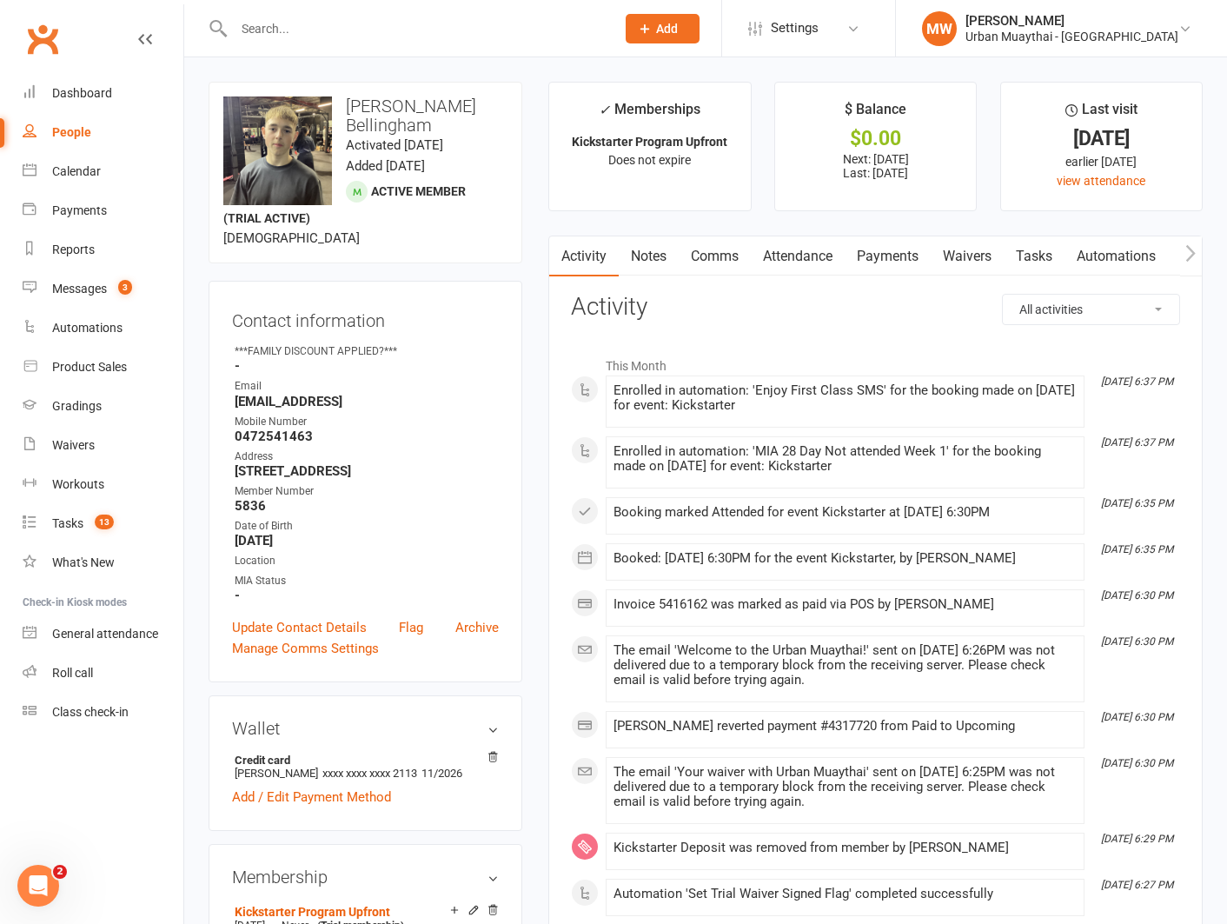
click at [867, 258] on link "Payments" at bounding box center [888, 256] width 86 height 40
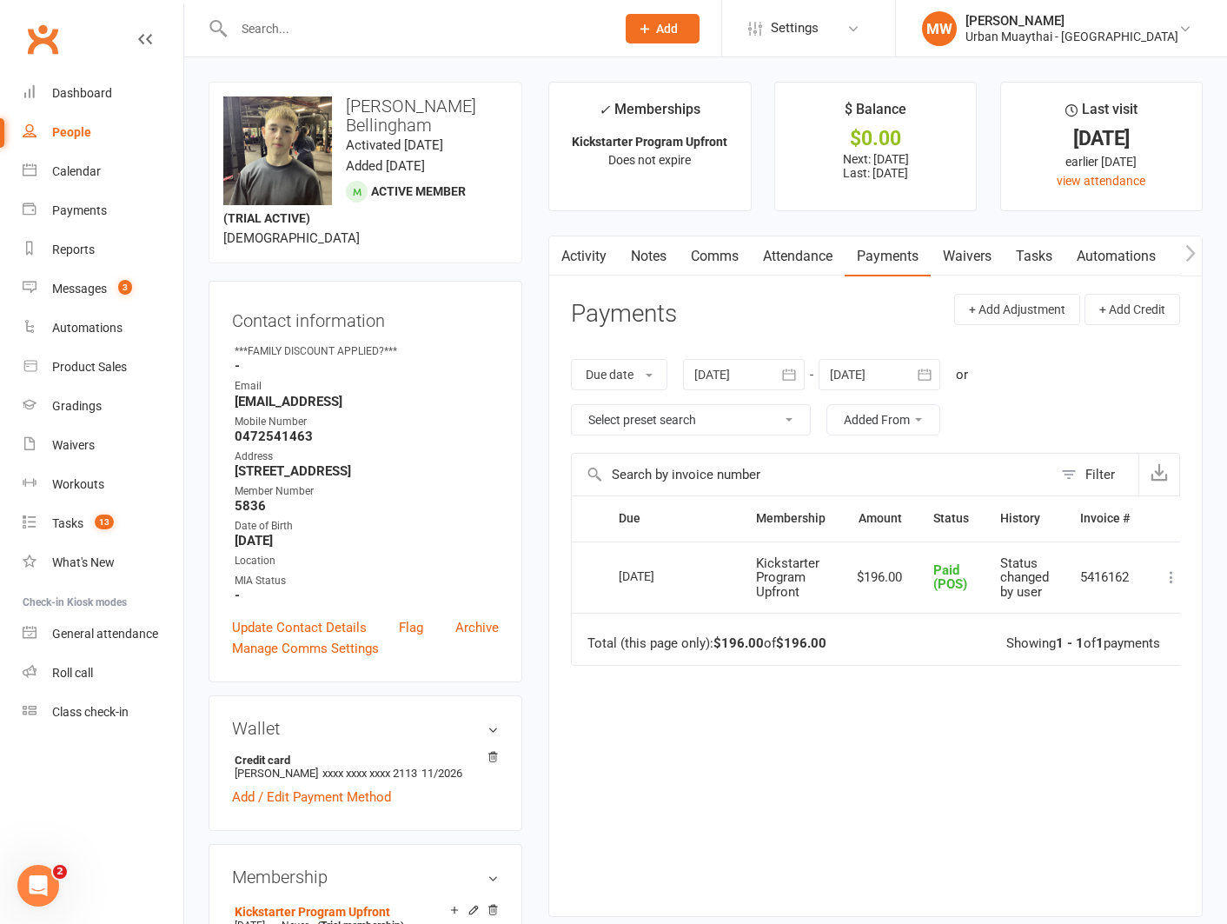
click at [892, 374] on div at bounding box center [879, 374] width 122 height 31
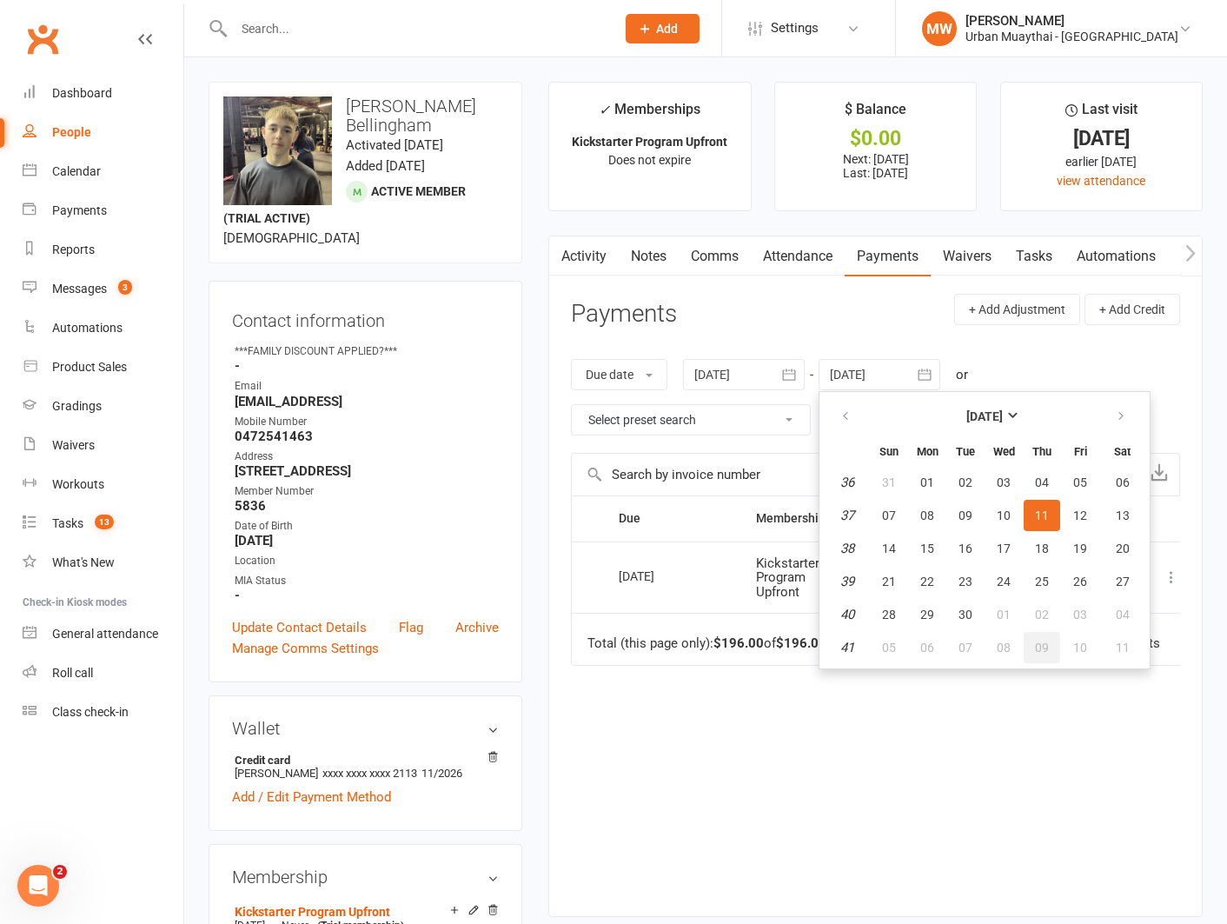
click at [1039, 642] on span "09" at bounding box center [1042, 647] width 14 height 14
type input "[DATE]"
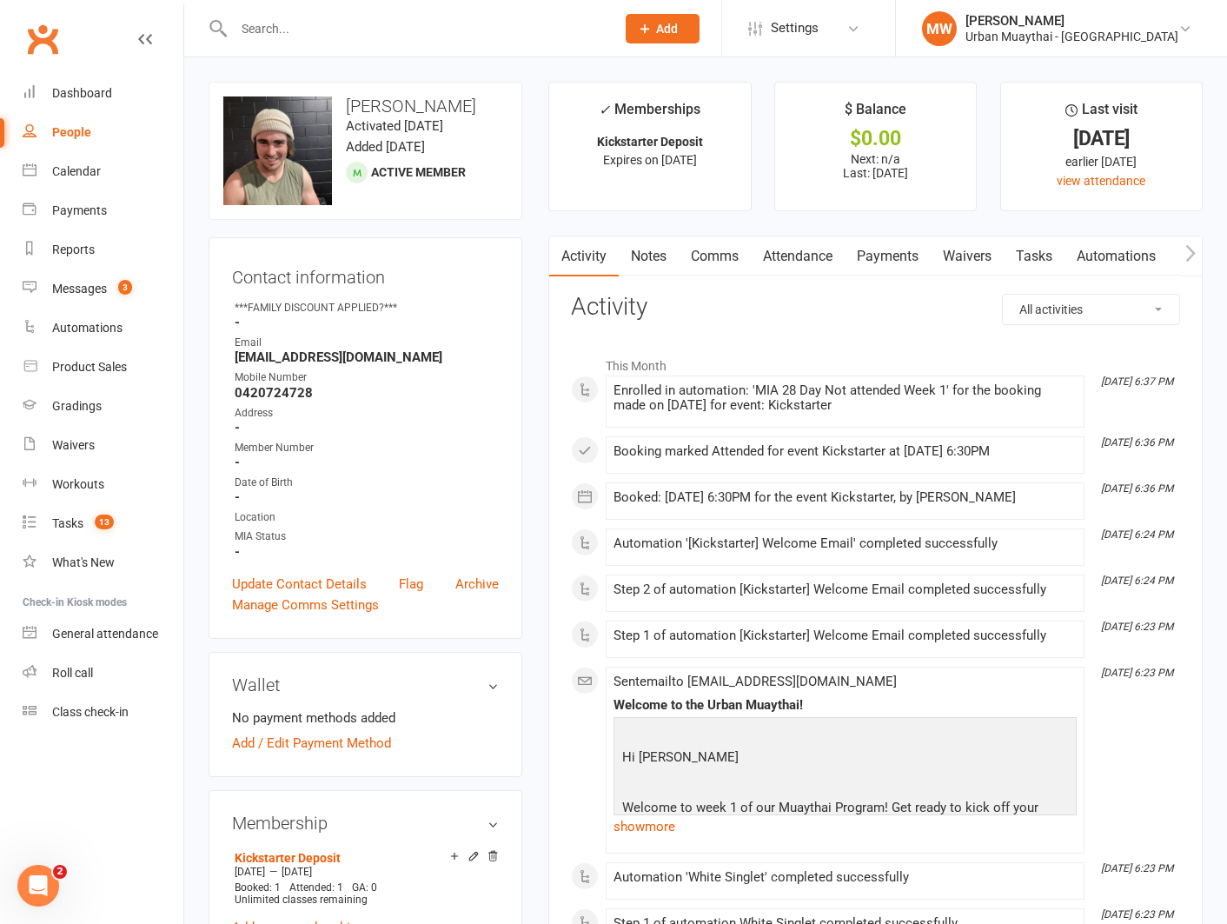
click at [871, 254] on link "Payments" at bounding box center [888, 256] width 86 height 40
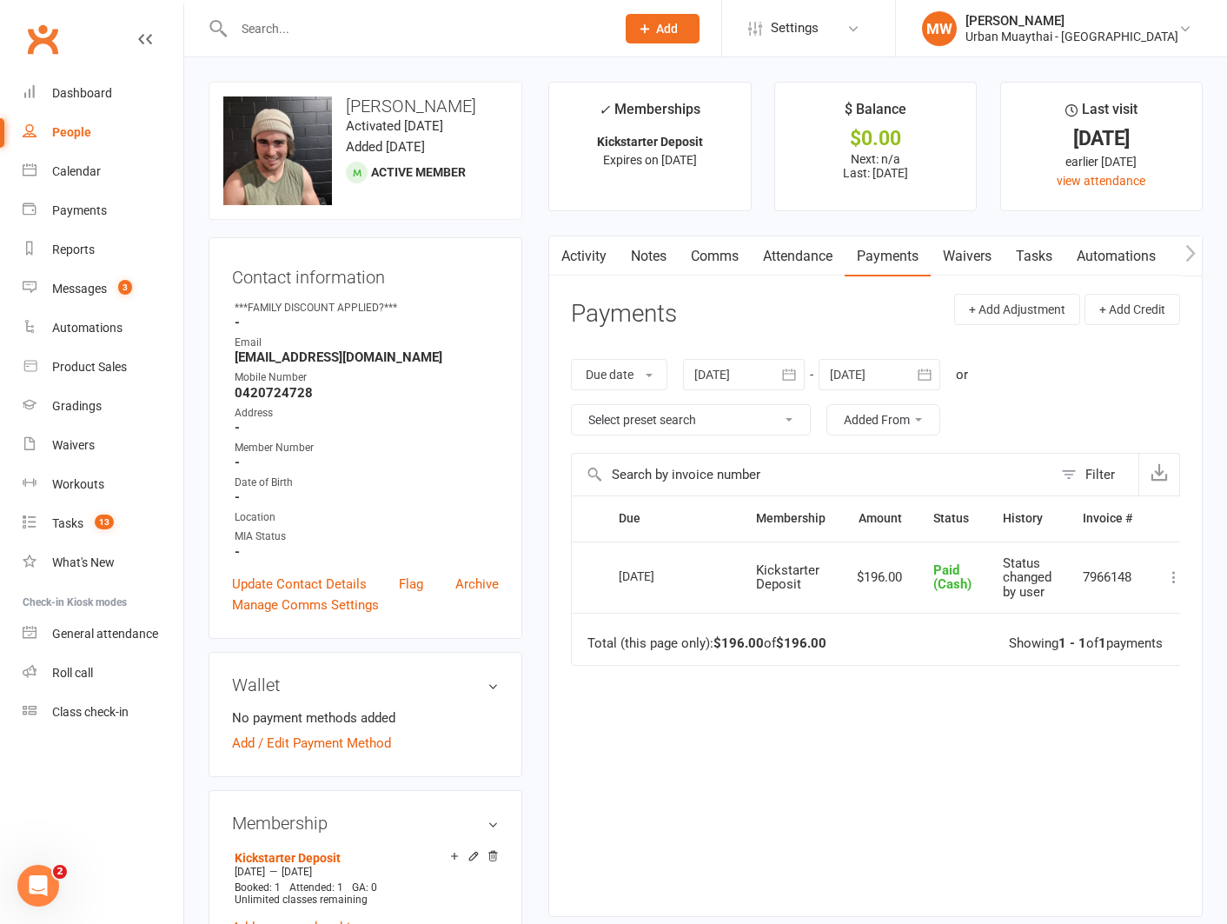
click at [883, 363] on div at bounding box center [879, 374] width 122 height 31
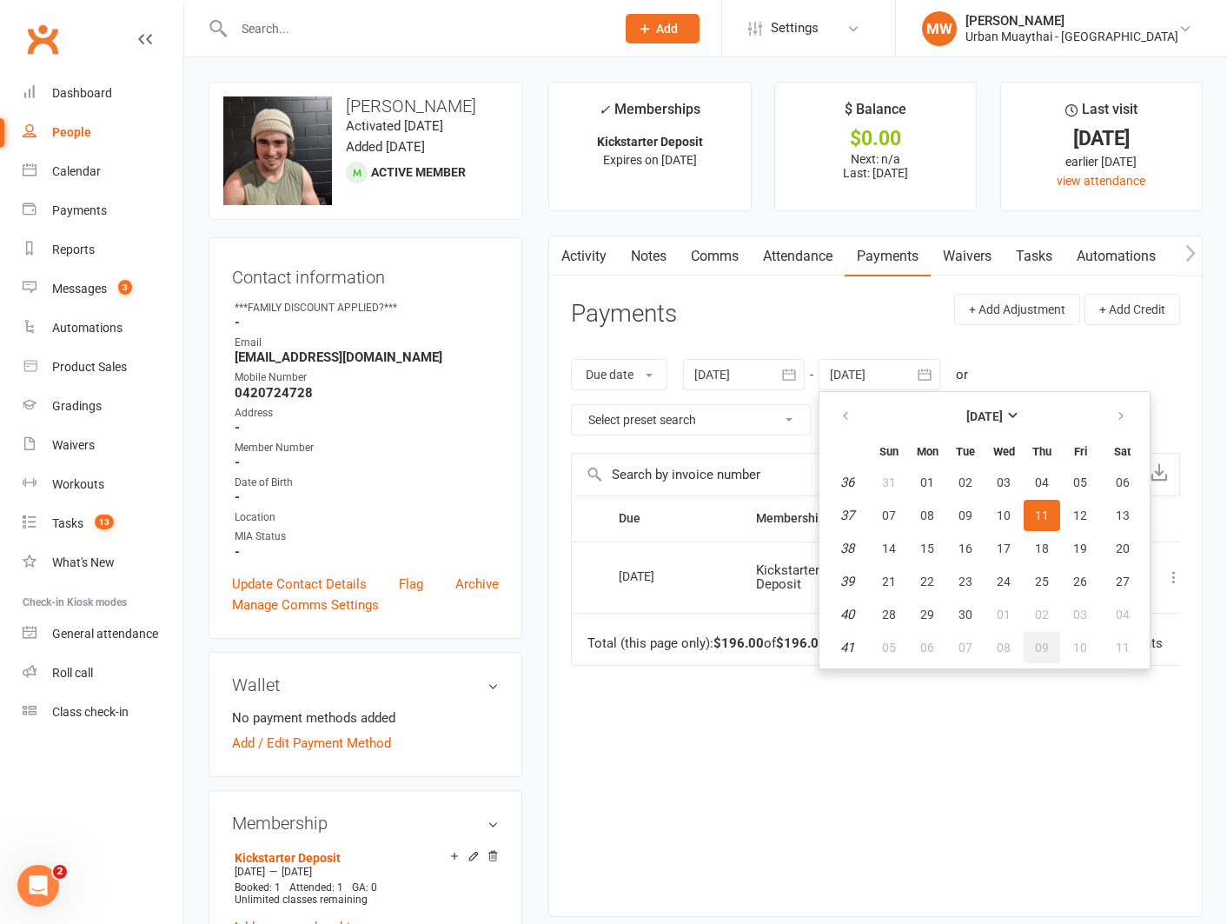
click at [1041, 657] on button "09" at bounding box center [1041, 647] width 36 height 31
type input "[DATE]"
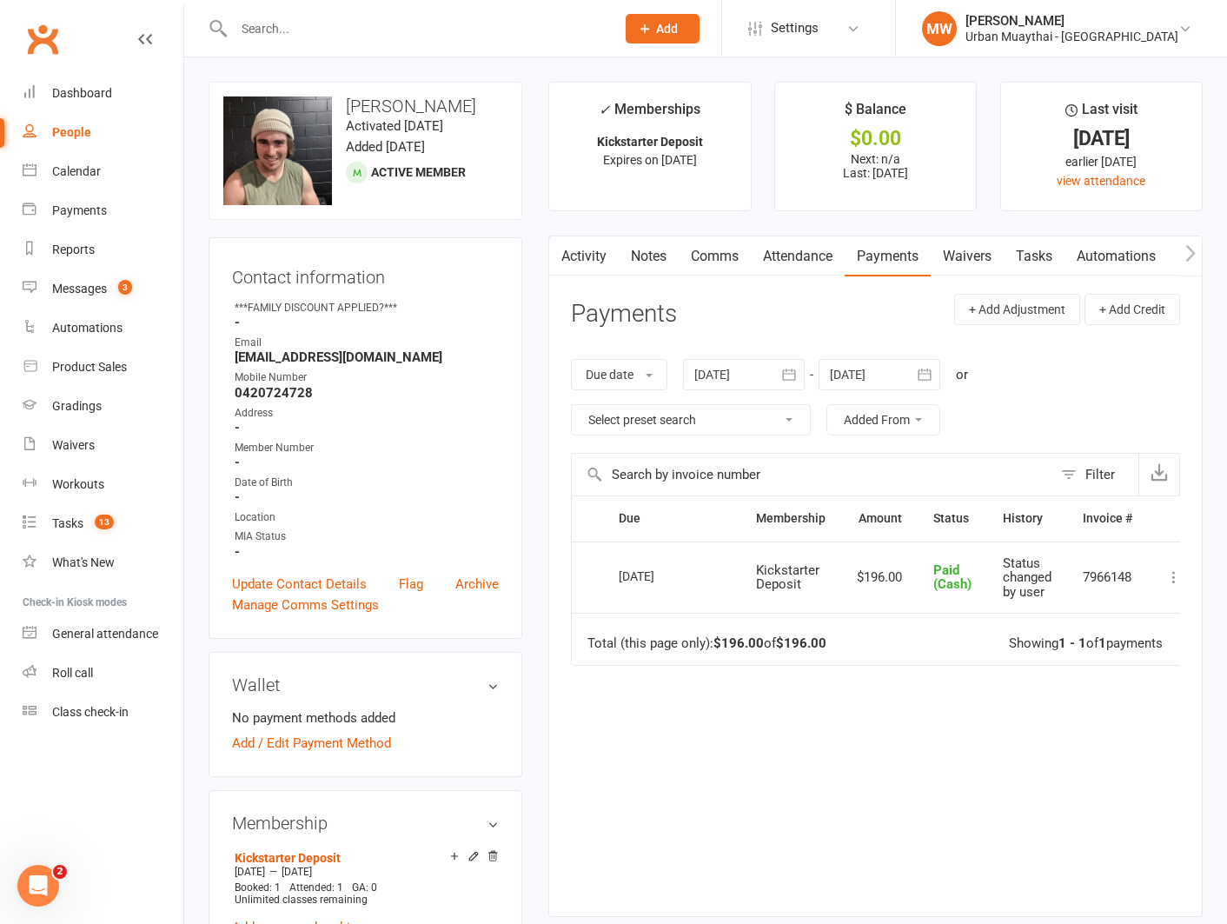
click at [962, 255] on link "Waivers" at bounding box center [967, 256] width 73 height 40
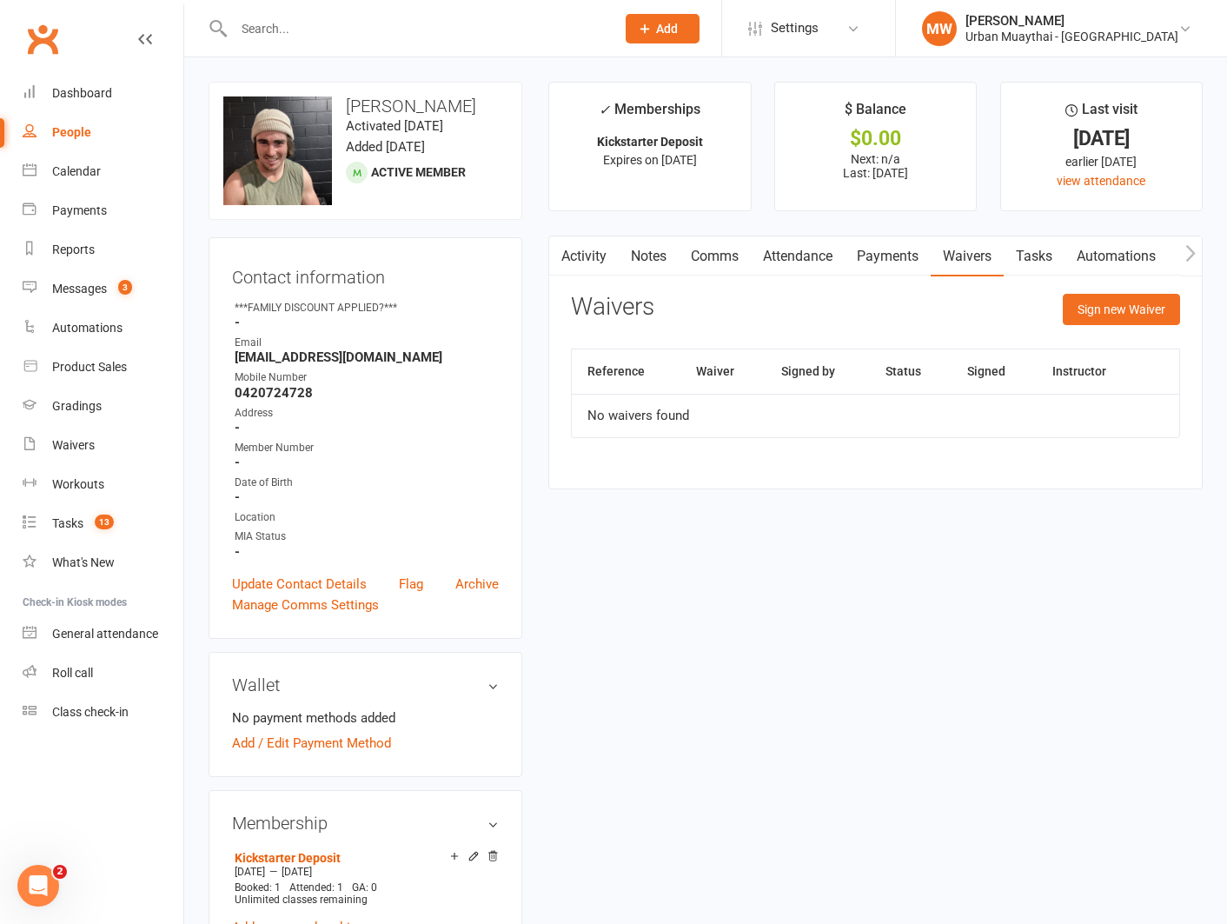
click at [646, 254] on link "Notes" at bounding box center [649, 256] width 60 height 40
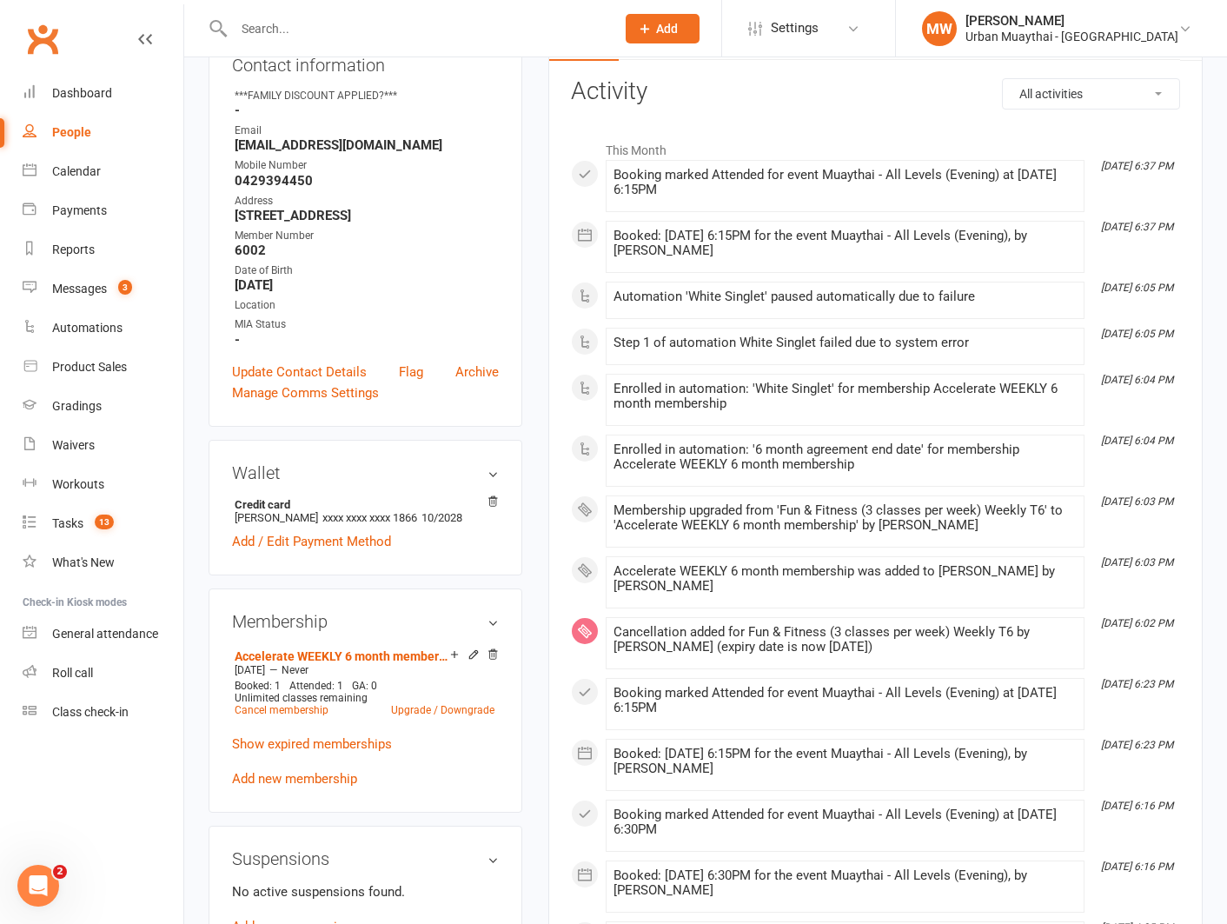
scroll to position [255, 0]
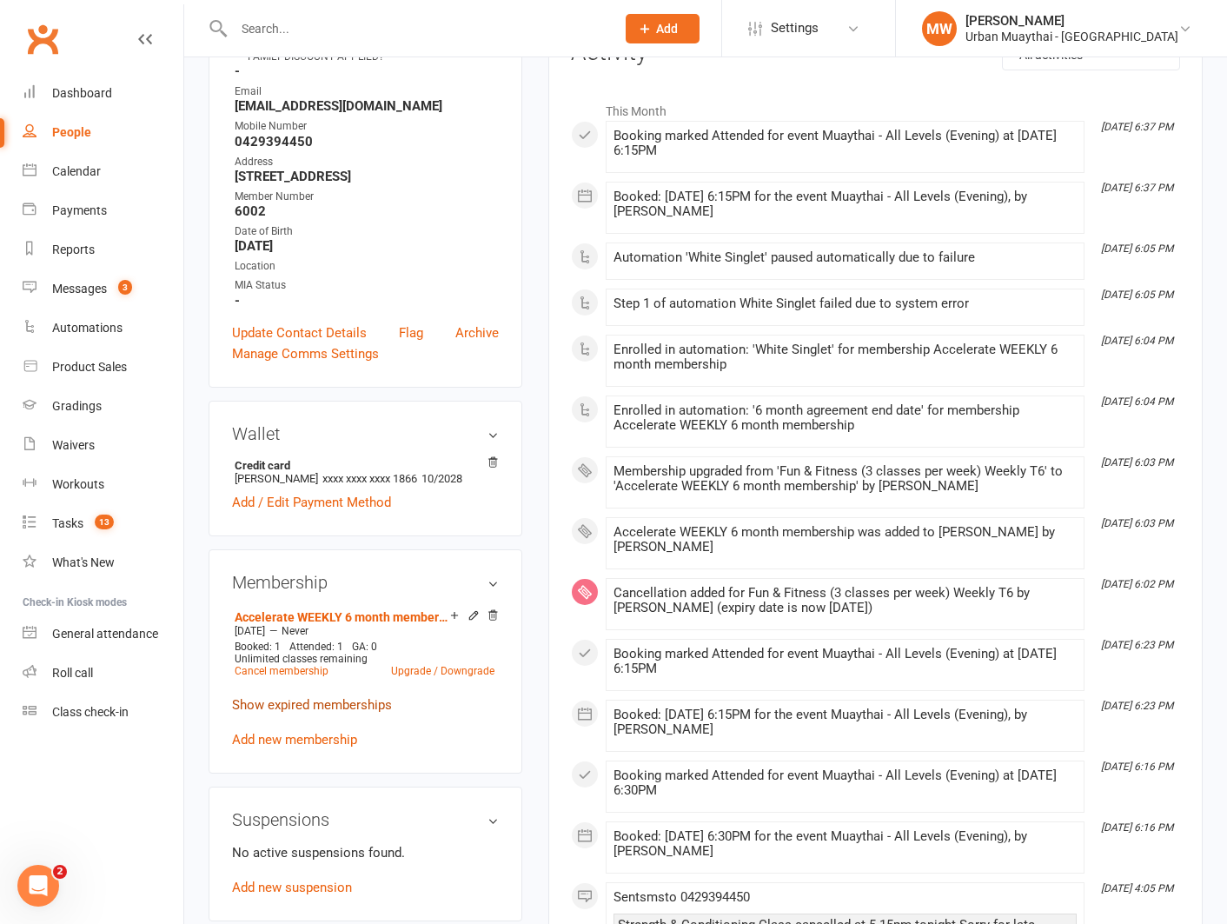
click at [344, 712] on link "Show expired memberships" at bounding box center [312, 705] width 160 height 16
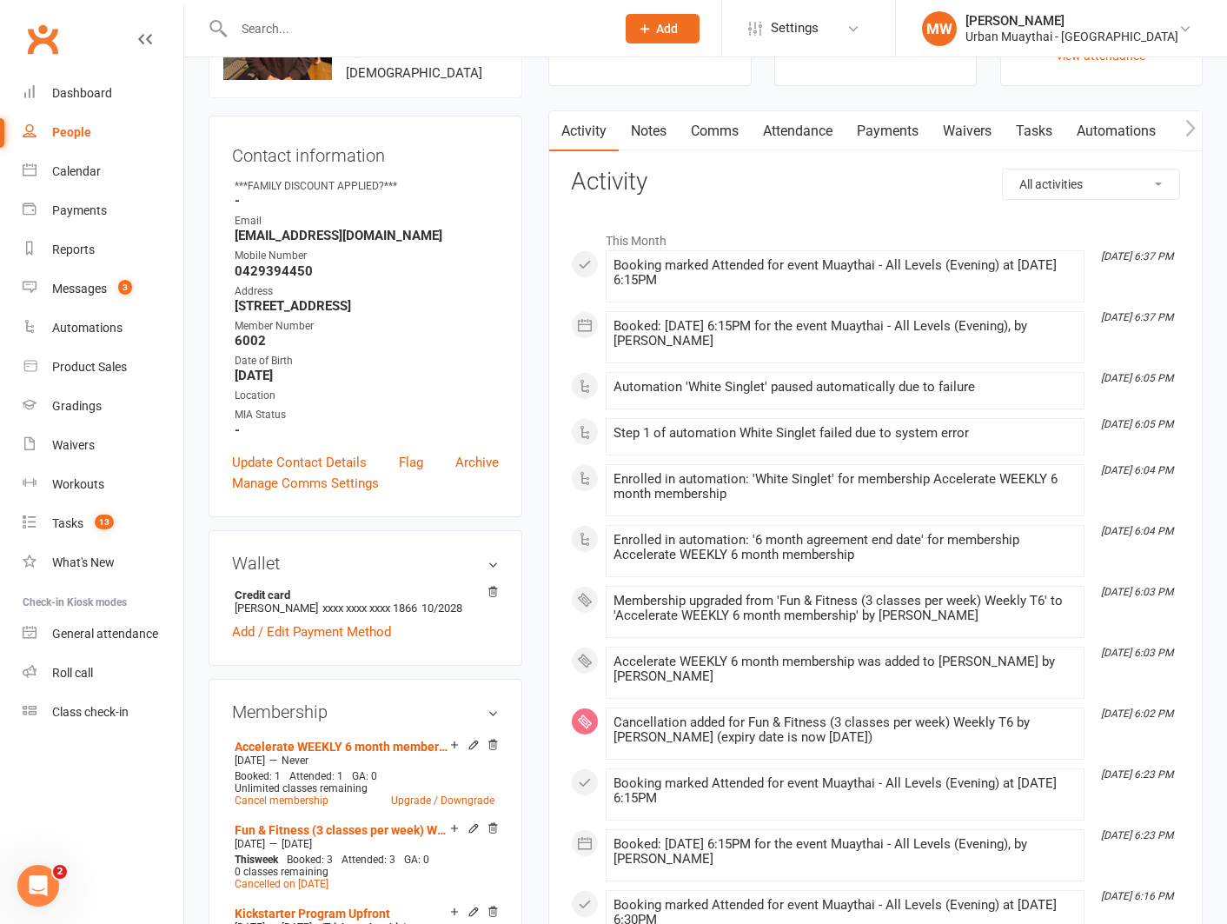
scroll to position [0, 0]
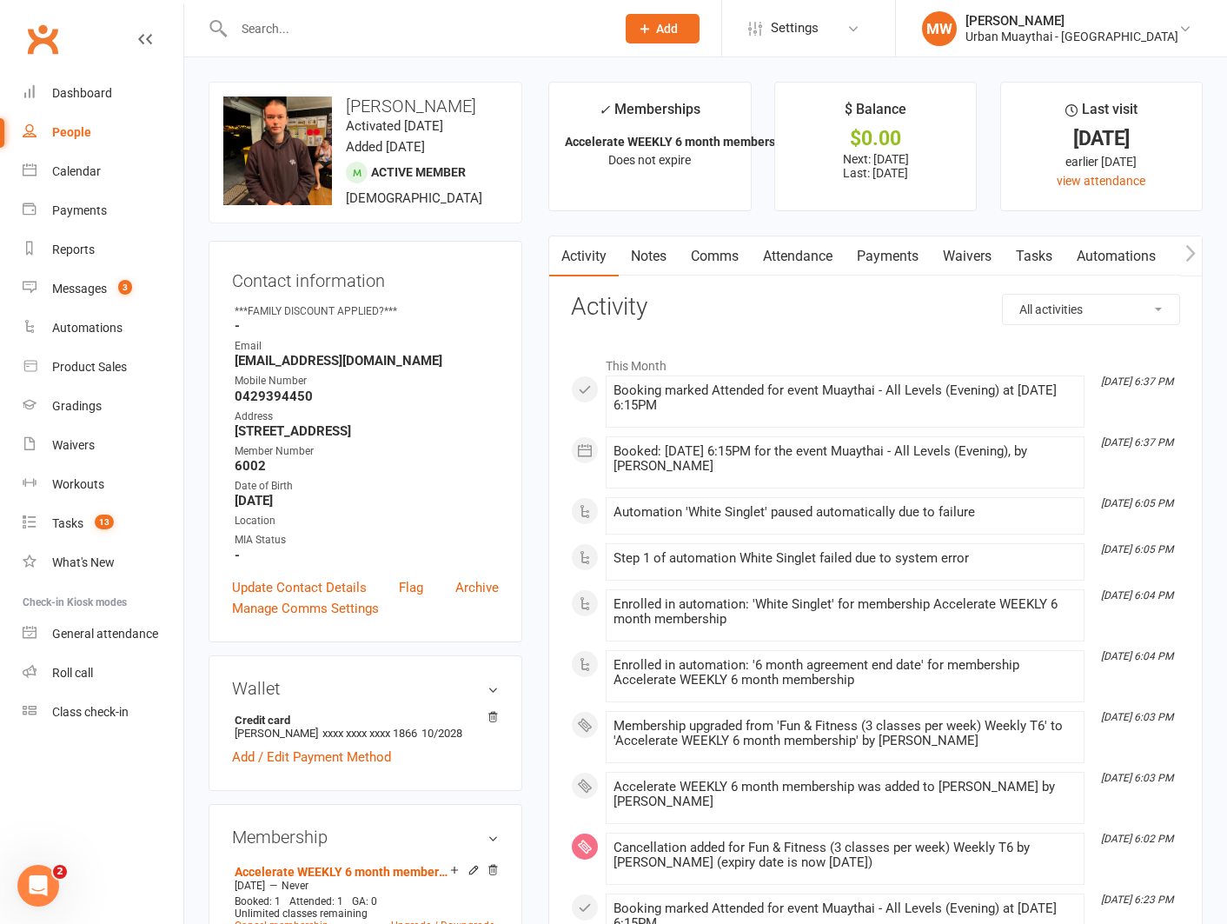
click at [890, 260] on link "Payments" at bounding box center [888, 256] width 86 height 40
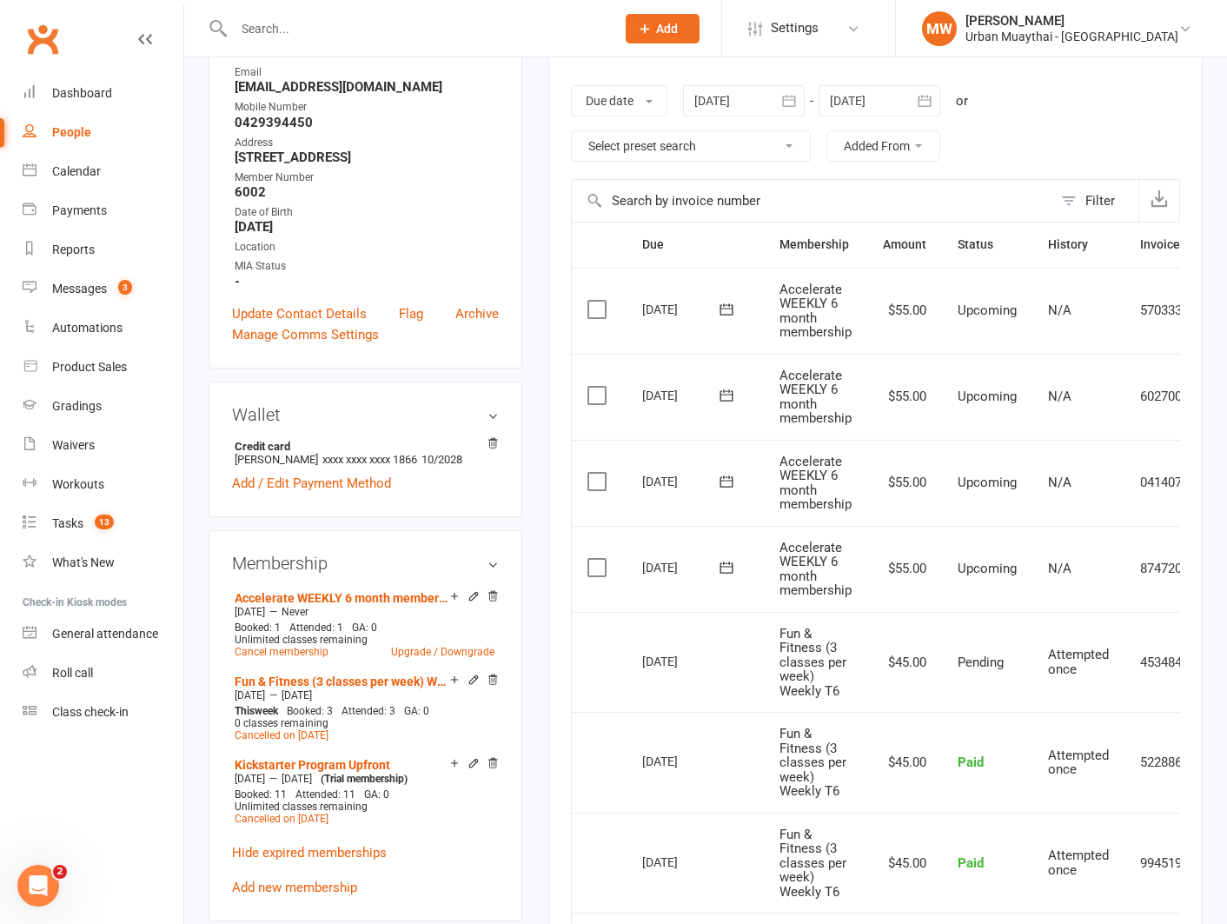
scroll to position [275, 0]
click at [728, 566] on icon at bounding box center [726, 565] width 13 height 11
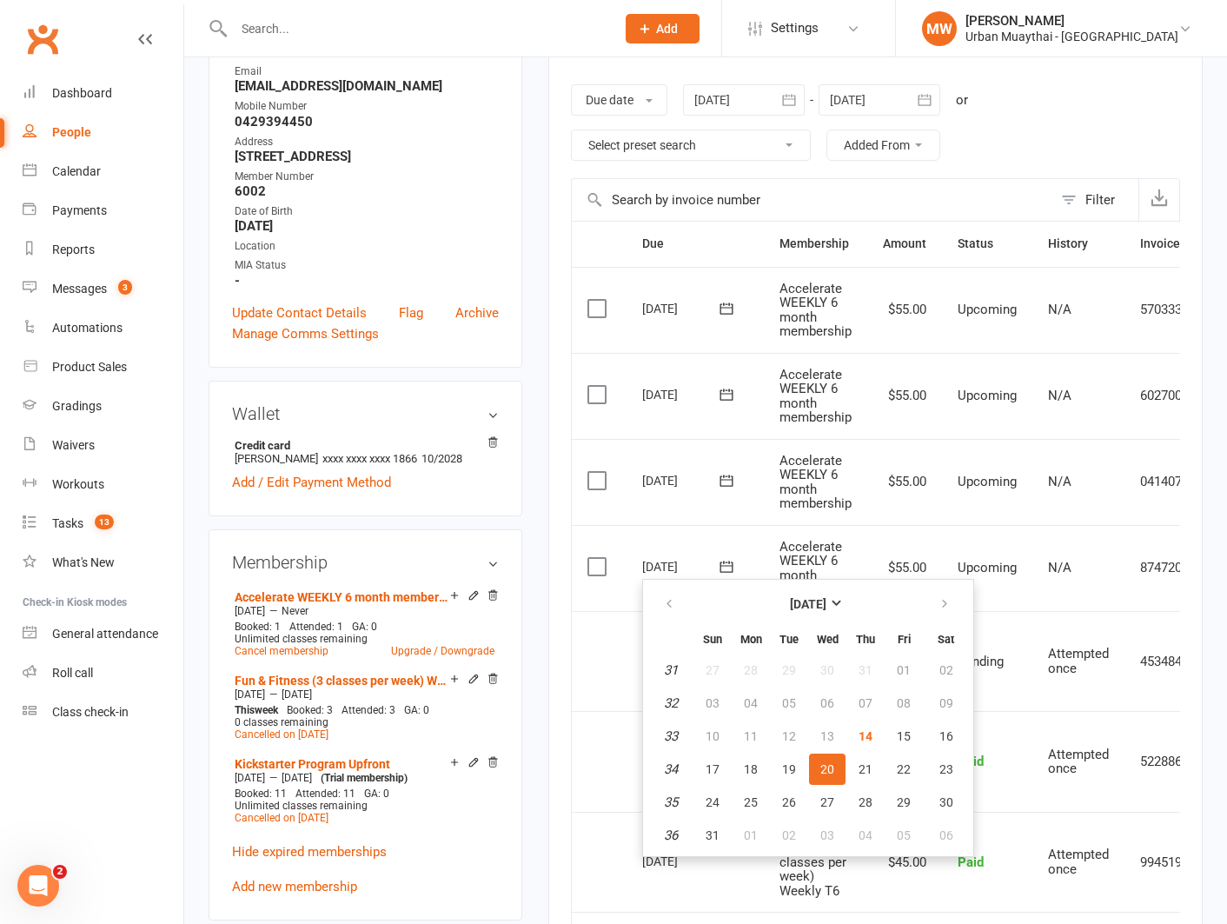
click at [748, 539] on td "20 Aug 2025 2025-08-20" at bounding box center [694, 568] width 137 height 86
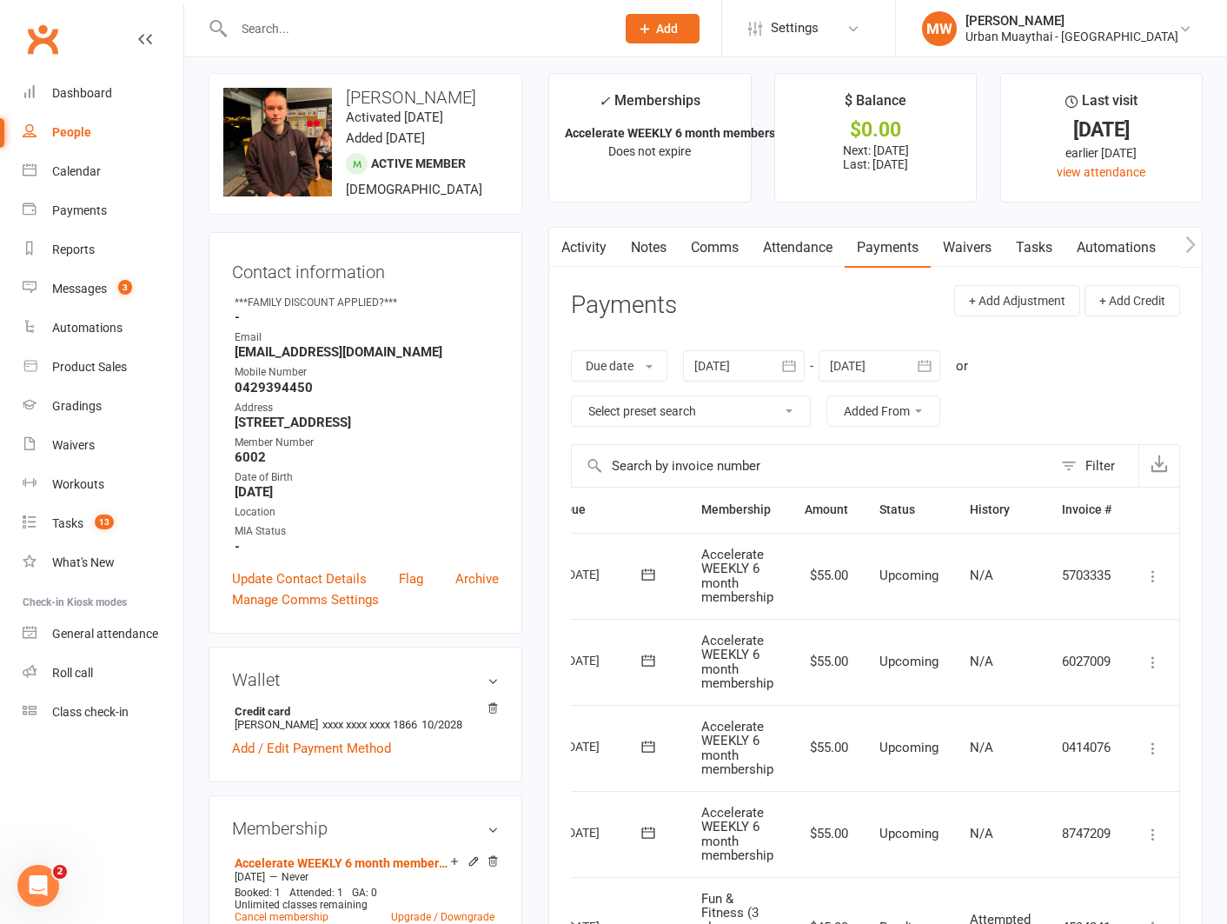
scroll to position [0, 0]
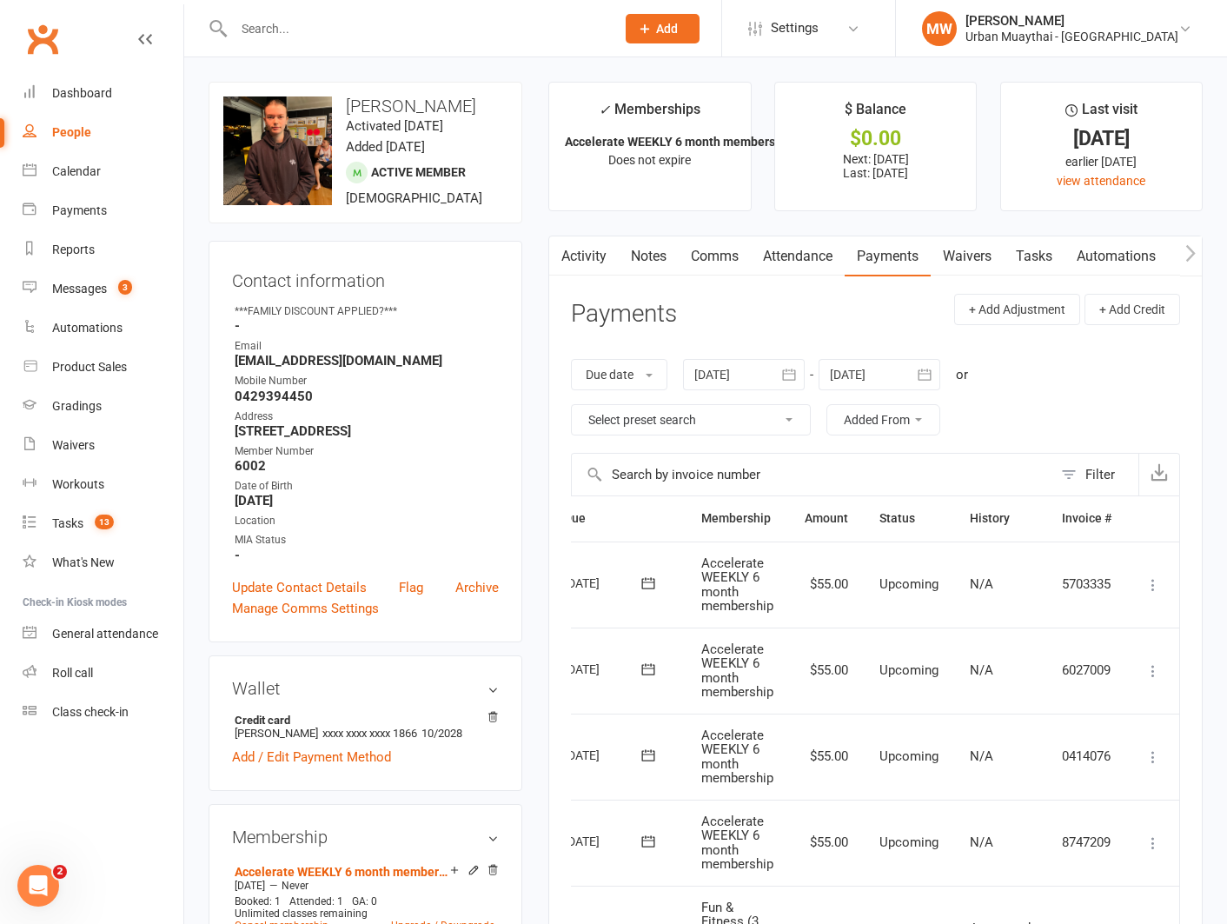
click at [965, 255] on link "Waivers" at bounding box center [967, 256] width 73 height 40
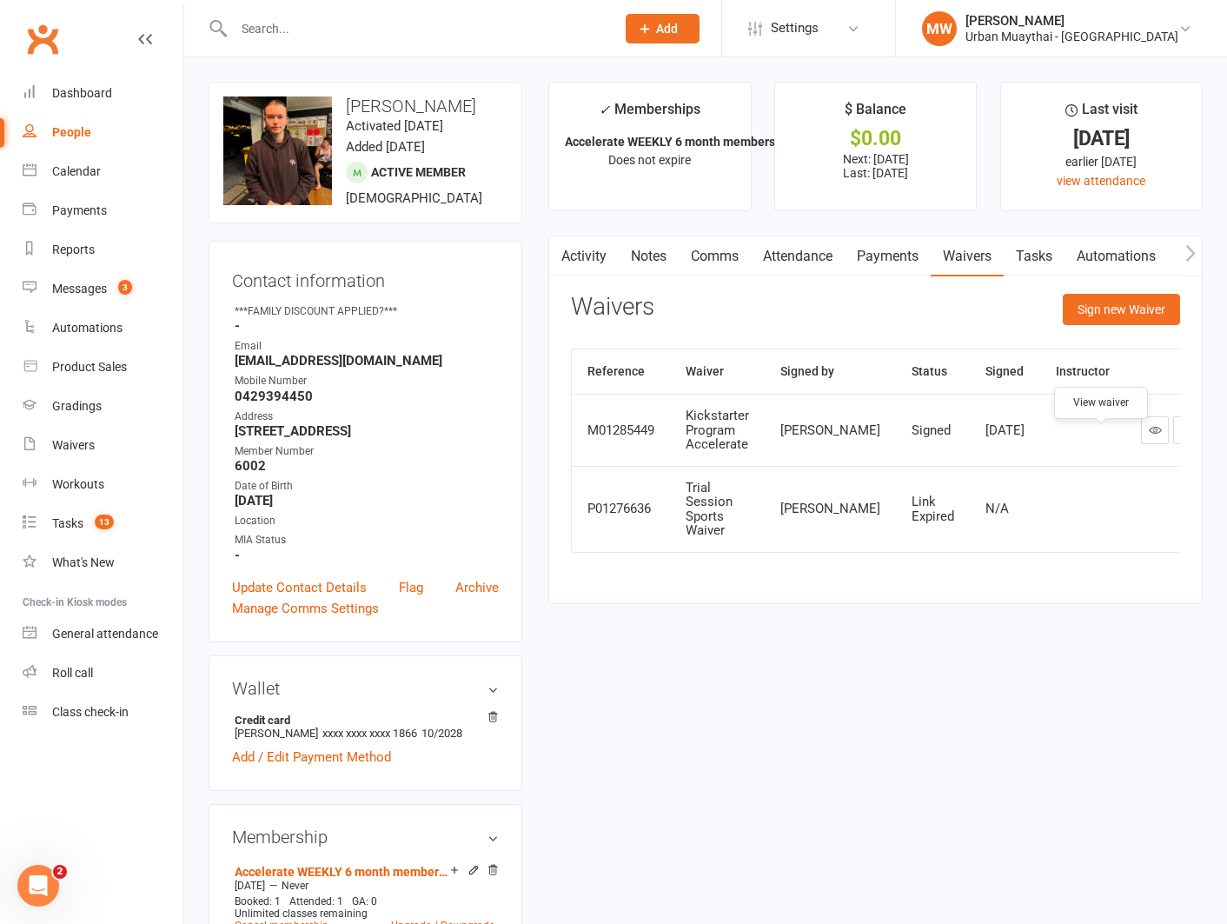
click at [1149, 436] on icon at bounding box center [1155, 429] width 13 height 13
click at [876, 257] on link "Payments" at bounding box center [888, 256] width 86 height 40
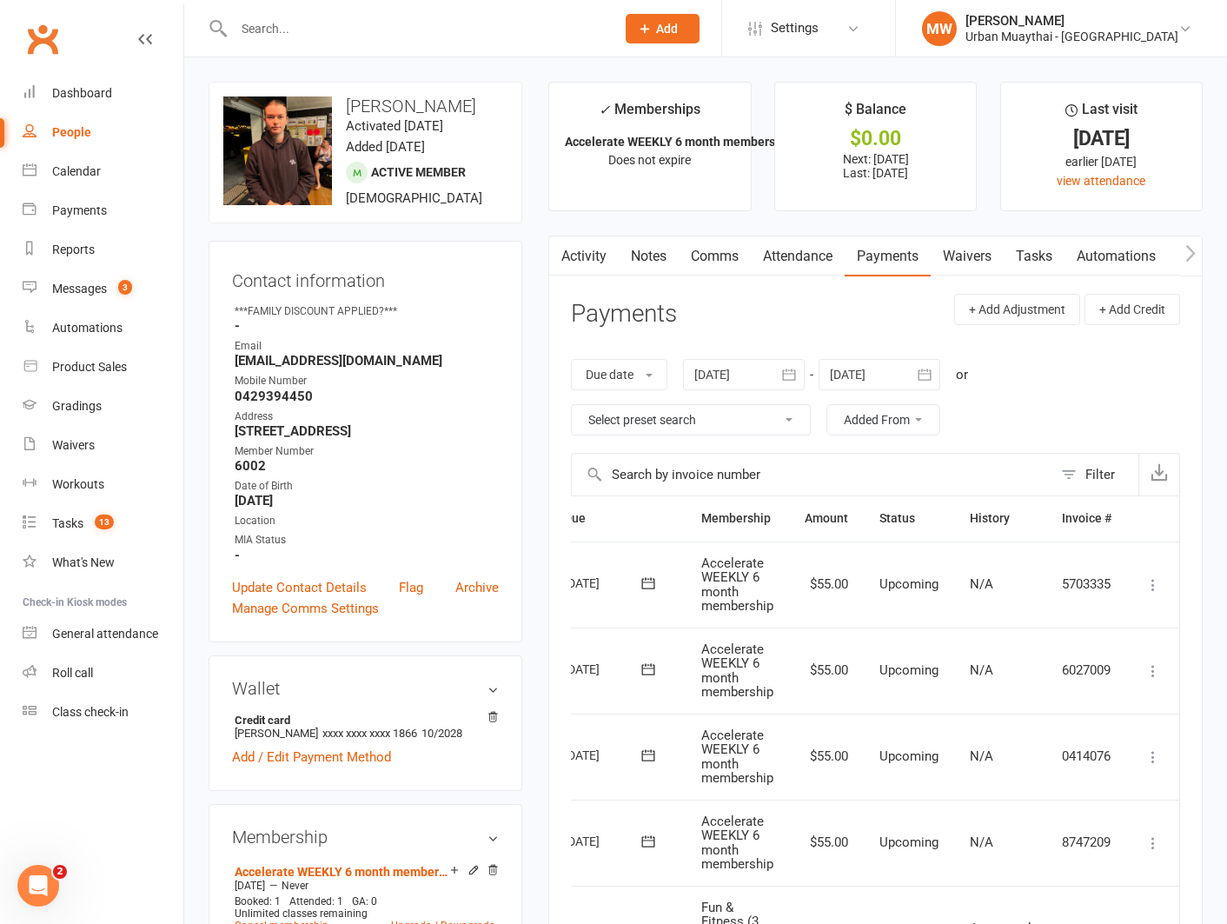
click at [646, 668] on icon at bounding box center [648, 668] width 13 height 11
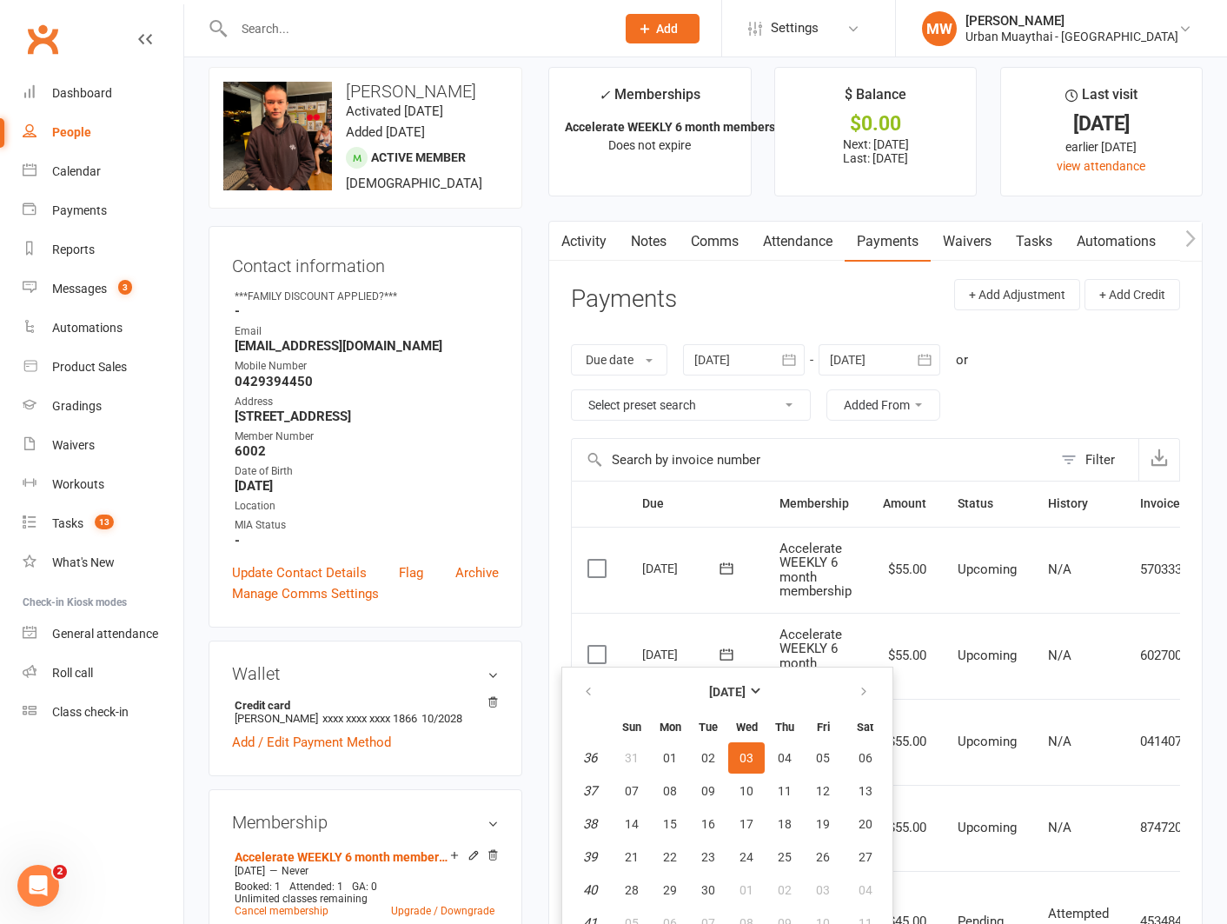
scroll to position [18, 0]
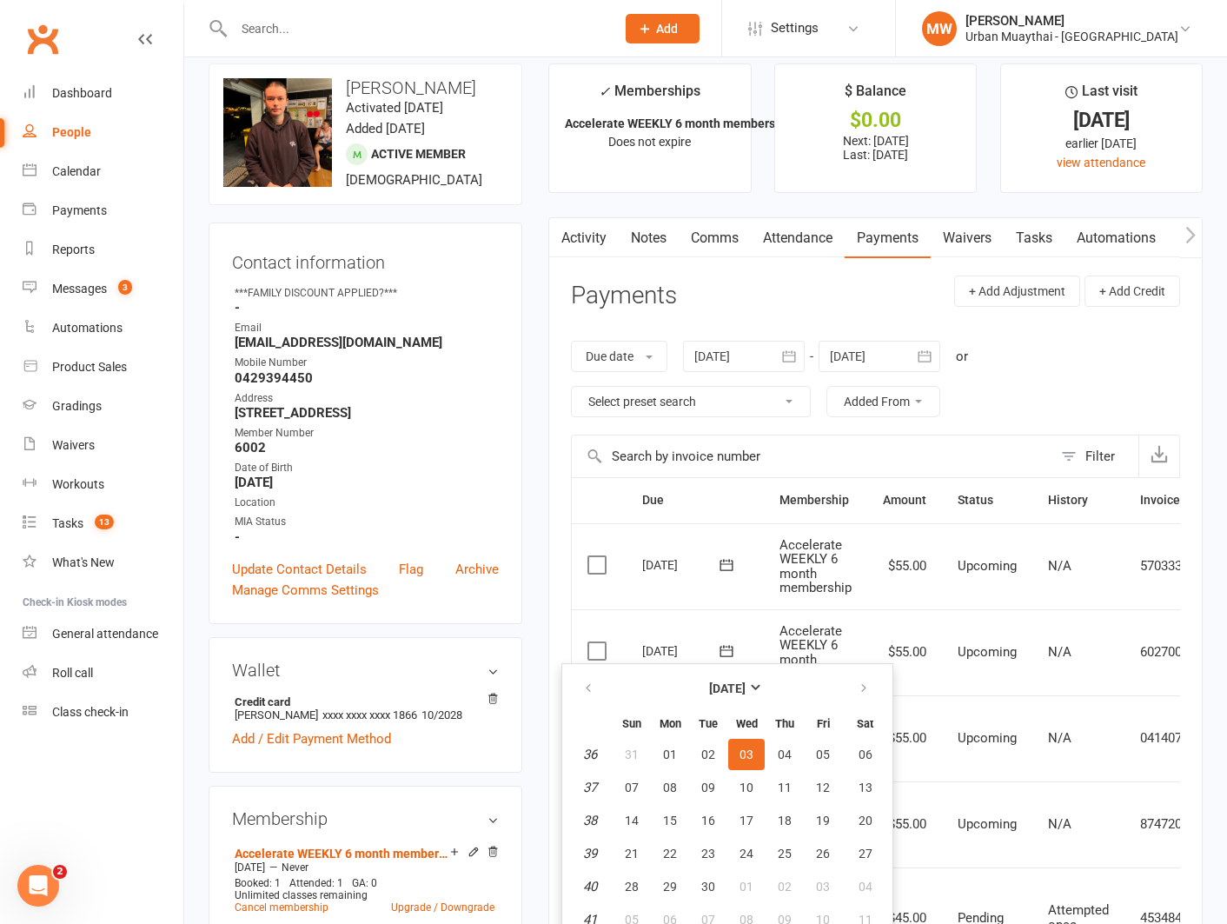
click at [831, 438] on input "text" at bounding box center [812, 456] width 480 height 42
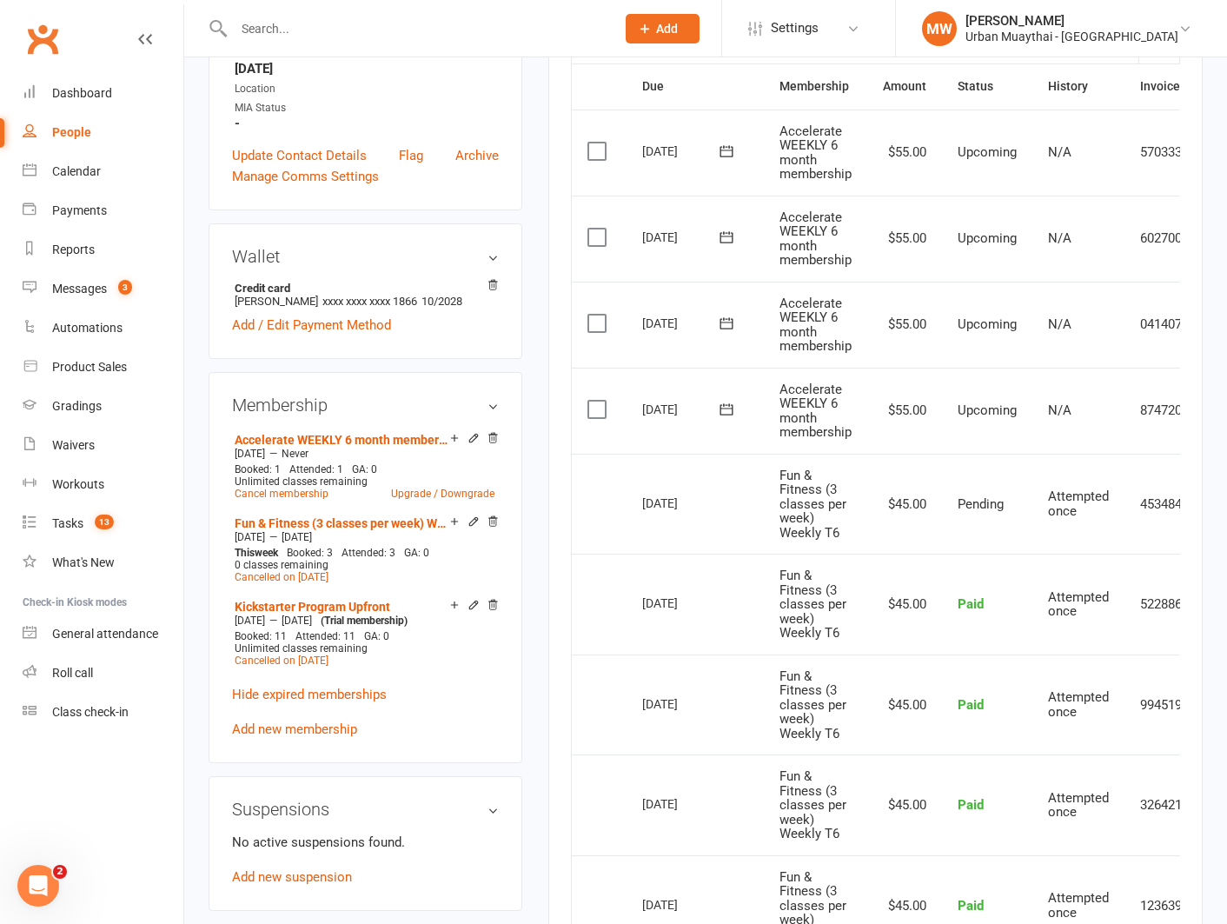
scroll to position [465, 0]
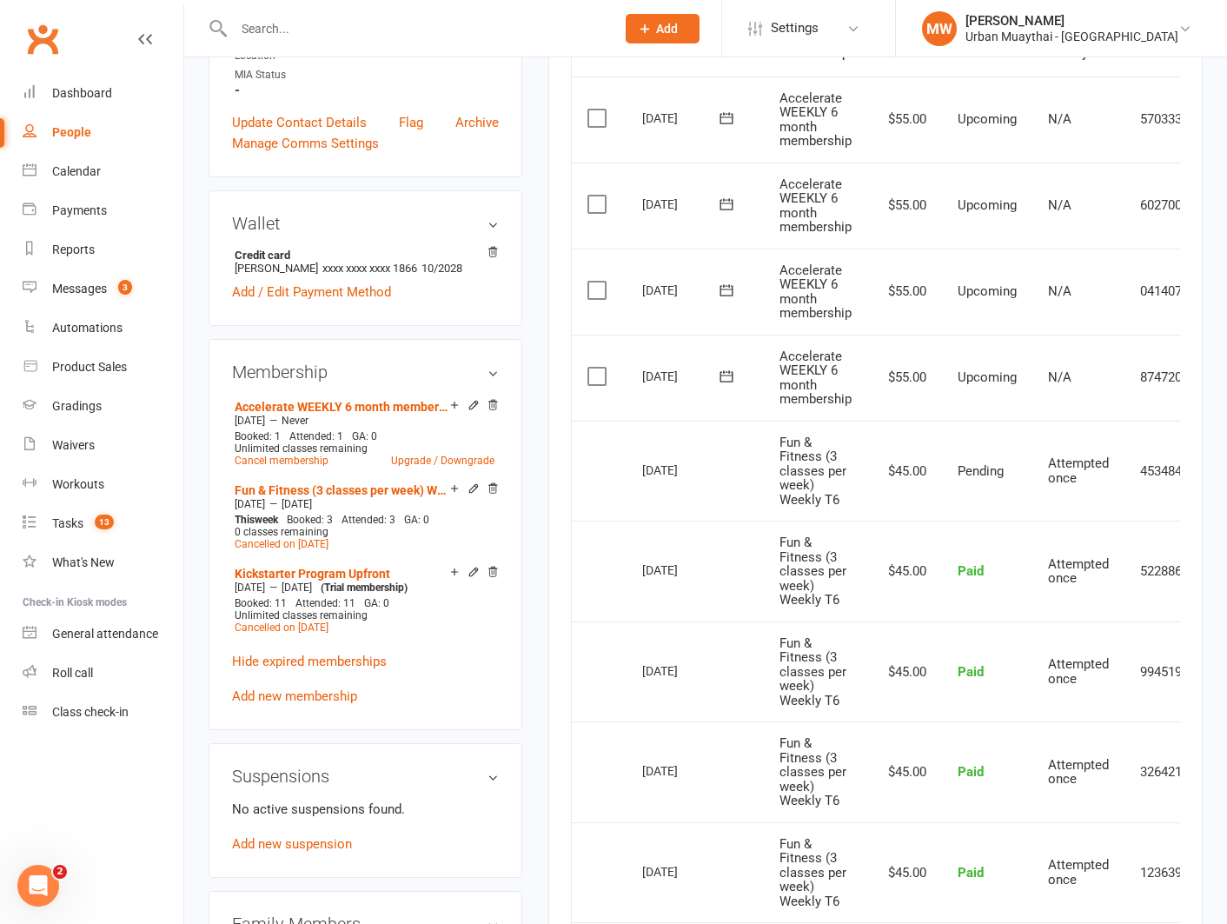
click at [728, 374] on icon at bounding box center [726, 376] width 17 height 17
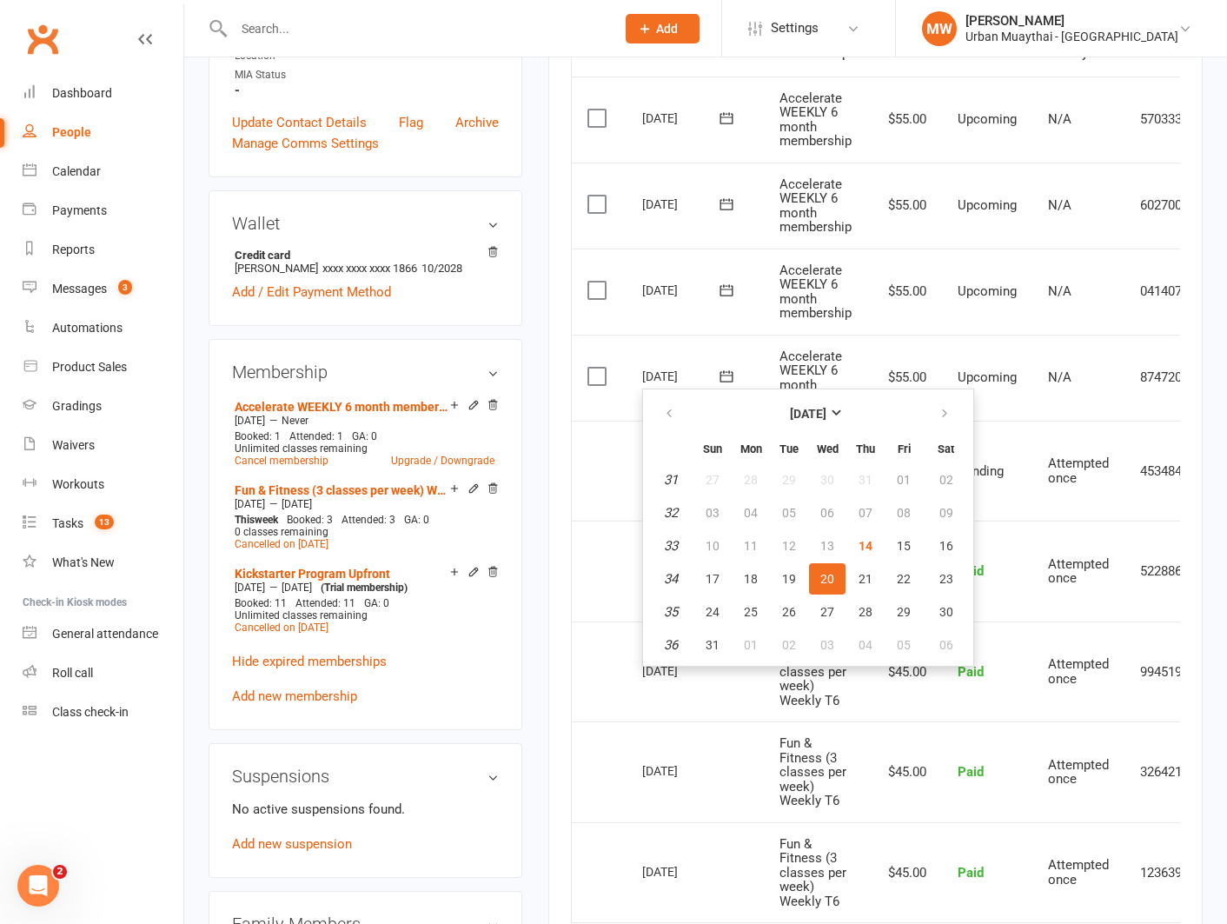
click at [553, 341] on div "Activity Notes Comms Attendance Payments Waivers Tasks Automations Workouts Gra…" at bounding box center [875, 498] width 654 height 1454
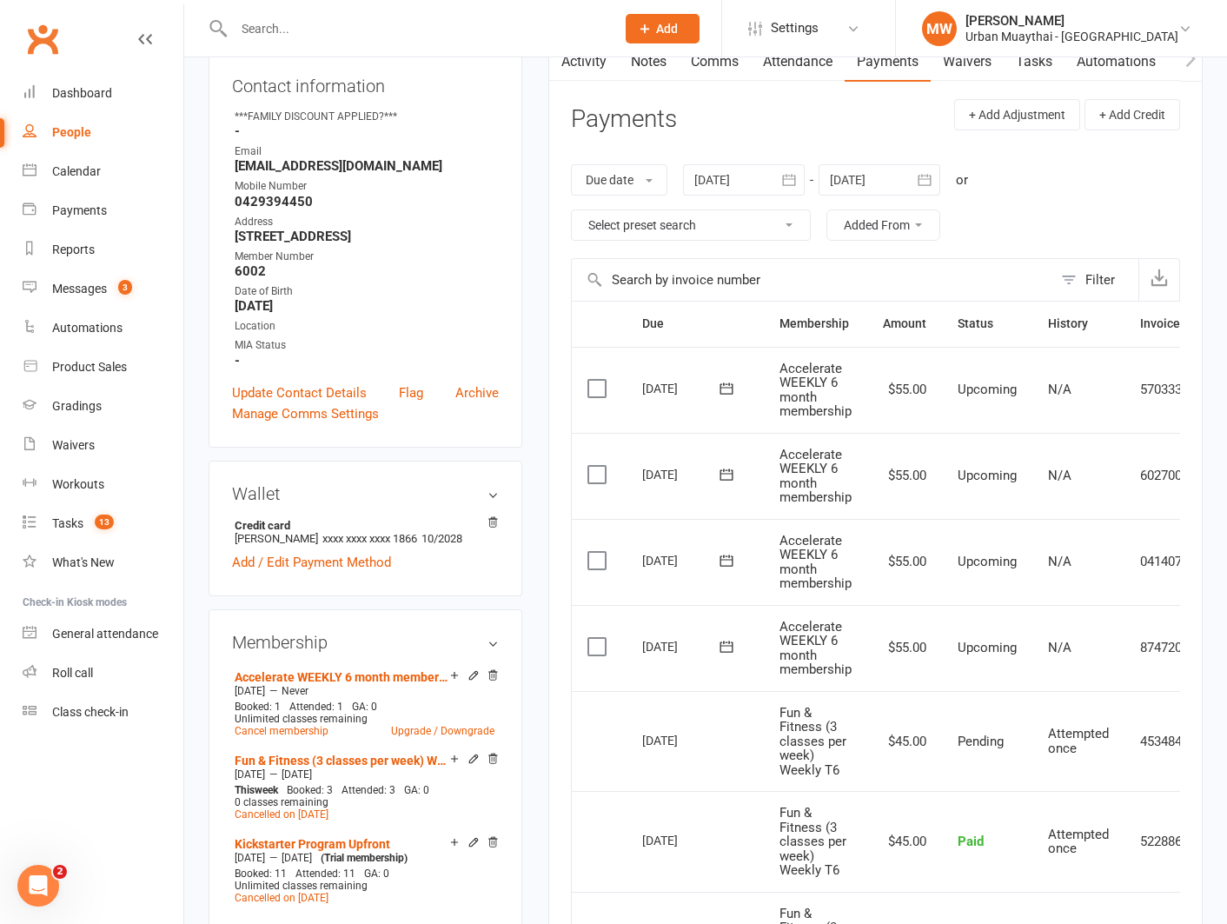
scroll to position [0, 0]
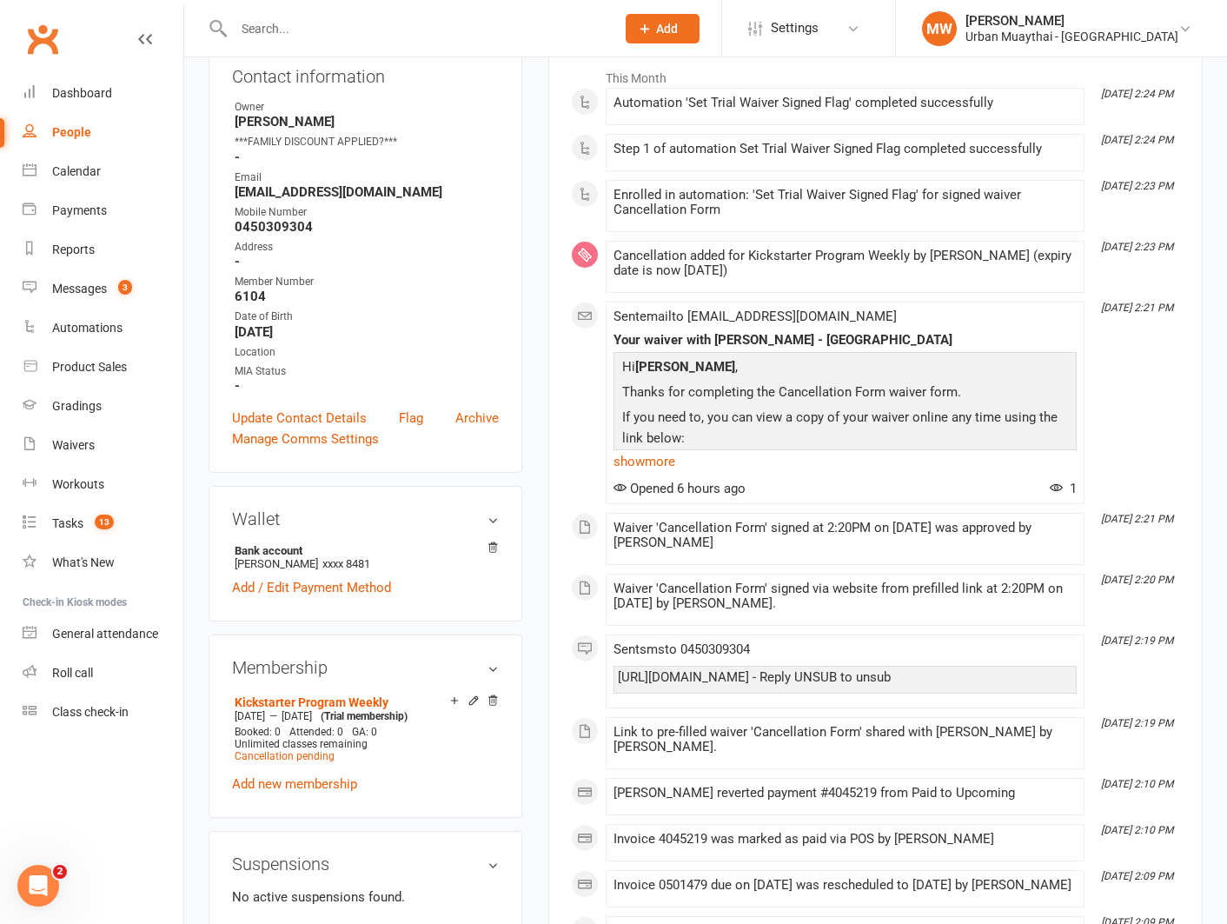
scroll to position [418, 0]
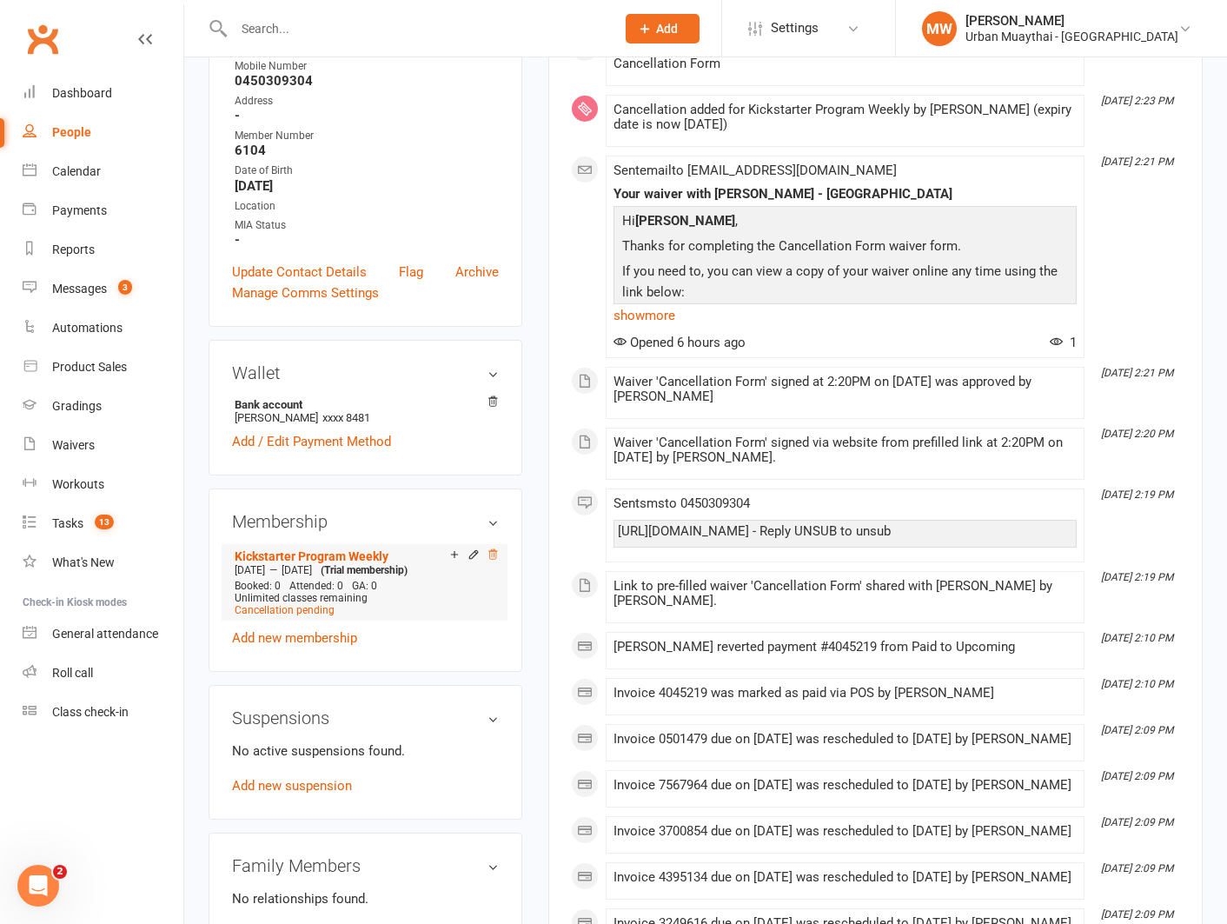
click at [493, 548] on icon at bounding box center [493, 554] width 12 height 12
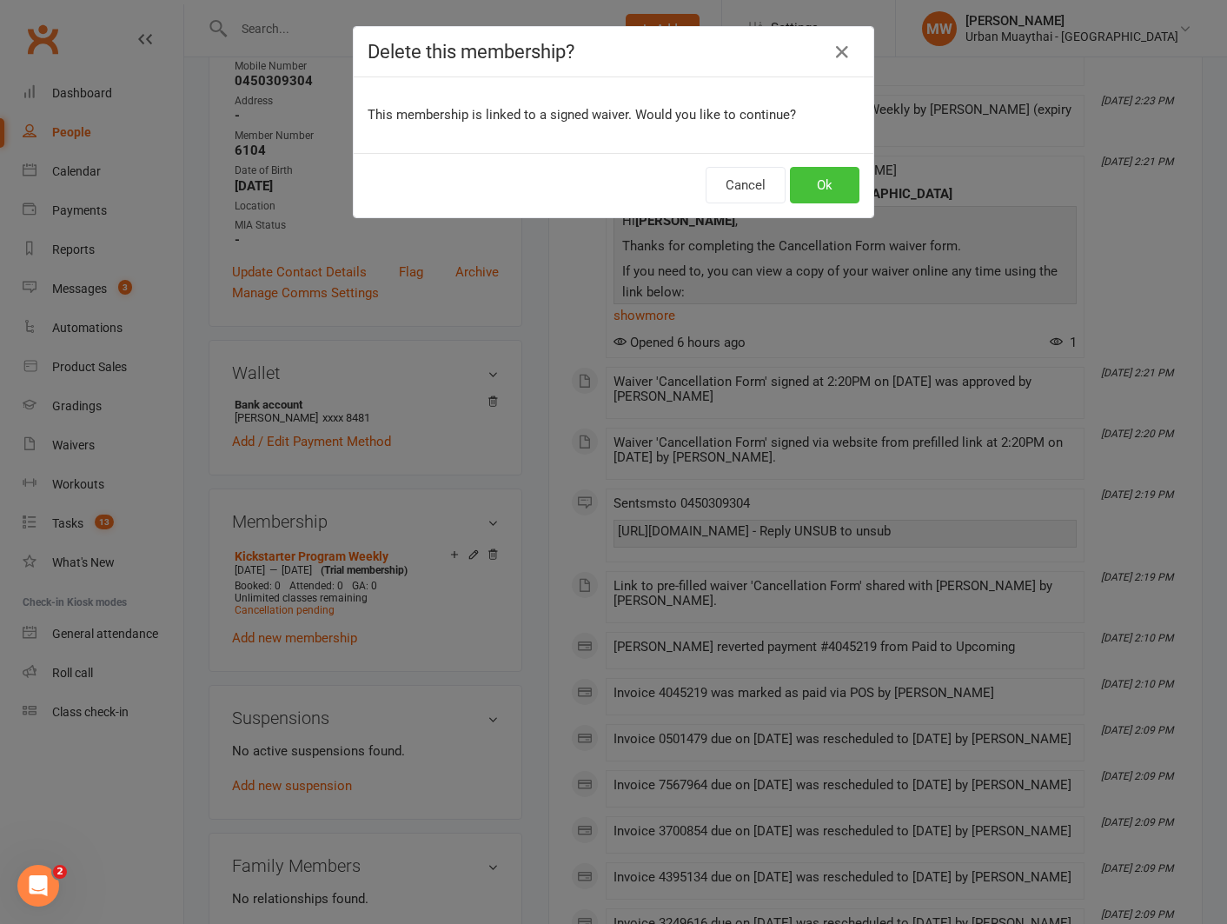
click at [813, 184] on button "Ok" at bounding box center [825, 185] width 70 height 36
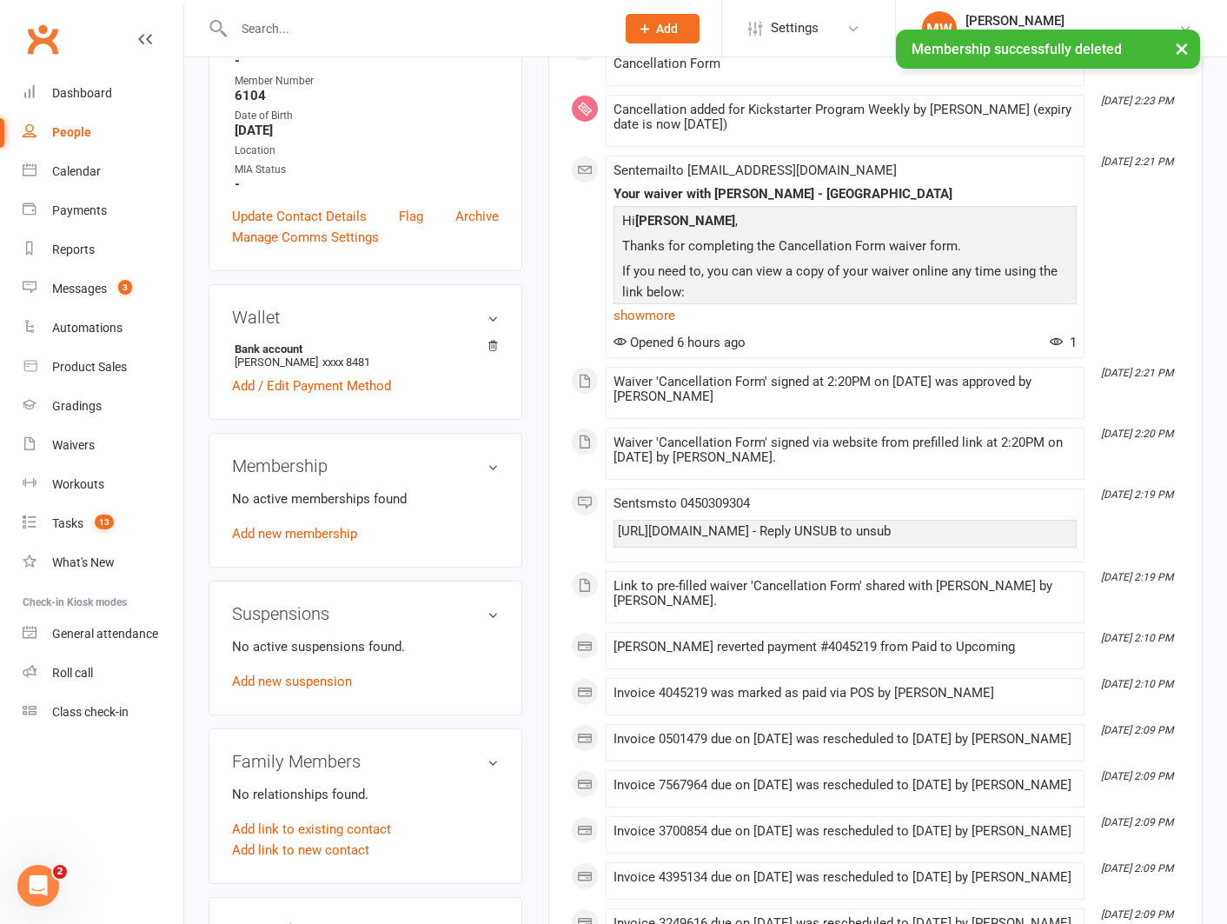
scroll to position [362, 0]
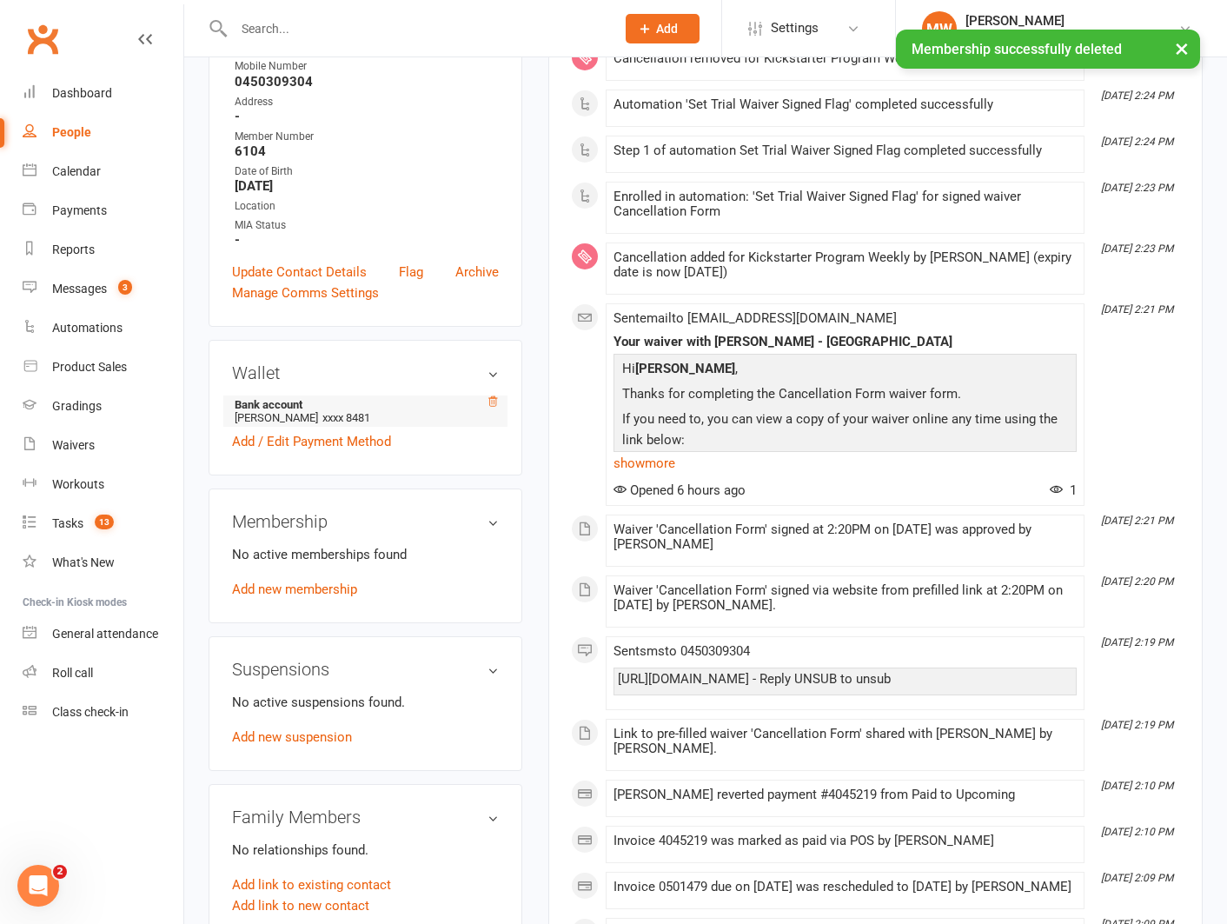
click at [494, 395] on icon at bounding box center [493, 401] width 12 height 12
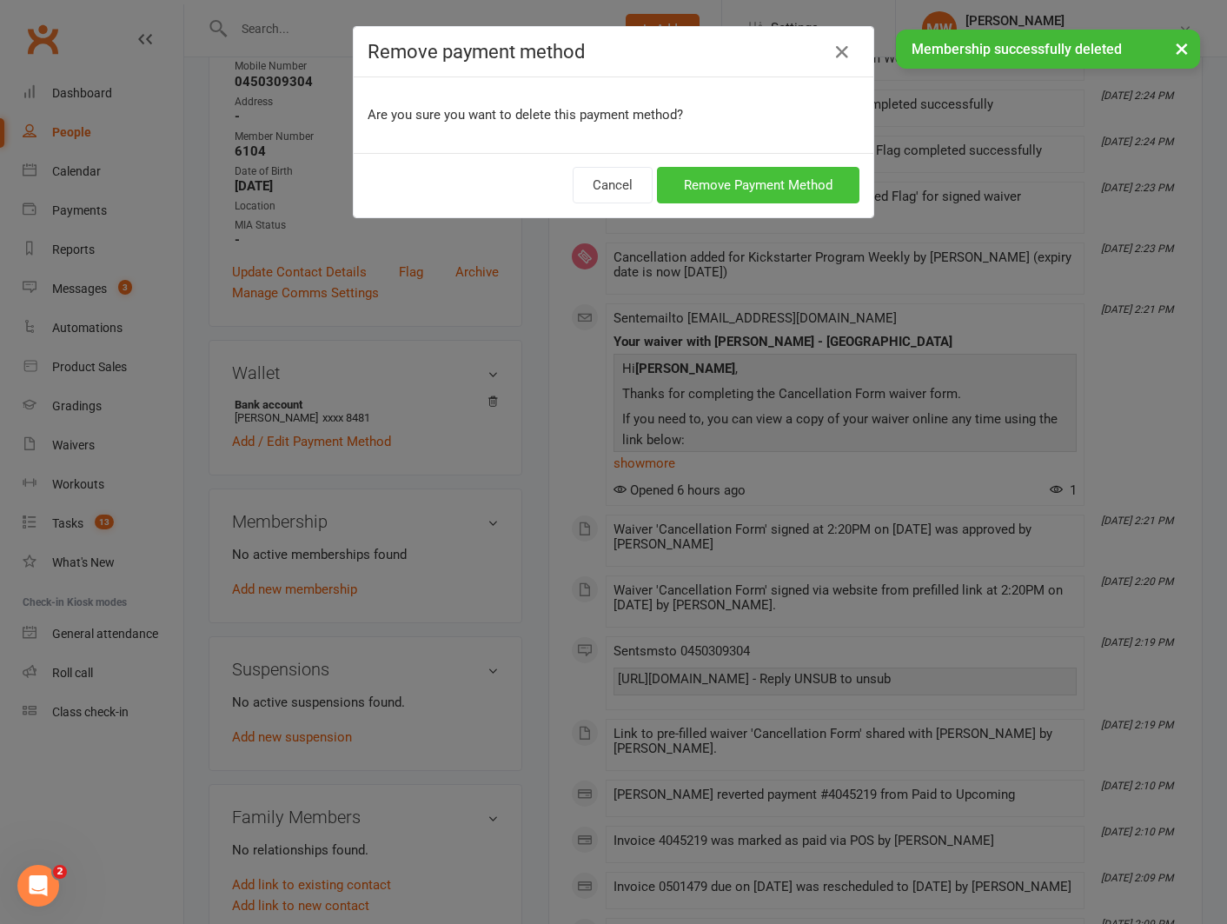
click at [719, 178] on button "Remove Payment Method" at bounding box center [758, 185] width 202 height 36
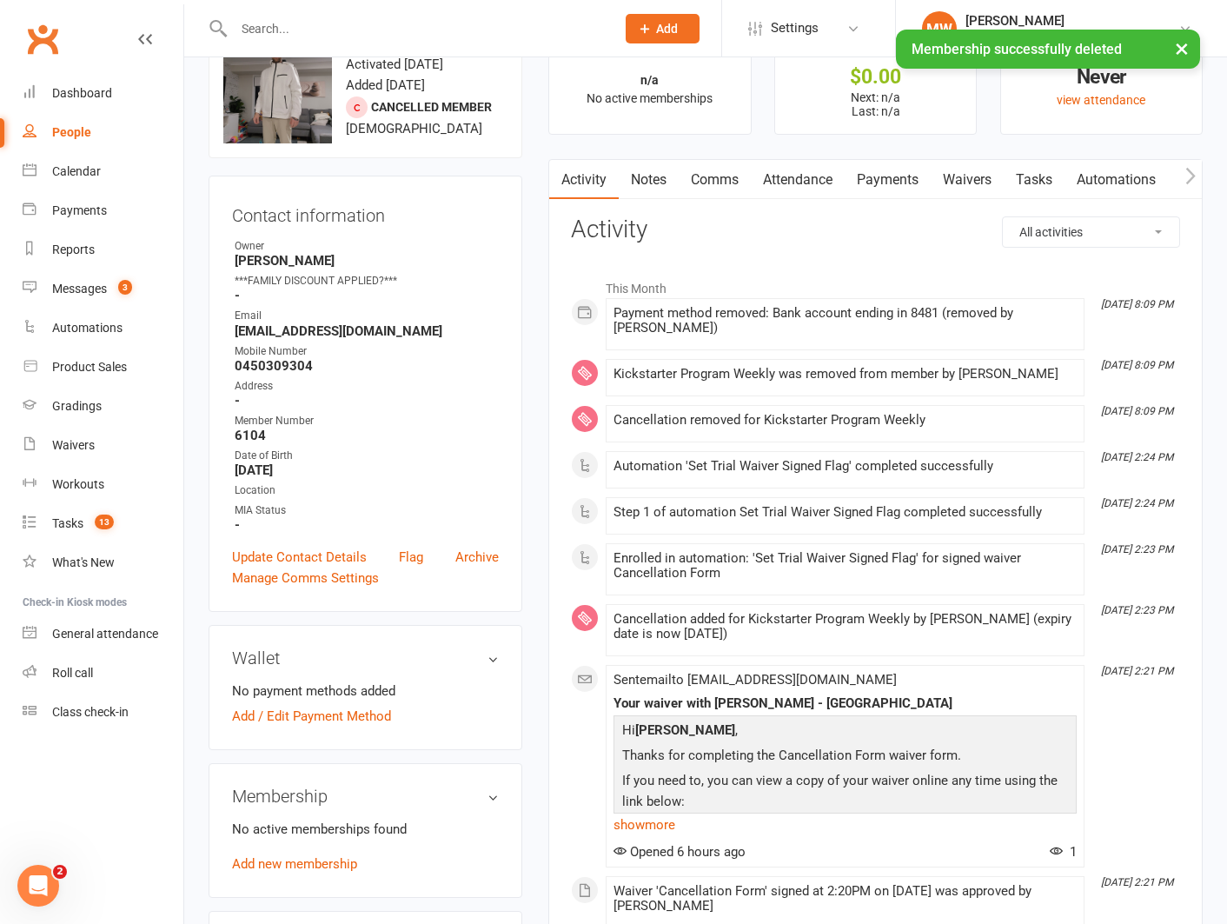
scroll to position [0, 0]
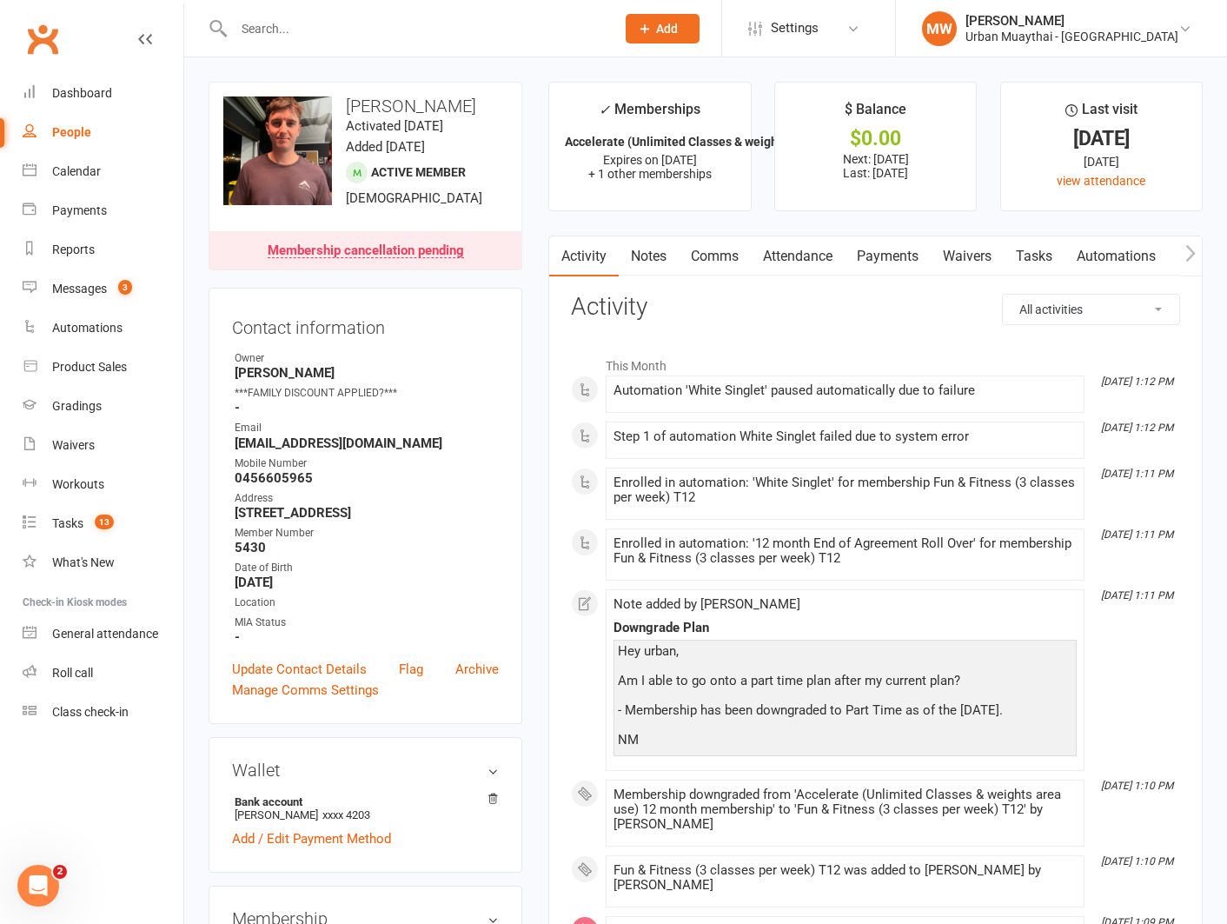
click at [328, 29] on input "text" at bounding box center [416, 29] width 374 height 24
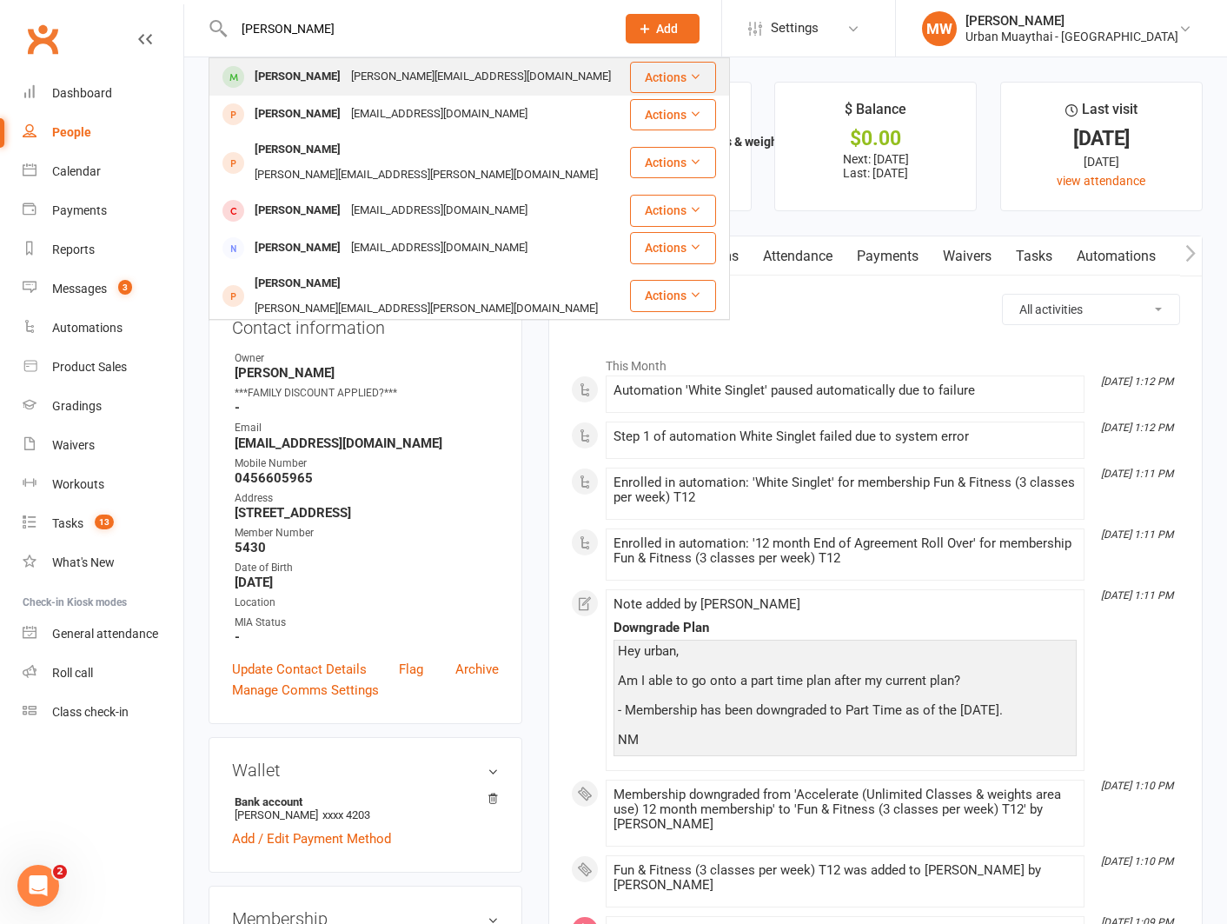
type input "[PERSON_NAME]"
click at [346, 73] on div "[PERSON_NAME][EMAIL_ADDRESS][DOMAIN_NAME]" at bounding box center [481, 76] width 270 height 25
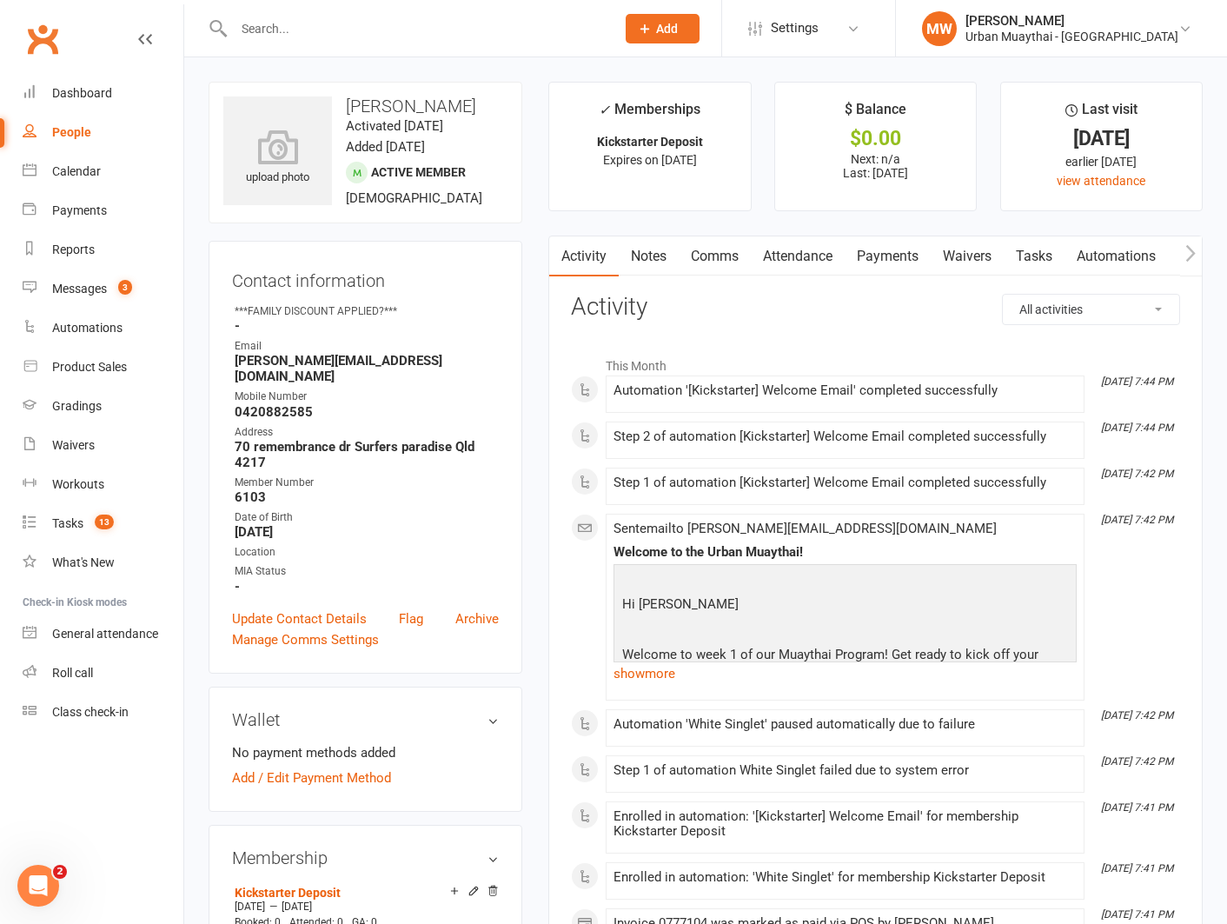
click at [955, 255] on link "Waivers" at bounding box center [967, 256] width 73 height 40
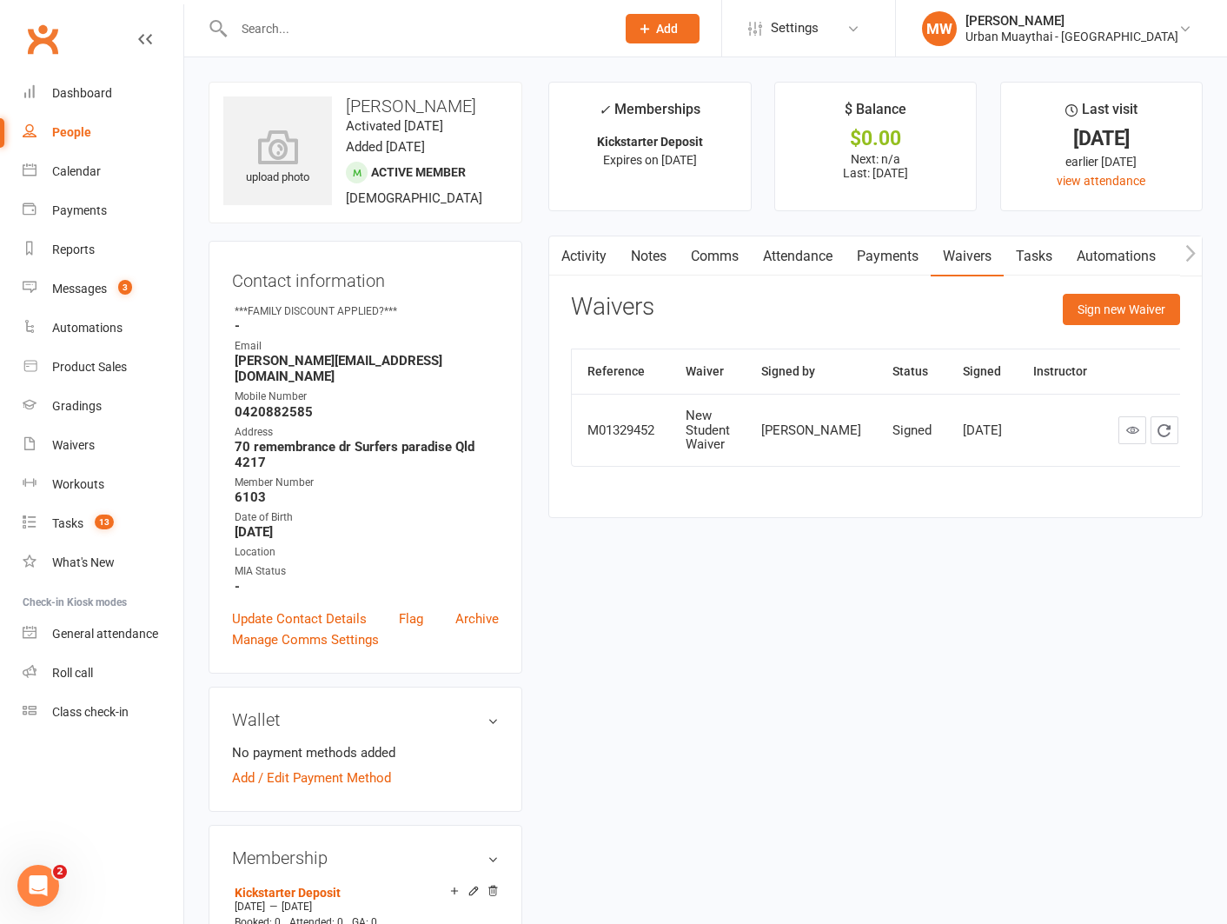
click at [274, 35] on input "text" at bounding box center [416, 29] width 374 height 24
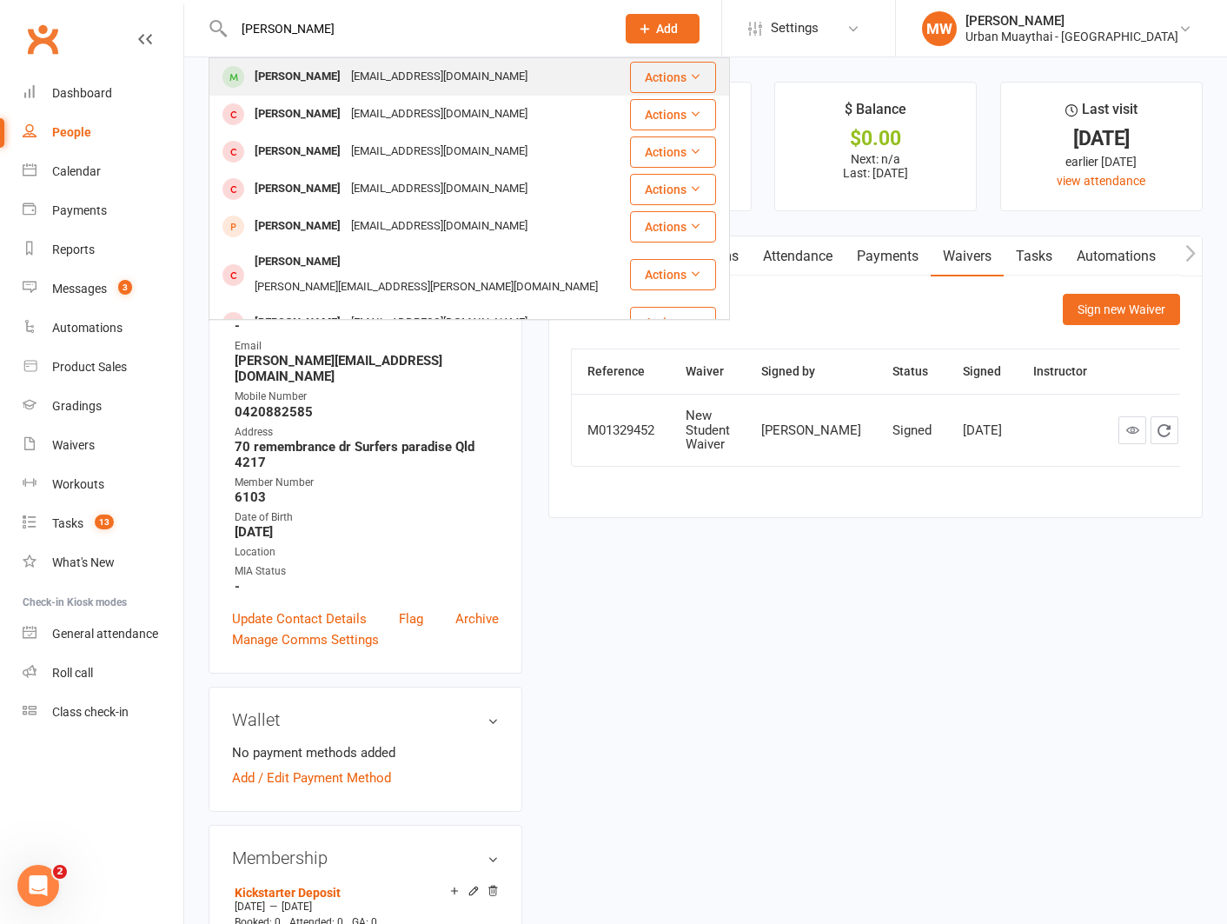
type input "harlan"
click at [315, 78] on div "Harlan Norris" at bounding box center [297, 76] width 96 height 25
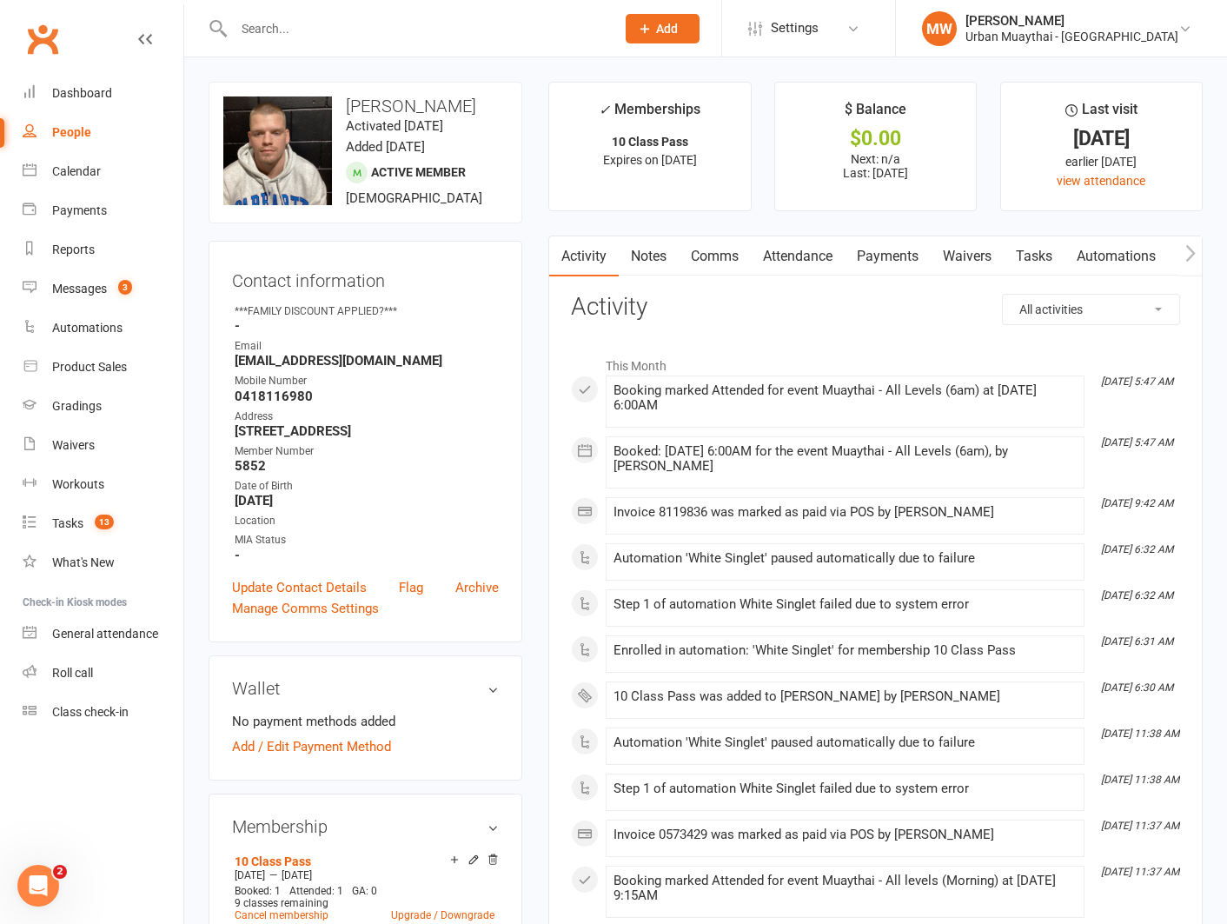
click at [775, 261] on link "Attendance" at bounding box center [798, 256] width 94 height 40
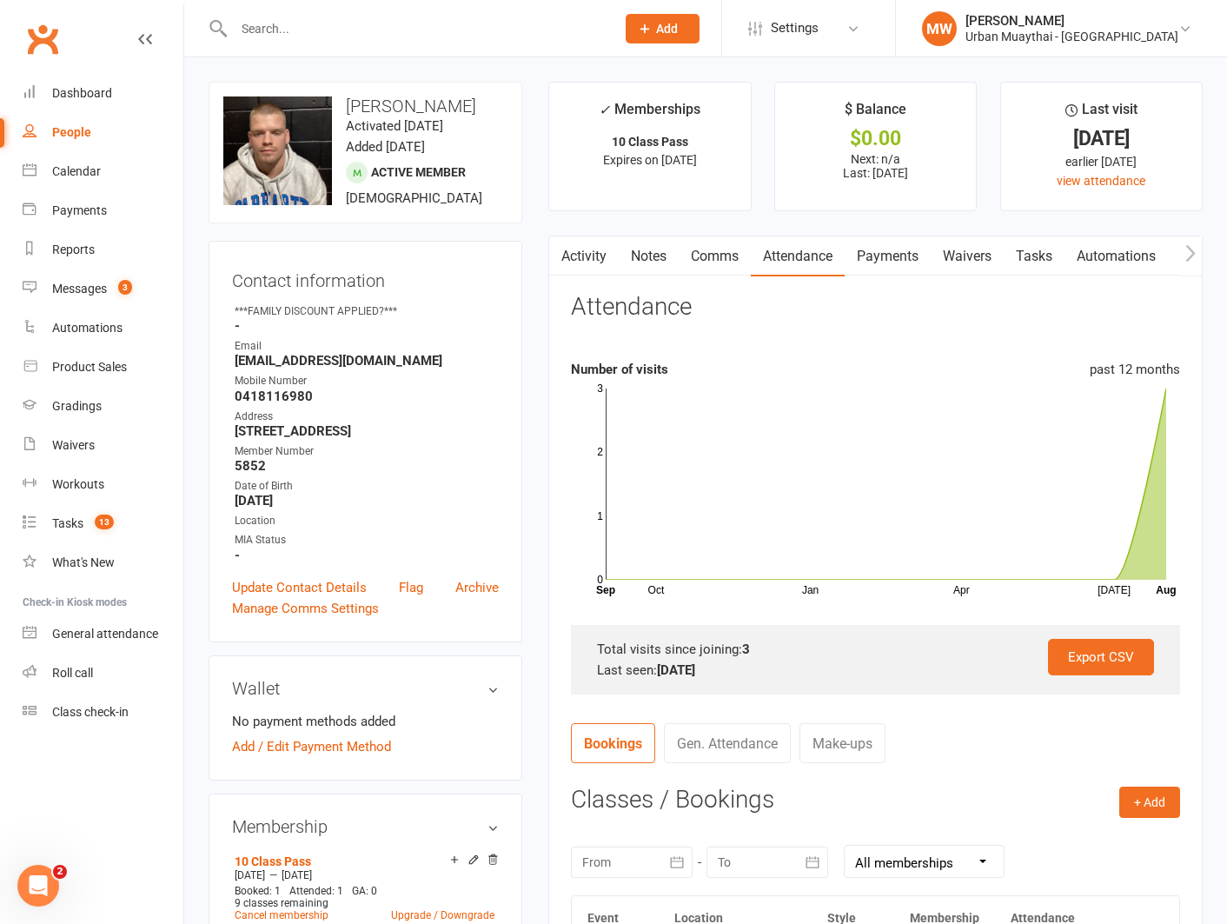
click at [655, 255] on link "Notes" at bounding box center [649, 256] width 60 height 40
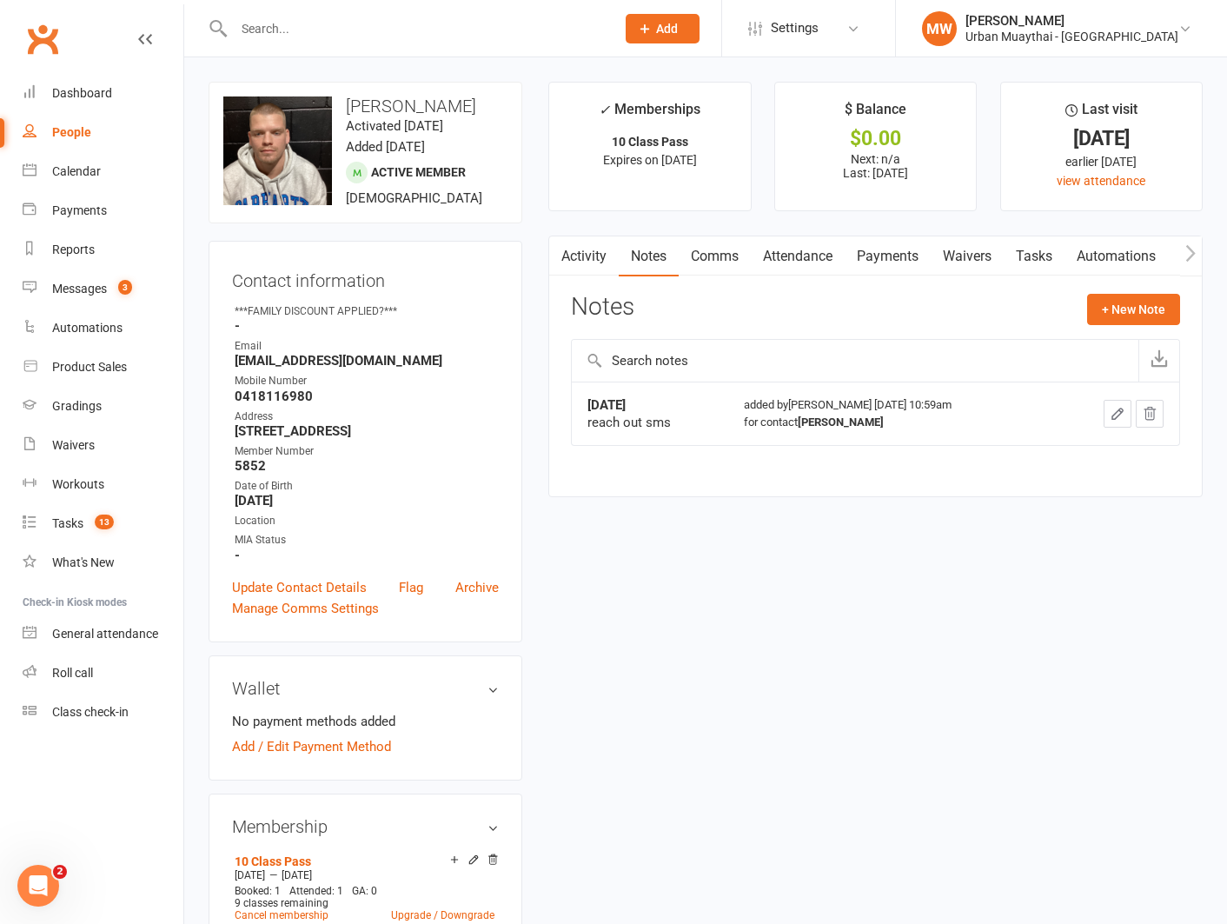
click at [805, 254] on link "Attendance" at bounding box center [798, 256] width 94 height 40
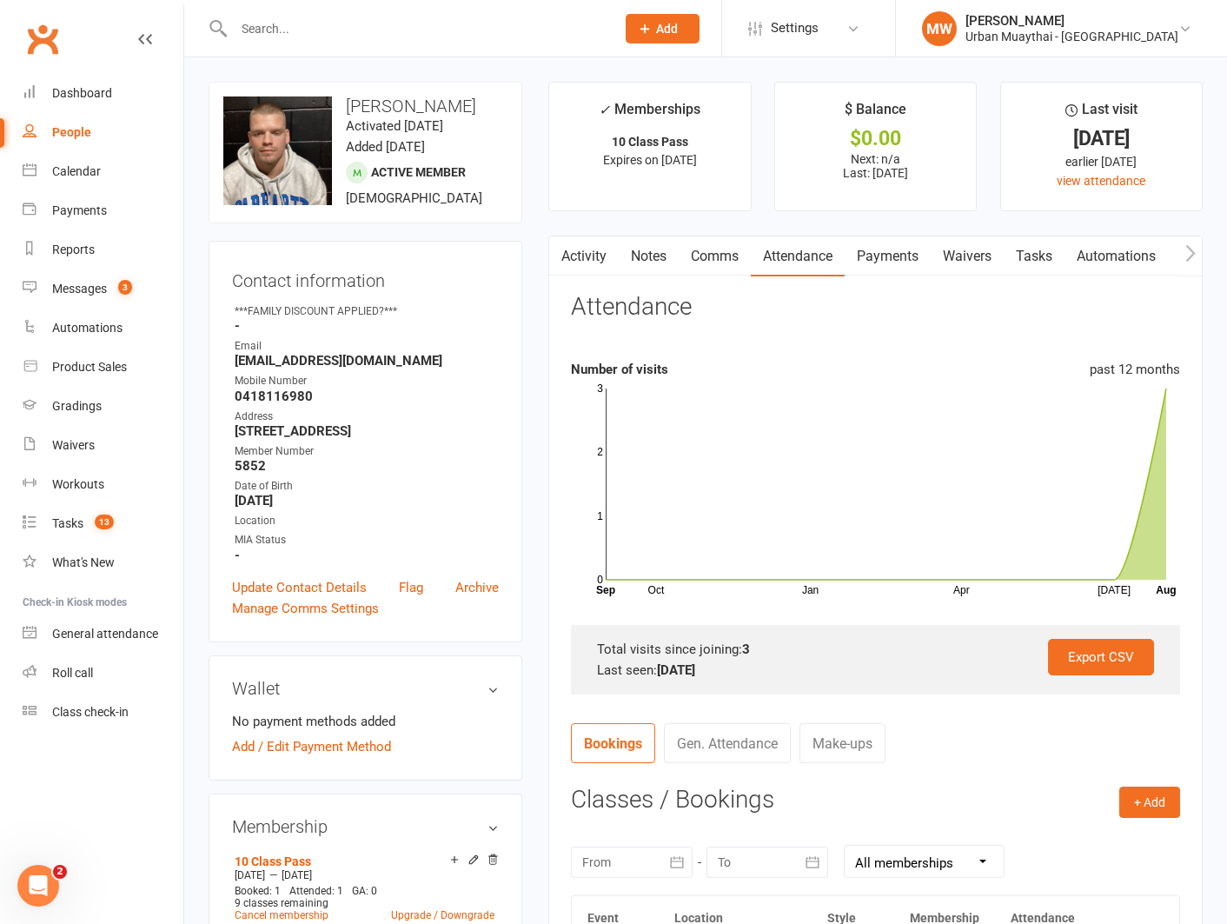
click at [640, 254] on link "Notes" at bounding box center [649, 256] width 60 height 40
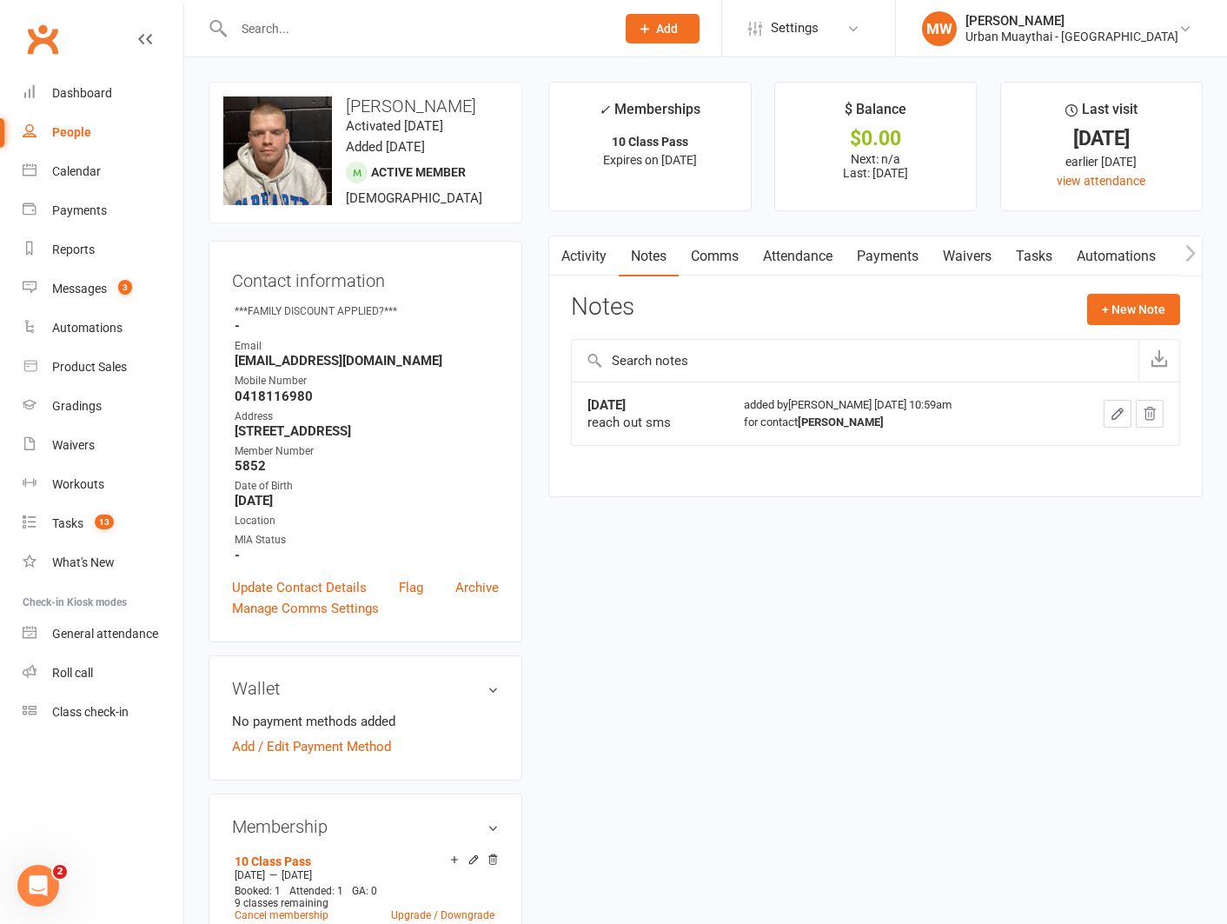
click at [787, 253] on link "Attendance" at bounding box center [798, 256] width 94 height 40
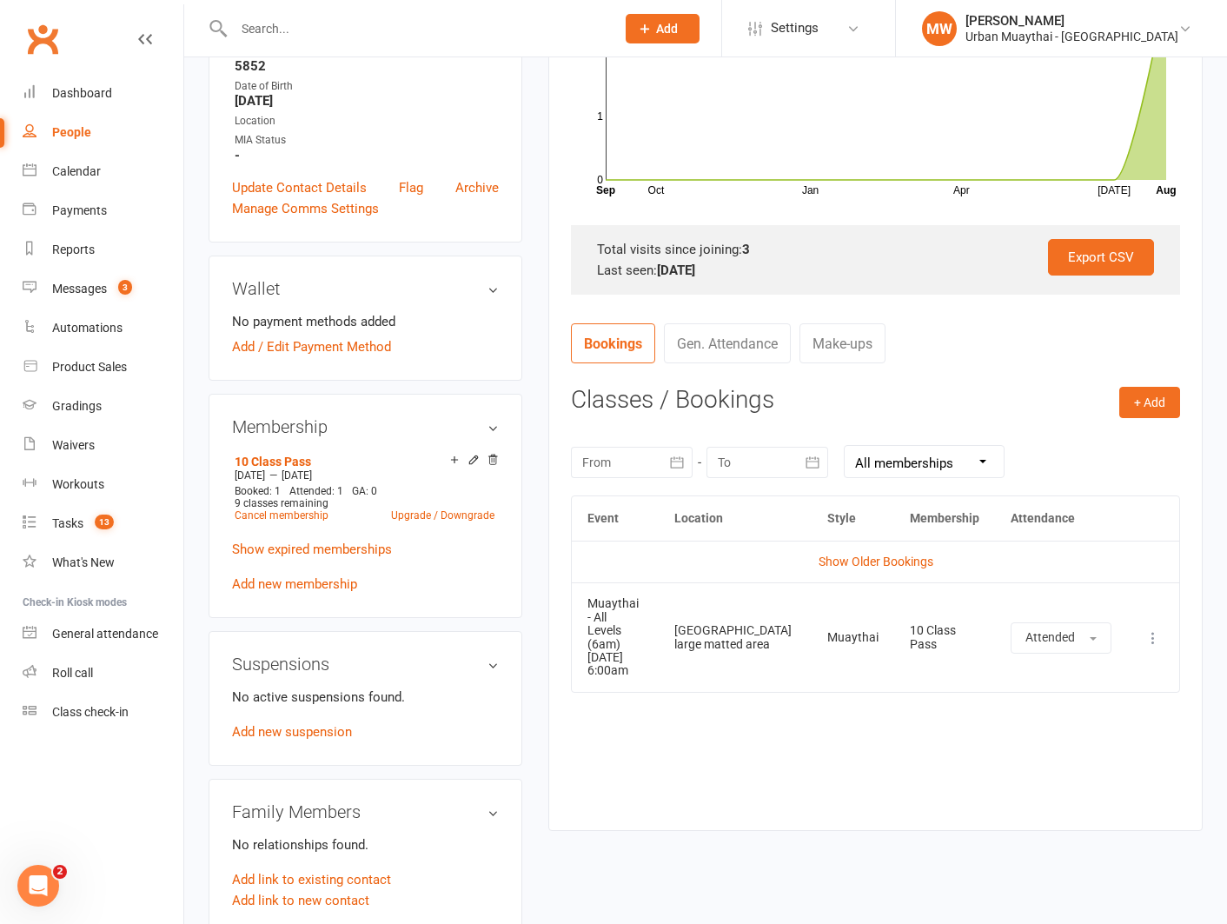
scroll to position [413, 0]
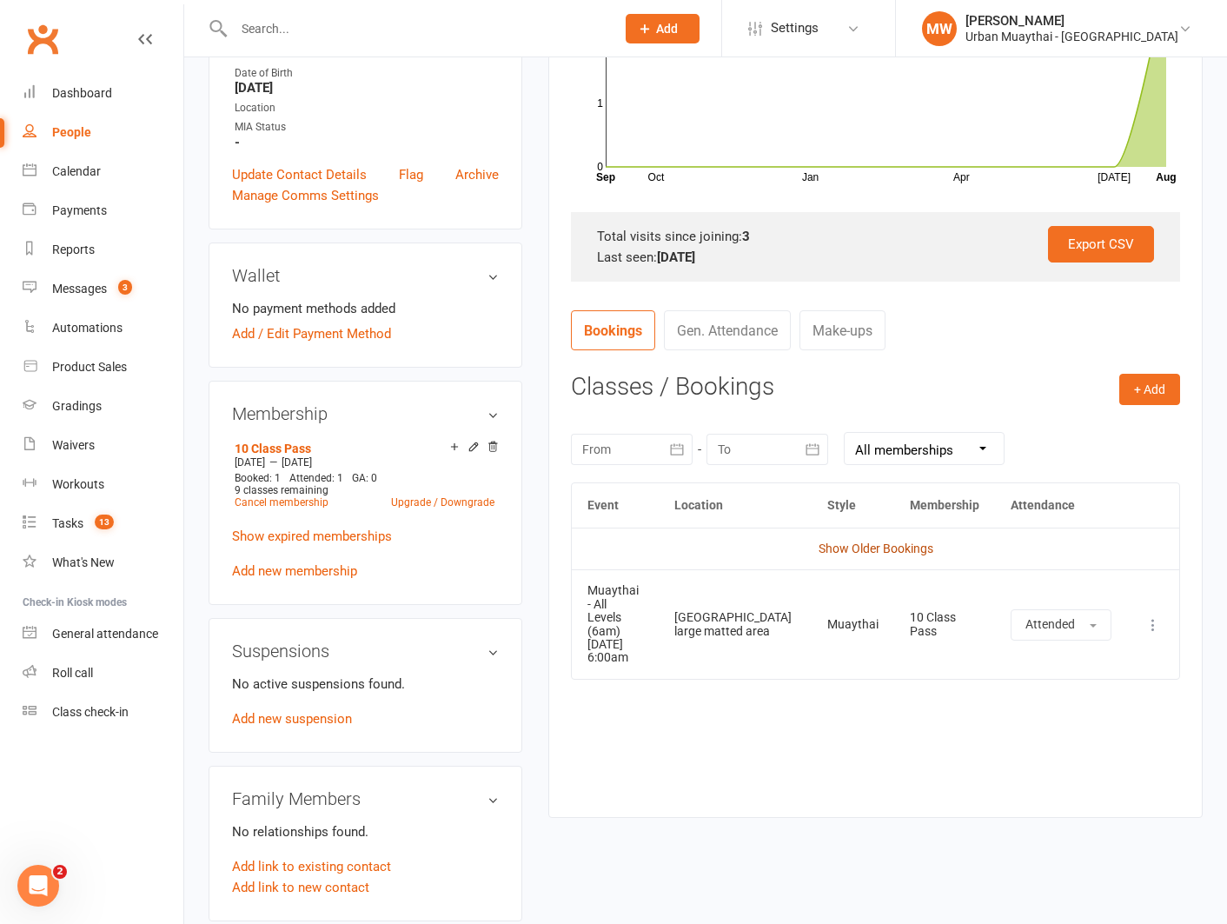
click at [859, 542] on link "Show Older Bookings" at bounding box center [875, 548] width 115 height 14
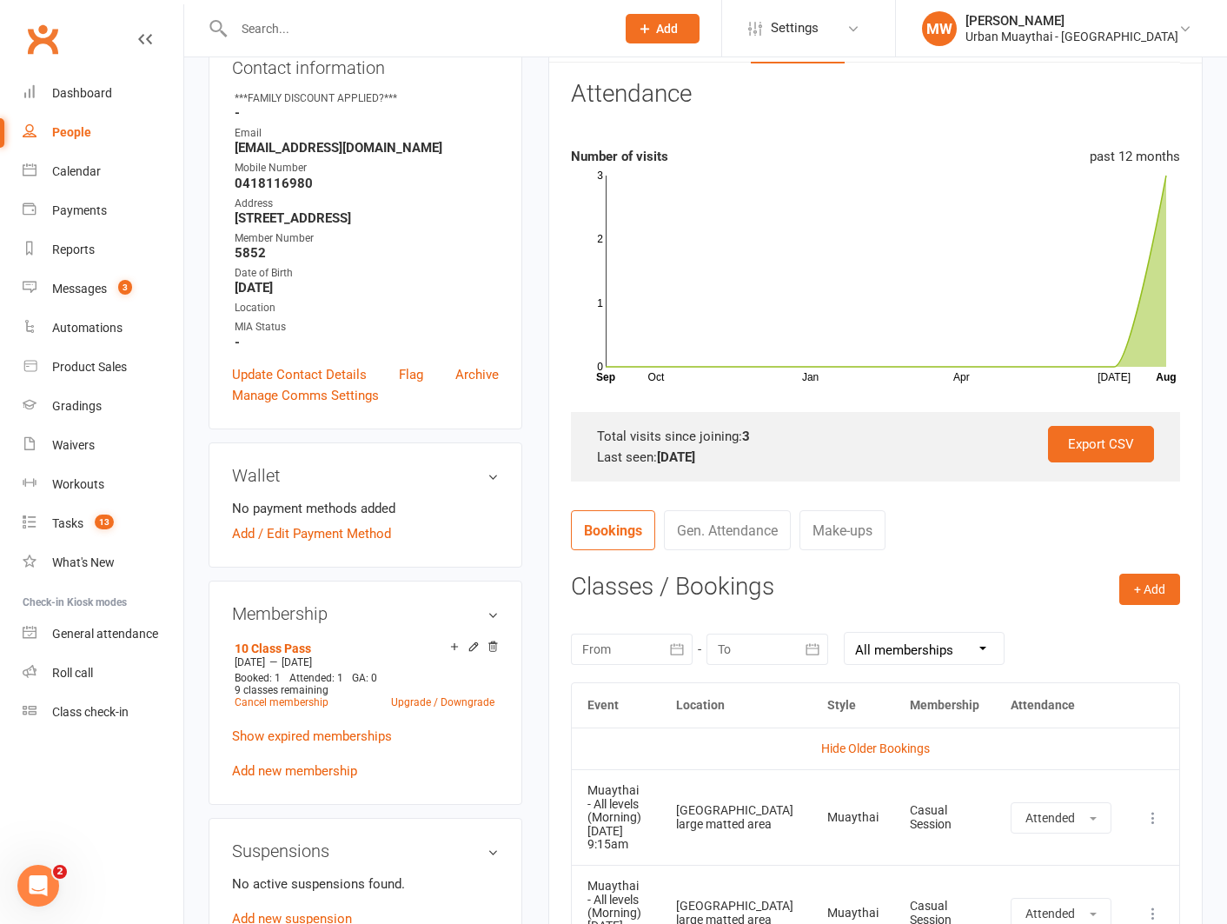
scroll to position [0, 0]
